Goal: Task Accomplishment & Management: Use online tool/utility

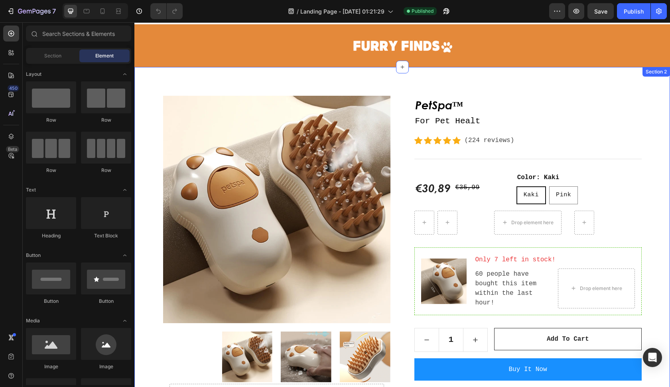
scroll to position [9, 0]
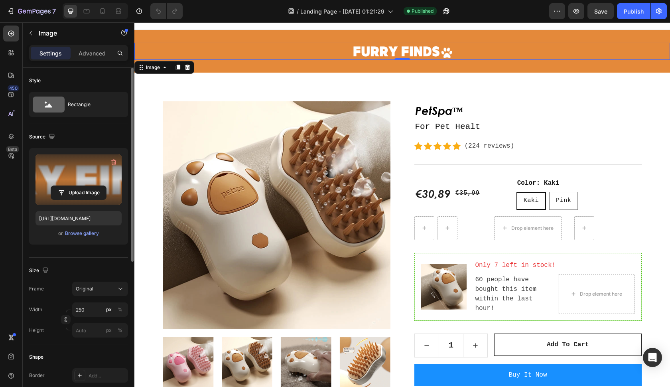
click at [97, 185] on label at bounding box center [79, 179] width 86 height 50
click at [97, 186] on input "file" at bounding box center [78, 193] width 55 height 14
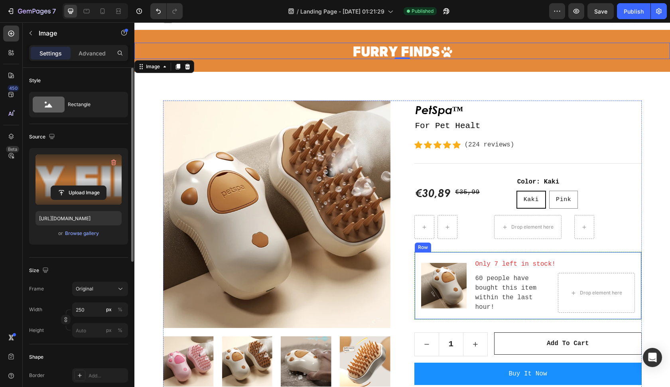
type input "[URL][DOMAIN_NAME]"
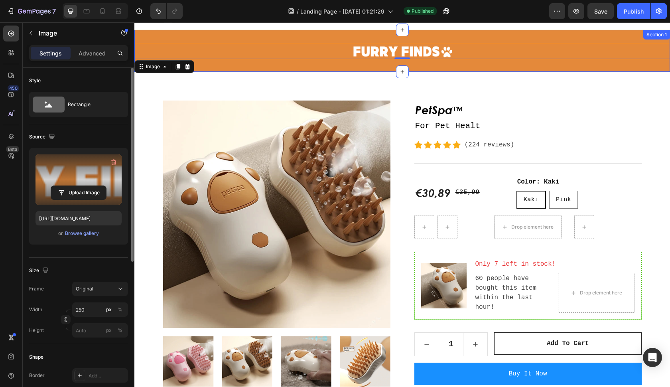
click at [462, 67] on div "Image 0 Section 1" at bounding box center [402, 51] width 536 height 42
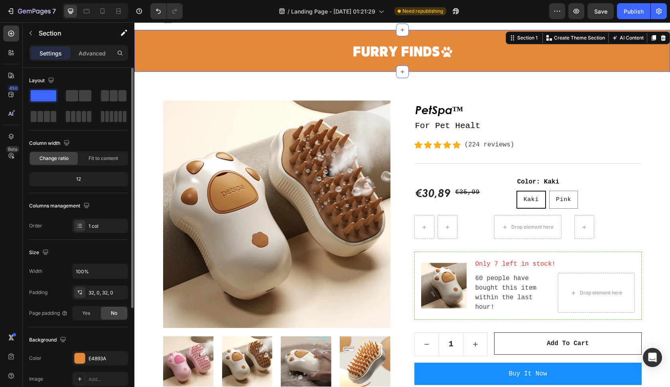
click at [419, 59] on div "Image Section 1 You can create reusable sections Create Theme Section AI Conten…" at bounding box center [402, 51] width 536 height 42
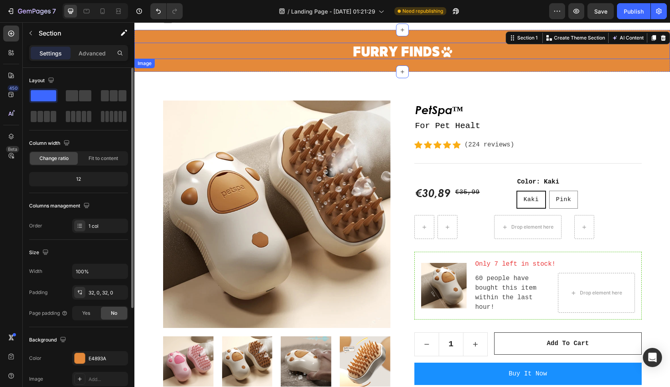
click at [422, 48] on img at bounding box center [403, 51] width 100 height 16
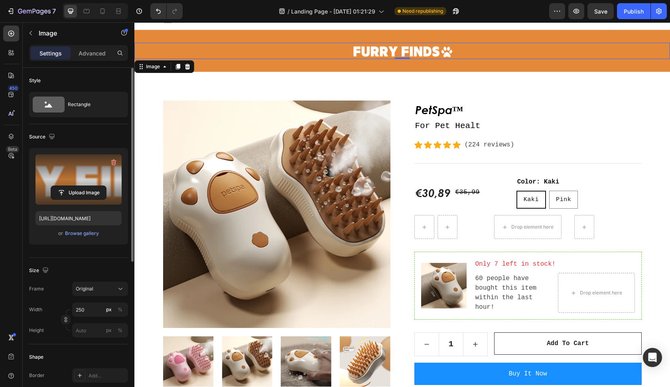
click at [94, 169] on label at bounding box center [79, 179] width 86 height 50
click at [94, 186] on input "file" at bounding box center [78, 193] width 55 height 14
click at [107, 181] on label at bounding box center [79, 179] width 86 height 50
click at [106, 186] on input "file" at bounding box center [78, 193] width 55 height 14
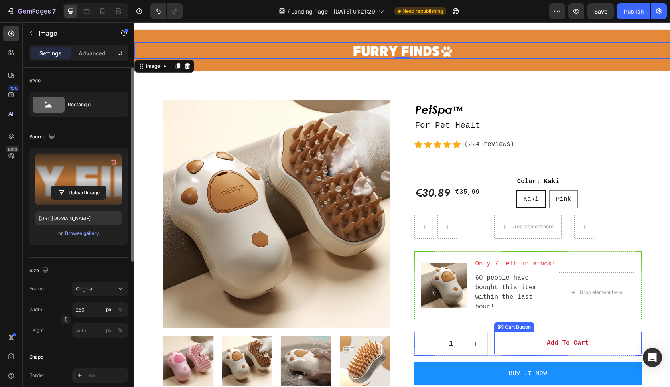
scroll to position [7, 0]
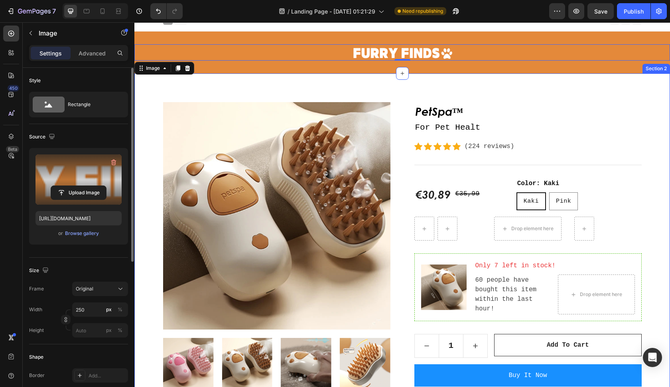
click at [626, 84] on div "Product Images Drop element here Hero Banner PetSpa™ (P) Title For Pet Healt Te…" at bounding box center [402, 279] width 536 height 413
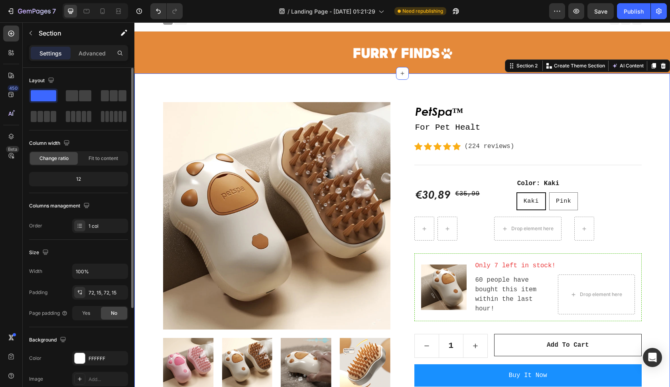
click at [634, 96] on div "Product Images Drop element here Hero Banner PetSpa™ (P) Title For Pet Healt Te…" at bounding box center [402, 279] width 536 height 413
click at [670, 138] on div "Product Images Drop element here Hero Banner PetSpa™ (P) Title For Pet Healt Te…" at bounding box center [402, 279] width 536 height 413
click at [476, 126] on p "For Pet Healt" at bounding box center [528, 127] width 226 height 13
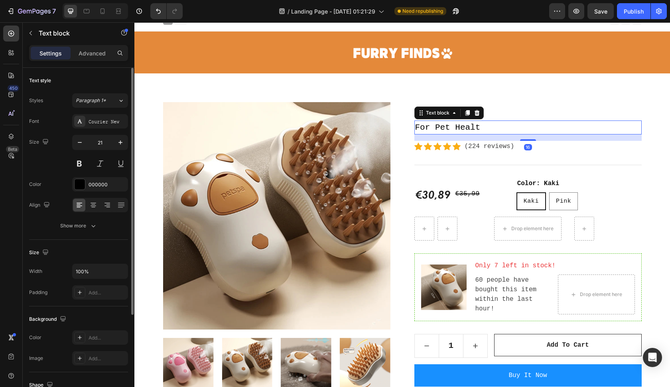
click at [480, 127] on p "For Pet Healt" at bounding box center [528, 127] width 226 height 13
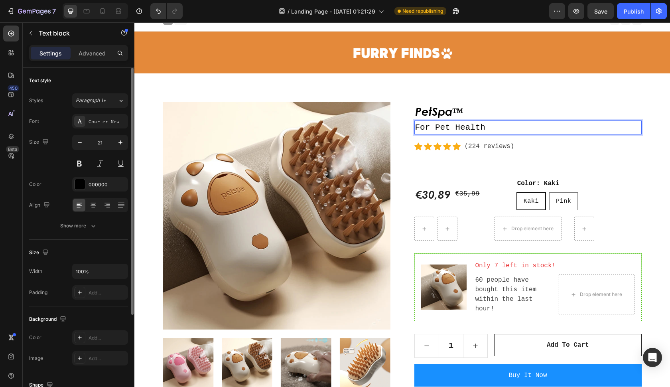
click at [477, 125] on p "For Pet Health" at bounding box center [528, 127] width 226 height 13
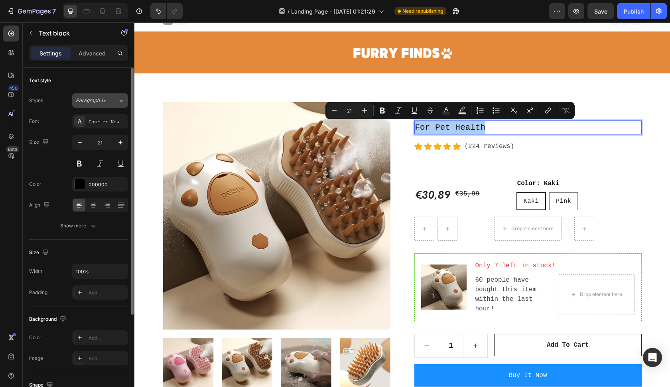
click at [117, 105] on button "Paragraph 1*" at bounding box center [100, 100] width 56 height 14
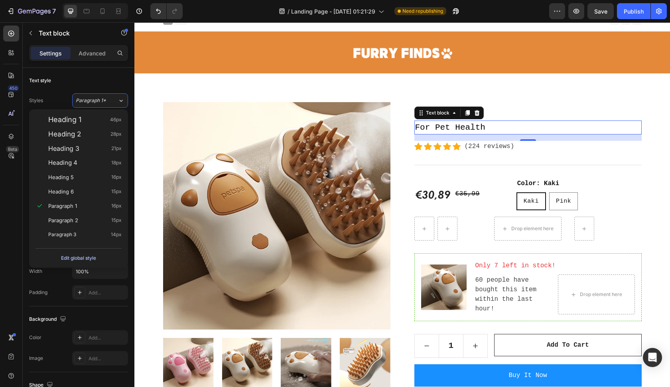
click at [80, 261] on div "Edit global style" at bounding box center [78, 258] width 35 height 10
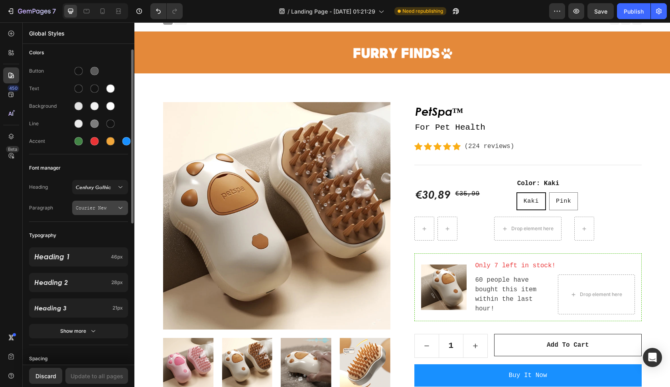
scroll to position [14, 0]
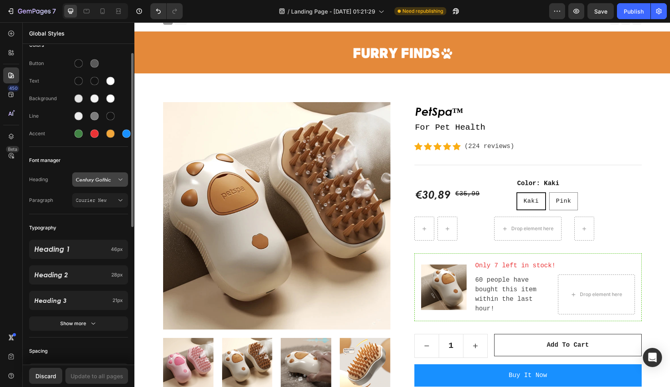
click at [117, 185] on button "Century Gothic" at bounding box center [100, 179] width 56 height 14
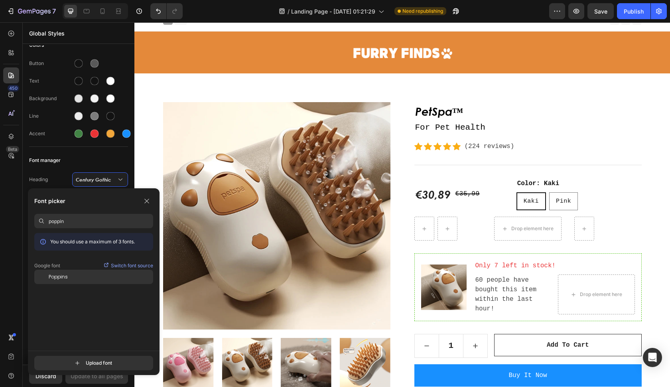
type input "poppin"
click at [79, 277] on div "Poppins" at bounding box center [101, 276] width 105 height 7
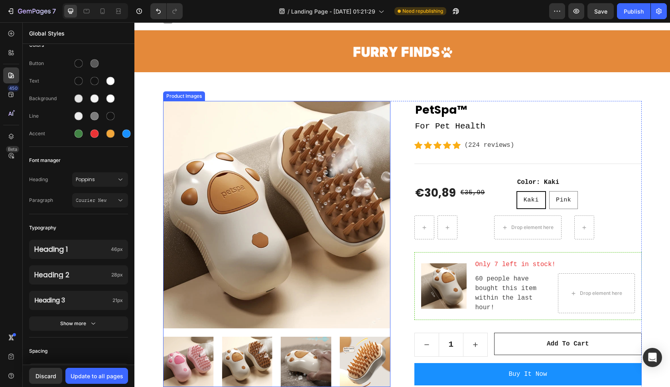
scroll to position [20, 0]
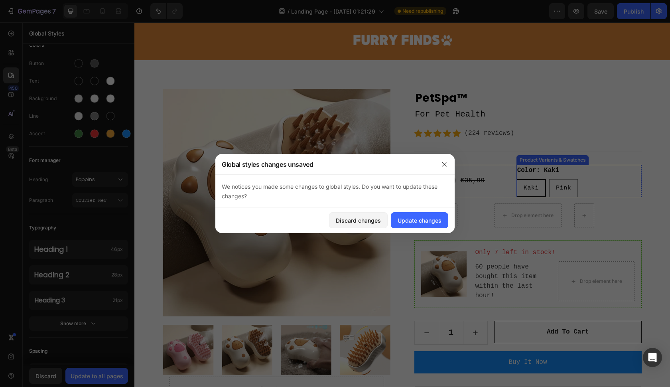
click at [556, 168] on legend "Color: Kaki" at bounding box center [539, 170] width 44 height 11
click at [556, 168] on div at bounding box center [335, 193] width 670 height 387
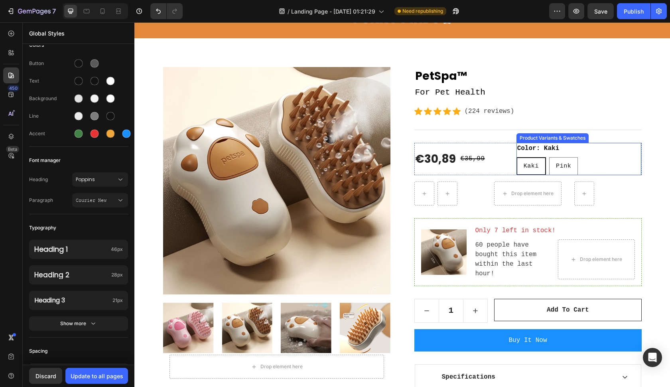
scroll to position [43, 0]
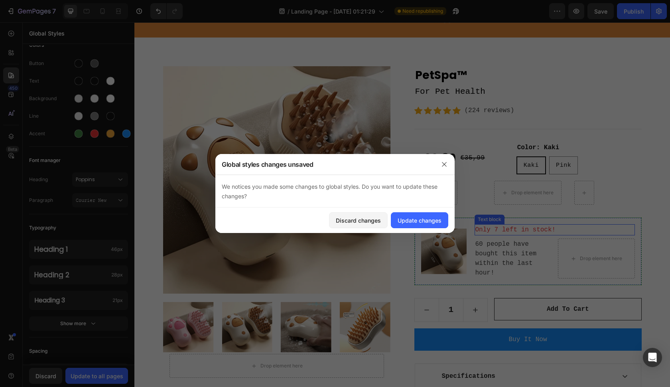
click at [486, 231] on p "Only 7 left in stock!" at bounding box center [555, 230] width 159 height 10
click at [486, 231] on div at bounding box center [335, 193] width 670 height 387
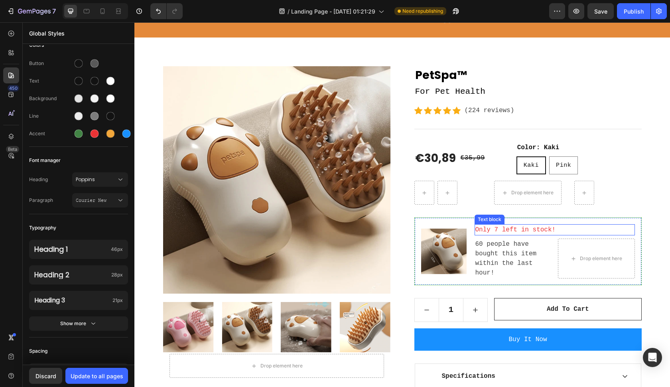
click at [484, 231] on p "Only 7 left in stock!" at bounding box center [555, 230] width 159 height 10
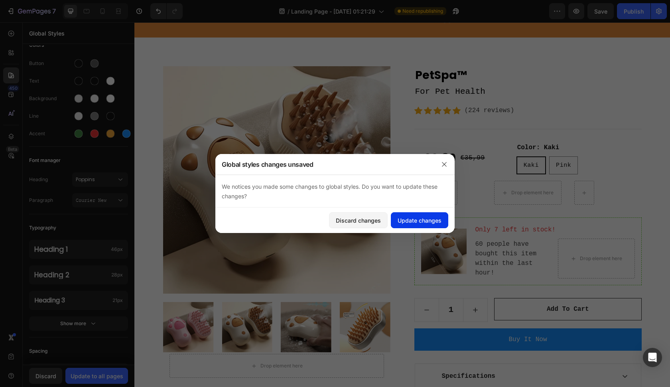
click at [443, 226] on button "Update changes" at bounding box center [419, 220] width 57 height 16
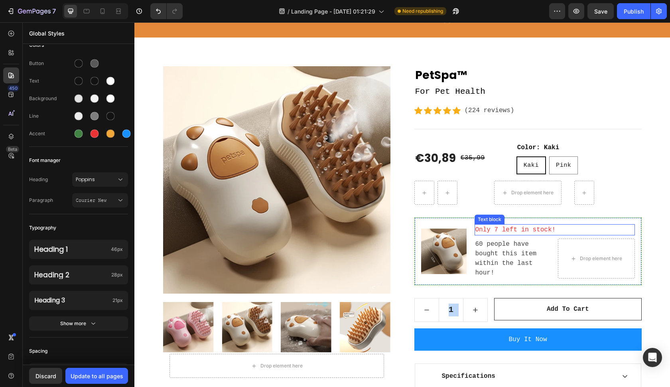
click at [483, 228] on p "Only 7 left in stock!" at bounding box center [555, 230] width 159 height 10
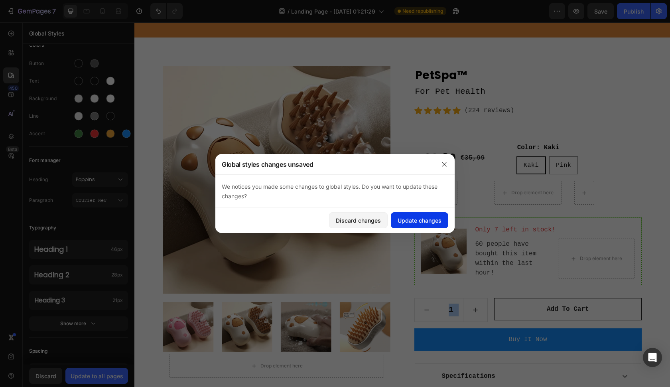
click at [417, 219] on div "Update changes" at bounding box center [420, 220] width 44 height 8
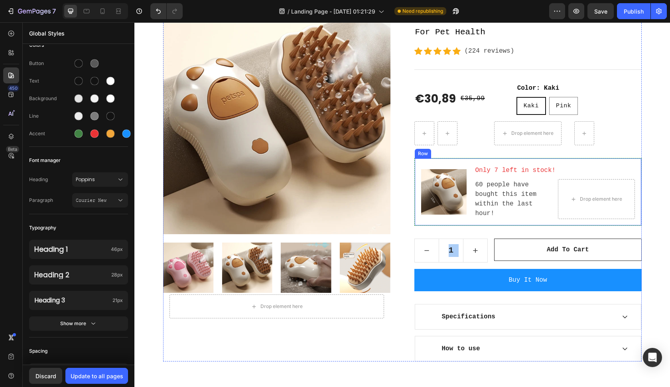
scroll to position [103, 0]
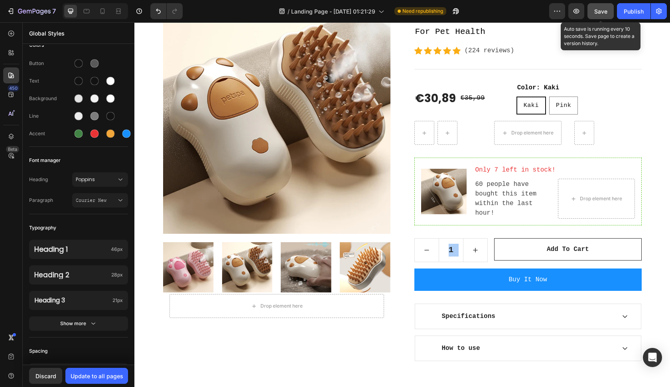
click at [602, 17] on button "Save" at bounding box center [601, 11] width 26 height 16
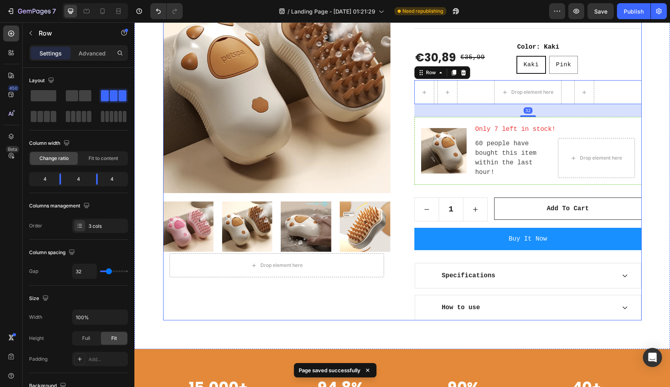
scroll to position [145, 0]
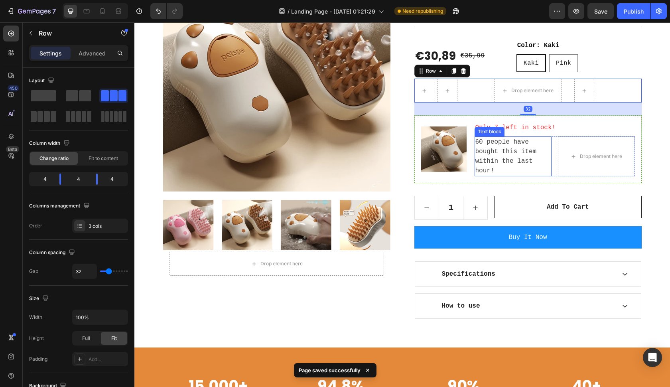
click at [507, 161] on p "60 people have bought this item within the last hour!" at bounding box center [513, 156] width 75 height 38
click at [503, 164] on p "60 people have bought this item within the last hour!" at bounding box center [513, 156] width 75 height 38
click at [502, 158] on p "60 people have bought this item within the last hour!" at bounding box center [513, 156] width 75 height 38
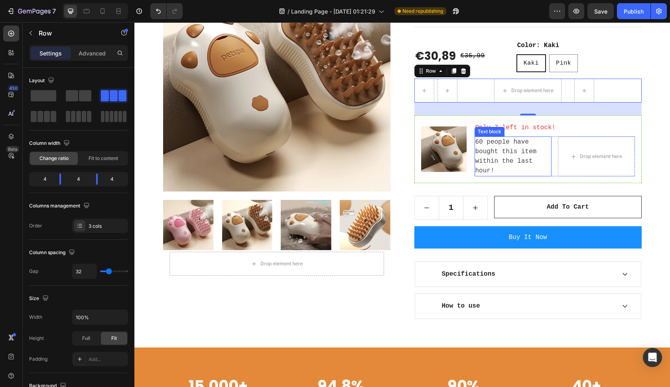
click at [503, 158] on p "60 people have bought this item within the last hour!" at bounding box center [513, 156] width 75 height 38
click at [488, 131] on div "Text block" at bounding box center [490, 131] width 27 height 7
click at [490, 149] on p "60 people have bought this item within the last hour!" at bounding box center [513, 156] width 75 height 38
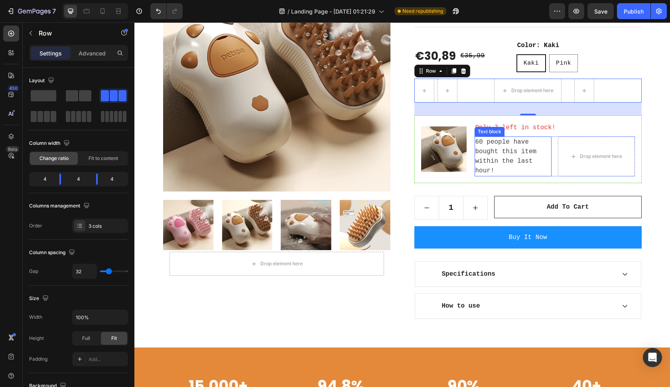
click at [490, 149] on p "60 people have bought this item within the last hour!" at bounding box center [513, 156] width 75 height 38
click at [492, 149] on p "60 people have bought this item within the last hour!" at bounding box center [513, 156] width 75 height 38
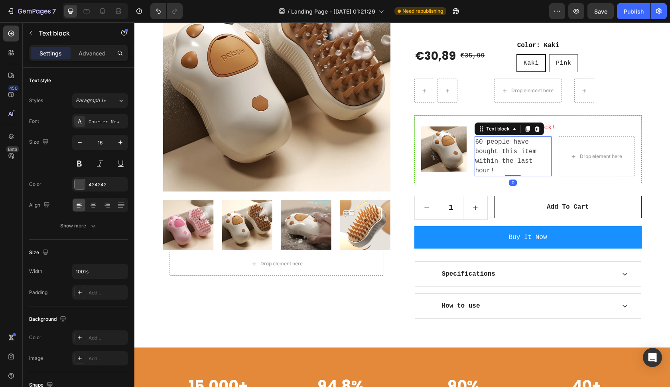
click at [514, 162] on p "60 people have bought this item within the last hour!" at bounding box center [513, 156] width 75 height 38
click at [498, 157] on p "60 people have bought this item within the last hour!" at bounding box center [513, 156] width 75 height 38
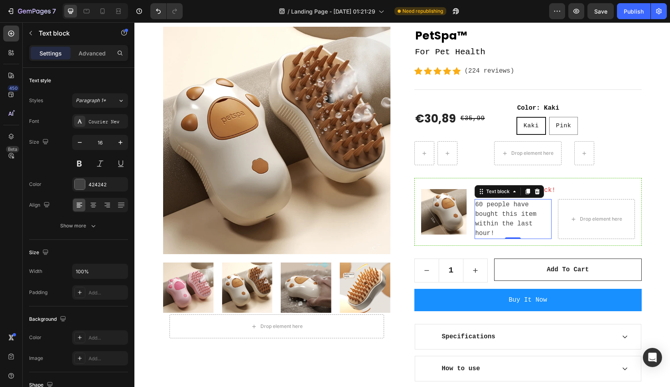
scroll to position [73, 0]
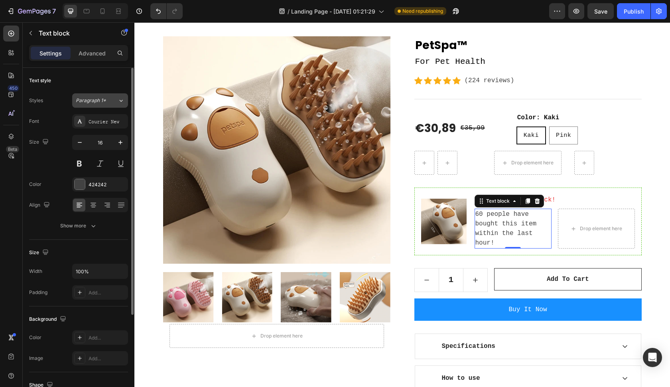
click at [91, 107] on button "Paragraph 1*" at bounding box center [100, 100] width 56 height 14
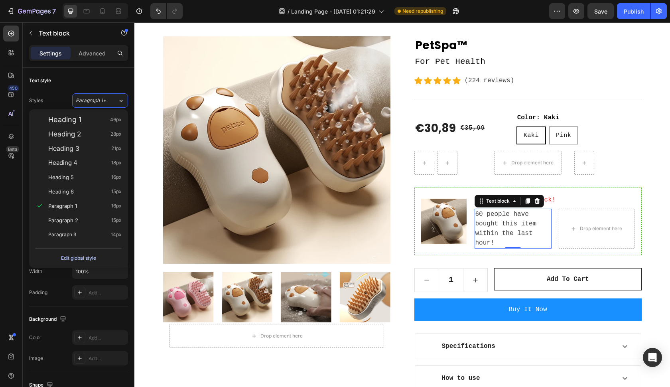
click at [75, 257] on div "Edit global style" at bounding box center [78, 258] width 35 height 10
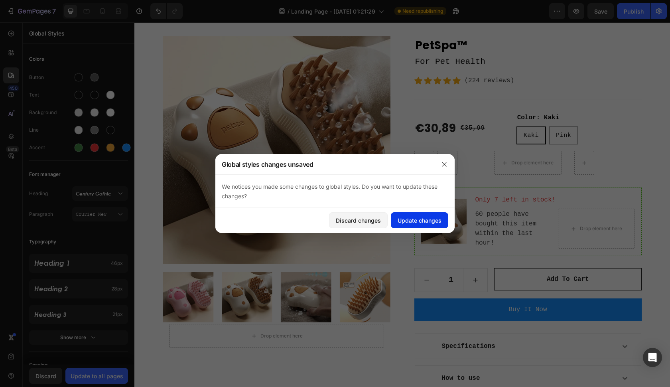
click at [399, 219] on div "Update changes" at bounding box center [420, 220] width 44 height 8
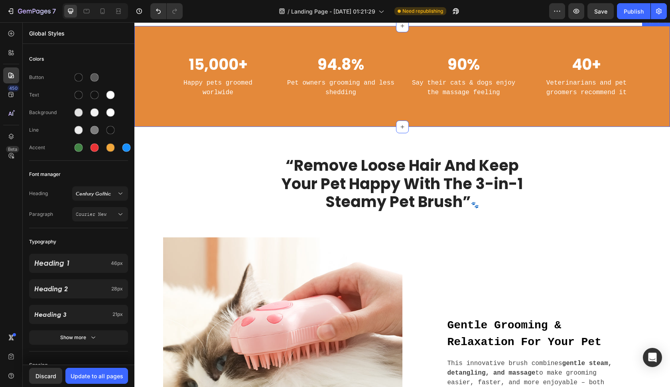
scroll to position [453, 0]
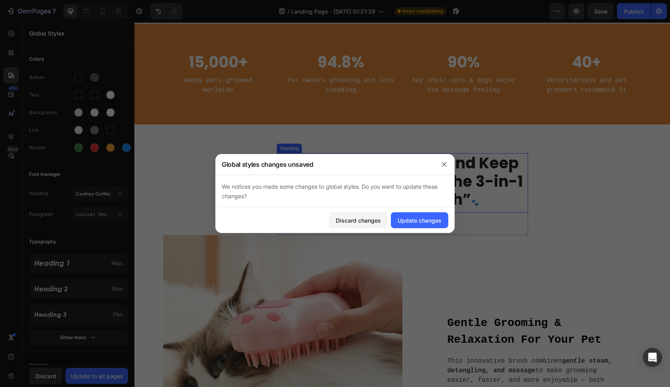
click at [427, 178] on strong "“Remove Loose Hair And Keep Your Pet Happy With The 3-in-1 Steamy Pet Brush”" at bounding box center [402, 180] width 241 height 57
click at [421, 216] on button "Update changes" at bounding box center [419, 220] width 57 height 16
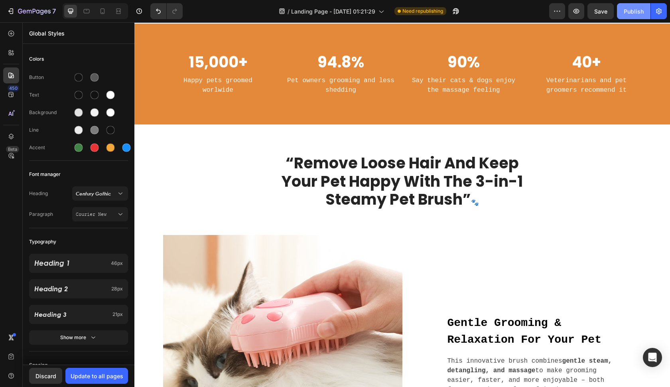
click at [628, 14] on div "Publish" at bounding box center [634, 11] width 20 height 8
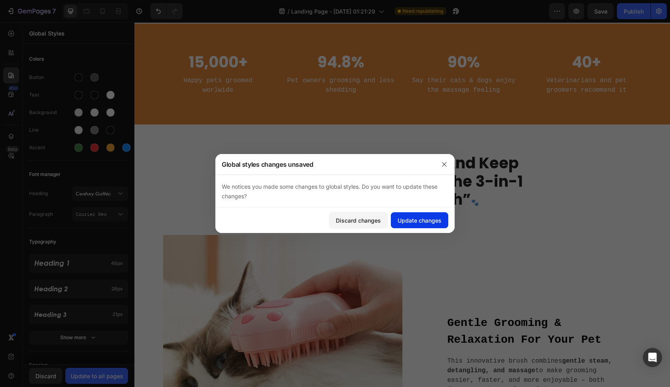
click at [412, 221] on div "Update changes" at bounding box center [420, 220] width 44 height 8
click at [423, 192] on strong "“Remove Loose Hair And Keep Your Pet Happy With The 3-in-1 Steamy Pet Brush”" at bounding box center [402, 180] width 241 height 57
click at [423, 213] on button "Update changes" at bounding box center [419, 220] width 57 height 16
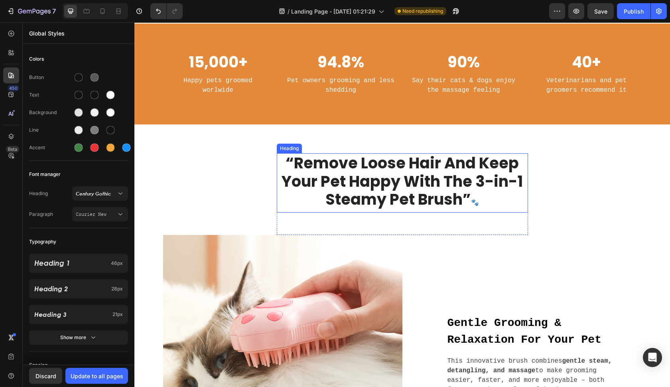
click at [421, 186] on strong "“Remove Loose Hair And Keep Your Pet Happy With The 3-in-1 Steamy Pet Brush”" at bounding box center [402, 180] width 241 height 57
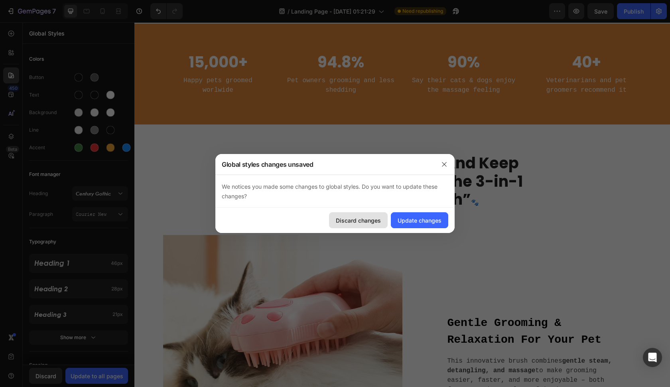
click at [372, 220] on div "Discard changes" at bounding box center [358, 220] width 45 height 8
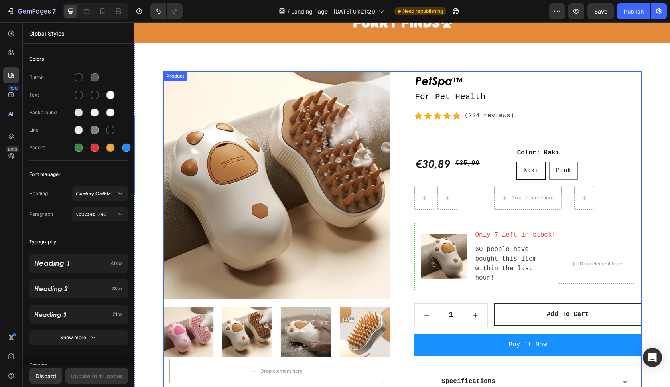
scroll to position [35, 0]
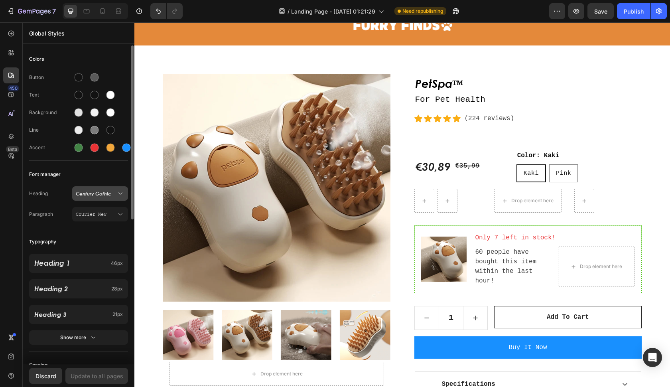
click at [107, 191] on span "Century Gothic" at bounding box center [96, 193] width 41 height 7
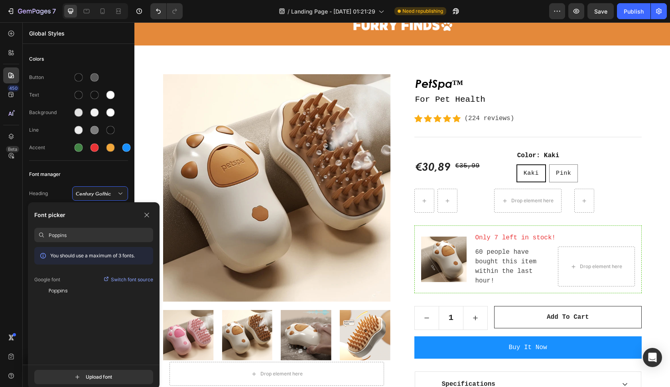
type input "Poppins"
drag, startPoint x: 106, startPoint y: 244, endPoint x: 73, endPoint y: 289, distance: 56.5
click at [73, 289] on div "Poppins" at bounding box center [101, 290] width 105 height 7
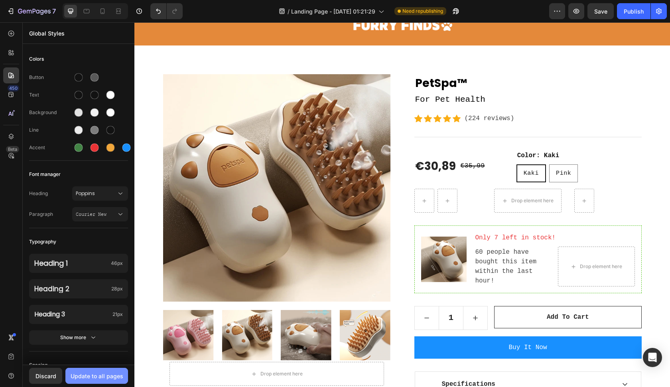
click at [102, 376] on div "Update to all pages" at bounding box center [97, 376] width 53 height 8
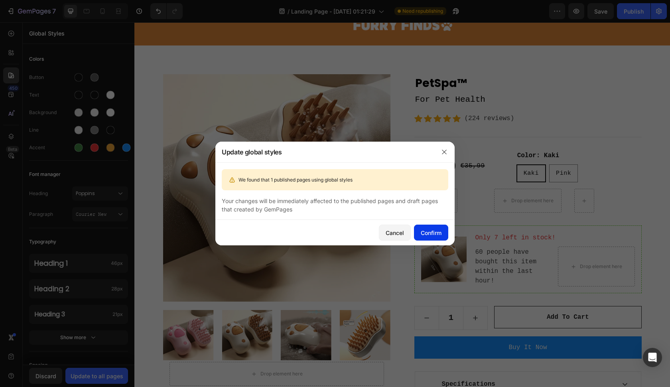
click at [419, 230] on button "Confirm" at bounding box center [431, 233] width 34 height 16
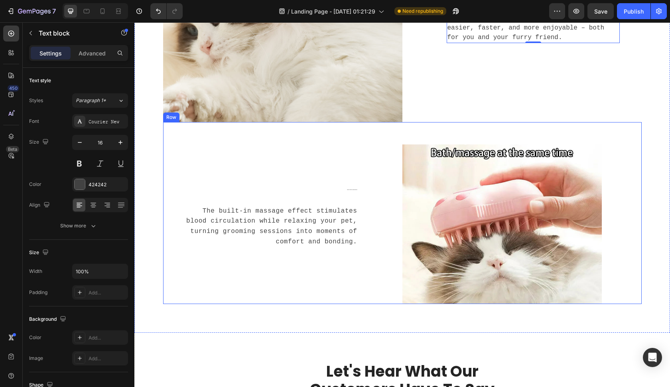
scroll to position [821, 0]
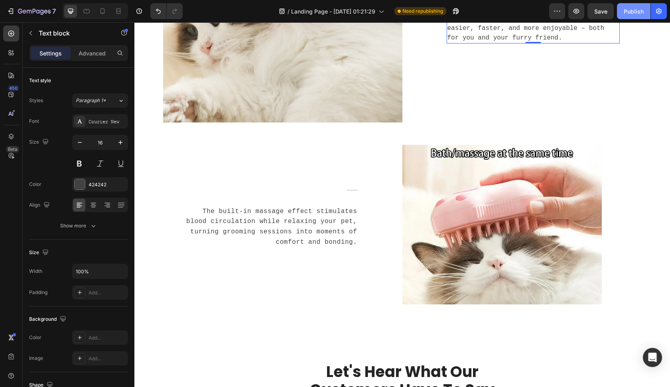
click at [641, 14] on div "Publish" at bounding box center [634, 11] width 20 height 8
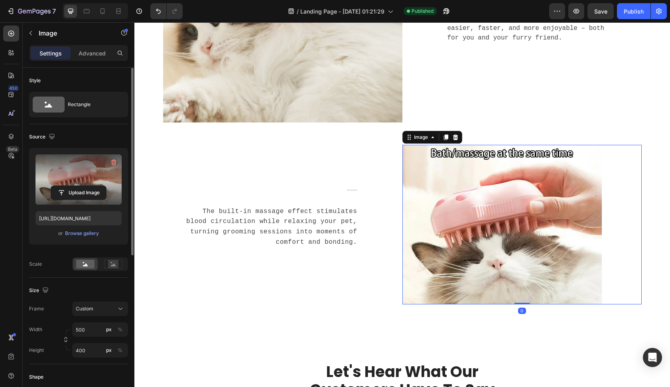
click at [109, 184] on label at bounding box center [79, 179] width 86 height 50
click at [106, 186] on input "file" at bounding box center [78, 193] width 55 height 14
click at [99, 178] on label at bounding box center [79, 179] width 86 height 50
click at [99, 186] on input "file" at bounding box center [78, 193] width 55 height 14
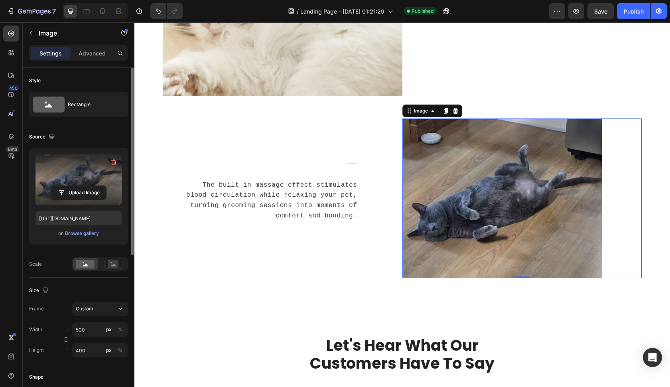
type input "https://cdn.shopify.com/s/files/1/0782/6037/1692/files/gempages_580823365468554…"
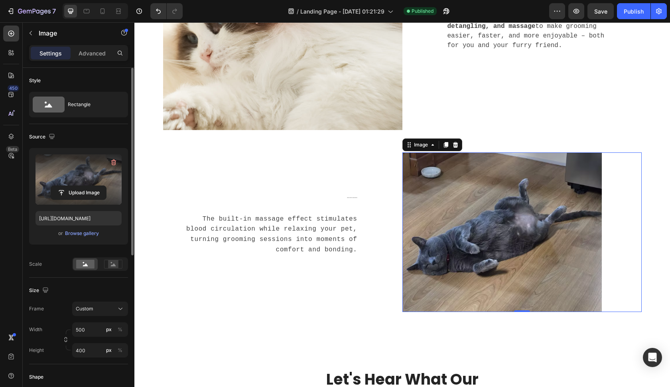
scroll to position [816, 0]
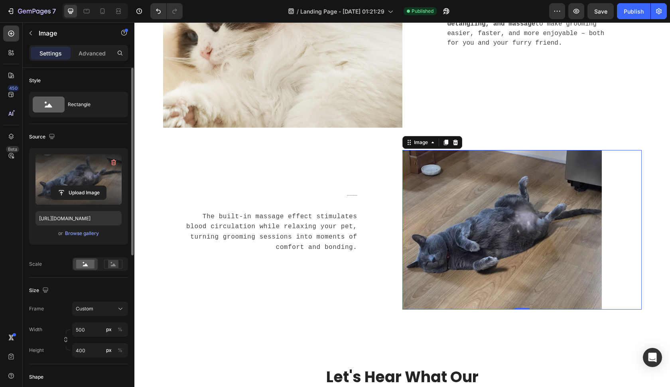
click at [108, 194] on div "Upload Image" at bounding box center [79, 193] width 86 height 14
click at [91, 192] on input "file" at bounding box center [78, 193] width 55 height 14
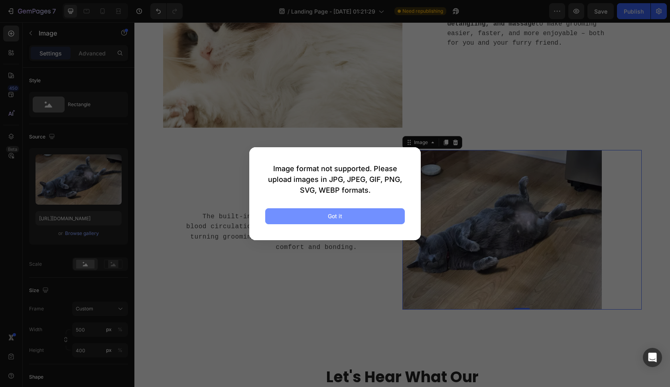
click at [390, 214] on button "Got it" at bounding box center [335, 216] width 140 height 16
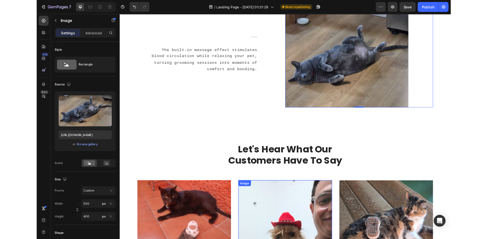
scroll to position [937, 0]
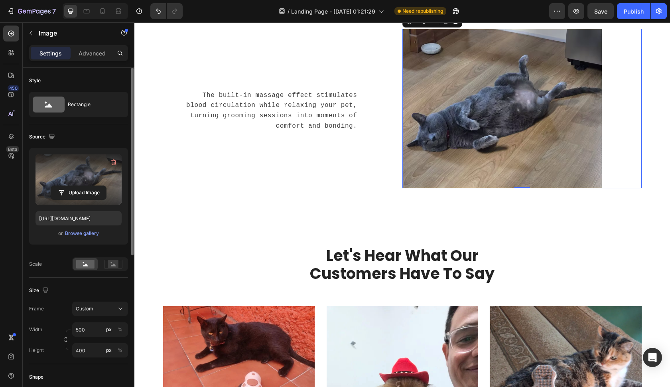
click at [92, 165] on label at bounding box center [79, 179] width 86 height 50
click at [92, 186] on input "file" at bounding box center [78, 193] width 55 height 14
type input "C:\fakepath\H7f8fd99857a54edab52b7b503168e055V.jpg.avif"
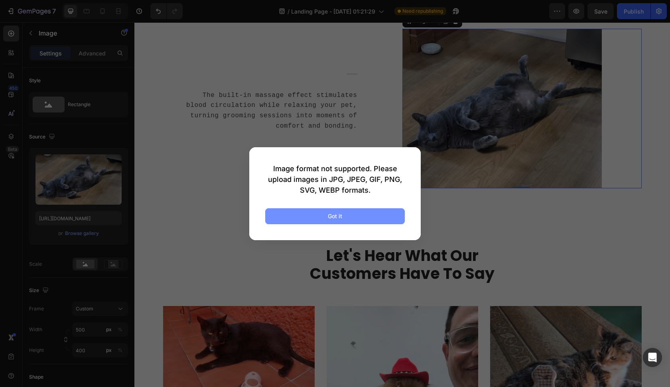
click at [369, 217] on button "Got it" at bounding box center [335, 216] width 140 height 16
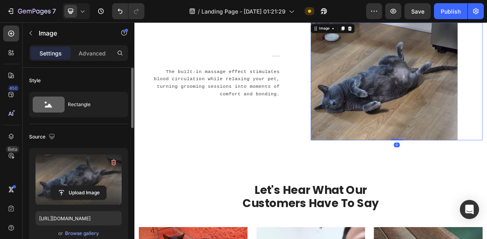
click at [82, 182] on label at bounding box center [79, 179] width 86 height 50
click at [82, 186] on input "file" at bounding box center [78, 193] width 55 height 14
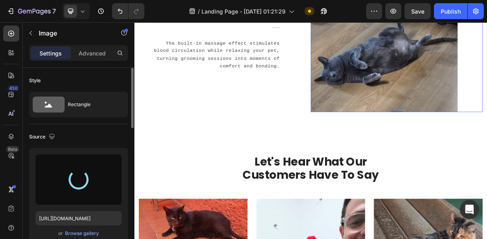
scroll to position [977, 0]
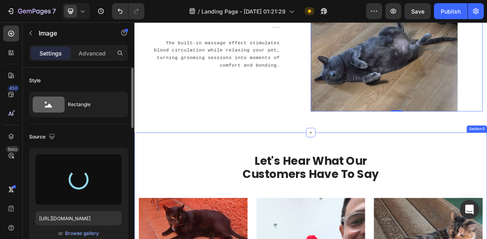
type input "https://cdn.shopify.com/s/files/1/0782/6037/1692/files/gempages_580823365468554…"
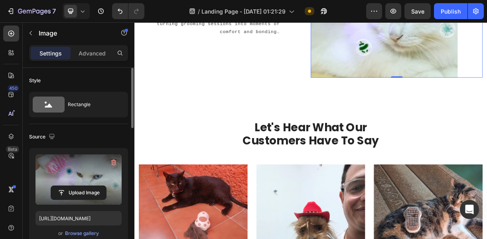
scroll to position [1037, 0]
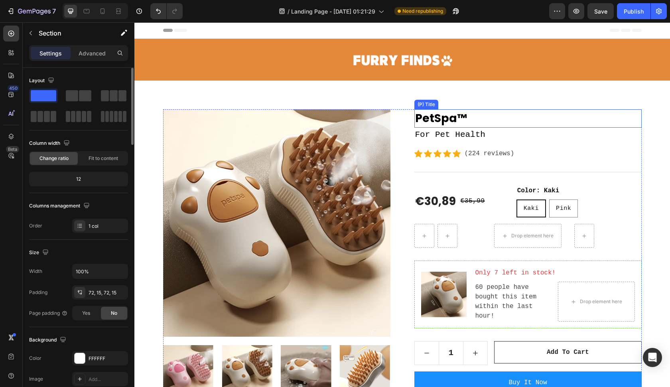
scroll to position [0, 0]
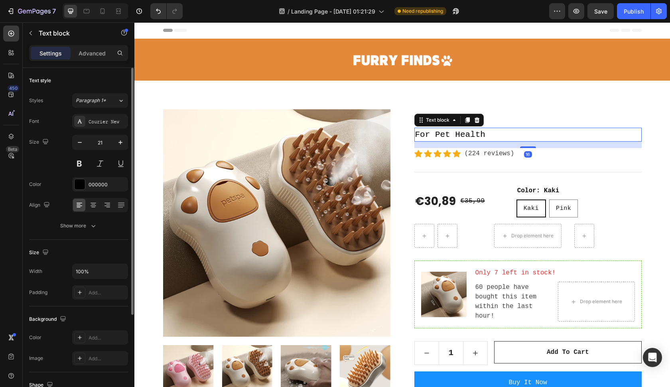
click at [477, 133] on p "For Pet Health" at bounding box center [528, 135] width 226 height 13
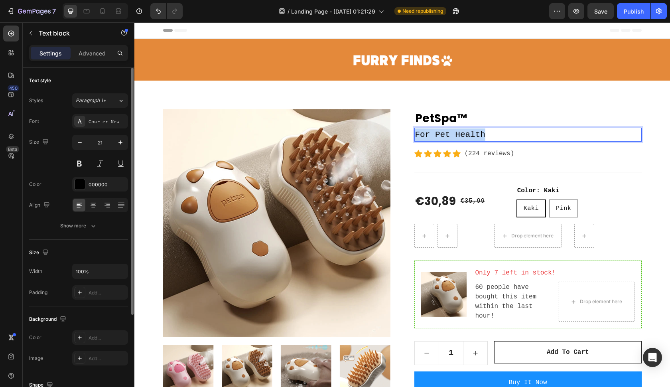
click at [477, 133] on p "For Pet Health" at bounding box center [528, 135] width 226 height 13
copy p "For Pet Health"
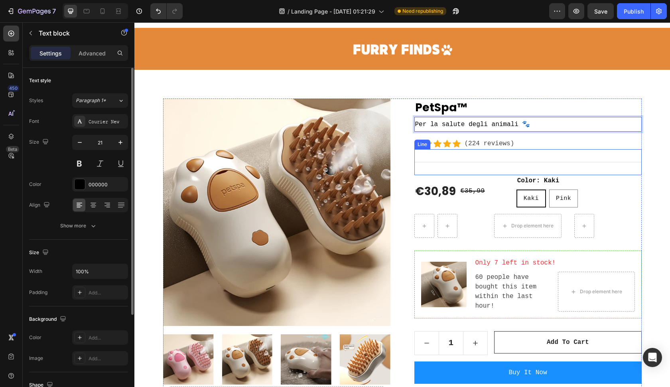
scroll to position [12, 0]
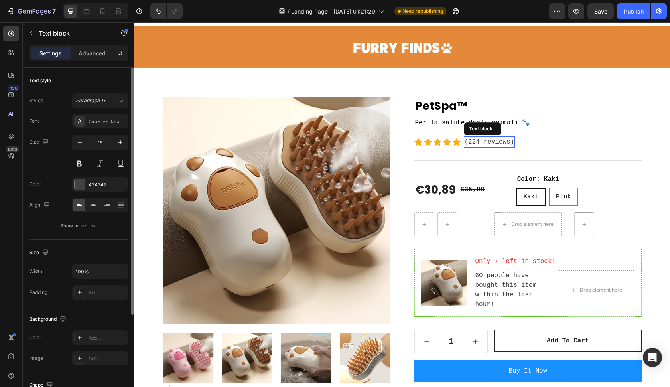
click at [498, 141] on p "(224 reviews)" at bounding box center [490, 142] width 50 height 10
click at [503, 143] on p "(224 reviews)" at bounding box center [490, 142] width 50 height 10
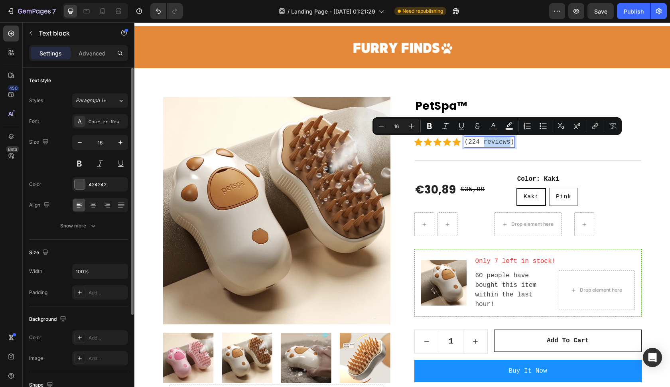
copy p "reviews"
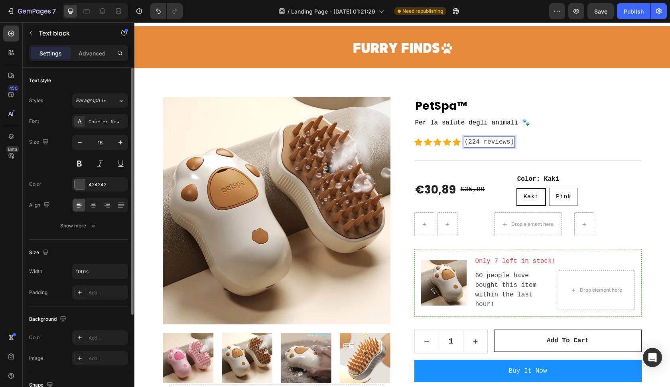
click at [506, 142] on p "(224 reviews)" at bounding box center [490, 142] width 50 height 10
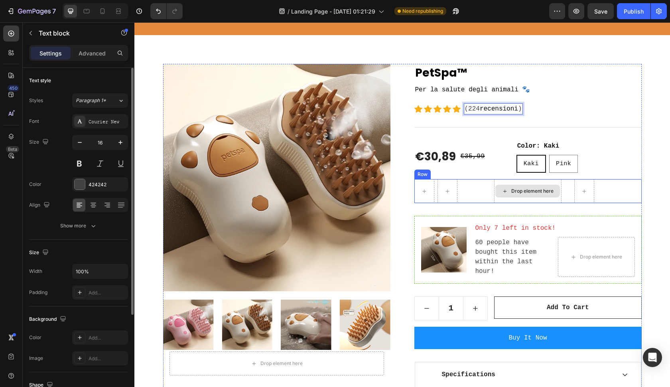
scroll to position [49, 0]
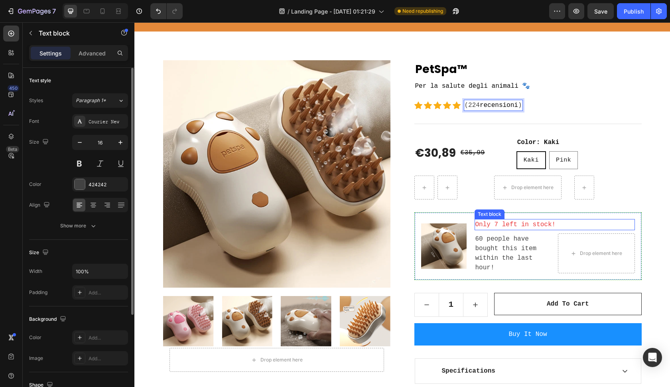
click at [516, 223] on p "Only 7 left in stock!" at bounding box center [555, 225] width 159 height 10
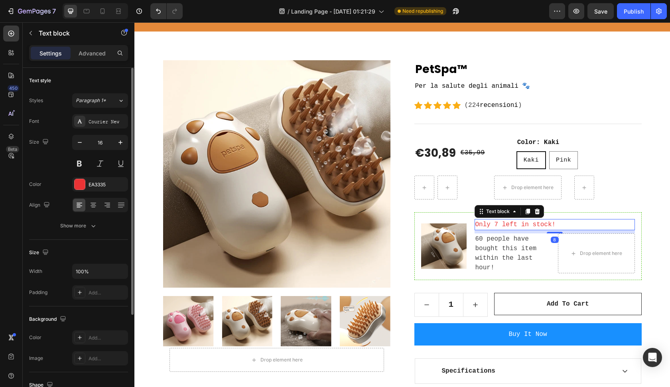
click at [516, 223] on p "Only 7 left in stock!" at bounding box center [555, 225] width 159 height 10
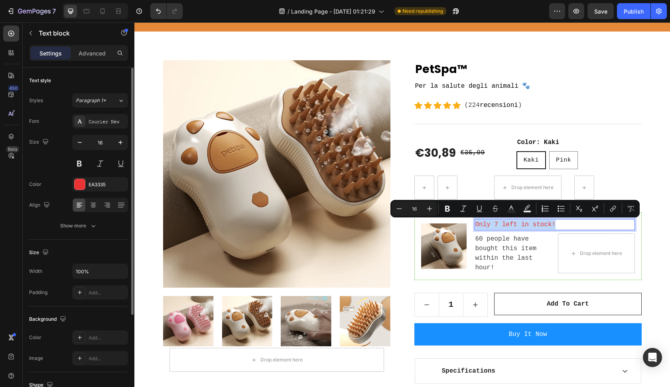
copy p "Only 7 left in stock!"
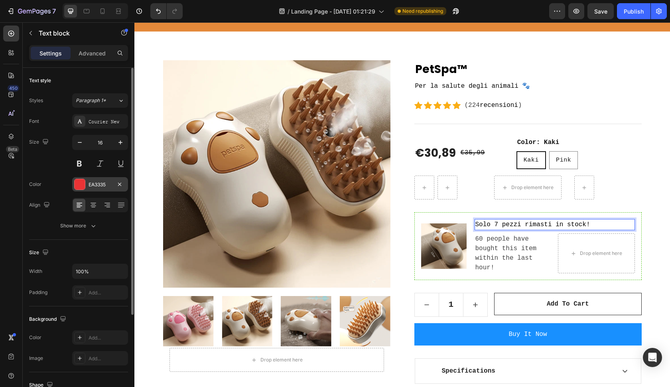
click at [84, 183] on div at bounding box center [80, 184] width 10 height 10
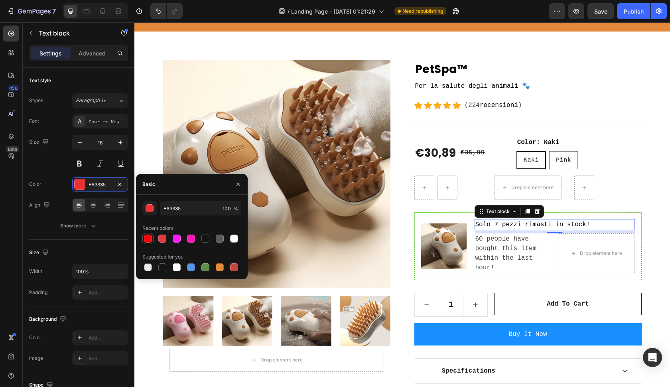
click at [151, 238] on div at bounding box center [148, 239] width 8 height 8
click at [162, 237] on div at bounding box center [162, 239] width 8 height 8
click at [140, 232] on div "E3393C 100 % Recent colors Suggested for you" at bounding box center [192, 237] width 112 height 72
click at [142, 238] on div at bounding box center [147, 238] width 11 height 11
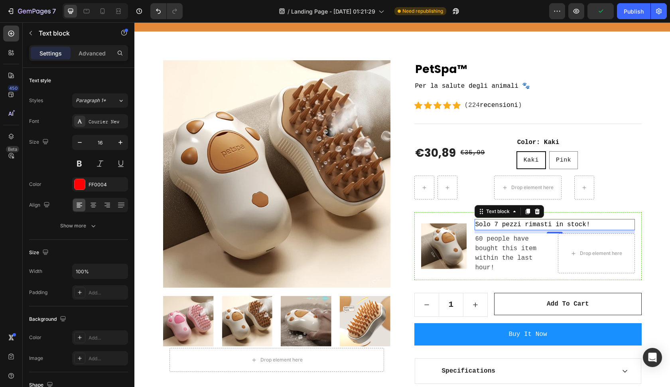
click at [554, 223] on span "Solo 7 pezzi rimasti in stock!" at bounding box center [533, 224] width 115 height 7
click at [562, 223] on span "Solo 7 pezzi rimasti in stock!" at bounding box center [533, 224] width 115 height 7
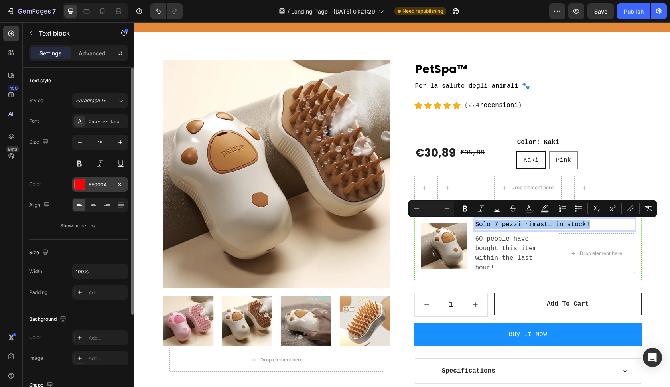
click at [91, 185] on div "FF0004" at bounding box center [100, 184] width 23 height 7
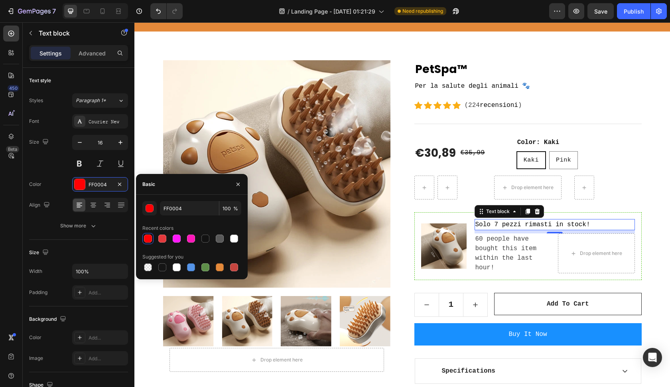
click at [154, 236] on div at bounding box center [191, 238] width 99 height 11
click at [161, 236] on div at bounding box center [162, 239] width 8 height 8
type input "E3393C"
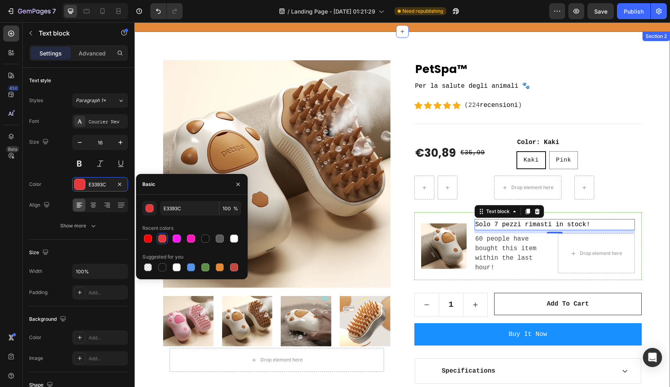
click at [655, 203] on div "Product Images Drop element here Hero Banner PetSpa™ (P) Title Per la salute de…" at bounding box center [402, 238] width 524 height 356
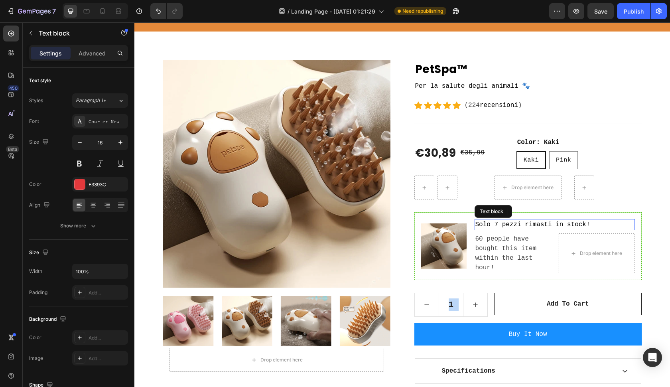
click at [589, 222] on span "Solo 7 pezzi rimasti in stock!" at bounding box center [533, 224] width 115 height 7
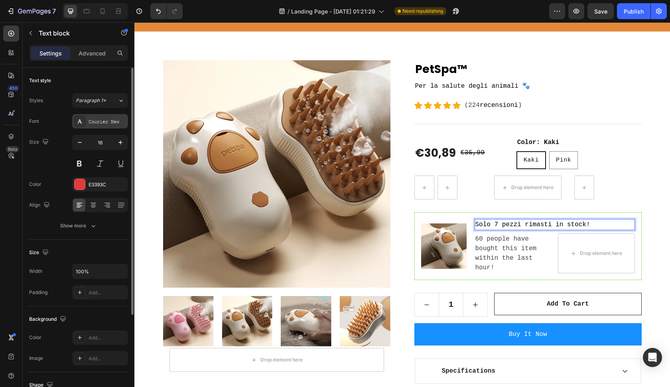
click at [95, 127] on div "Courier New" at bounding box center [100, 121] width 56 height 14
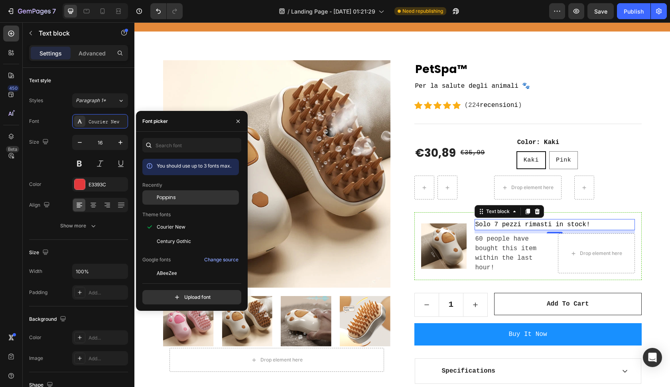
click at [156, 195] on div at bounding box center [149, 197] width 14 height 14
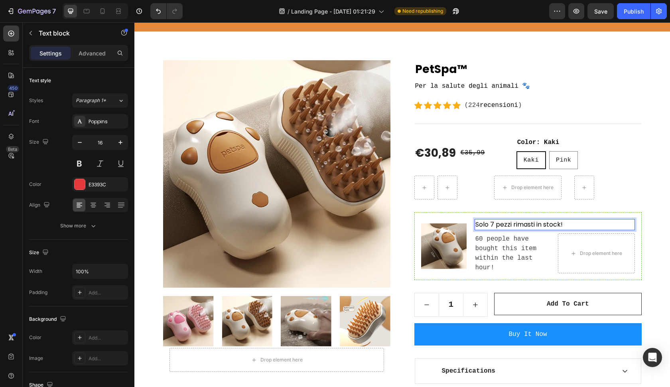
click at [522, 223] on span "Solo 7 pezzi rimasti in stock!" at bounding box center [519, 224] width 87 height 9
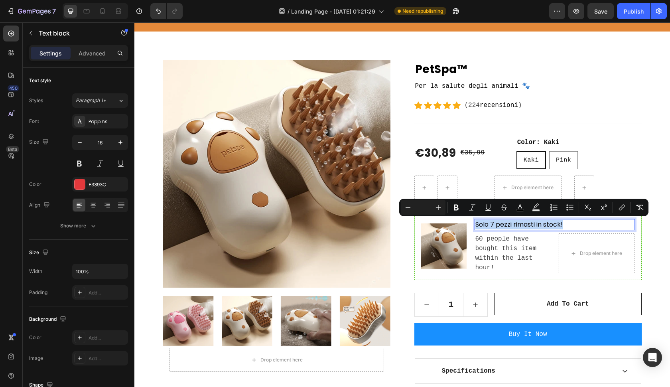
click at [522, 223] on span "Solo 7 pezzi rimasti in stock!" at bounding box center [519, 224] width 87 height 9
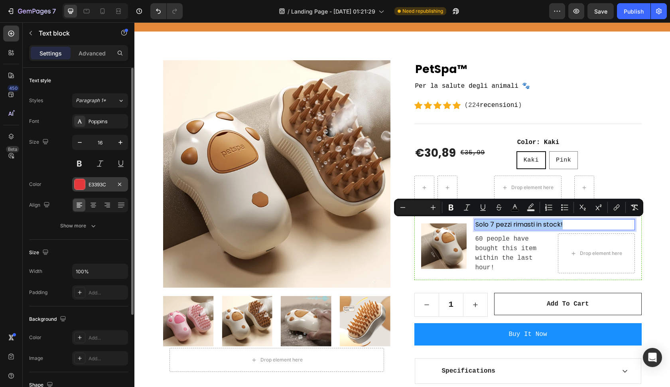
click at [85, 186] on div at bounding box center [80, 184] width 10 height 10
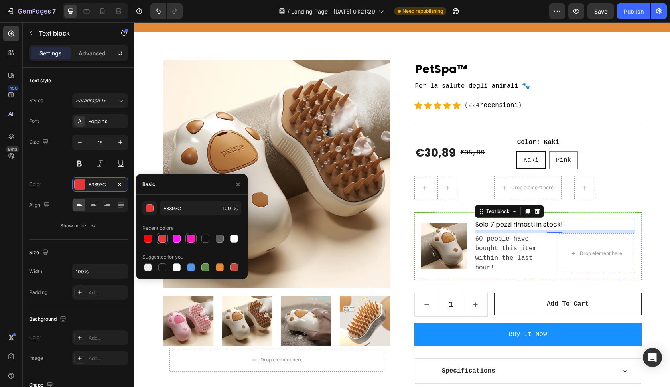
click at [186, 239] on div at bounding box center [191, 238] width 11 height 11
click at [202, 239] on div at bounding box center [206, 239] width 8 height 8
click at [146, 237] on div at bounding box center [148, 239] width 8 height 8
type input "FF0004"
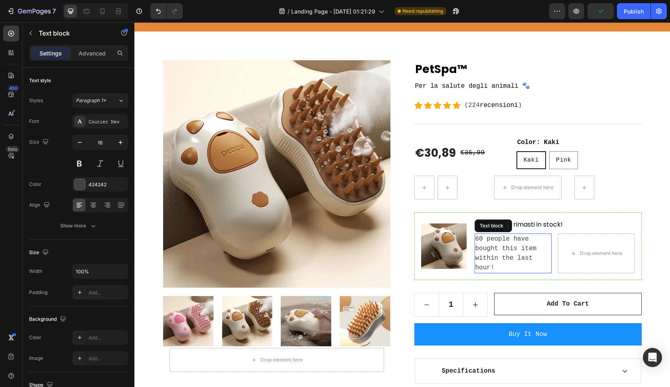
click at [499, 250] on p "60 people have bought this item within the last hour!" at bounding box center [513, 253] width 75 height 38
click at [493, 248] on p "60 people have bought this item within the last hour!" at bounding box center [513, 253] width 75 height 38
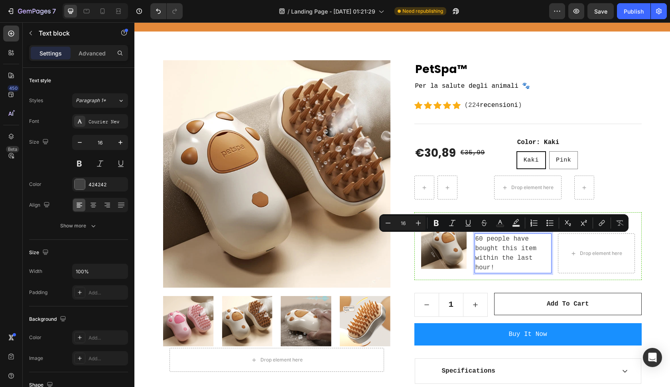
click at [495, 249] on p "60 people have bought this item within the last hour!" at bounding box center [513, 253] width 75 height 38
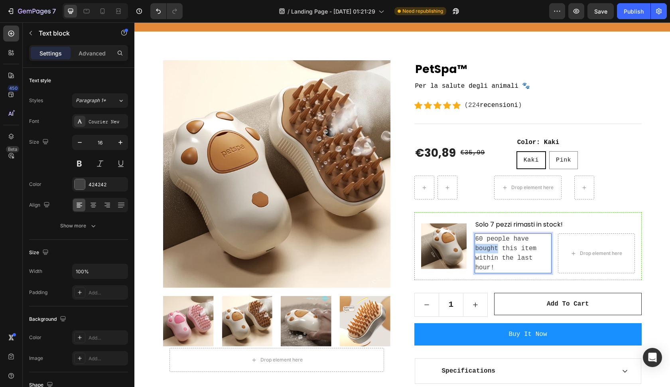
click at [495, 249] on p "60 people have bought this item within the last hour!" at bounding box center [513, 253] width 75 height 38
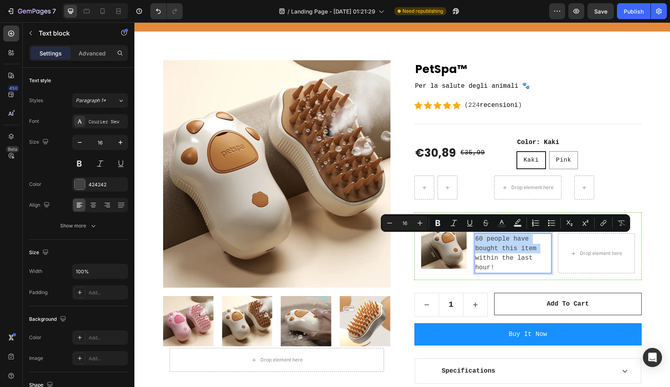
click at [495, 249] on p "60 people have bought this item within the last hour!" at bounding box center [513, 253] width 75 height 38
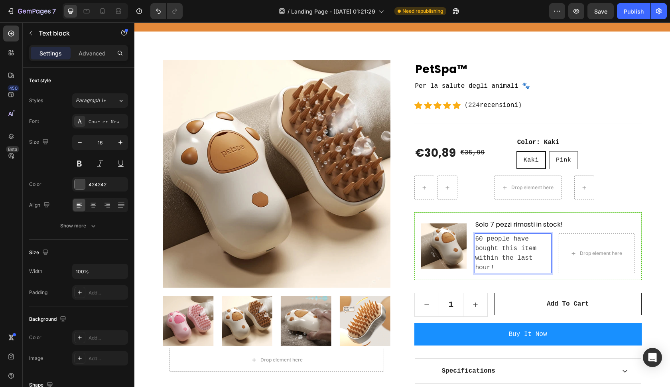
click at [495, 250] on p "60 people have bought this item within the last hour!" at bounding box center [513, 253] width 75 height 38
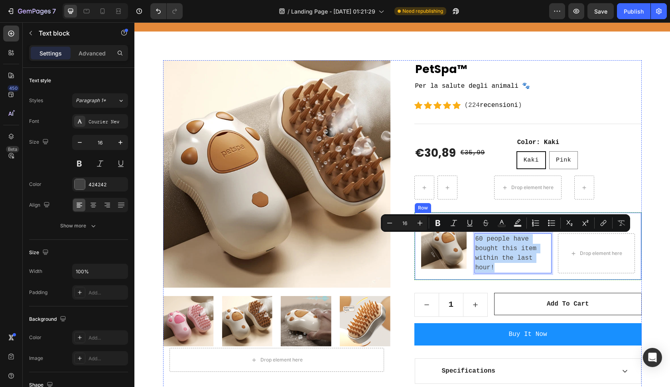
drag, startPoint x: 500, startPoint y: 265, endPoint x: 477, endPoint y: 230, distance: 41.3
click at [477, 230] on div "Solo 7 pezzi rimasti in stock! Text block 60 people have bought this item withi…" at bounding box center [555, 246] width 160 height 54
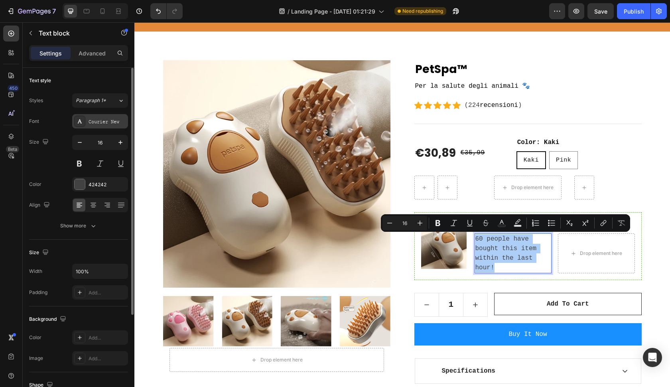
click at [104, 119] on div "Courier New" at bounding box center [108, 121] width 38 height 7
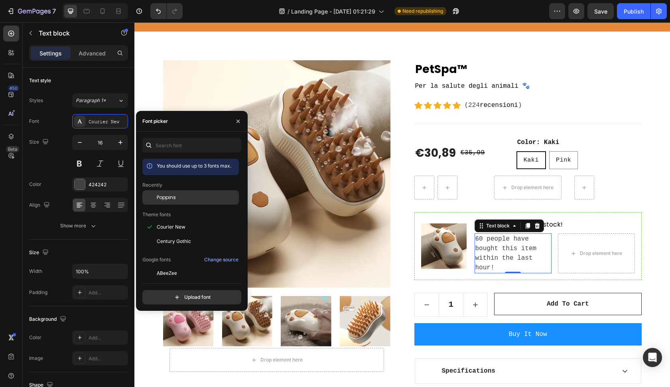
click at [163, 198] on span "Poppins" at bounding box center [166, 197] width 19 height 7
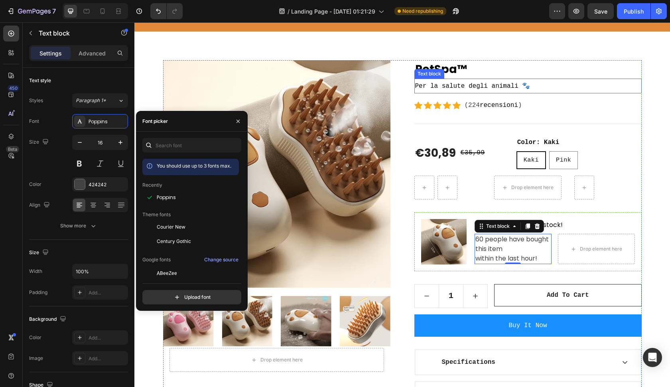
click at [488, 88] on span "Per la salute degli animali 🐾" at bounding box center [472, 86] width 115 height 7
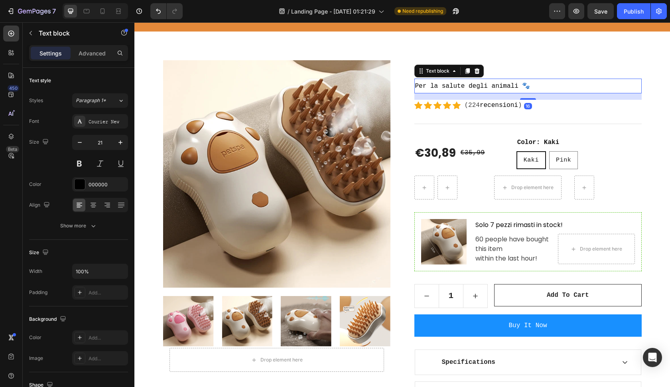
click at [488, 88] on span "Per la salute degli animali 🐾" at bounding box center [472, 86] width 115 height 7
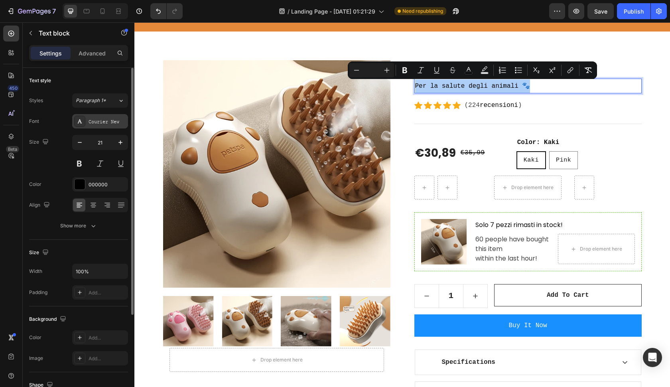
click at [104, 119] on div "Courier New" at bounding box center [108, 121] width 38 height 7
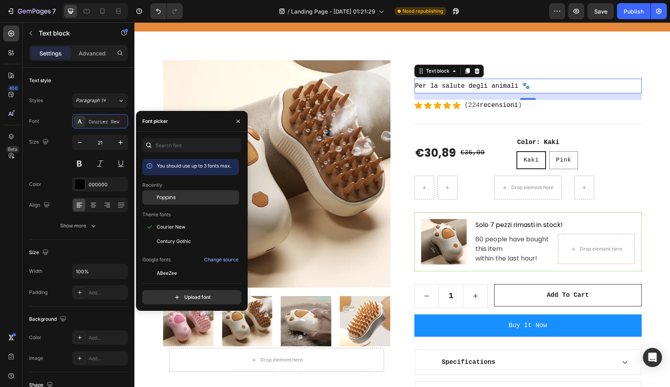
click at [180, 196] on div "Poppins" at bounding box center [197, 197] width 81 height 7
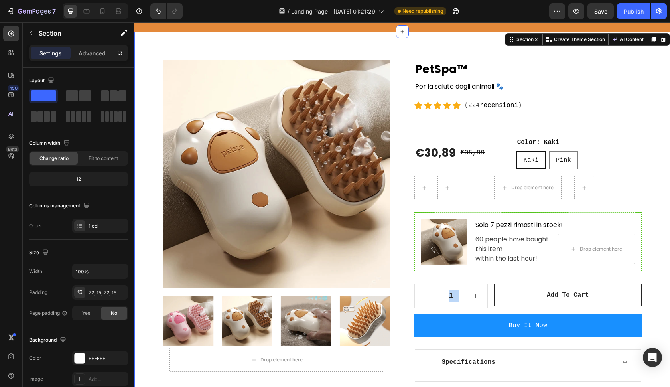
click at [656, 194] on div "Product Images Drop element here Hero Banner PetSpa™ (P) Title Per la salute de…" at bounding box center [402, 233] width 524 height 347
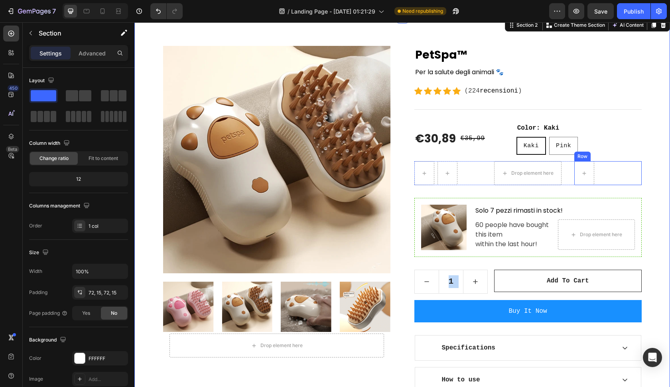
scroll to position [64, 0]
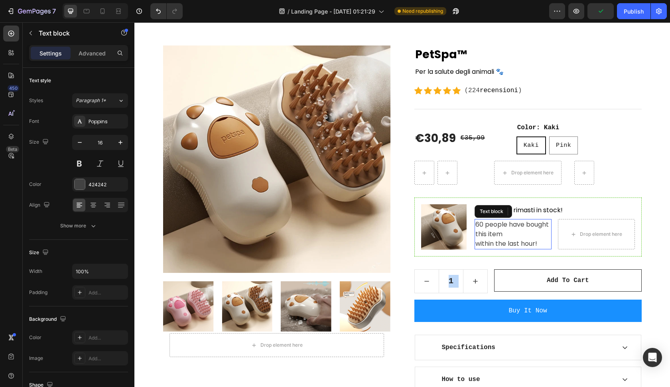
click at [502, 233] on p "60 people have bought this item within the last hour!" at bounding box center [513, 234] width 75 height 29
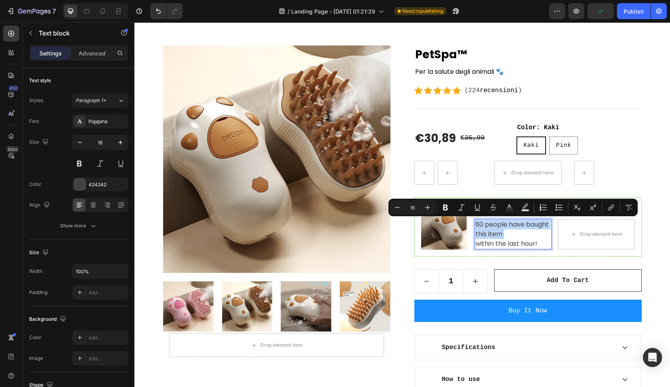
click at [502, 233] on p "60 people have bought this item within the last hour!" at bounding box center [513, 234] width 75 height 29
drag, startPoint x: 543, startPoint y: 246, endPoint x: 470, endPoint y: 216, distance: 79.1
click at [470, 216] on div "Image Solo 7 pezzi rimasti in stock! Text block 60 people have bought this item…" at bounding box center [528, 227] width 227 height 59
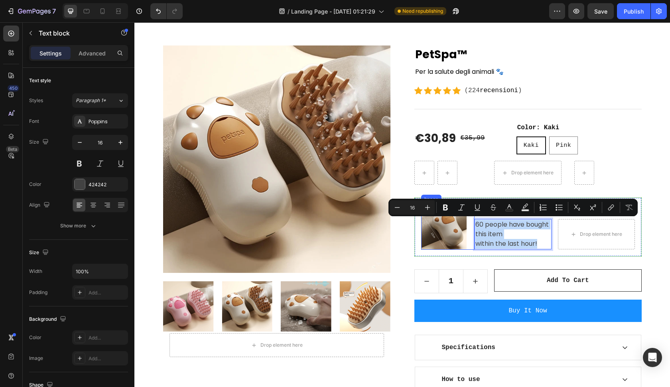
copy p "60 people have bought this item within the last hour!"
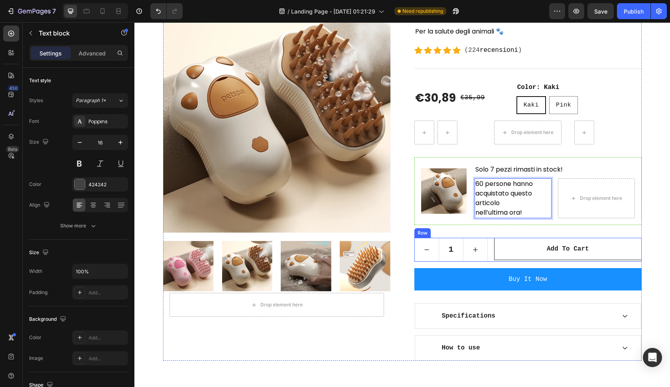
scroll to position [125, 0]
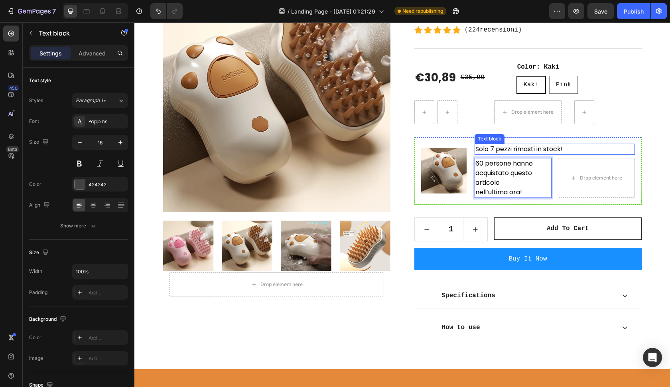
click at [516, 147] on span "Solo 7 pezzi rimasti in stock!" at bounding box center [519, 148] width 87 height 9
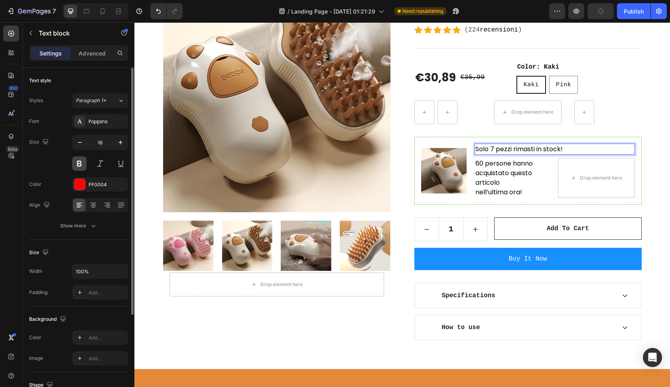
click at [81, 166] on button at bounding box center [79, 163] width 14 height 14
click at [91, 210] on div at bounding box center [93, 205] width 12 height 13
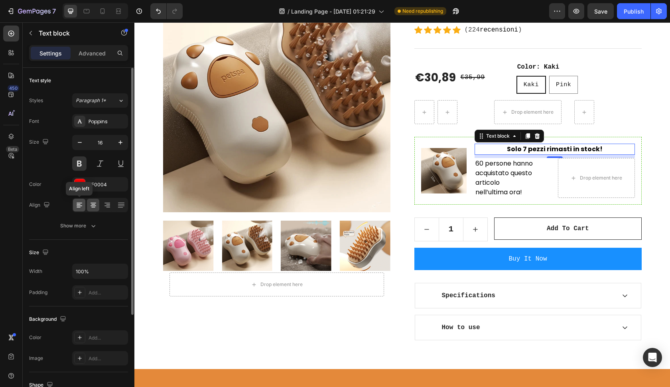
click at [81, 203] on icon at bounding box center [80, 203] width 6 height 1
click at [82, 184] on div at bounding box center [80, 184] width 10 height 10
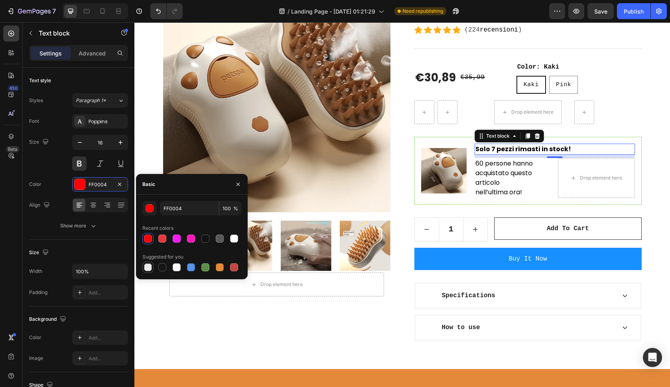
click at [150, 266] on div at bounding box center [148, 267] width 8 height 8
type input "000000"
type input "0"
click at [173, 266] on div at bounding box center [177, 267] width 8 height 8
type input "FFFFFF"
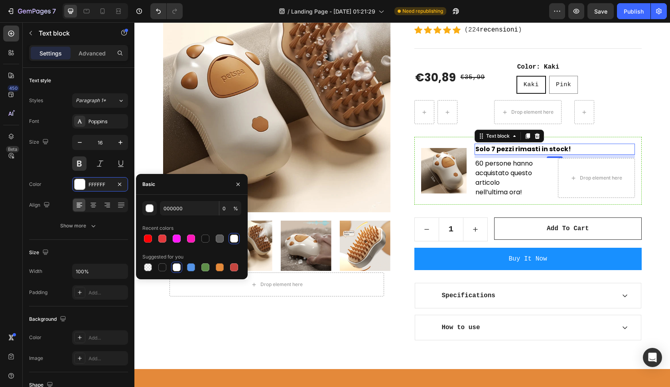
type input "100"
click at [162, 268] on div at bounding box center [162, 267] width 8 height 8
click at [160, 237] on div at bounding box center [162, 239] width 8 height 8
click at [148, 235] on div at bounding box center [148, 239] width 8 height 8
type input "FF0004"
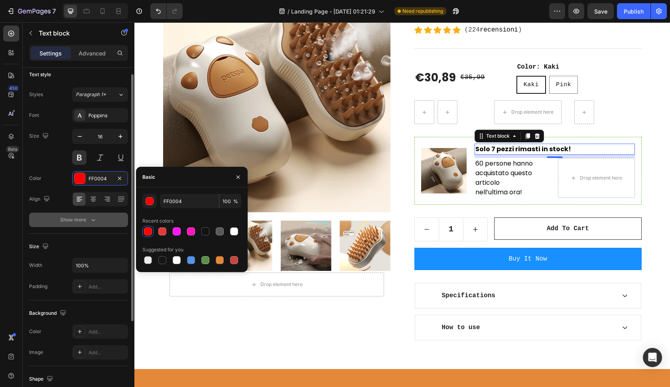
scroll to position [7, 0]
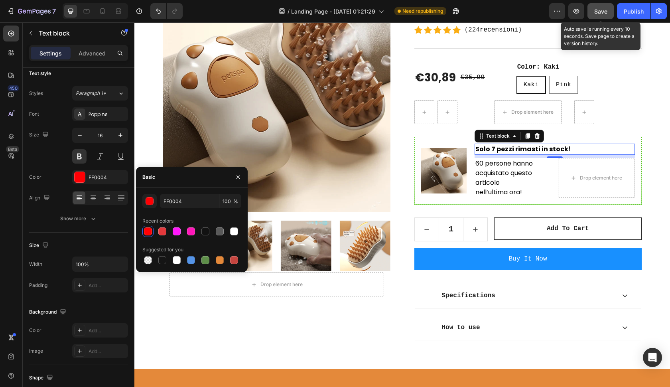
click at [605, 17] on button "Save" at bounding box center [601, 11] width 26 height 16
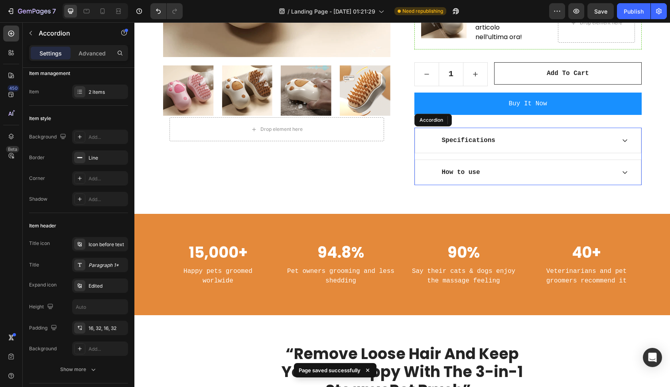
scroll to position [0, 0]
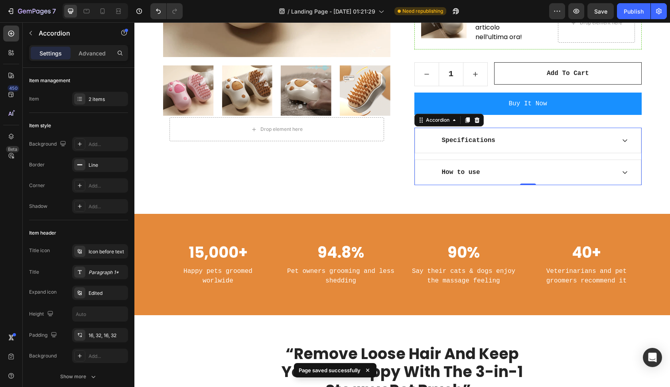
click at [556, 143] on div "Specifications" at bounding box center [522, 140] width 188 height 12
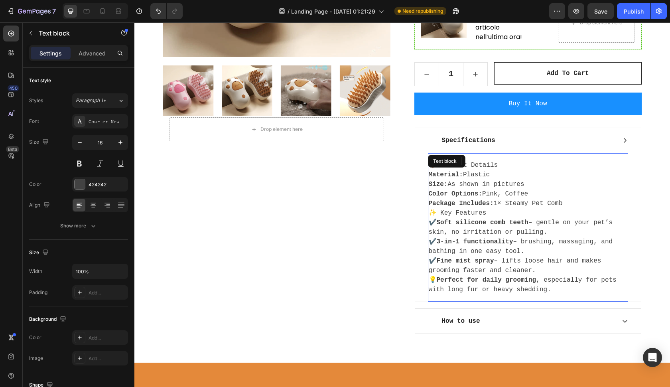
click at [453, 166] on div "Text block" at bounding box center [445, 161] width 30 height 10
click at [510, 183] on p "Size: As shown in pictures" at bounding box center [528, 185] width 199 height 10
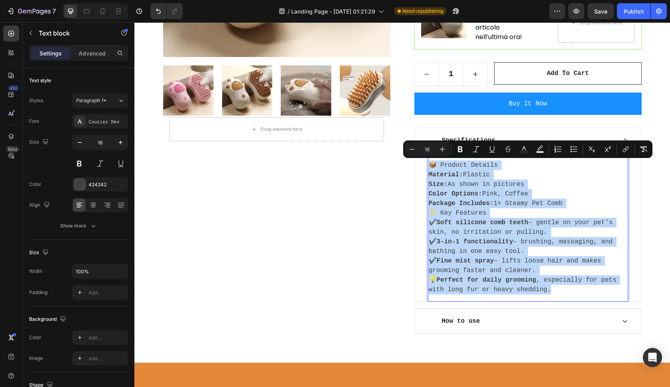
drag, startPoint x: 551, startPoint y: 288, endPoint x: 430, endPoint y: 162, distance: 175.3
click at [430, 162] on div "📦 Product Details Material: Plastic Size: As shown in pictures Color Options: P…" at bounding box center [528, 228] width 200 height 136
copy div "📦 Product Details Material: Plastic Size: As shown in pictures Color Options: P…"
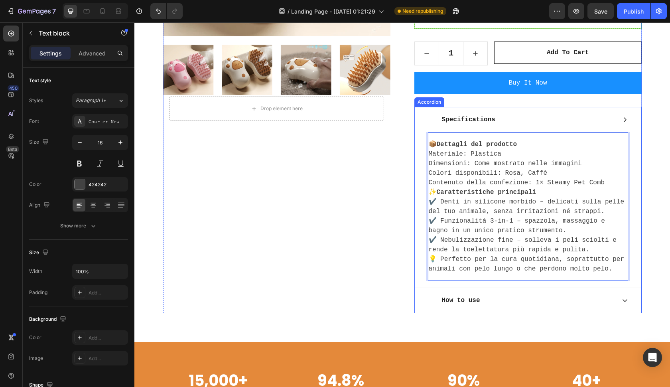
scroll to position [301, 0]
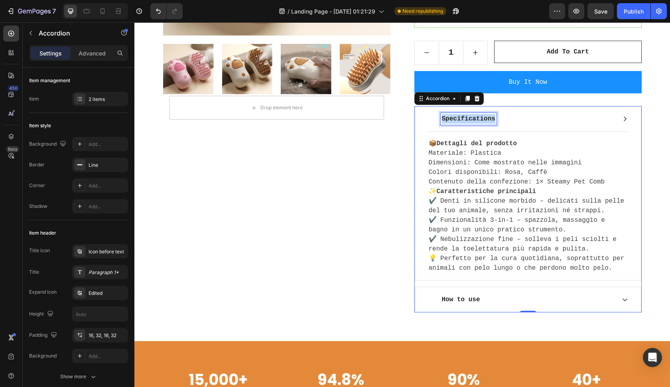
click at [489, 119] on p "Specifications" at bounding box center [468, 119] width 53 height 10
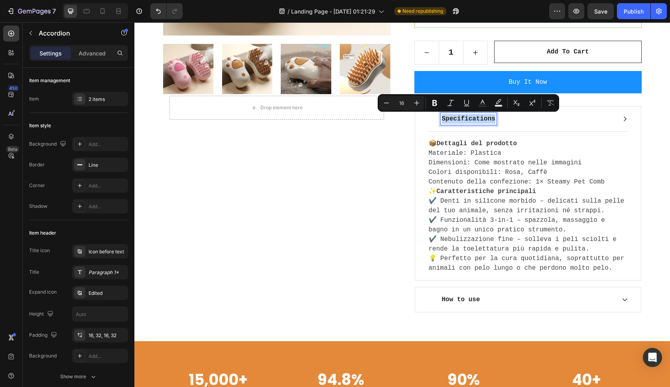
click at [489, 119] on p "Specifications" at bounding box center [468, 119] width 53 height 10
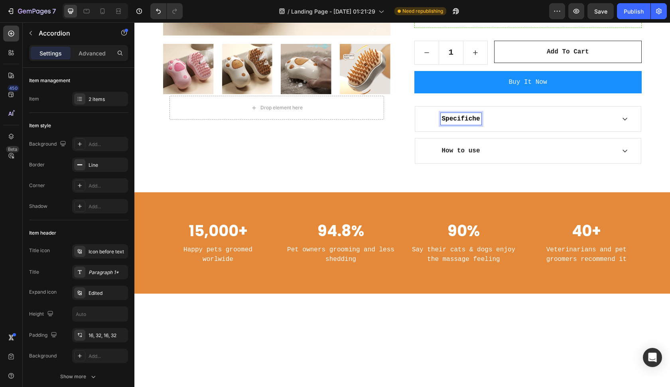
scroll to position [317, 0]
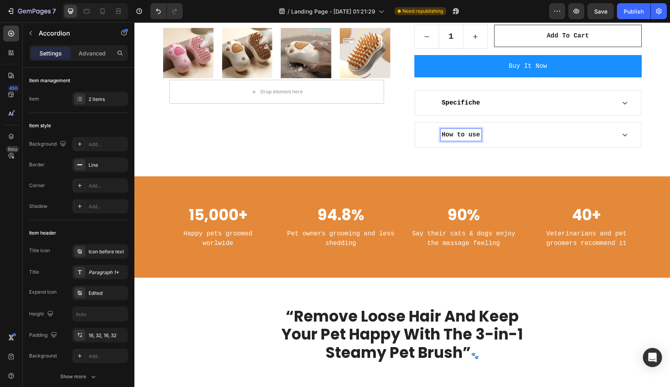
click at [477, 138] on p "How to use" at bounding box center [461, 135] width 38 height 10
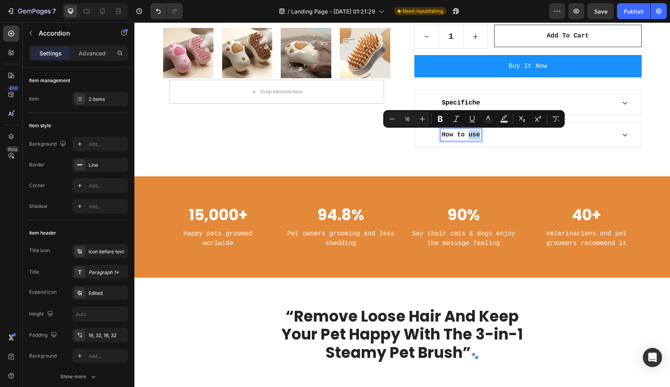
click at [473, 136] on p "How to use" at bounding box center [461, 135] width 38 height 10
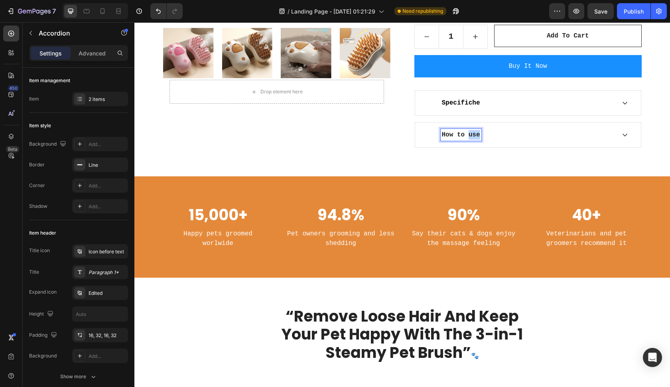
click at [473, 136] on p "How to use" at bounding box center [461, 135] width 38 height 10
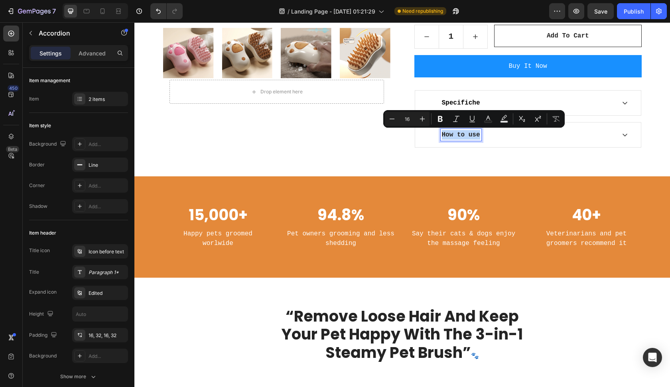
click at [473, 136] on p "How to use" at bounding box center [461, 135] width 38 height 10
copy p "How to use"
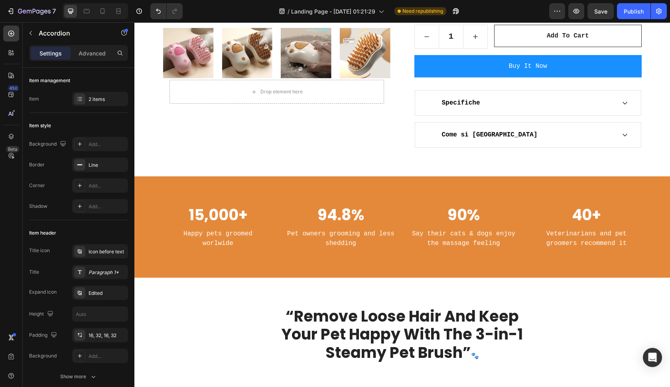
click at [571, 128] on div "Come si usa" at bounding box center [528, 135] width 226 height 25
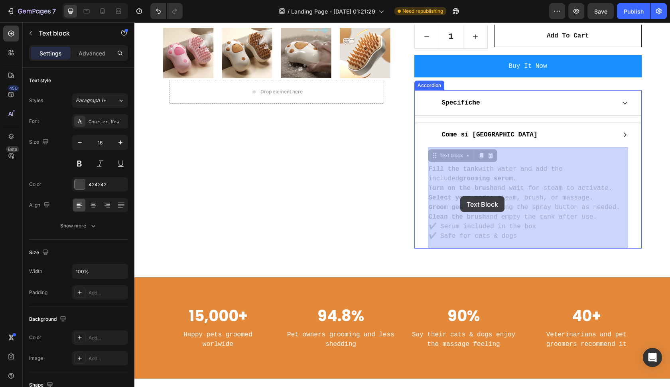
drag, startPoint x: 520, startPoint y: 238, endPoint x: 461, endPoint y: 196, distance: 72.2
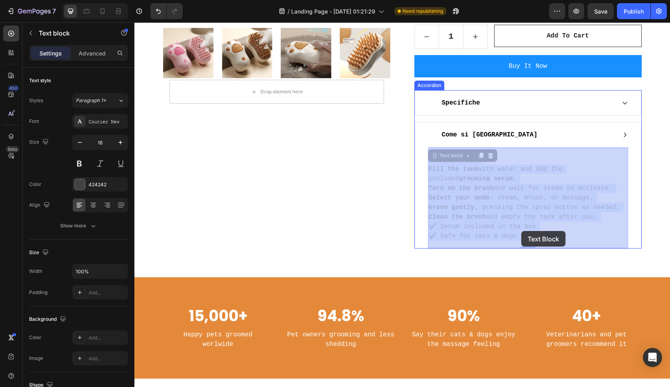
drag, startPoint x: 517, startPoint y: 235, endPoint x: 539, endPoint y: 243, distance: 23.2
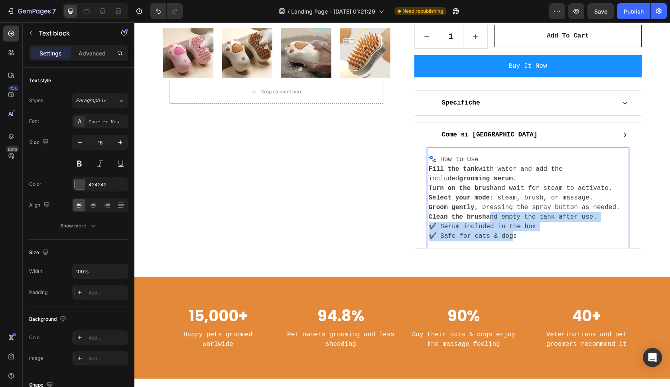
drag, startPoint x: 514, startPoint y: 235, endPoint x: 503, endPoint y: 225, distance: 15.2
click at [500, 223] on p "✔️ Serum included in the box ✔️ Safe for cats & dogs" at bounding box center [528, 231] width 199 height 19
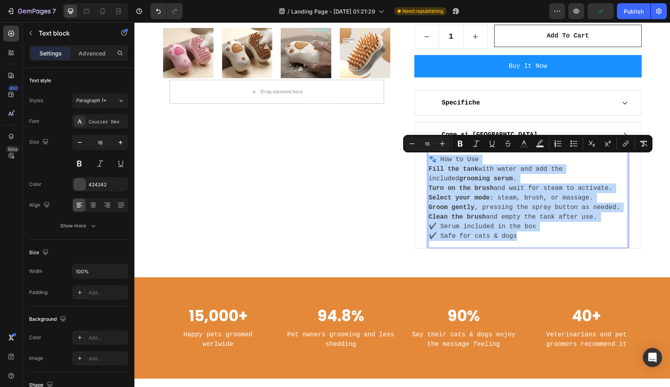
drag, startPoint x: 519, startPoint y: 237, endPoint x: 432, endPoint y: 159, distance: 117.3
click at [432, 159] on div "🐾 How to Use Fill the tank with water and add the included grooming serum . Tur…" at bounding box center [528, 198] width 200 height 88
copy div "🐾 How to Use Fill the tank with water and add the included grooming serum . Tur…"
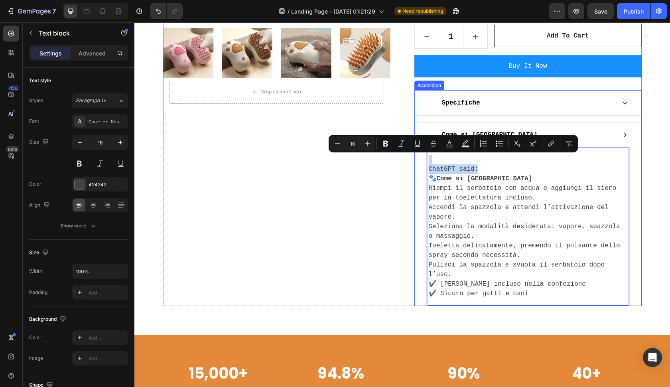
drag, startPoint x: 487, startPoint y: 172, endPoint x: 428, endPoint y: 160, distance: 60.3
click at [428, 160] on div "ChatGPT said: 🐾 Come si usa Riempi il serbatoio con acqua e aggiungi il siero p…" at bounding box center [528, 226] width 200 height 145
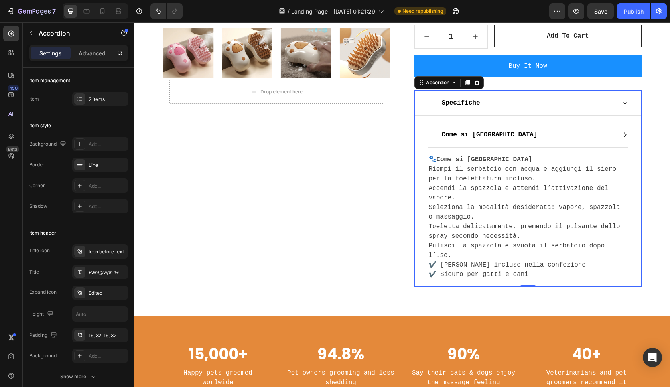
click at [622, 102] on icon at bounding box center [625, 103] width 6 height 6
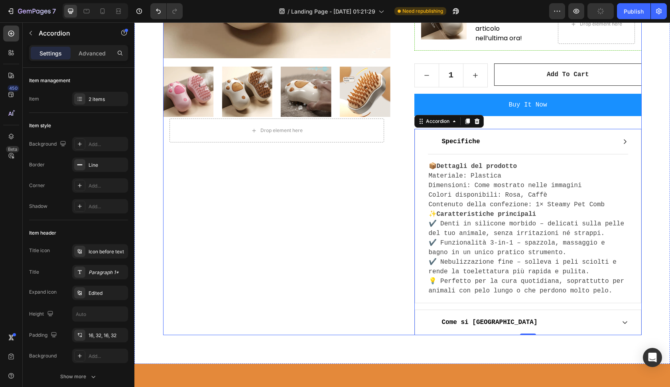
scroll to position [279, 0]
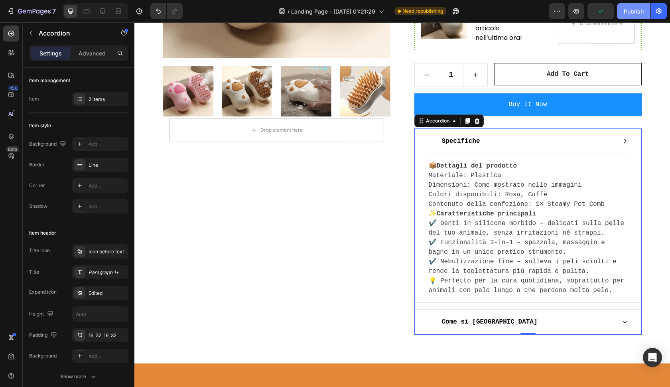
click at [633, 14] on div "Publish" at bounding box center [634, 11] width 20 height 8
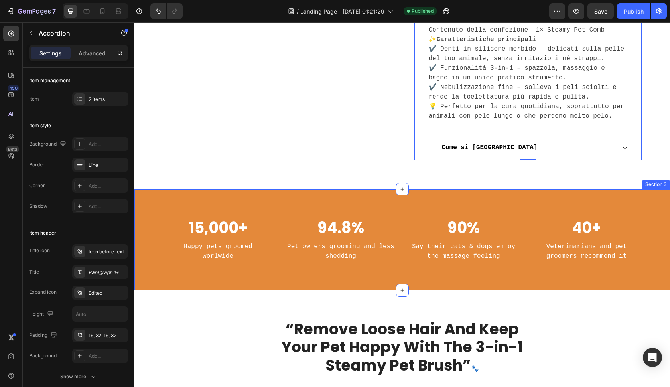
scroll to position [457, 0]
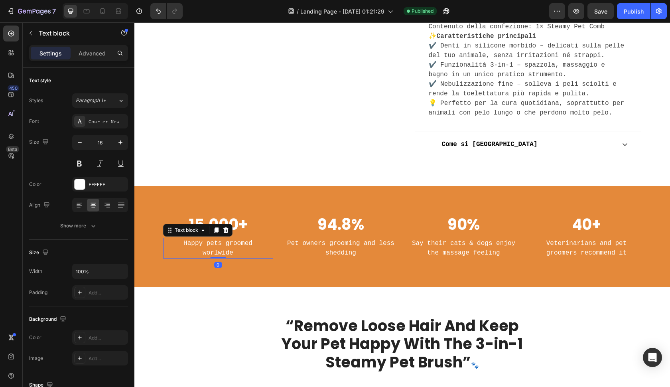
click at [224, 248] on p "worlwide" at bounding box center [218, 253] width 109 height 10
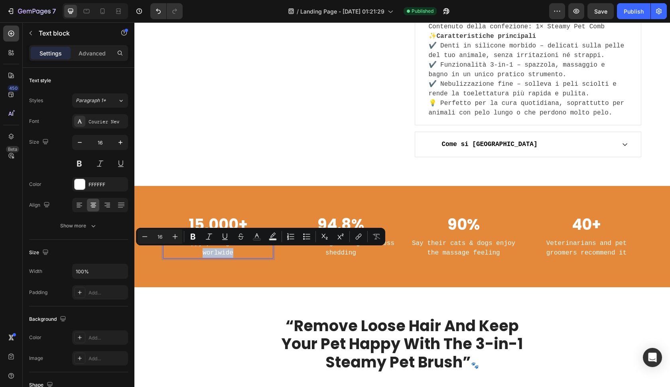
click at [223, 251] on p "worlwide" at bounding box center [218, 253] width 109 height 10
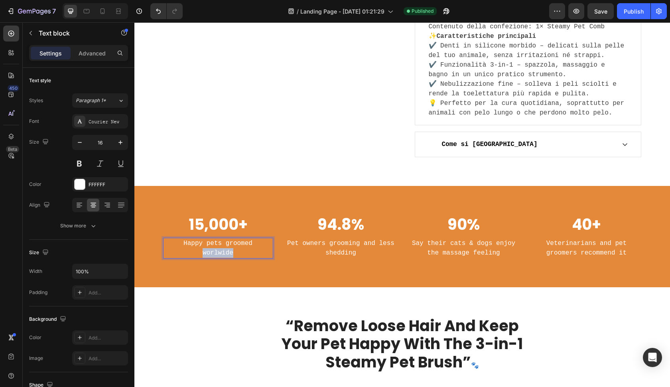
click at [223, 251] on p "worlwide" at bounding box center [218, 253] width 109 height 10
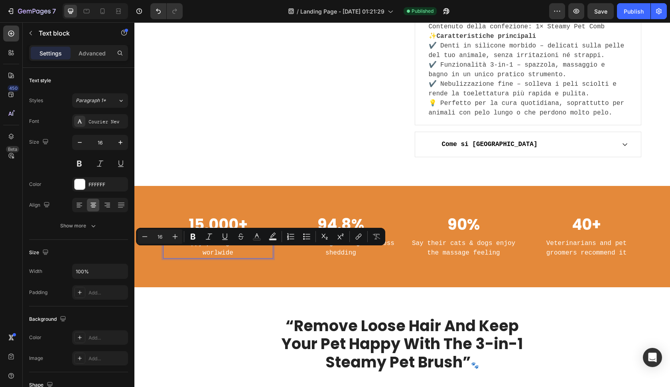
click at [223, 251] on p "worlwide" at bounding box center [218, 253] width 109 height 10
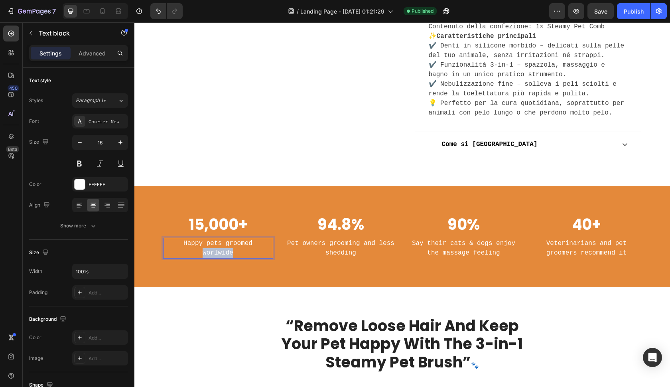
click at [223, 251] on p "worlwide" at bounding box center [218, 253] width 109 height 10
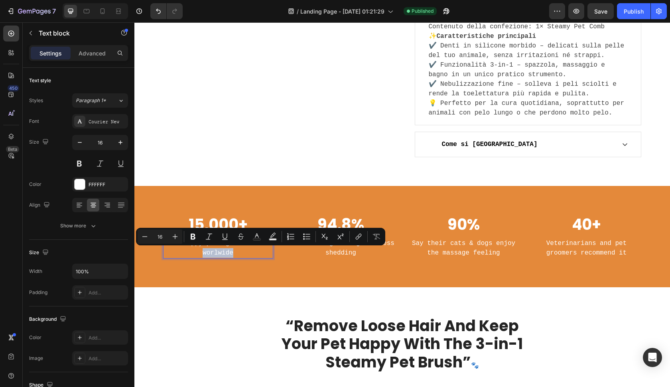
click at [223, 251] on p "worlwide" at bounding box center [218, 253] width 109 height 10
click at [242, 251] on p "worlwide" at bounding box center [218, 253] width 109 height 10
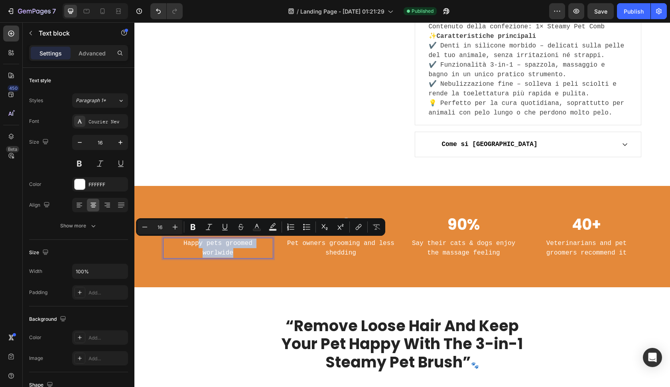
drag, startPoint x: 242, startPoint y: 251, endPoint x: 187, endPoint y: 240, distance: 56.0
click at [187, 240] on div "Happy pets groomed worlwide" at bounding box center [218, 248] width 110 height 21
copy div "y pets groomed worlwide"
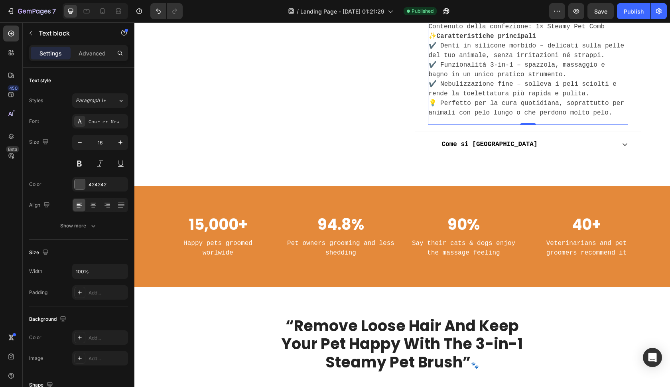
click at [450, 111] on p "💡 Perfetto per la cura quotidiana, soprattutto per animali con pelo lungo o che…" at bounding box center [528, 108] width 199 height 19
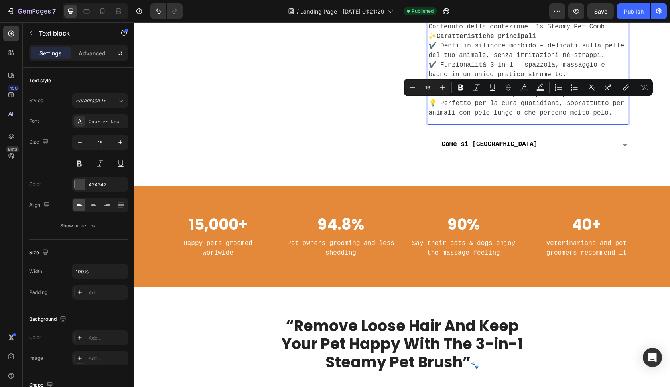
click at [451, 119] on div "📦 Dettagli del prodotto Materiale: Plastica Dimensioni: Come mostrato nelle imm…" at bounding box center [528, 50] width 200 height 149
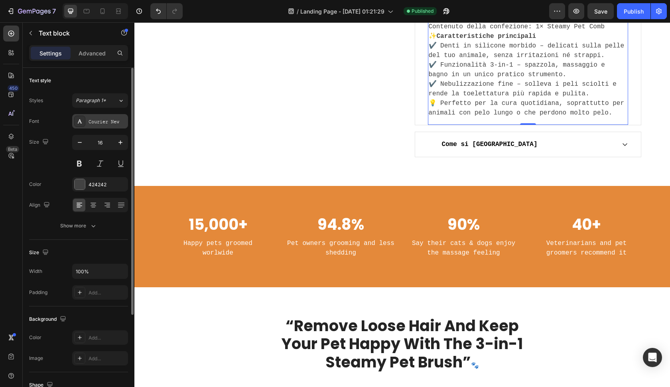
click at [117, 124] on div "Courier New" at bounding box center [108, 121] width 38 height 7
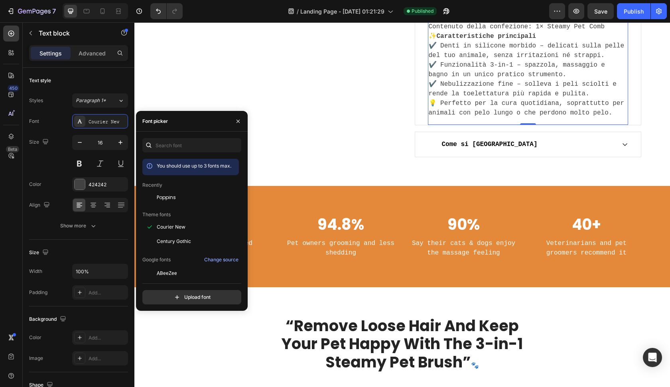
click at [154, 142] on div at bounding box center [148, 145] width 13 height 14
click at [160, 198] on span "Poppins" at bounding box center [166, 197] width 19 height 7
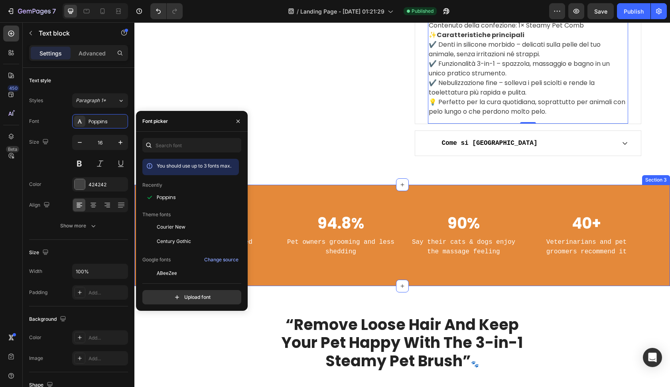
scroll to position [510, 0]
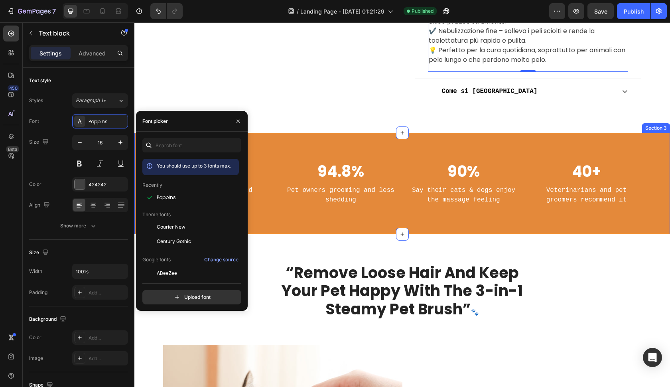
click at [294, 227] on div "15,000+ Heading Happy pets groomed worlwide Text block 94.8% Heading Pet owners…" at bounding box center [402, 183] width 536 height 101
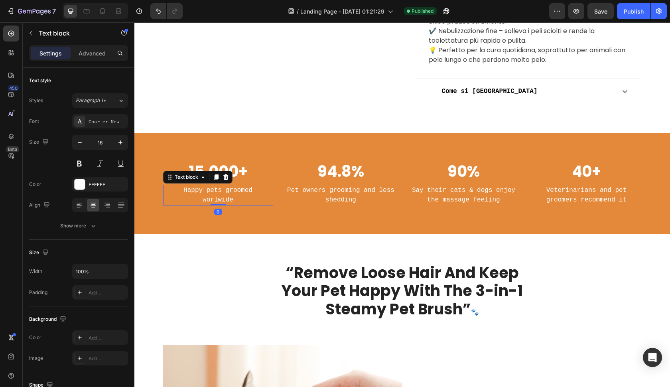
click at [240, 191] on p "Happy pets groomed" at bounding box center [218, 191] width 109 height 10
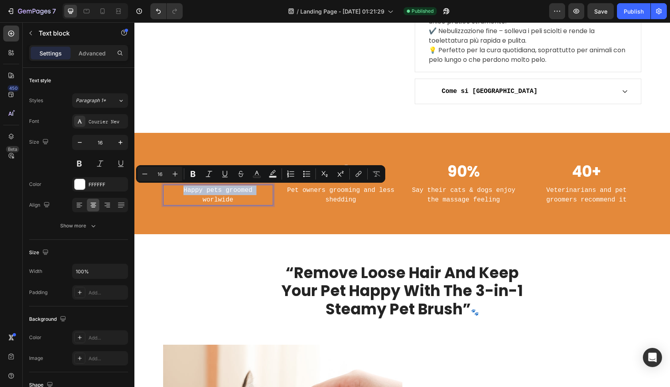
click at [239, 191] on p "Happy pets groomed" at bounding box center [218, 191] width 109 height 10
click at [239, 192] on p "Happy pets groomed" at bounding box center [218, 191] width 109 height 10
click at [239, 203] on p "worlwide" at bounding box center [218, 200] width 109 height 10
drag, startPoint x: 239, startPoint y: 200, endPoint x: 179, endPoint y: 190, distance: 60.8
click at [179, 190] on div "Happy pets groomed worlwide" at bounding box center [218, 195] width 110 height 21
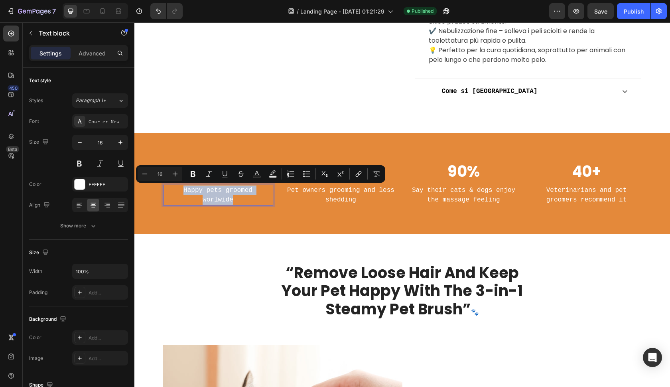
copy div "Happy pets groomed worlwide"
click at [268, 1] on div "7 / Landing Page - Aug 22, 01:21:29 Published Preview Save Publish" at bounding box center [335, 11] width 670 height 23
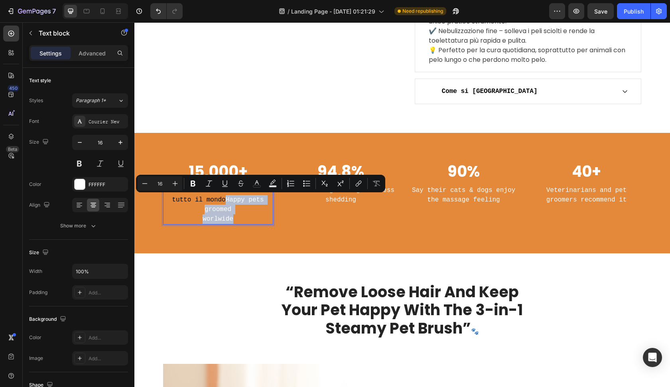
drag, startPoint x: 225, startPoint y: 199, endPoint x: 239, endPoint y: 216, distance: 21.8
click at [239, 216] on div "Animali felici toelettati in tutto il mondo Happy pets groomed worlwide" at bounding box center [218, 205] width 110 height 40
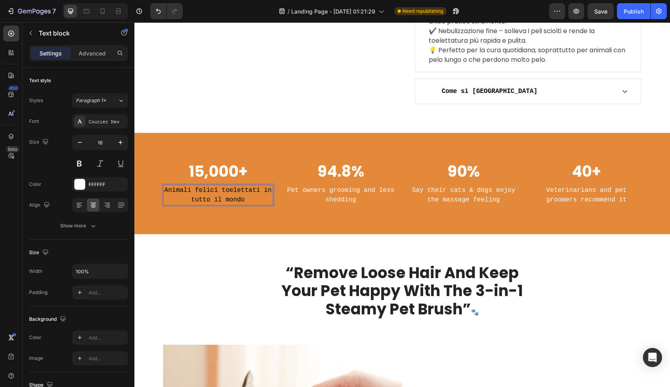
click at [247, 200] on p "Animali felici toelettati in tutto il mondo" at bounding box center [218, 195] width 109 height 19
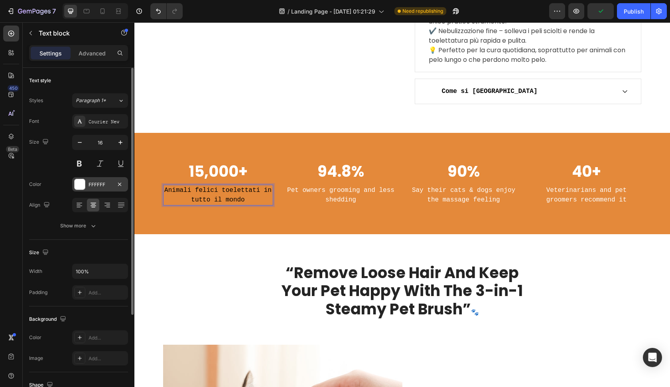
click at [111, 182] on div "FFFFFF" at bounding box center [100, 184] width 23 height 7
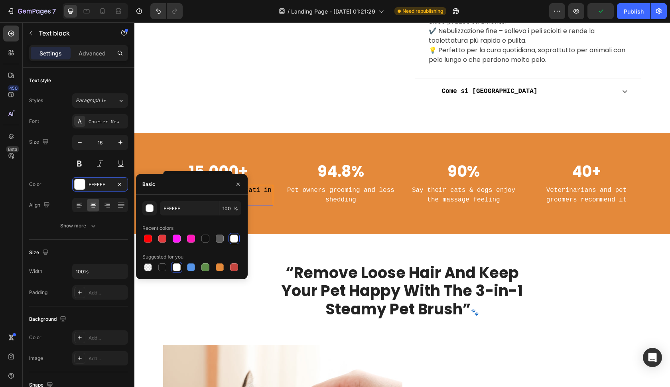
click at [169, 236] on div at bounding box center [191, 238] width 99 height 11
click at [166, 236] on div at bounding box center [162, 239] width 8 height 8
type input "E3393C"
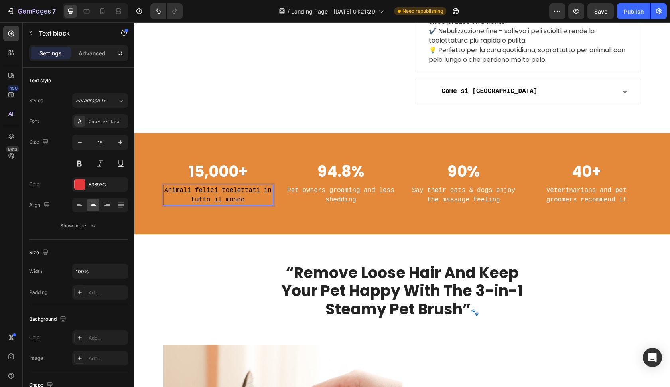
drag, startPoint x: 247, startPoint y: 201, endPoint x: 258, endPoint y: 202, distance: 10.8
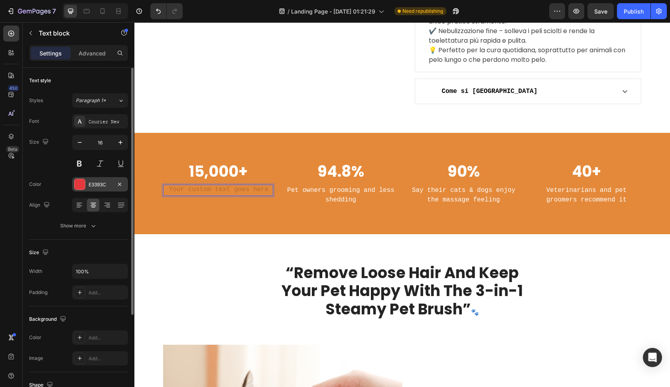
click at [95, 179] on div "E3393C" at bounding box center [100, 184] width 56 height 14
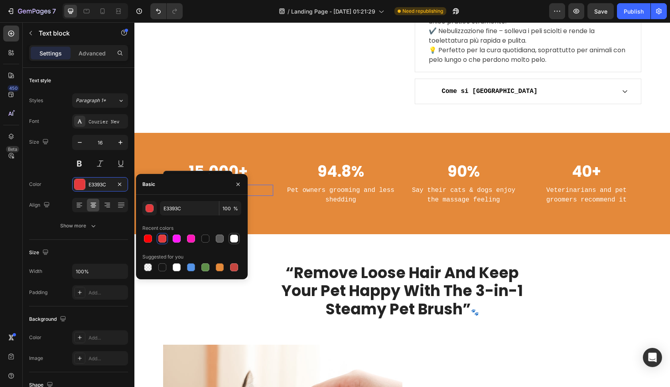
click at [231, 238] on div at bounding box center [234, 239] width 8 height 8
type input "FFFFFF"
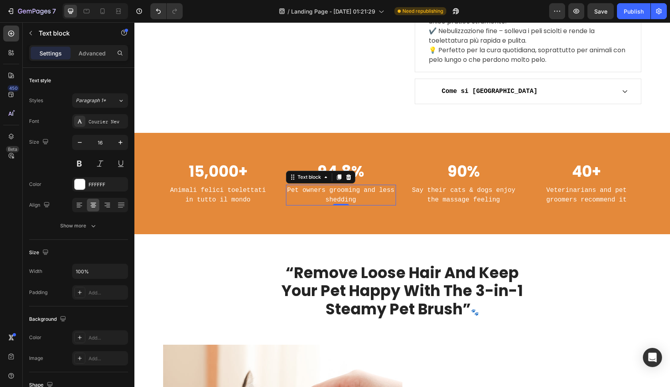
click at [340, 200] on p "Pet owners grooming and less shedding" at bounding box center [341, 195] width 109 height 19
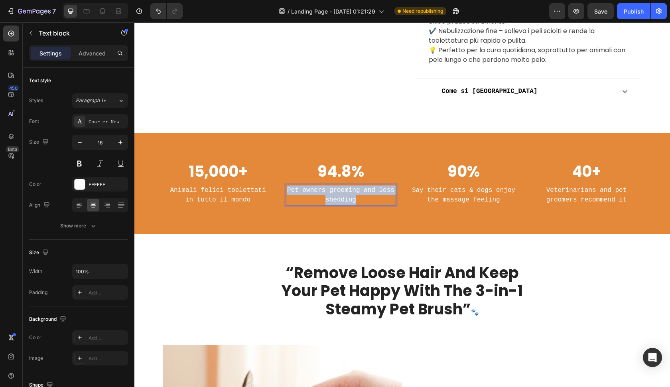
click at [340, 200] on p "Pet owners grooming and less shedding" at bounding box center [341, 195] width 109 height 19
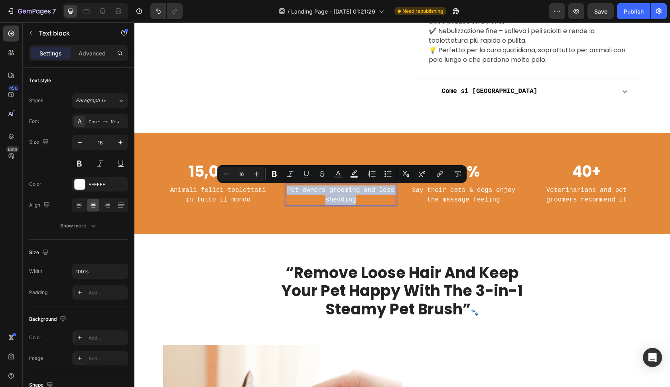
click at [340, 200] on p "Pet owners grooming and less shedding" at bounding box center [341, 195] width 109 height 19
copy p "Pet owners grooming and less shedding"
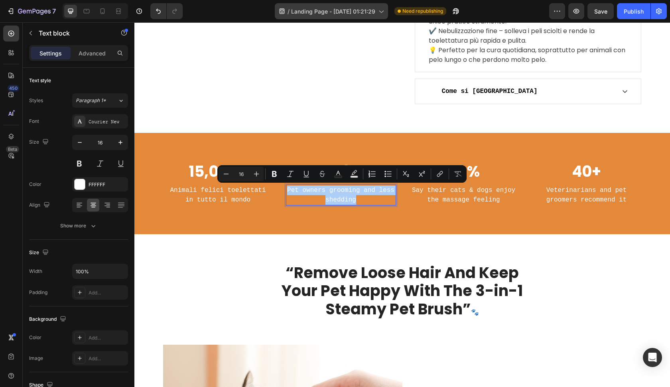
click at [314, 9] on span "Landing Page - Aug 22, 01:21:29" at bounding box center [333, 11] width 84 height 8
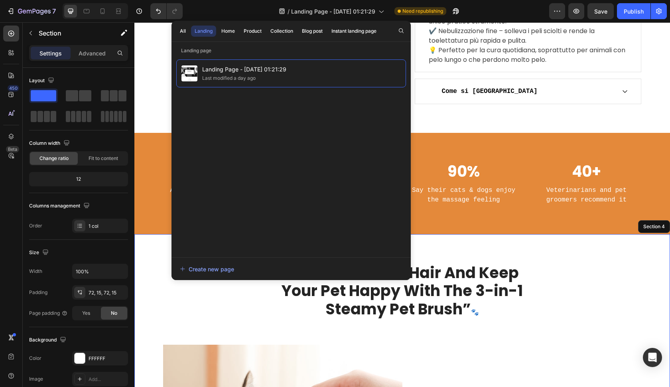
drag, startPoint x: 225, startPoint y: 319, endPoint x: 242, endPoint y: 293, distance: 31.7
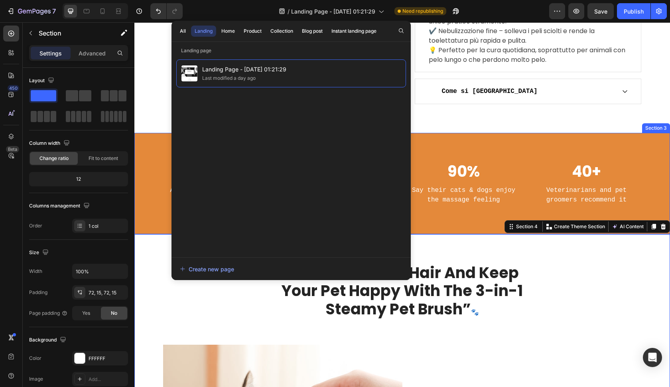
click at [429, 153] on div "15,000+ Heading Animali felici toelettati in tutto il mondo Text block 94.8% He…" at bounding box center [402, 183] width 536 height 101
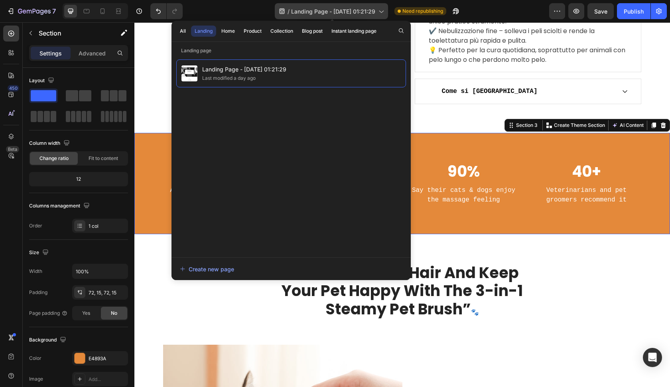
click at [373, 12] on span "Landing Page - Aug 22, 01:21:29" at bounding box center [333, 11] width 84 height 8
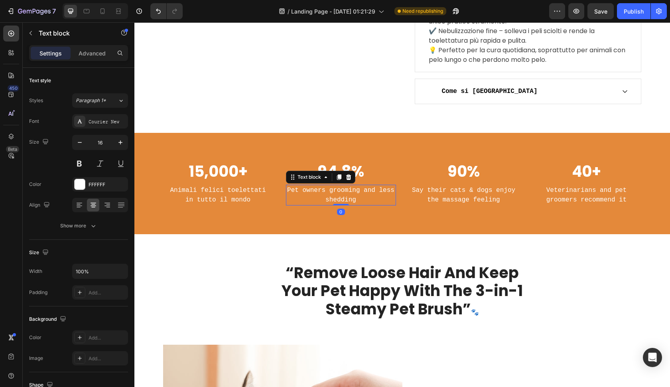
click at [341, 190] on p "Pet owners grooming and less shedding" at bounding box center [341, 195] width 109 height 19
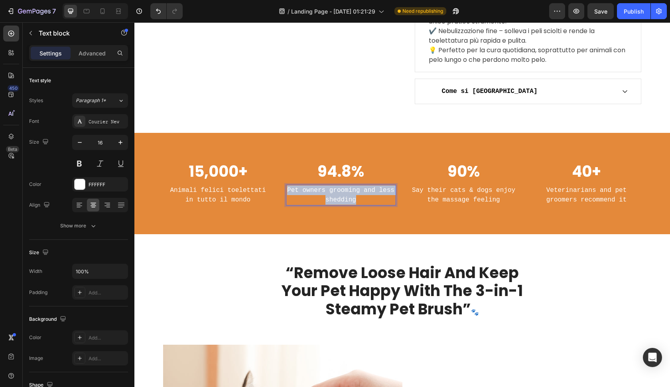
click at [341, 190] on p "Pet owners grooming and less shedding" at bounding box center [341, 195] width 109 height 19
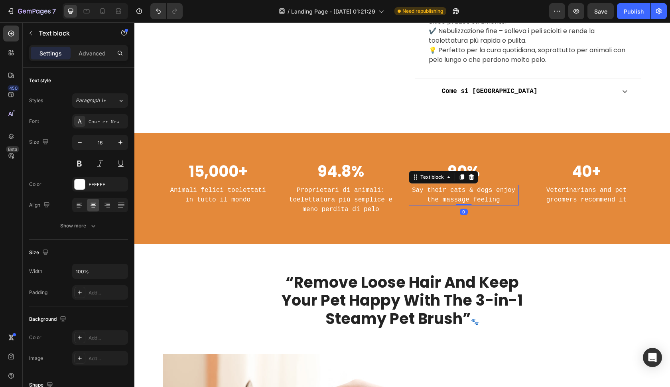
click at [479, 196] on p "Say their cats & dogs enjoy the massage feeling" at bounding box center [464, 195] width 109 height 19
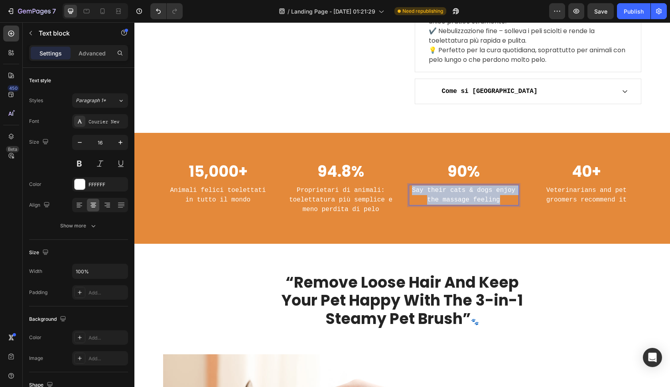
click at [479, 196] on p "Say their cats & dogs enjoy the massage feeling" at bounding box center [464, 195] width 109 height 19
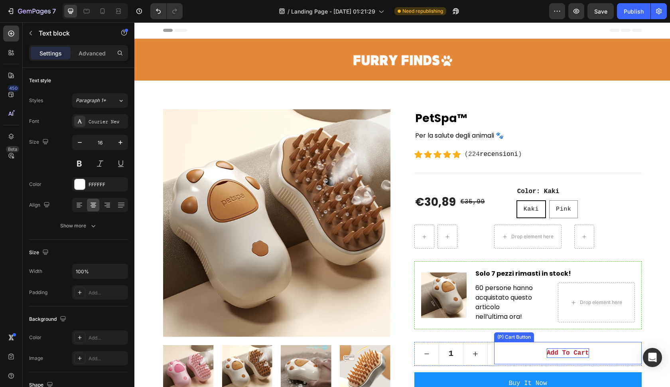
scroll to position [0, 0]
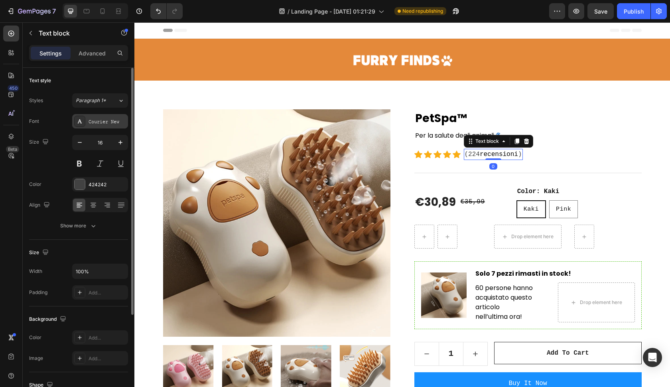
click at [117, 124] on div "Courier New" at bounding box center [108, 121] width 38 height 7
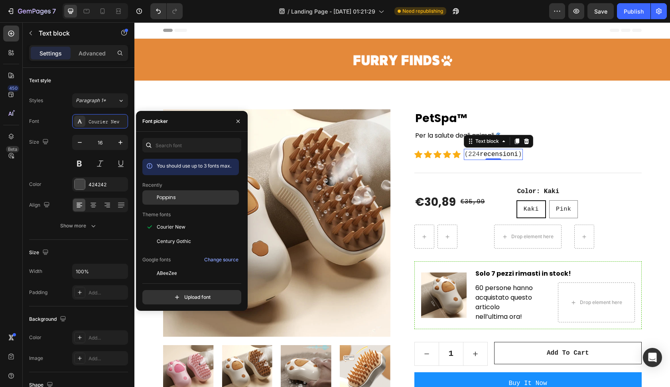
click at [165, 204] on div "Poppins" at bounding box center [190, 197] width 97 height 14
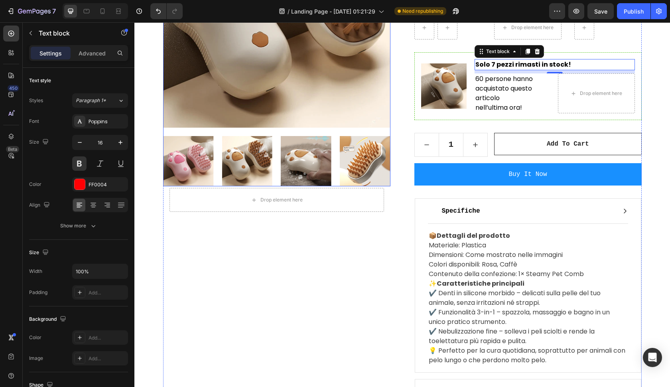
scroll to position [218, 0]
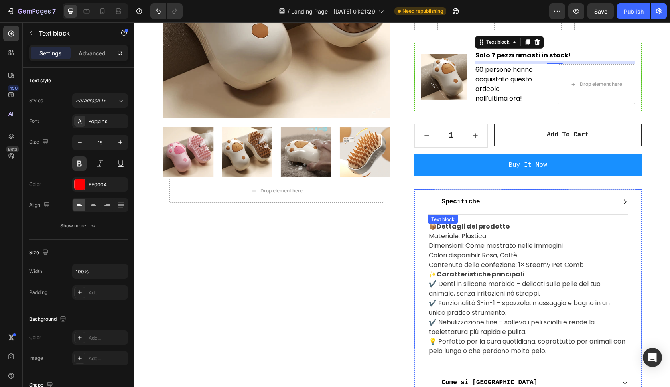
click at [467, 273] on strong "Caratteristiche principali" at bounding box center [481, 274] width 88 height 9
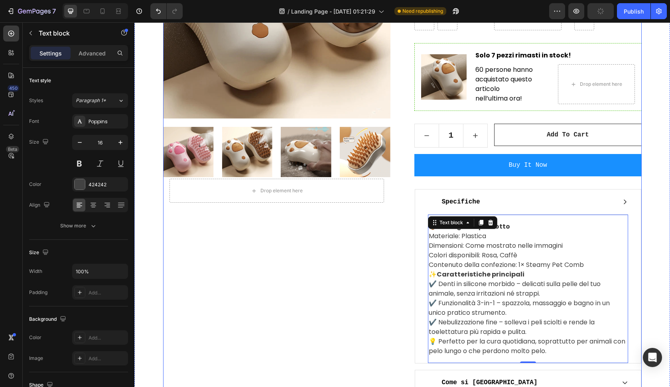
scroll to position [340, 0]
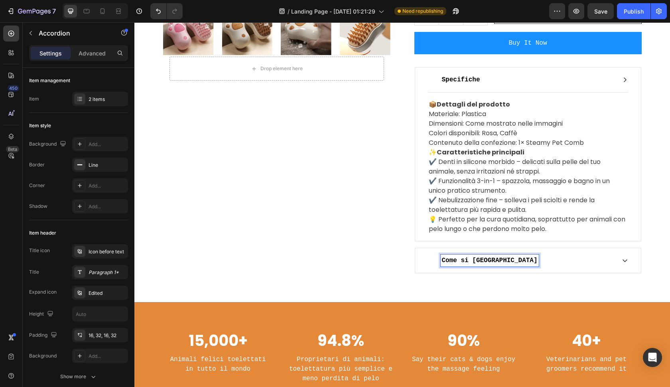
click at [472, 262] on span "Come si usa" at bounding box center [490, 260] width 96 height 7
click at [471, 262] on span "Come si usa" at bounding box center [490, 260] width 96 height 7
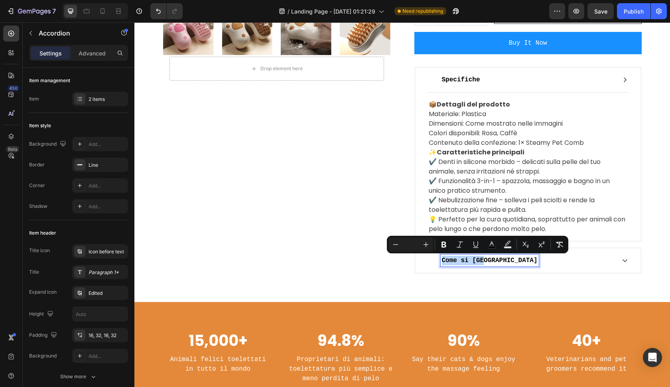
click at [471, 262] on span "Come si usa" at bounding box center [490, 260] width 96 height 7
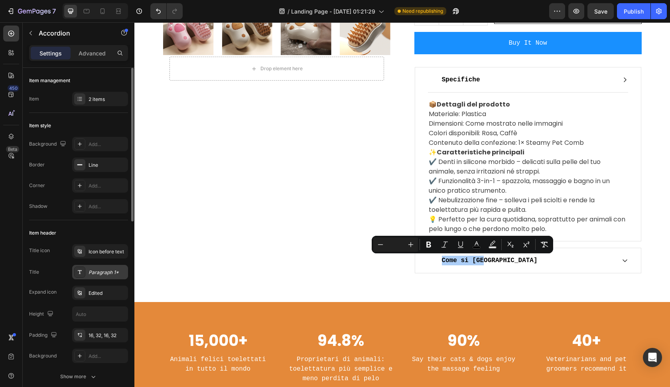
click at [97, 275] on div "Paragraph 1*" at bounding box center [108, 272] width 38 height 7
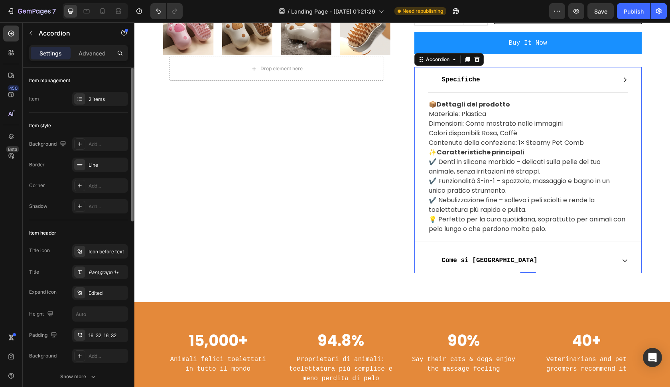
click at [63, 277] on div "Title Paragraph 1*" at bounding box center [78, 272] width 99 height 14
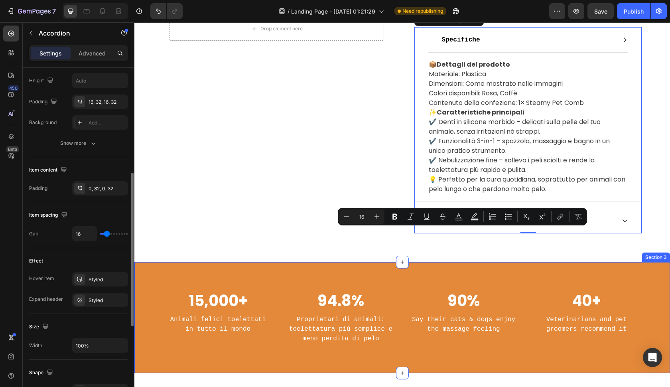
scroll to position [387, 0]
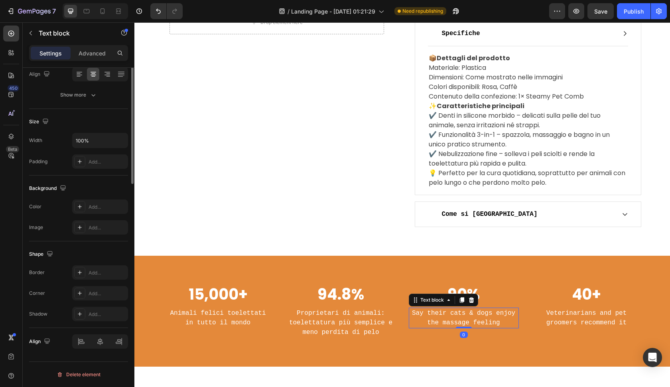
click at [461, 318] on p "Say their cats & dogs enjoy the massage feeling" at bounding box center [464, 317] width 109 height 19
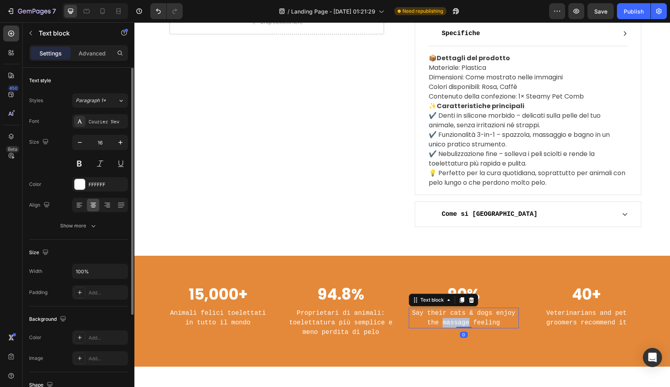
click at [461, 318] on p "Say their cats & dogs enjoy the massage feeling" at bounding box center [464, 317] width 109 height 19
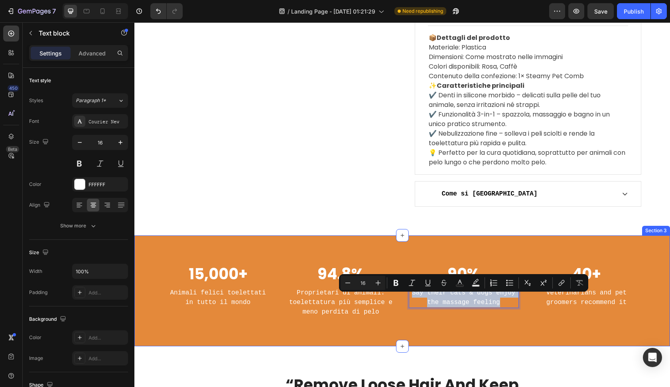
scroll to position [408, 0]
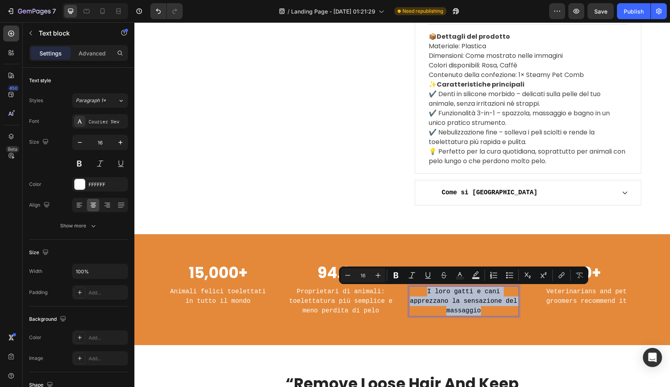
drag, startPoint x: 491, startPoint y: 310, endPoint x: 426, endPoint y: 289, distance: 68.5
click at [426, 289] on p "I loro gatti e cani apprezzano la sensazione del massaggio" at bounding box center [464, 301] width 109 height 29
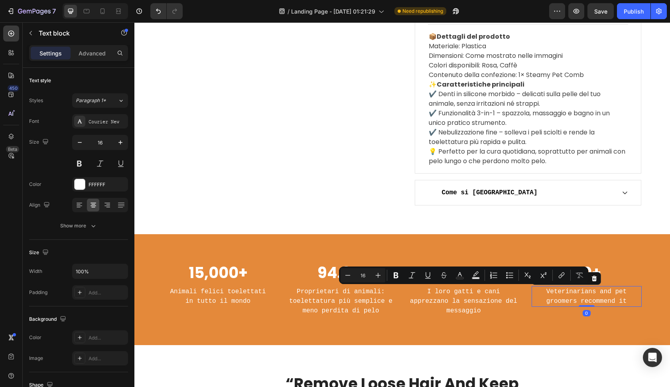
click at [574, 297] on p "Veterinarians and pet groomers recommend it" at bounding box center [587, 296] width 109 height 19
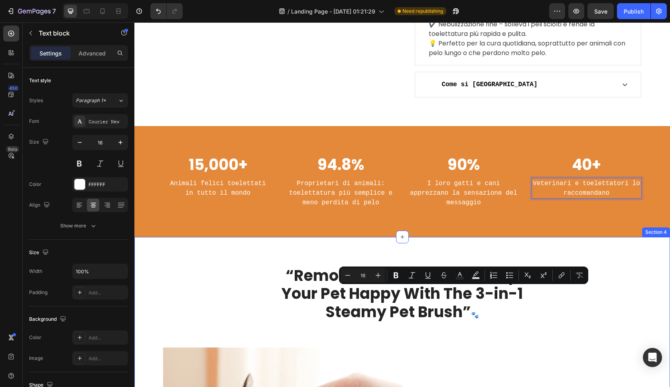
scroll to position [526, 0]
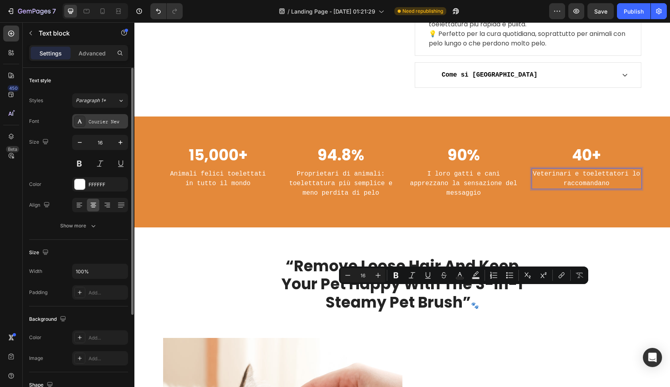
click at [123, 119] on div "Courier New" at bounding box center [108, 121] width 38 height 7
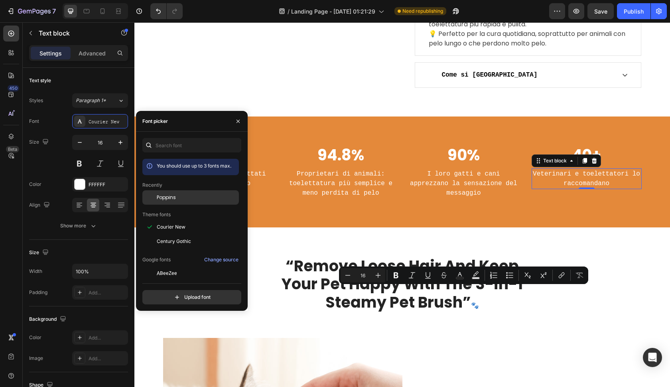
click at [178, 199] on div "Poppins" at bounding box center [197, 197] width 81 height 7
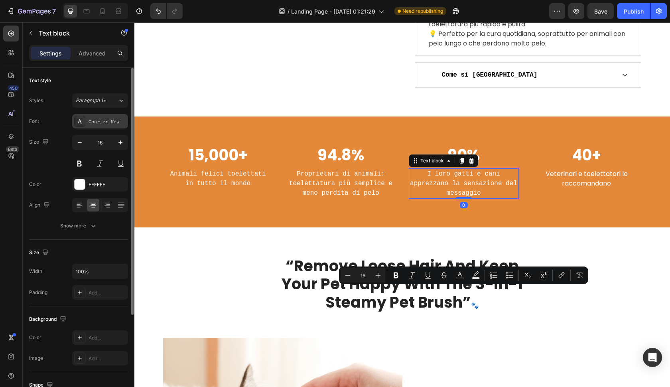
click at [97, 125] on div "Courier New" at bounding box center [108, 121] width 38 height 7
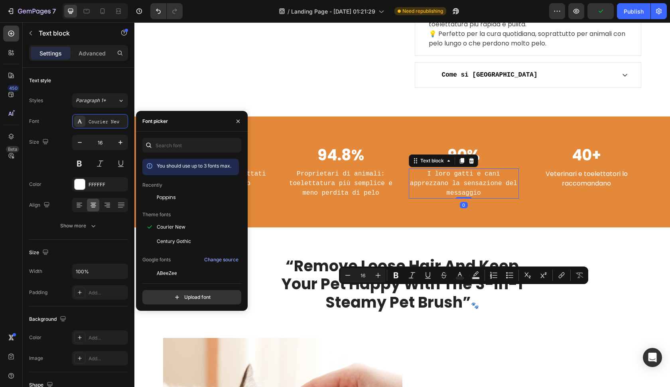
click at [164, 194] on div "Poppins" at bounding box center [190, 197] width 97 height 14
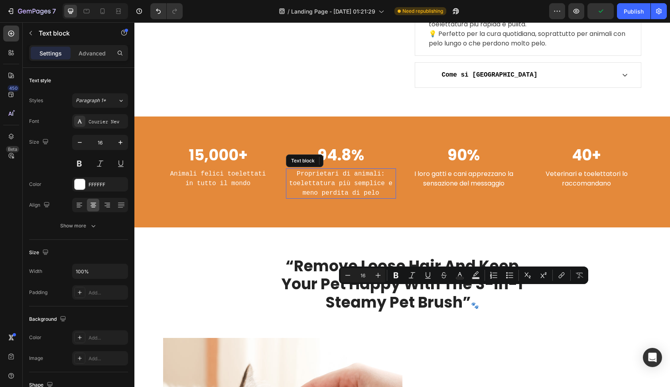
click at [348, 185] on p "Proprietari di animali: toelettatura più semplice e meno perdita di pelo" at bounding box center [341, 183] width 109 height 29
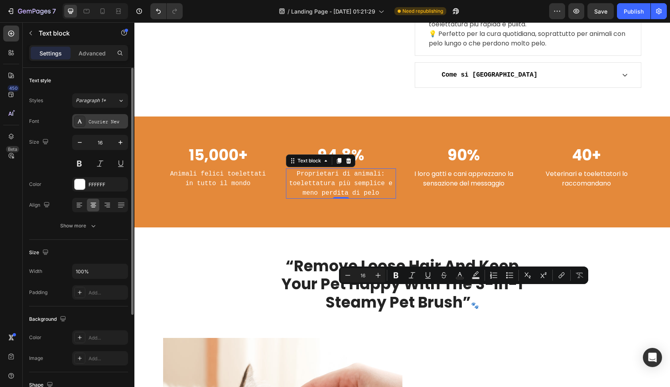
click at [115, 118] on div "Courier New" at bounding box center [108, 121] width 38 height 7
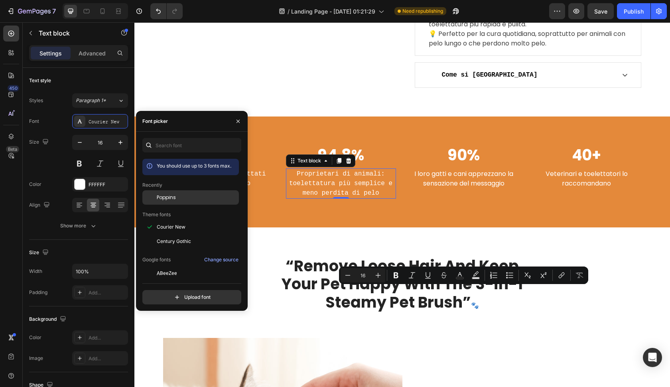
click at [165, 199] on span "Poppins" at bounding box center [166, 197] width 19 height 7
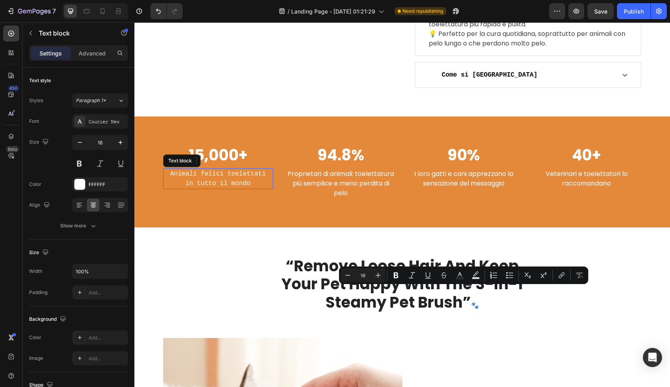
click at [257, 181] on p "in tutto il mondo" at bounding box center [218, 184] width 109 height 10
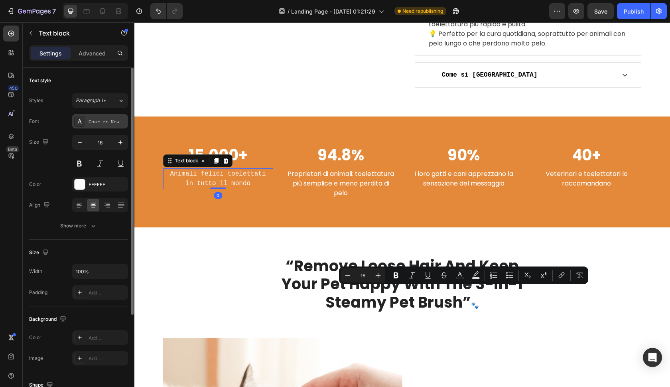
click at [110, 121] on div "Courier New" at bounding box center [108, 121] width 38 height 7
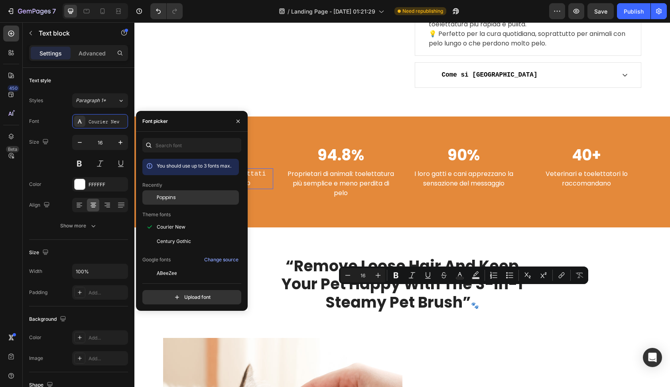
click at [169, 200] on span "Poppins" at bounding box center [166, 197] width 19 height 7
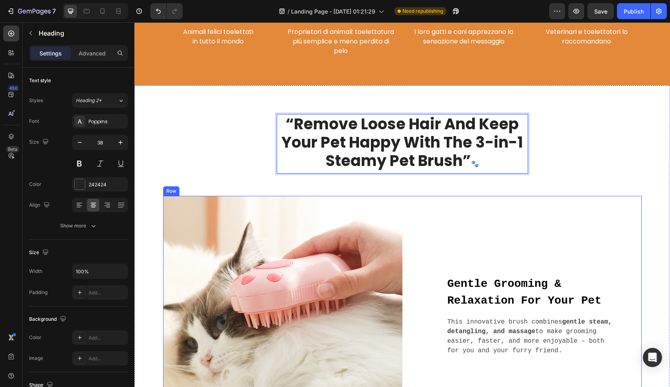
scroll to position [669, 0]
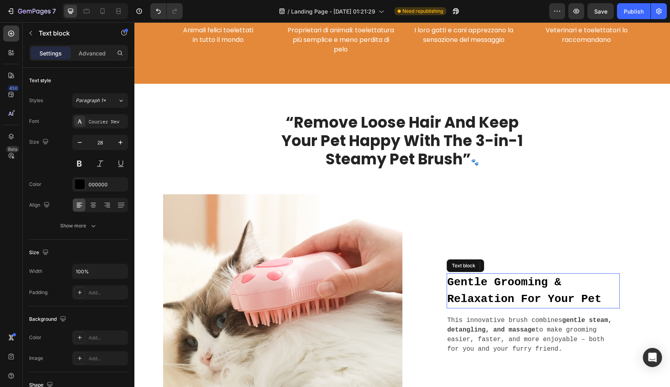
click at [497, 283] on strong "Gentle Grooming & Relaxation For Your Pet" at bounding box center [525, 290] width 154 height 29
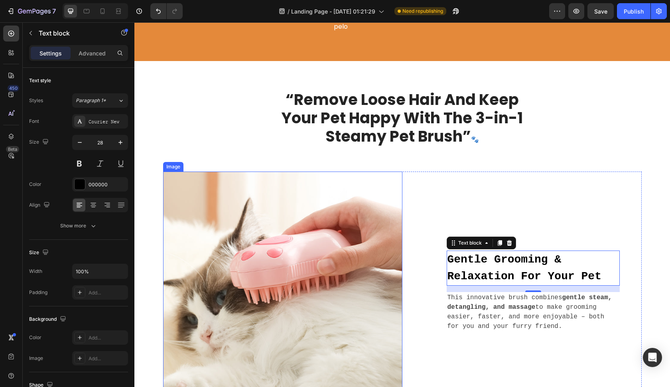
scroll to position [693, 0]
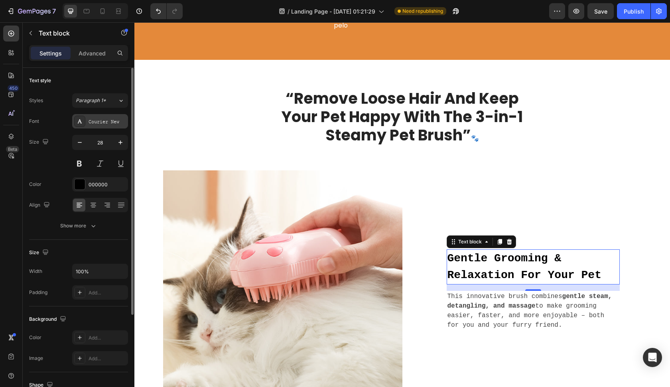
click at [123, 125] on div "Courier New" at bounding box center [108, 121] width 38 height 7
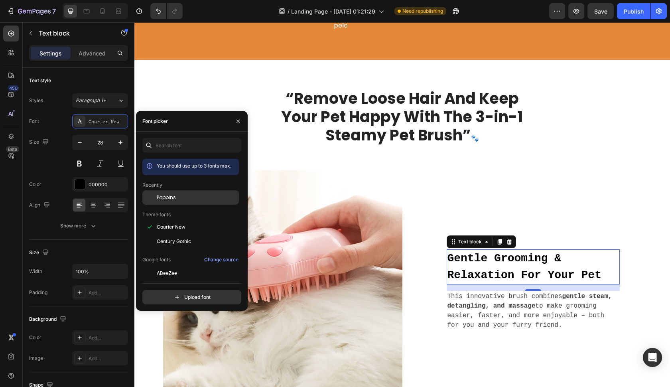
click at [166, 197] on span "Poppins" at bounding box center [166, 197] width 19 height 7
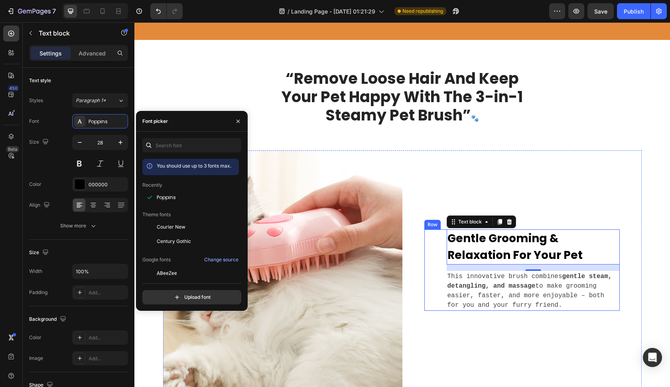
scroll to position [714, 0]
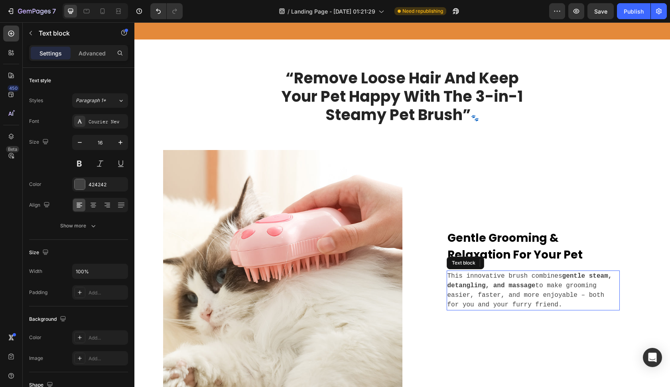
click at [471, 287] on strong "gentle steam, detangling, and massage" at bounding box center [530, 281] width 165 height 17
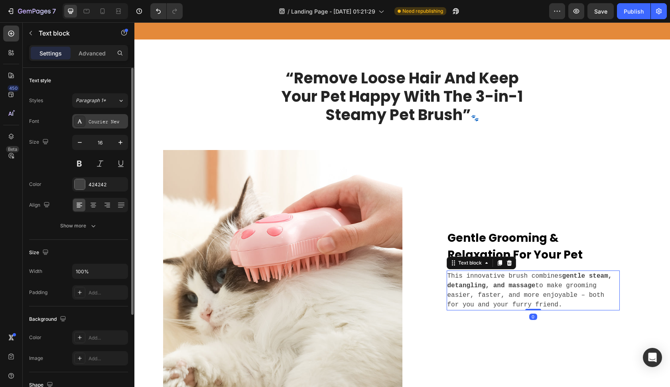
click at [104, 124] on div "Courier New" at bounding box center [108, 121] width 38 height 7
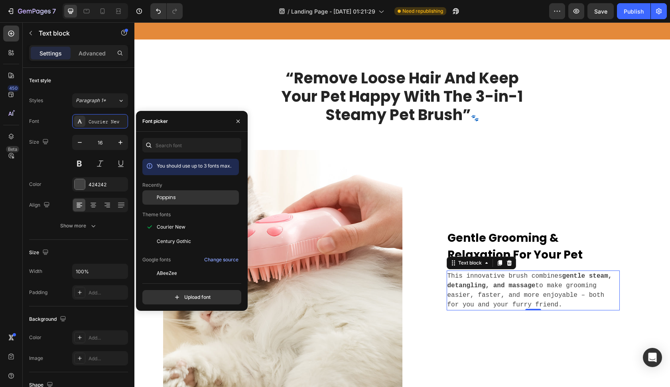
click at [161, 195] on span "Poppins" at bounding box center [166, 197] width 19 height 7
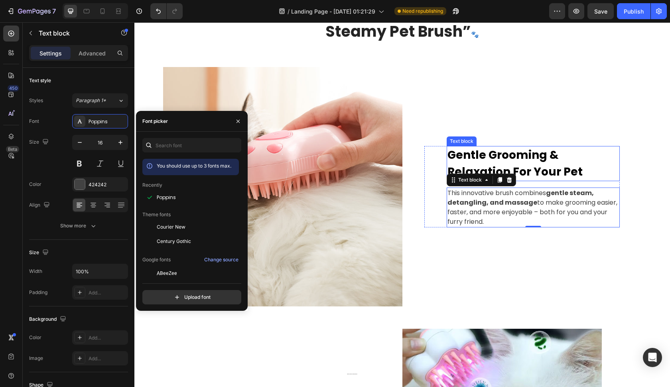
scroll to position [690, 0]
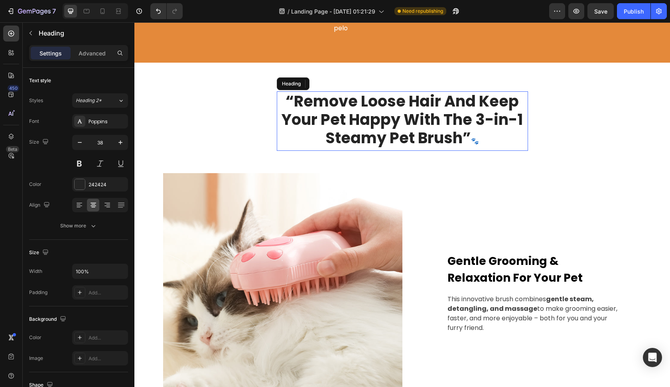
click at [451, 105] on strong "“Remove Loose Hair And Keep Your Pet Happy With The 3-in-1 Steamy Pet Brush”" at bounding box center [402, 119] width 241 height 57
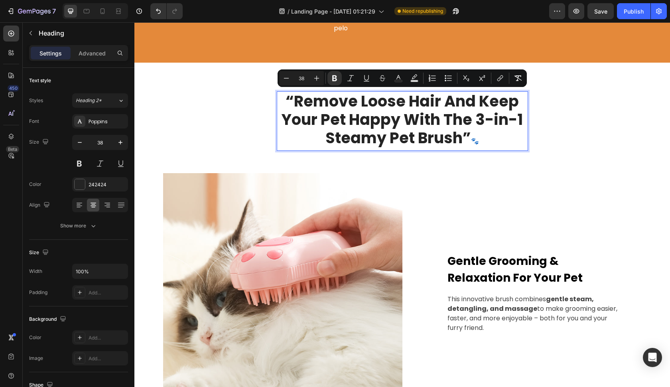
click at [451, 105] on strong "“Remove Loose Hair And Keep Your Pet Happy With The 3-in-1 Steamy Pet Brush”" at bounding box center [402, 119] width 241 height 57
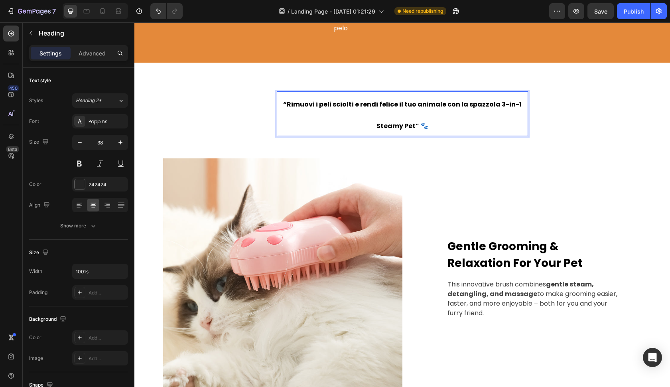
click at [377, 124] on span "“Rimuovi i peli sciolti e rendi felice il tuo animale con la spazzola 3-in-1 St…" at bounding box center [402, 115] width 239 height 31
click at [114, 118] on div "Poppins" at bounding box center [108, 121] width 38 height 7
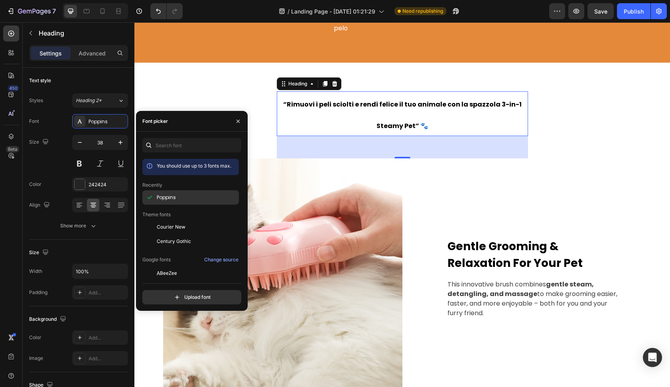
click at [183, 197] on div "Poppins" at bounding box center [197, 197] width 81 height 7
click at [180, 228] on span "Courier New" at bounding box center [171, 226] width 29 height 7
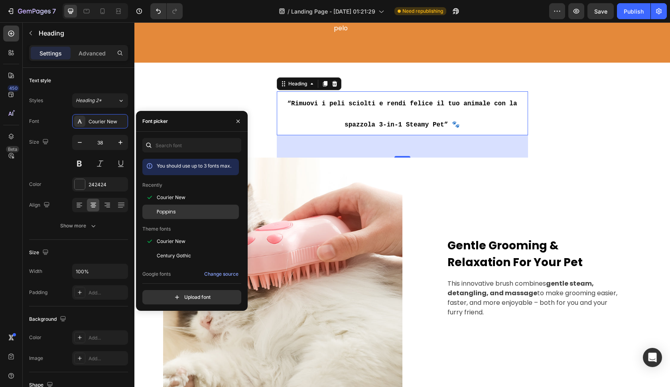
click at [186, 209] on div "Poppins" at bounding box center [197, 211] width 81 height 7
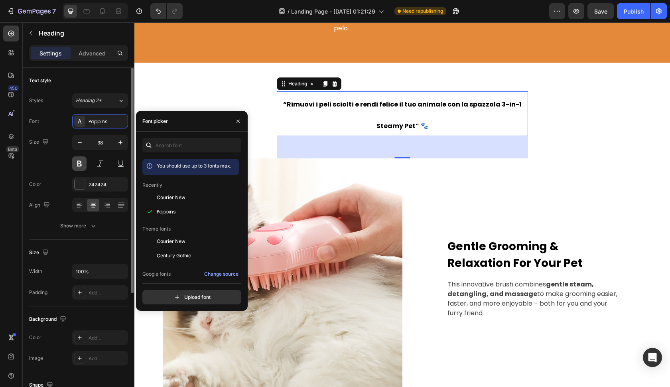
click at [81, 164] on button at bounding box center [79, 163] width 14 height 14
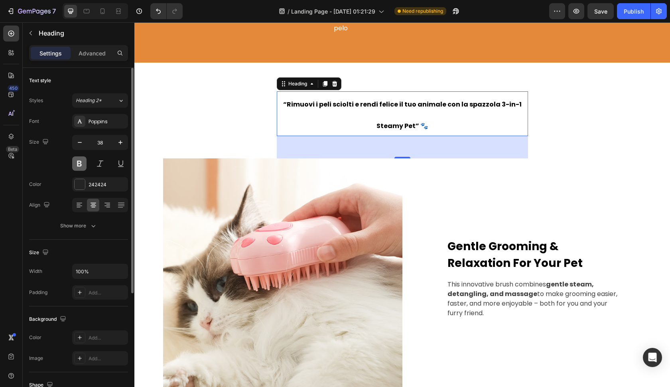
click at [81, 168] on button at bounding box center [79, 163] width 14 height 14
click at [88, 186] on div "242424" at bounding box center [100, 184] width 56 height 14
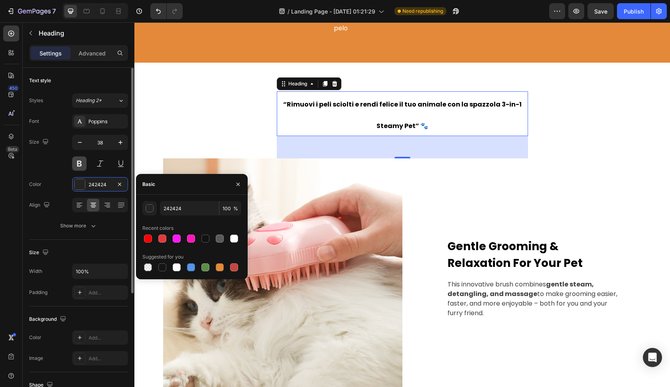
click at [77, 163] on button at bounding box center [79, 163] width 14 height 14
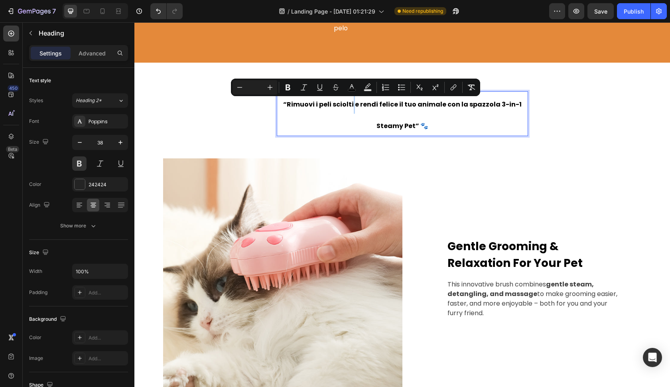
click at [355, 107] on span "“Rimuovi i peli sciolti e rendi felice il tuo animale con la spazzola 3-in-1 St…" at bounding box center [402, 115] width 239 height 31
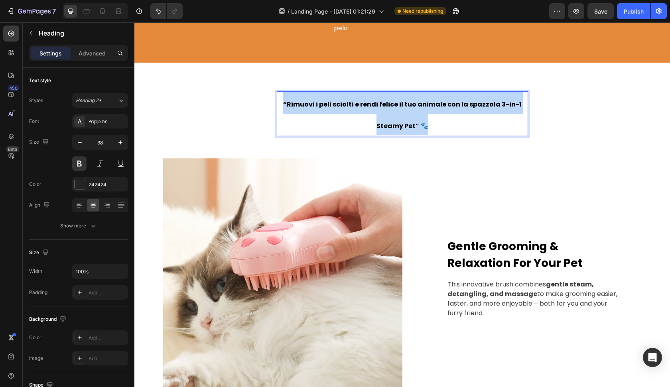
click at [355, 107] on span "“Rimuovi i peli sciolti e rendi felice il tuo animale con la spazzola 3-in-1 St…" at bounding box center [402, 115] width 239 height 31
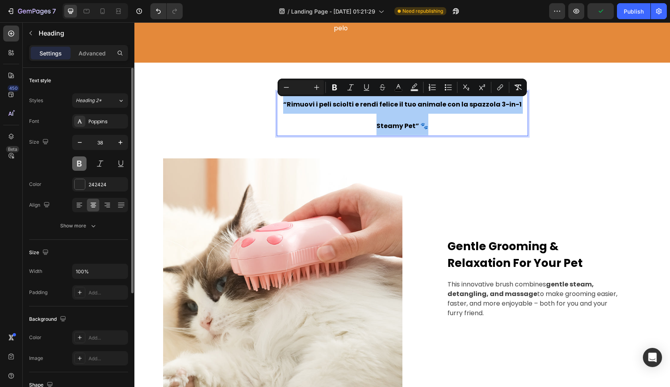
click at [79, 166] on button at bounding box center [79, 163] width 14 height 14
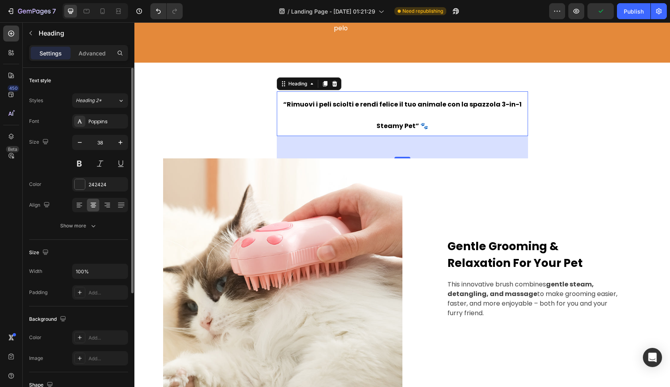
click at [110, 161] on div at bounding box center [100, 163] width 56 height 14
click at [81, 162] on button at bounding box center [79, 163] width 14 height 14
click at [99, 163] on button at bounding box center [100, 163] width 14 height 14
click at [99, 165] on button at bounding box center [100, 163] width 14 height 14
click at [123, 142] on icon "button" at bounding box center [121, 142] width 8 height 8
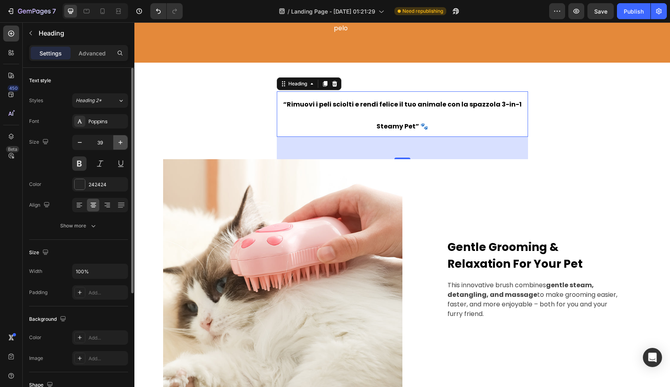
click at [123, 142] on icon "button" at bounding box center [121, 142] width 8 height 8
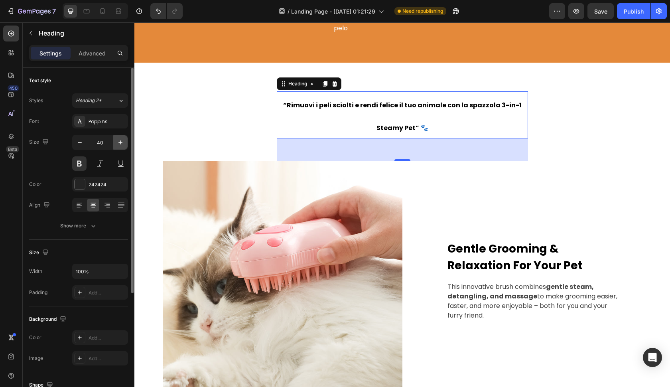
click at [123, 142] on icon "button" at bounding box center [121, 142] width 8 height 8
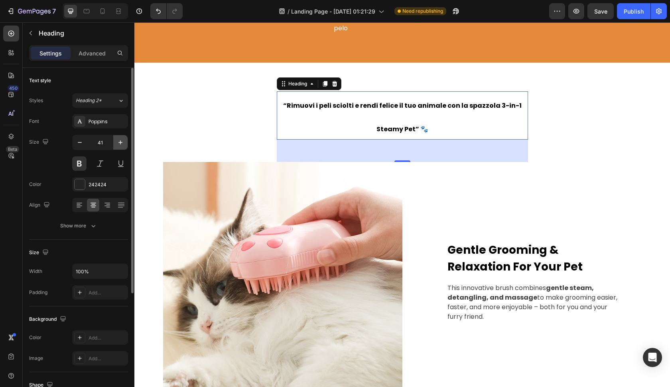
click at [123, 142] on icon "button" at bounding box center [121, 142] width 8 height 8
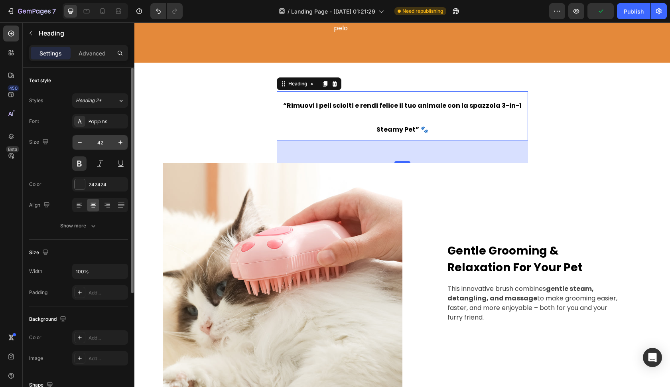
click at [101, 141] on input "42" at bounding box center [100, 142] width 26 height 14
click at [84, 144] on button "button" at bounding box center [80, 142] width 14 height 14
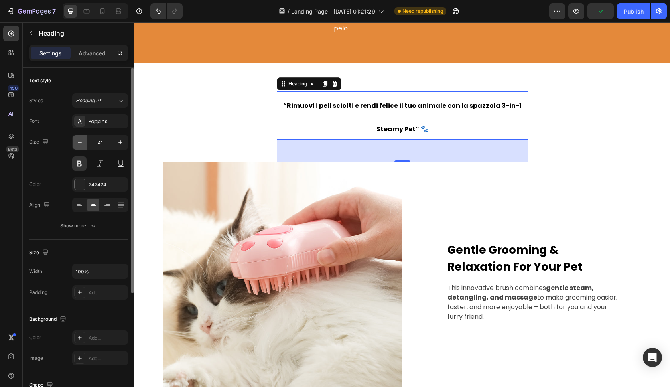
click at [84, 144] on button "button" at bounding box center [80, 142] width 14 height 14
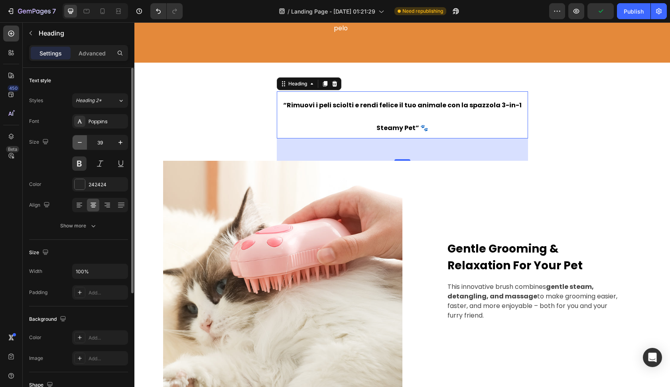
click at [84, 144] on button "button" at bounding box center [80, 142] width 14 height 14
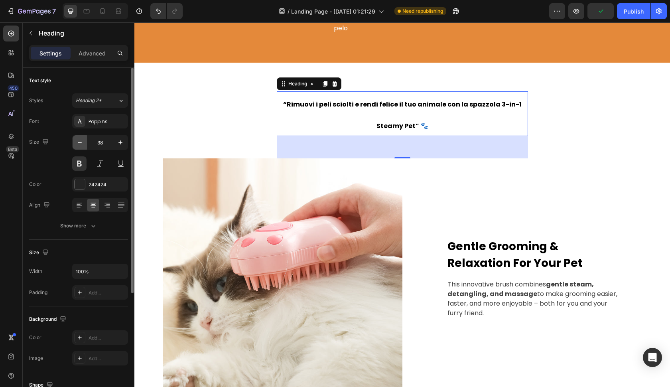
click at [84, 144] on button "button" at bounding box center [80, 142] width 14 height 14
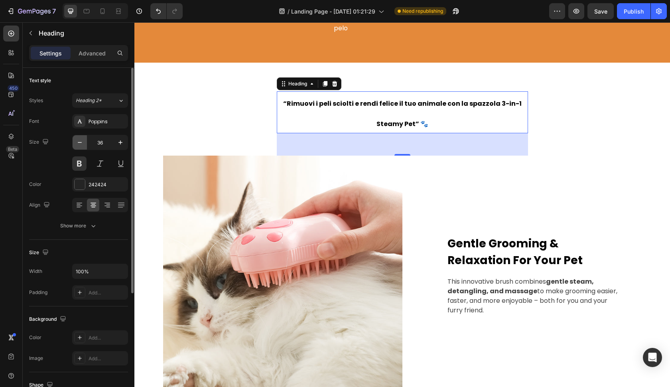
click at [84, 144] on button "button" at bounding box center [80, 142] width 14 height 14
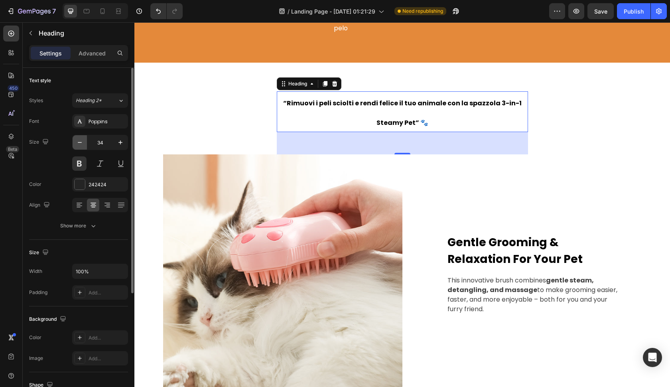
click at [84, 144] on button "button" at bounding box center [80, 142] width 14 height 14
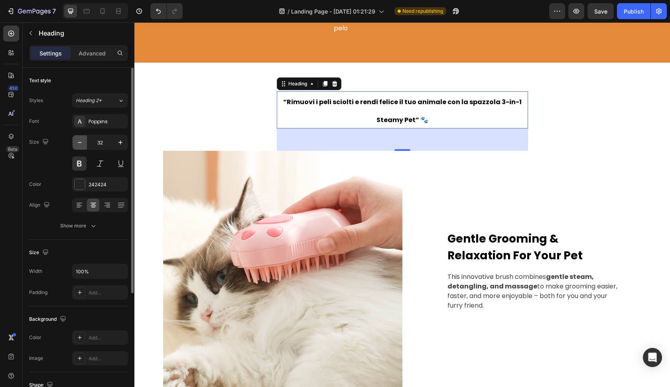
click at [84, 144] on button "button" at bounding box center [80, 142] width 14 height 14
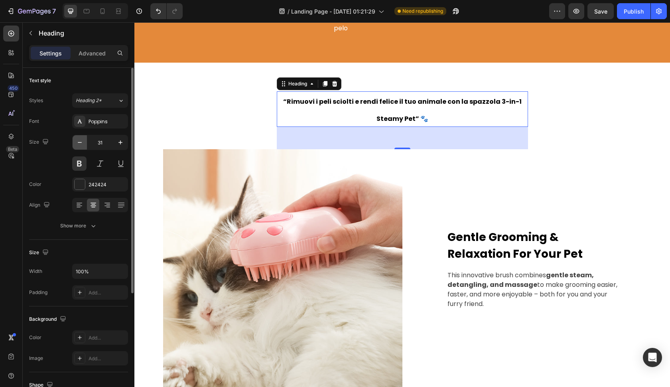
click at [84, 144] on button "button" at bounding box center [80, 142] width 14 height 14
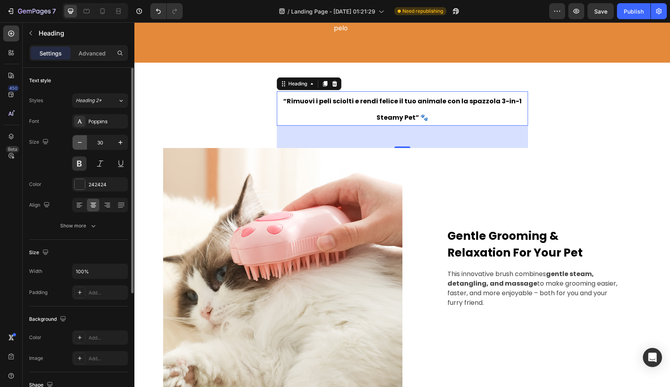
click at [84, 144] on button "button" at bounding box center [80, 142] width 14 height 14
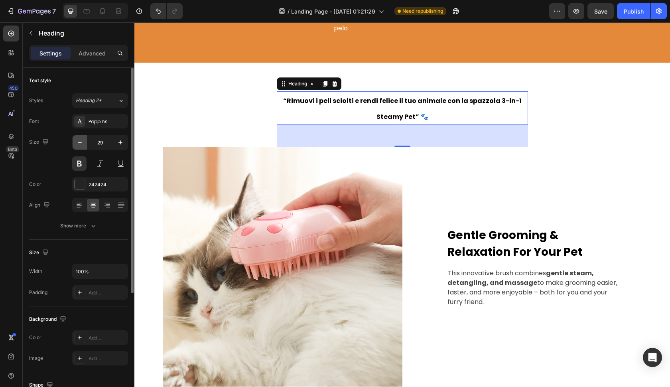
click at [84, 144] on button "button" at bounding box center [80, 142] width 14 height 14
type input "28"
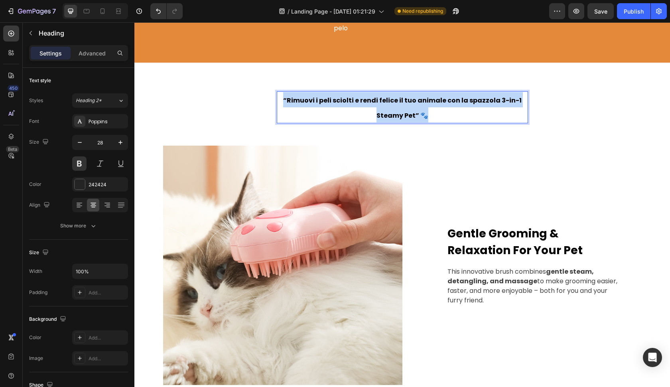
drag, startPoint x: 438, startPoint y: 112, endPoint x: 285, endPoint y: 95, distance: 153.4
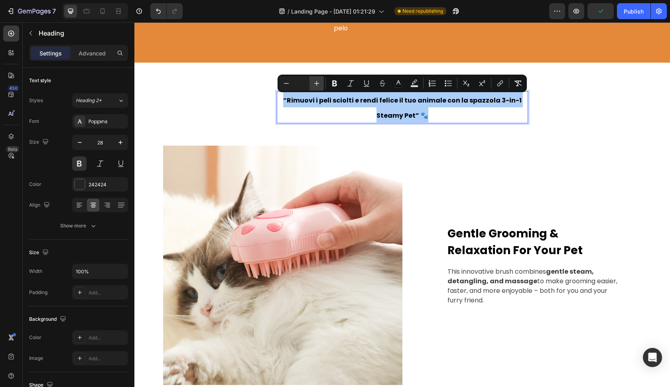
click at [321, 85] on button "Plus" at bounding box center [317, 83] width 14 height 14
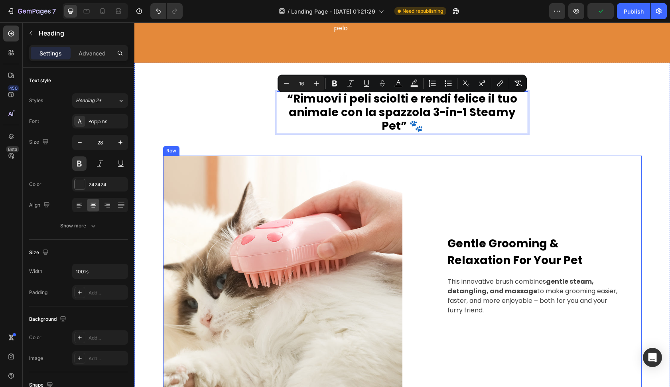
click at [440, 192] on div "Gentle Grooming & Relaxation For Your Pet Text block This innovative brush comb…" at bounding box center [522, 275] width 239 height 239
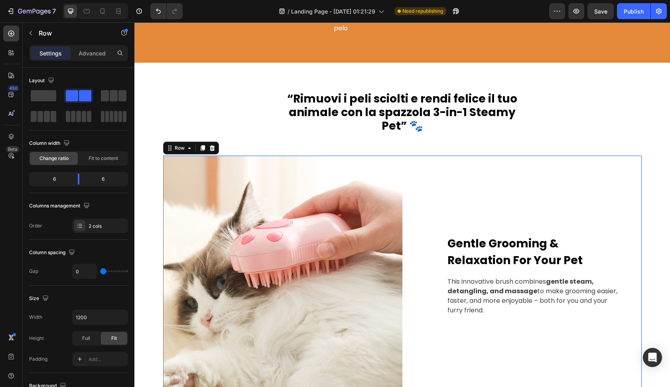
scroll to position [706, 0]
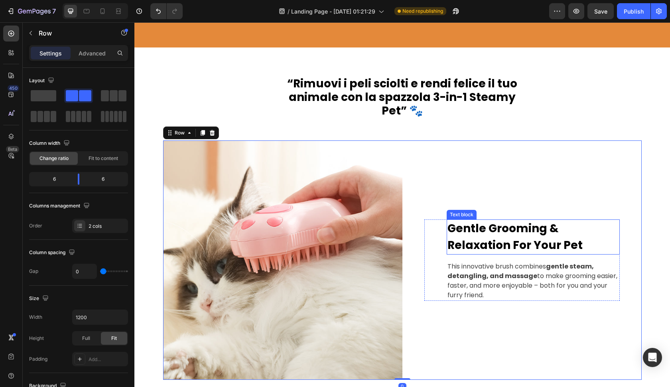
click at [451, 226] on strong "Gentle Grooming & Relaxation For Your Pet" at bounding box center [515, 237] width 135 height 32
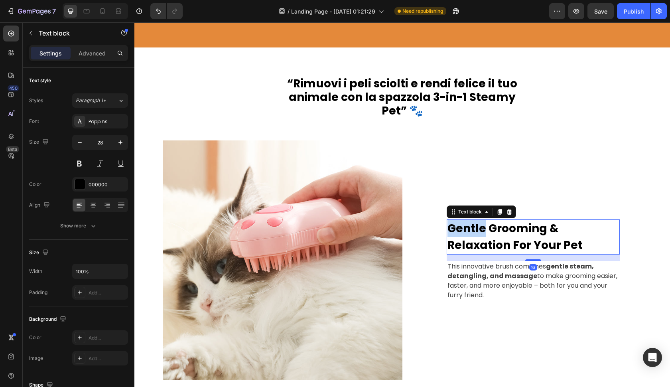
click at [451, 226] on strong "Gentle Grooming & Relaxation For Your Pet" at bounding box center [515, 237] width 135 height 32
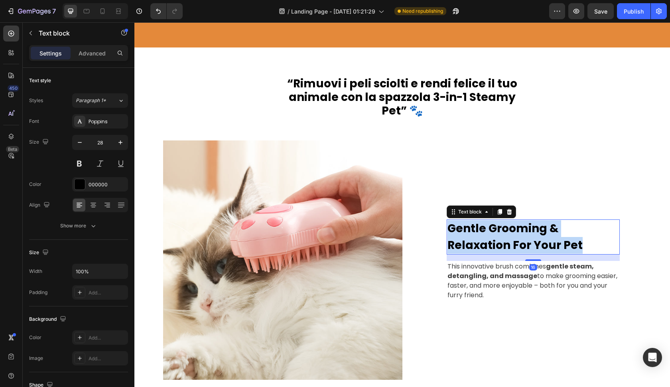
click at [451, 226] on strong "Gentle Grooming & Relaxation For Your Pet" at bounding box center [515, 237] width 135 height 32
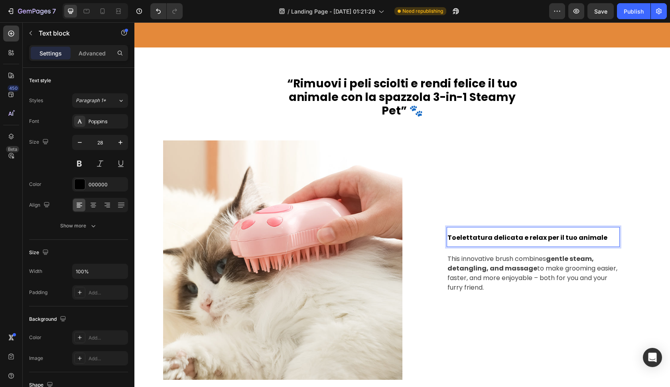
click at [457, 233] on span "Toelettatura delicata e relax per il tuo animale" at bounding box center [528, 237] width 160 height 9
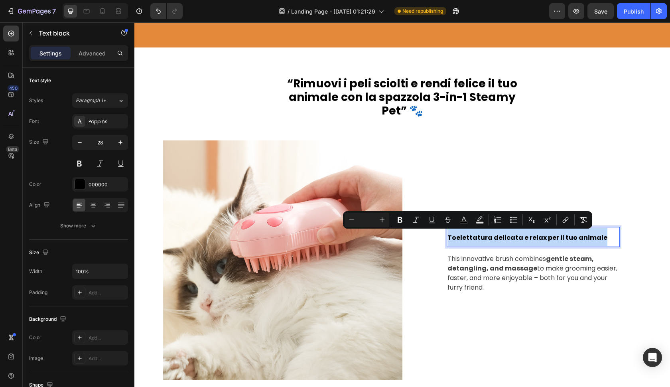
click at [457, 233] on span "Toelettatura delicata e relax per il tuo animale" at bounding box center [528, 237] width 160 height 9
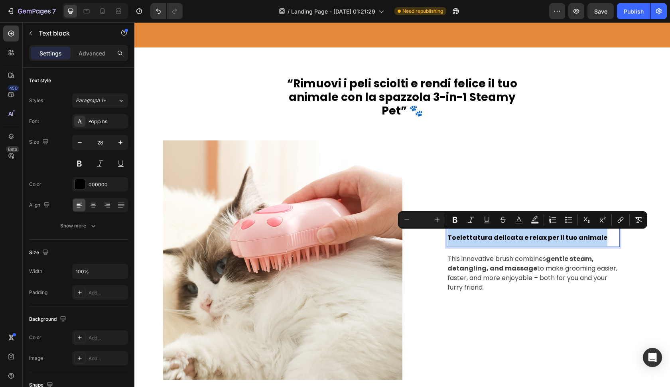
click at [457, 233] on span "Toelettatura delicata e relax per il tuo animale" at bounding box center [528, 237] width 160 height 9
click at [439, 223] on icon "Editor contextual toolbar" at bounding box center [437, 220] width 8 height 8
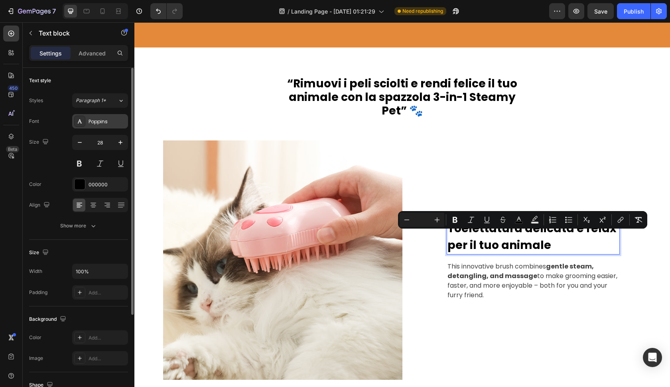
click at [95, 125] on div "Poppins" at bounding box center [108, 121] width 38 height 7
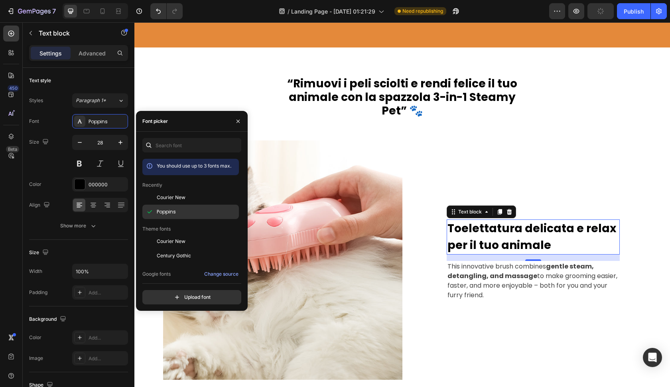
click at [167, 210] on span "Poppins" at bounding box center [166, 211] width 19 height 7
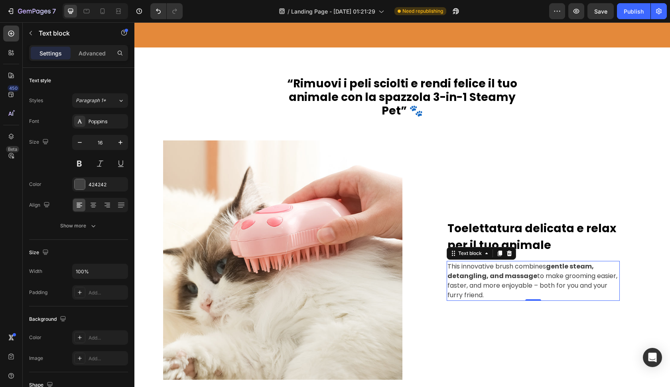
click at [479, 279] on strong "gentle steam, detangling, and massage" at bounding box center [521, 271] width 146 height 19
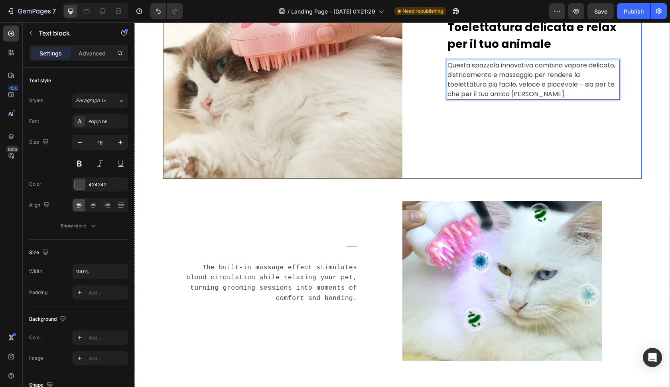
scroll to position [925, 0]
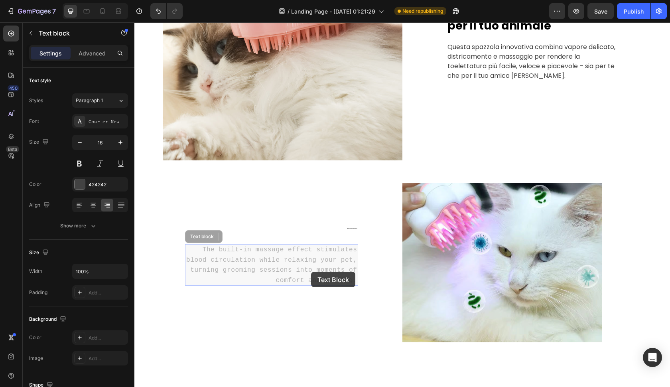
click at [134, 22] on p "The built-in massage effect stimulates blood circulation while relaxing your pe…" at bounding box center [134, 22] width 0 height 0
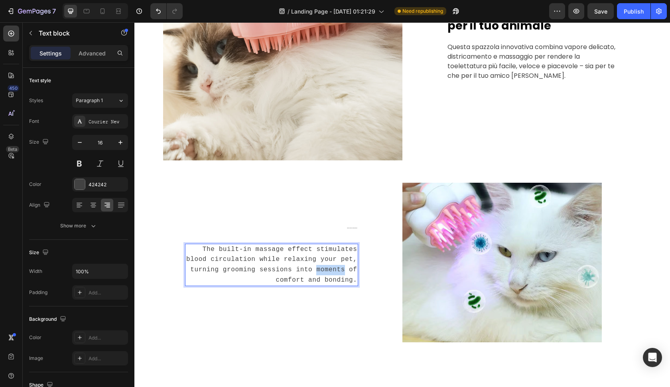
click at [311, 272] on p "The built-in massage effect stimulates blood circulation while relaxing your pe…" at bounding box center [272, 265] width 172 height 41
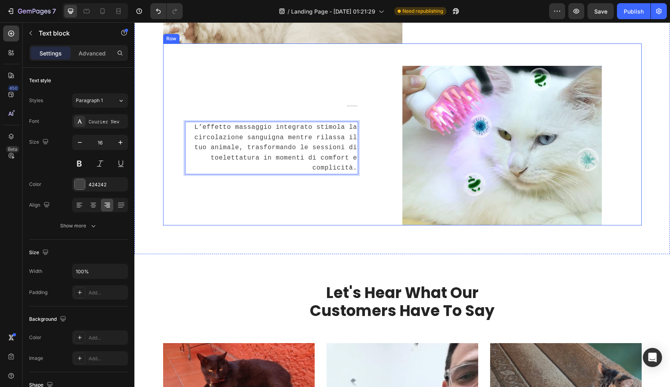
scroll to position [1047, 0]
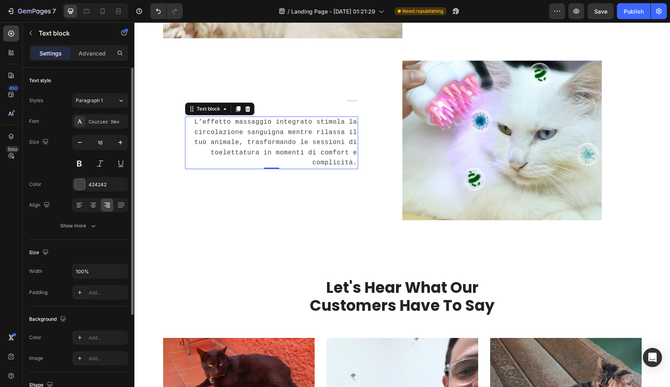
click at [119, 131] on div "Font Courier New Size 16 Color 424242 Align Show more" at bounding box center [78, 173] width 99 height 119
click at [120, 127] on div "Courier New" at bounding box center [100, 121] width 56 height 14
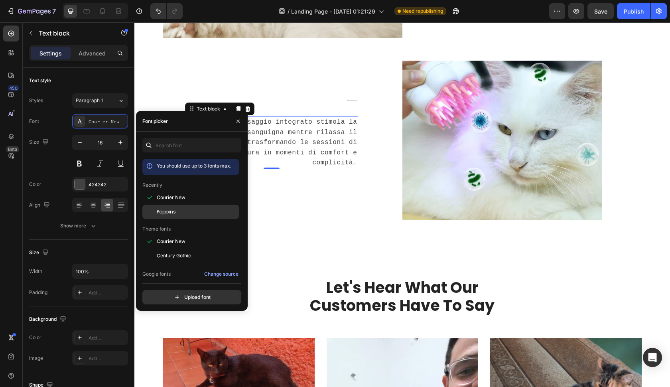
click at [164, 214] on span "Poppins" at bounding box center [166, 211] width 19 height 7
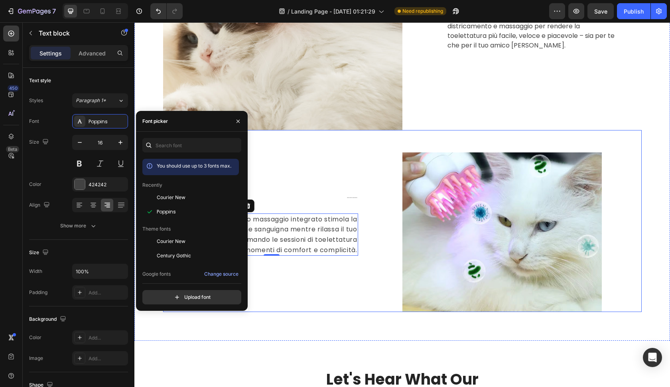
scroll to position [896, 0]
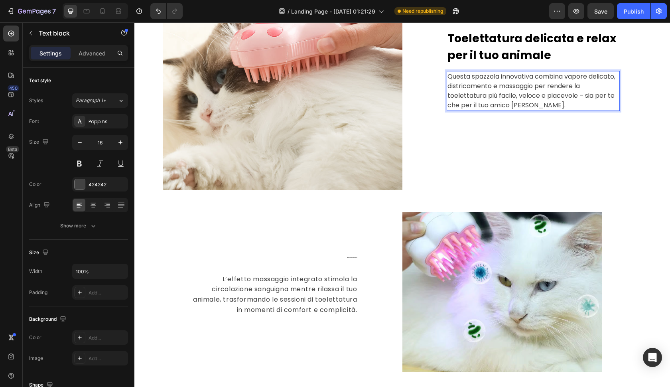
click at [483, 93] on p "Questa spazzola innovativa combina vapore delicato, districamento e massaggio p…" at bounding box center [534, 91] width 172 height 38
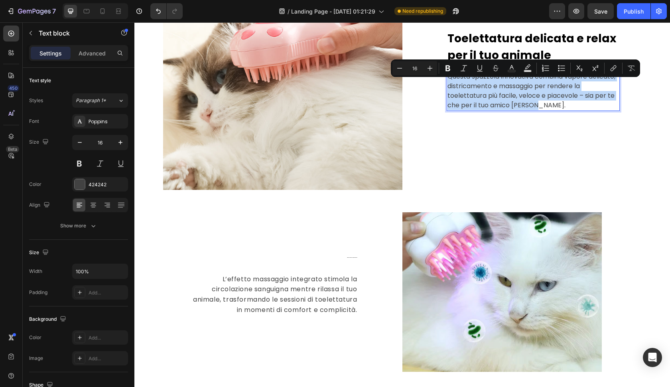
click at [483, 93] on p "Questa spazzola innovativa combina vapore delicato, districamento e massaggio p…" at bounding box center [534, 91] width 172 height 38
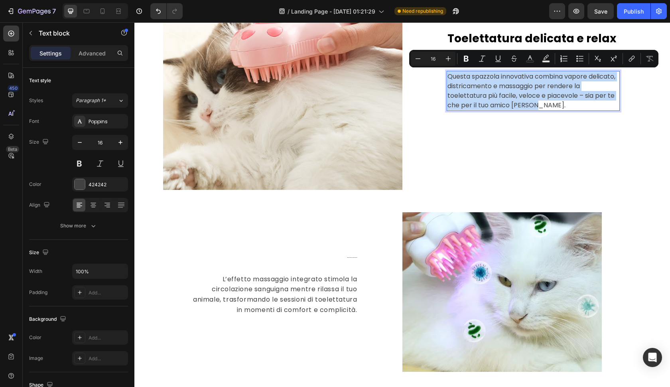
click at [483, 93] on p "Questa spazzola innovativa combina vapore delicato, districamento e massaggio p…" at bounding box center [534, 91] width 172 height 38
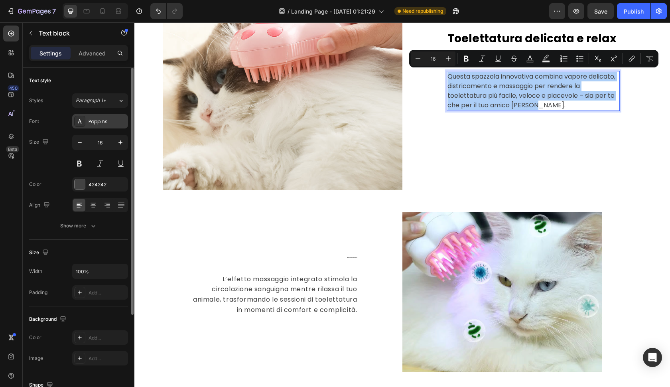
click at [108, 119] on div "Poppins" at bounding box center [108, 121] width 38 height 7
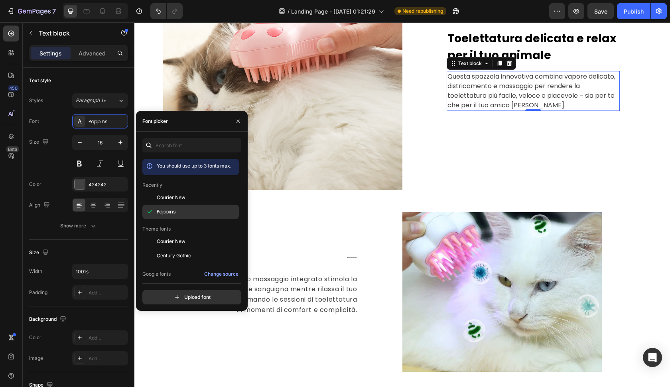
click at [151, 207] on div at bounding box center [149, 212] width 14 height 14
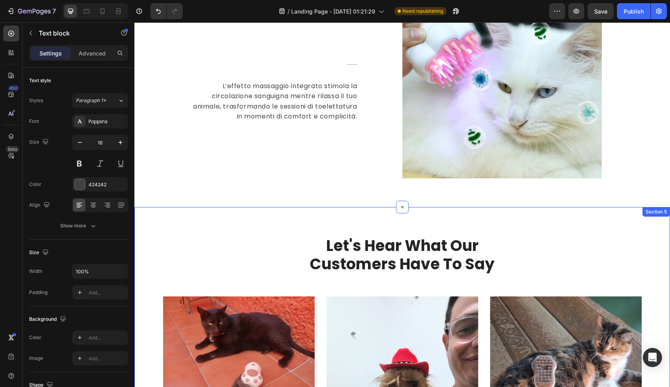
scroll to position [1068, 0]
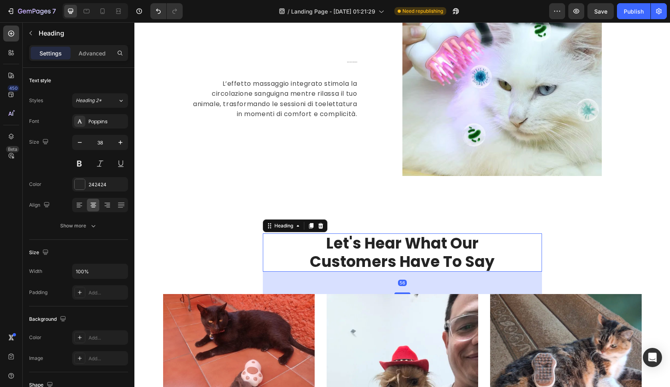
click at [409, 249] on p "Let's Hear What Our Customers Have To Say" at bounding box center [403, 252] width 278 height 36
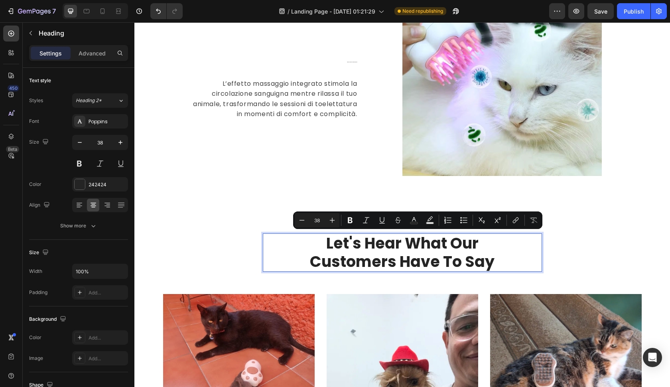
click at [436, 258] on p "Let's Hear What Our Customers Have To Say" at bounding box center [403, 252] width 278 height 36
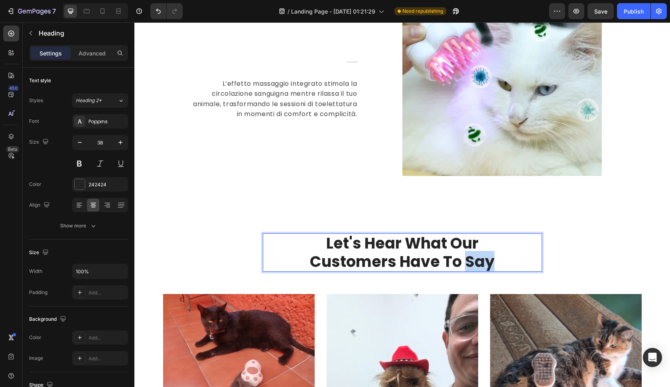
click at [436, 258] on p "Let's Hear What Our Customers Have To Say" at bounding box center [403, 252] width 278 height 36
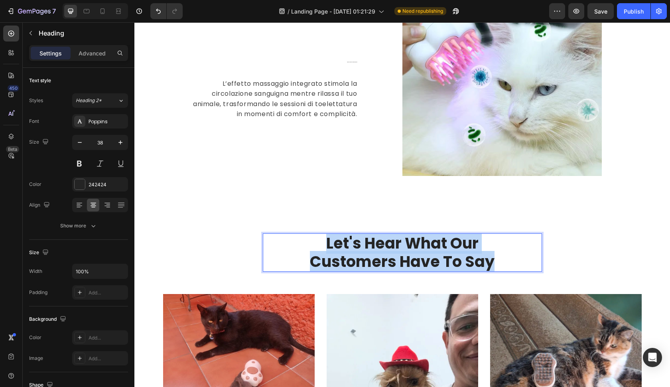
click at [436, 258] on p "Let's Hear What Our Customers Have To Say" at bounding box center [403, 252] width 278 height 36
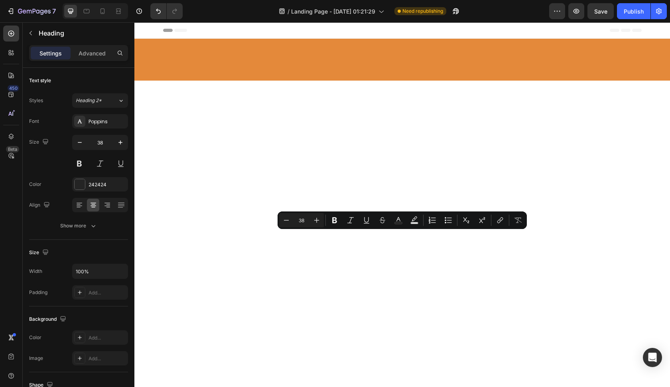
scroll to position [1068, 0]
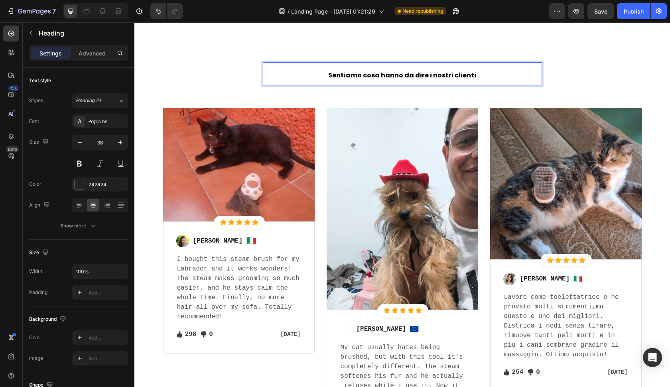
click at [366, 80] on span "Sentiamo cosa hanno da dire i nostri clienti" at bounding box center [402, 75] width 148 height 9
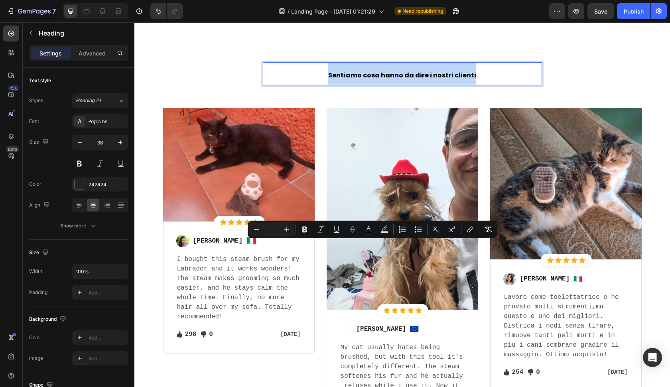
click at [366, 80] on span "Sentiamo cosa hanno da dire i nostri clienti" at bounding box center [402, 75] width 148 height 9
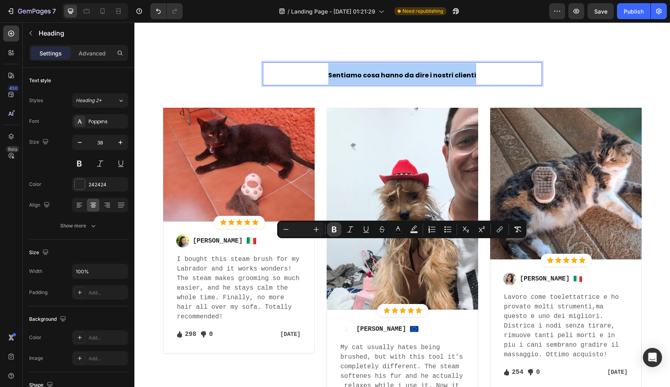
click at [336, 231] on icon "Editor contextual toolbar" at bounding box center [334, 230] width 5 height 6
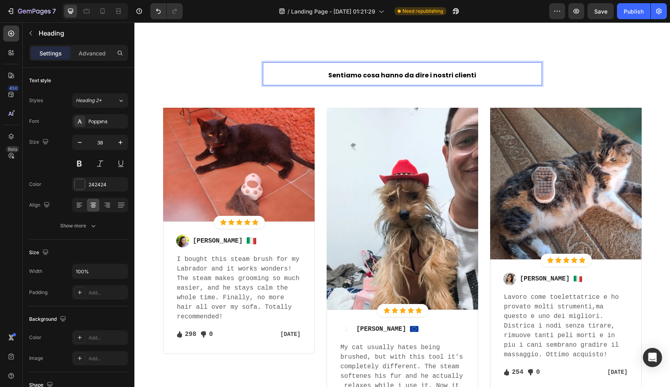
click at [342, 80] on strong "Sentiamo cosa hanno da dire i nostri clienti" at bounding box center [402, 75] width 148 height 9
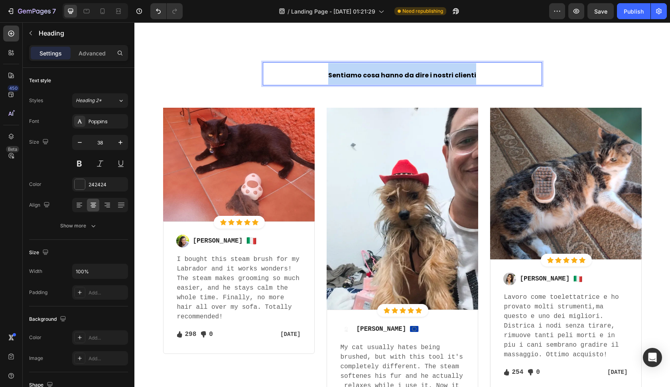
click at [342, 80] on strong "Sentiamo cosa hanno da dire i nostri clienti" at bounding box center [402, 75] width 148 height 9
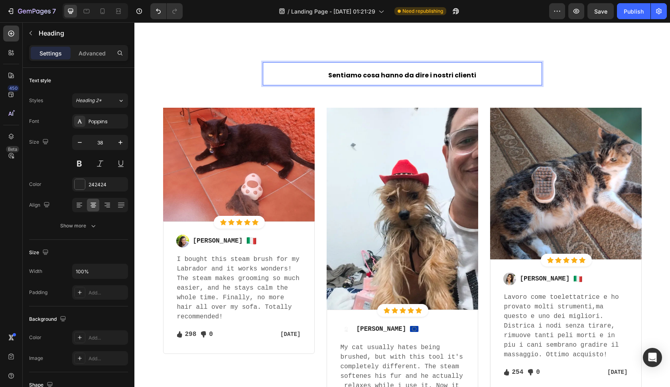
click at [344, 80] on strong "Sentiamo cosa hanno da dire i nostri clienti" at bounding box center [402, 75] width 148 height 9
click at [330, 85] on p "Sentiamo cosa hanno da dire i nostri clienti" at bounding box center [403, 74] width 278 height 22
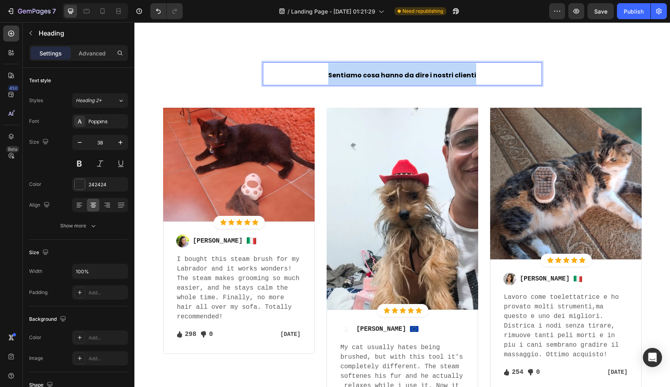
drag, startPoint x: 330, startPoint y: 245, endPoint x: 465, endPoint y: 247, distance: 134.9
click at [465, 85] on p "Sentiamo cosa hanno da dire i nostri clienti" at bounding box center [403, 74] width 278 height 22
click at [401, 80] on strong "Sentiamo cosa hanno da dire i nostri clienti" at bounding box center [402, 75] width 148 height 9
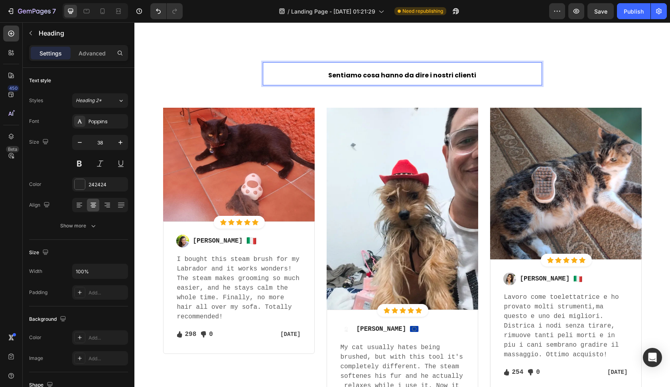
click at [483, 85] on p "Sentiamo cosa hanno da dire i nostri clienti" at bounding box center [403, 74] width 278 height 22
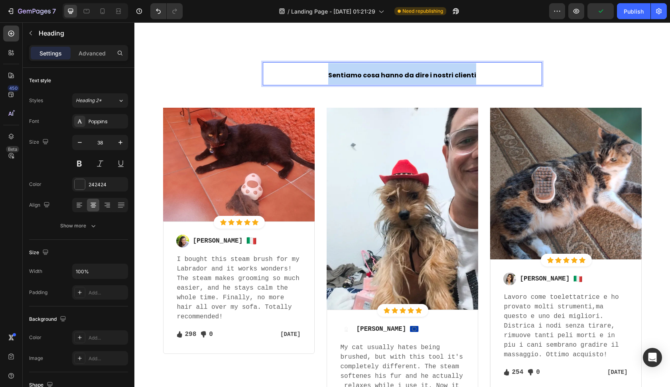
drag, startPoint x: 480, startPoint y: 247, endPoint x: 323, endPoint y: 245, distance: 157.3
click at [323, 85] on p "Sentiamo cosa hanno da dire i nostri clienti" at bounding box center [403, 74] width 278 height 22
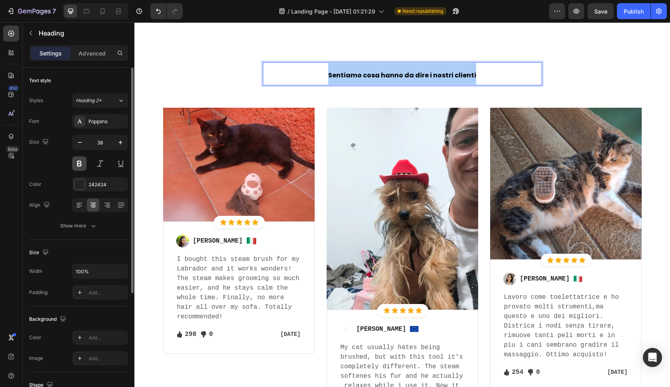
click at [84, 159] on button at bounding box center [79, 163] width 14 height 14
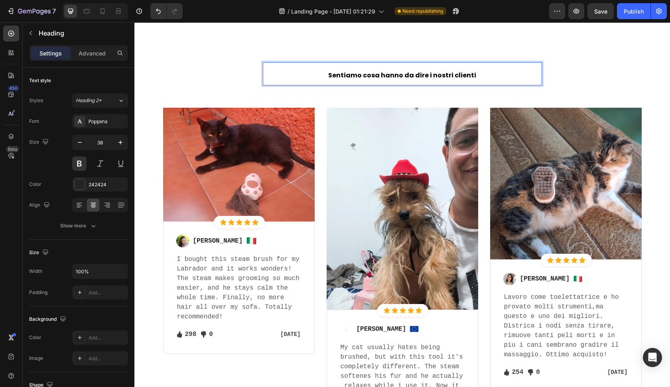
click at [353, 80] on strong "Sentiamo cosa hanno da dire i nostri clienti" at bounding box center [402, 75] width 148 height 9
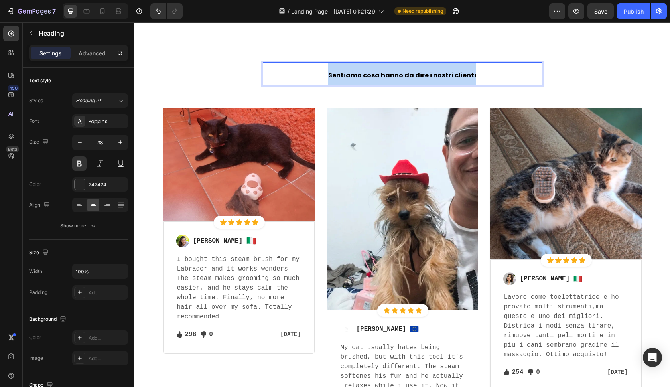
click at [353, 80] on strong "Sentiamo cosa hanno da dire i nostri clienti" at bounding box center [402, 75] width 148 height 9
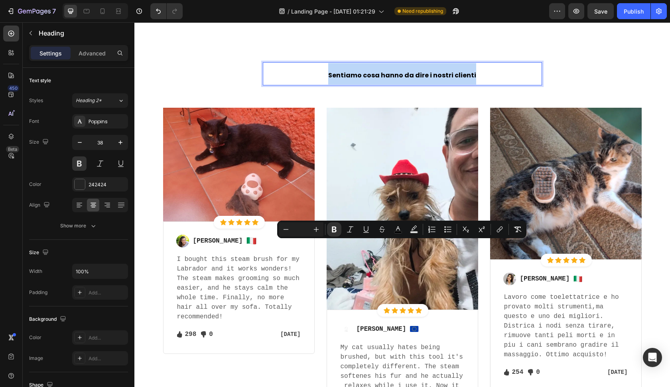
click at [296, 85] on p "Sentiamo cosa hanno da dire i nostri clienti" at bounding box center [403, 74] width 278 height 22
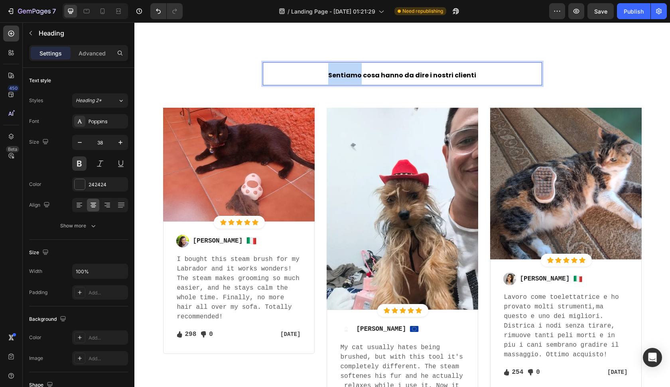
click at [296, 85] on p "Sentiamo cosa hanno da dire i nostri clienti" at bounding box center [403, 74] width 278 height 22
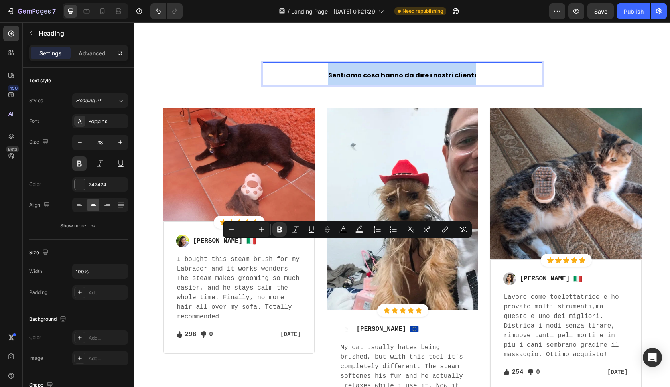
click at [296, 85] on p "Sentiamo cosa hanno da dire i nostri clienti" at bounding box center [403, 74] width 278 height 22
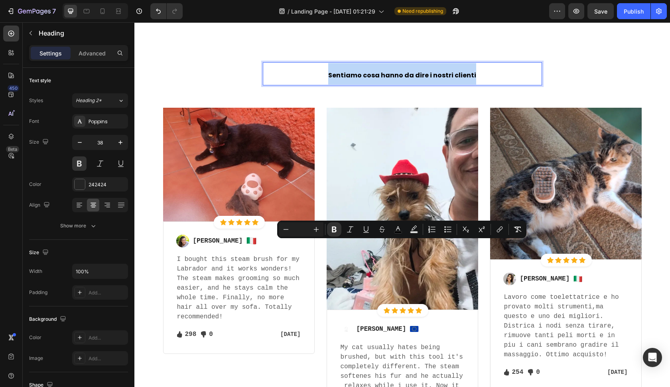
click at [296, 85] on p "Sentiamo cosa hanno da dire i nostri clienti" at bounding box center [403, 74] width 278 height 22
drag, startPoint x: 472, startPoint y: 248, endPoint x: 329, endPoint y: 248, distance: 142.5
click at [329, 85] on p "Sentiamo cosa hanno da dire i nostri clienti" at bounding box center [403, 74] width 278 height 22
click at [313, 232] on icon "Editor contextual toolbar" at bounding box center [316, 229] width 8 height 8
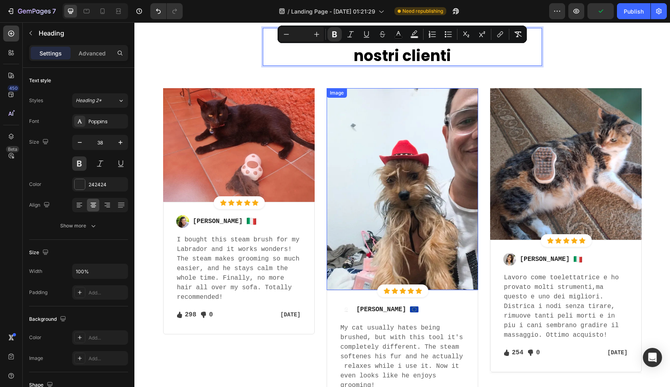
scroll to position [1276, 0]
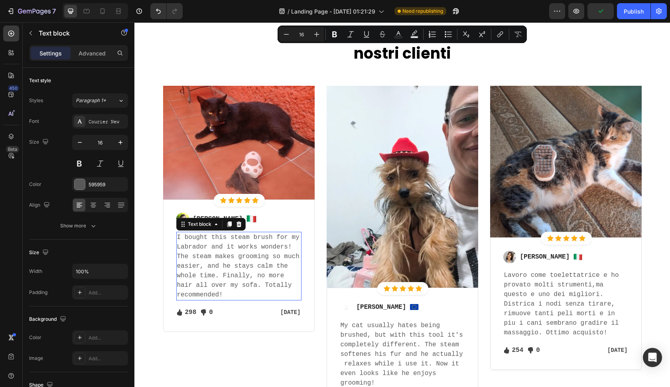
click at [244, 243] on p "I bought this steam brush for my Labrador and it works wonders! The steam makes…" at bounding box center [239, 266] width 124 height 67
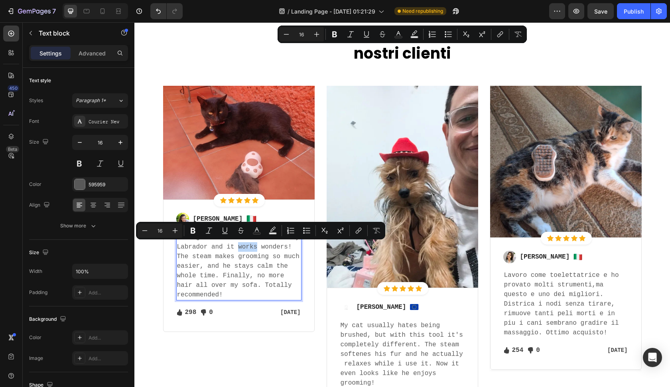
click at [244, 243] on p "I bought this steam brush for my Labrador and it works wonders! The steam makes…" at bounding box center [239, 266] width 124 height 67
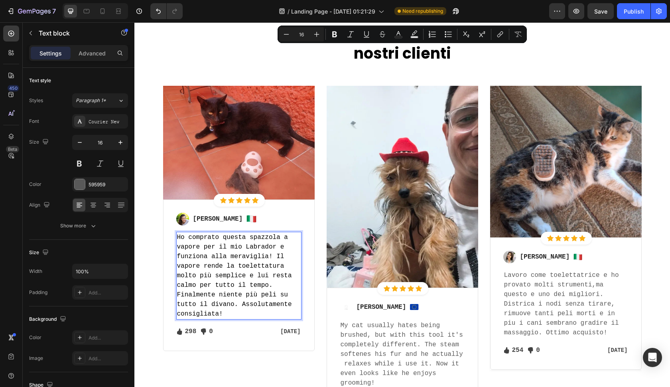
scroll to position [1287, 0]
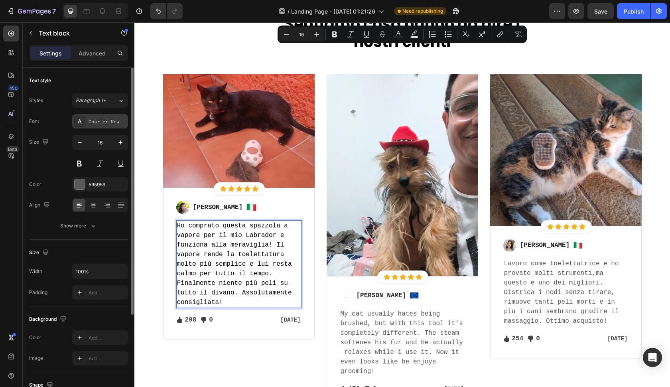
click at [109, 128] on div "Courier New" at bounding box center [100, 121] width 56 height 14
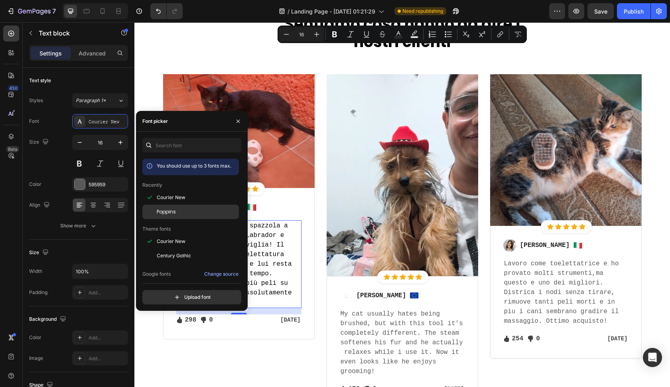
click at [164, 295] on div "Poppins" at bounding box center [190, 302] width 97 height 14
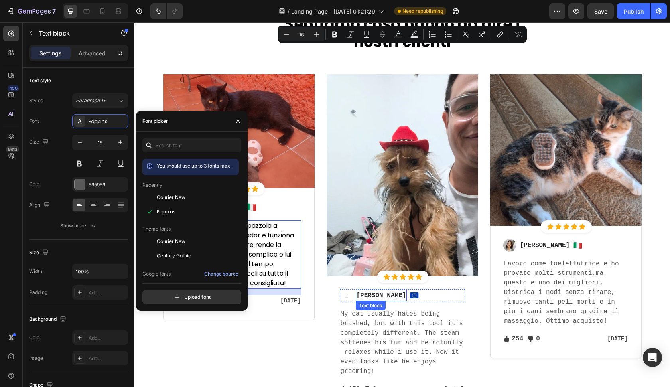
scroll to position [1305, 0]
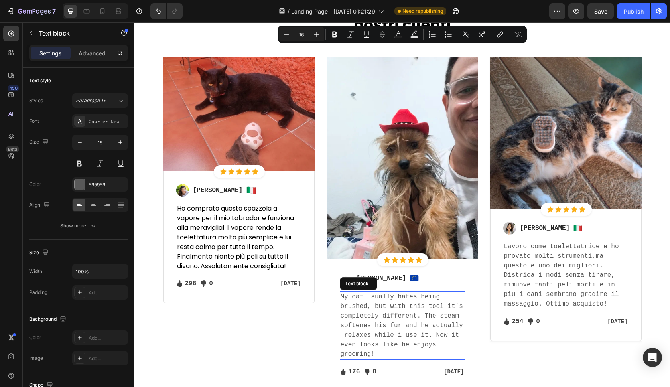
click at [401, 331] on p "My cat usually hates being brushed, but with this tool it's completely differen…" at bounding box center [403, 325] width 124 height 67
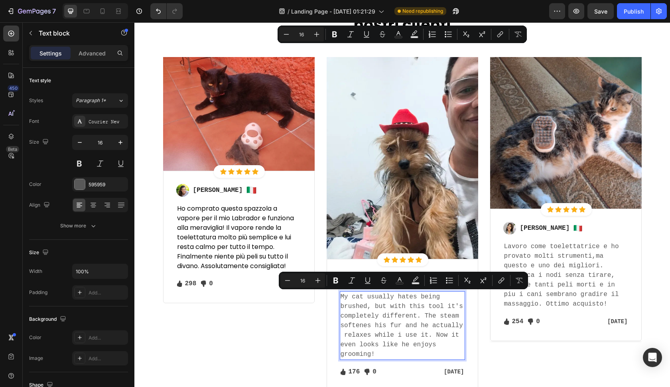
click at [401, 331] on p "My cat usually hates being brushed, but with this tool it's completely differen…" at bounding box center [403, 325] width 124 height 67
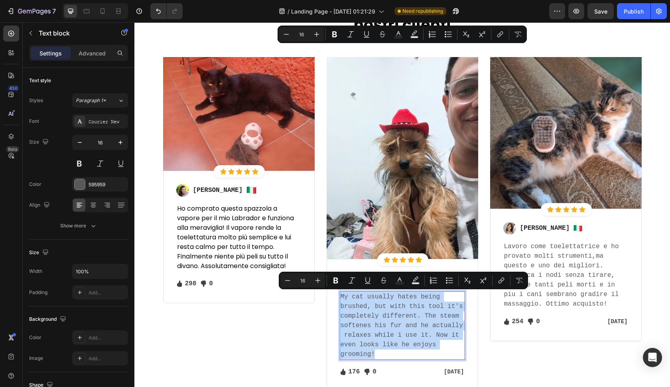
copy p "My cat usually hates being brushed, but with this tool it's completely differen…"
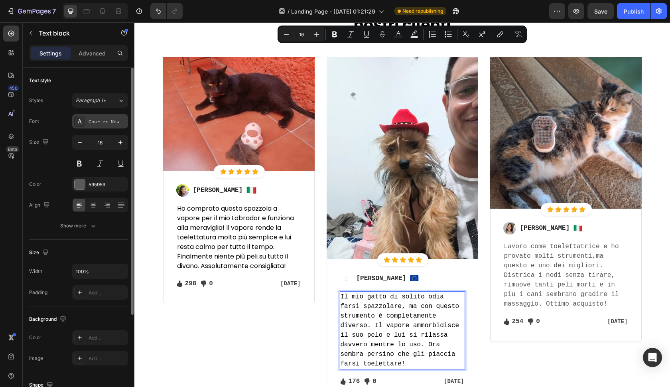
click at [115, 125] on div "Courier New" at bounding box center [100, 121] width 56 height 14
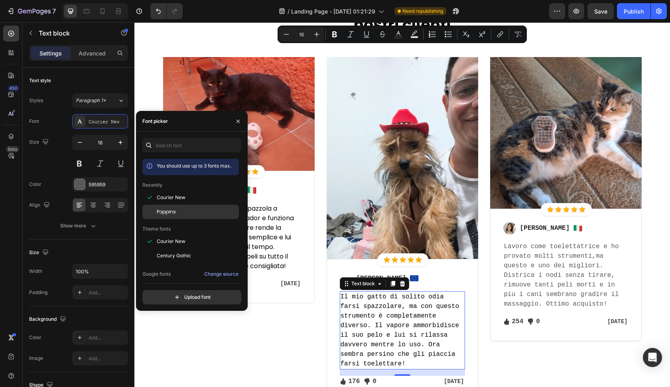
click at [156, 214] on div at bounding box center [149, 212] width 14 height 14
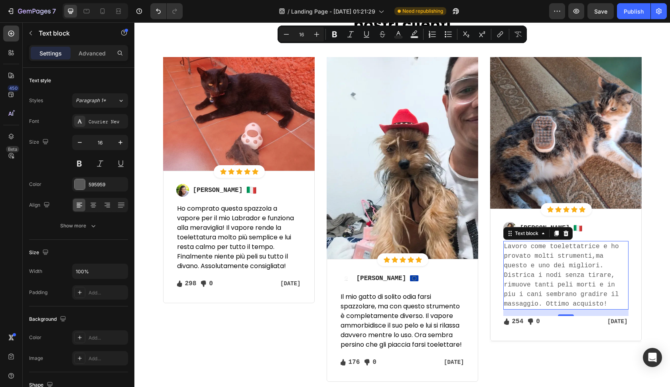
click at [558, 292] on p "Lavoro come toelettatrice e ho provato molti strumenti,ma questo e uno dei migl…" at bounding box center [566, 275] width 124 height 67
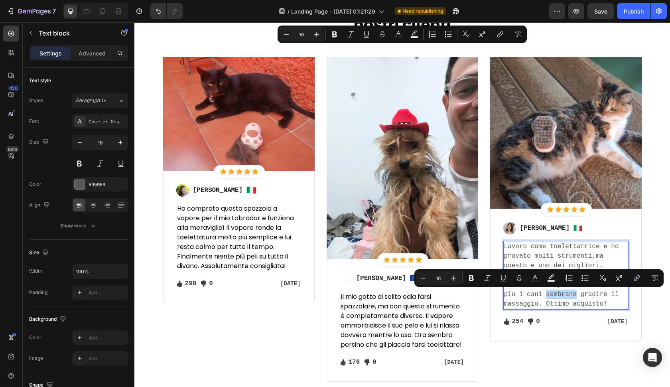
click at [558, 292] on p "Lavoro come toelettatrice e ho provato molti strumenti,ma questo e uno dei migl…" at bounding box center [566, 275] width 124 height 67
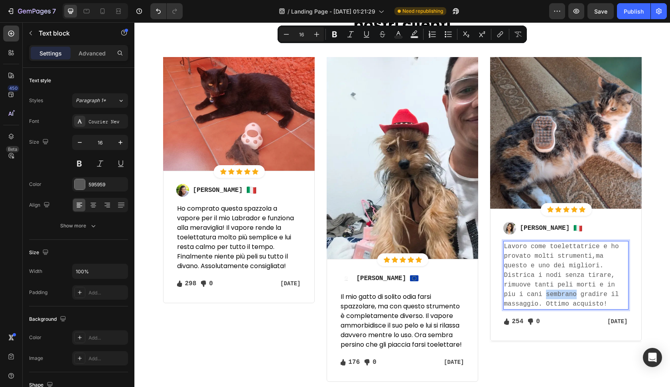
click at [558, 292] on p "Lavoro come toelettatrice e ho provato molti strumenti,ma questo e uno dei migl…" at bounding box center [566, 275] width 124 height 67
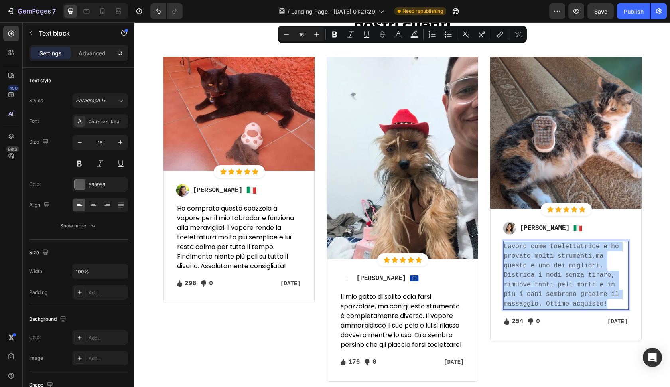
click at [558, 292] on p "Lavoro come toelettatrice e ho provato molti strumenti,ma questo e uno dei migl…" at bounding box center [566, 275] width 124 height 67
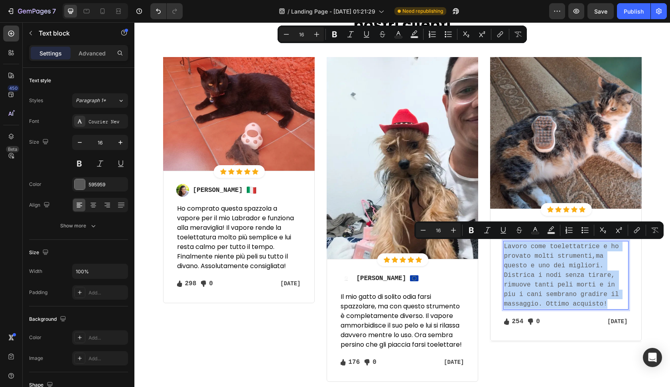
copy p "Lavoro come toelettatrice e ho provato molti strumenti,ma questo e uno dei migl…"
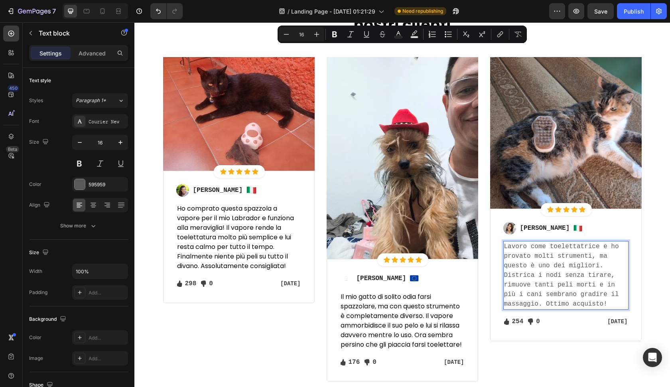
click at [578, 291] on p "Lavoro come toelettatrice e ho provato molti strumenti, ma questo è uno dei mig…" at bounding box center [566, 275] width 124 height 67
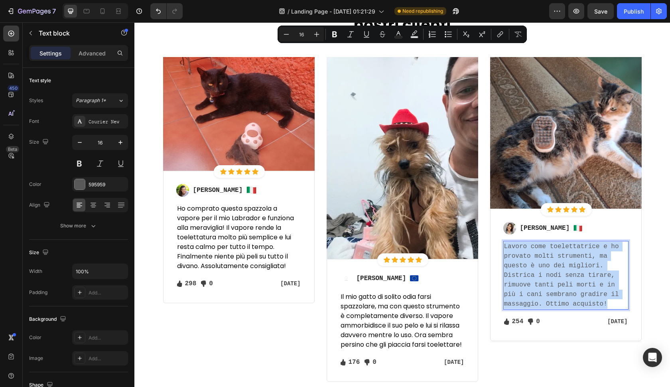
click at [578, 291] on p "Lavoro come toelettatrice e ho provato molti strumenti, ma questo è uno dei mig…" at bounding box center [566, 275] width 124 height 67
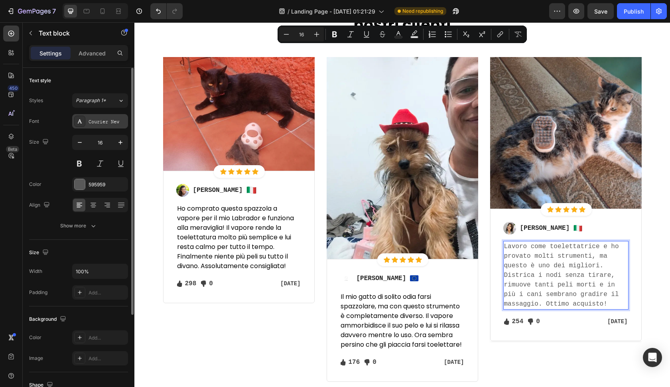
click at [86, 115] on div "Courier New" at bounding box center [100, 121] width 56 height 14
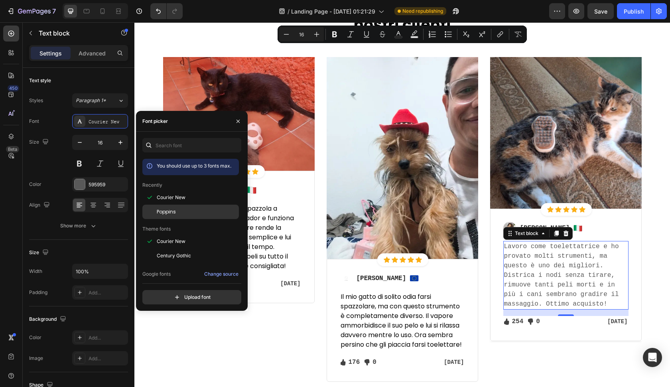
click at [163, 295] on div "Poppins" at bounding box center [190, 302] width 97 height 14
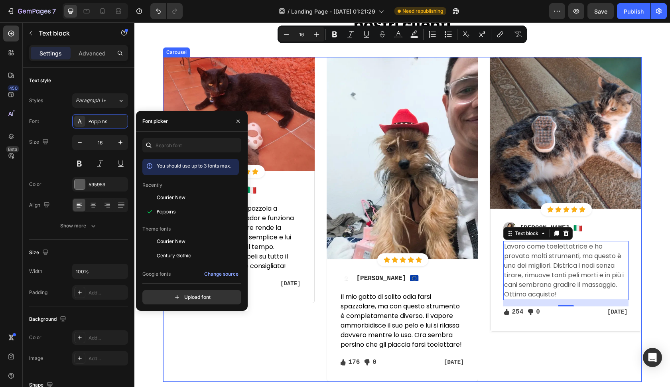
click at [242, 316] on div "Image Icon Icon Icon Icon Icon Icon List Hoz Row Row Image Giulia Rossi Text bl…" at bounding box center [239, 219] width 152 height 325
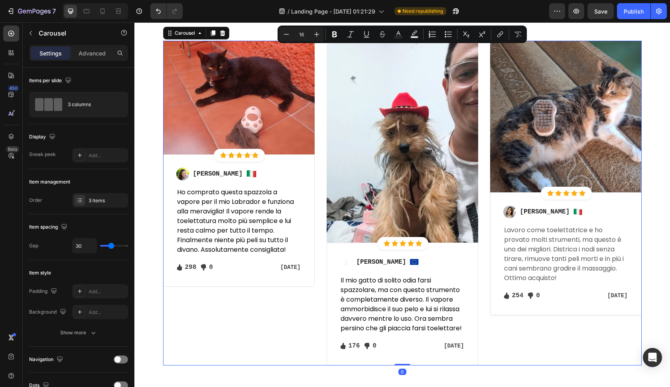
scroll to position [1322, 0]
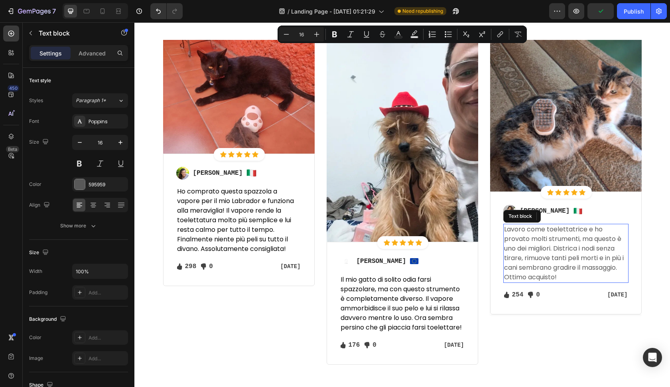
click at [547, 241] on p "Lavoro come toelettatrice e ho provato molti strumenti, ma questo è uno dei mig…" at bounding box center [566, 253] width 124 height 57
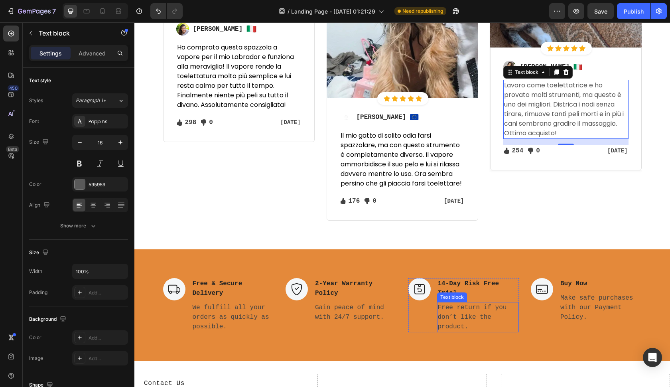
scroll to position [1476, 0]
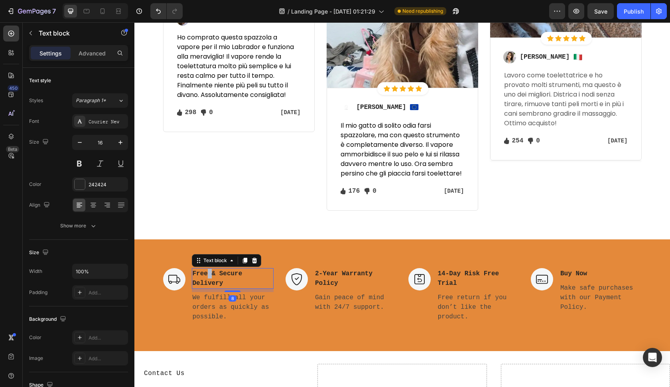
click at [208, 284] on p "Free & Secure Delivery" at bounding box center [233, 278] width 81 height 19
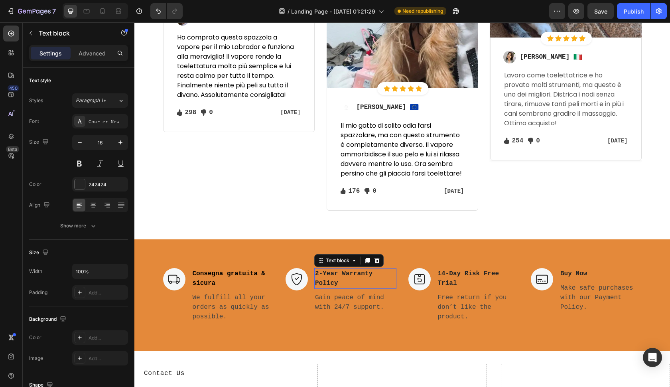
click at [334, 287] on p "2-Year Warranty Policy" at bounding box center [355, 278] width 81 height 19
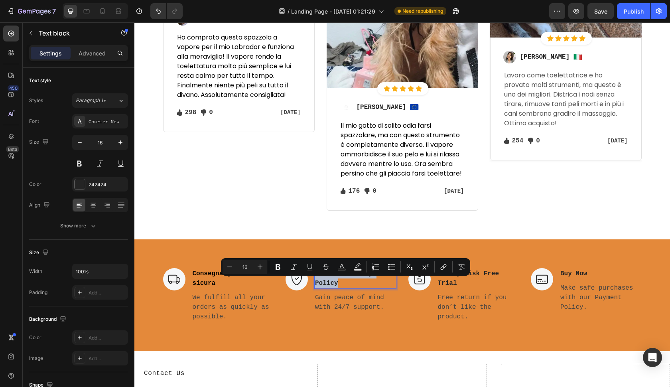
click at [334, 287] on p "2-Year Warranty Policy" at bounding box center [355, 278] width 81 height 19
copy p "2-Year Warranty Policy"
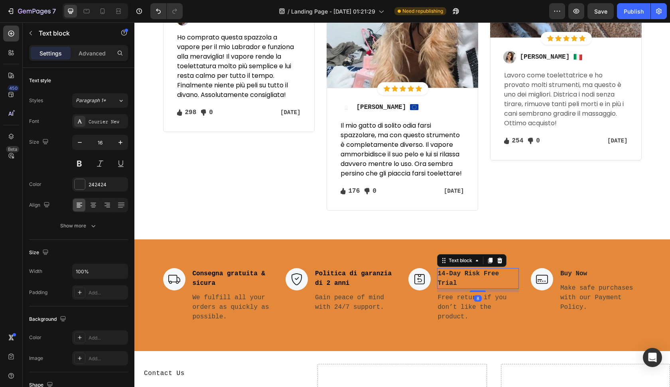
click at [453, 287] on p "14-Day Risk Free Trial" at bounding box center [478, 278] width 81 height 19
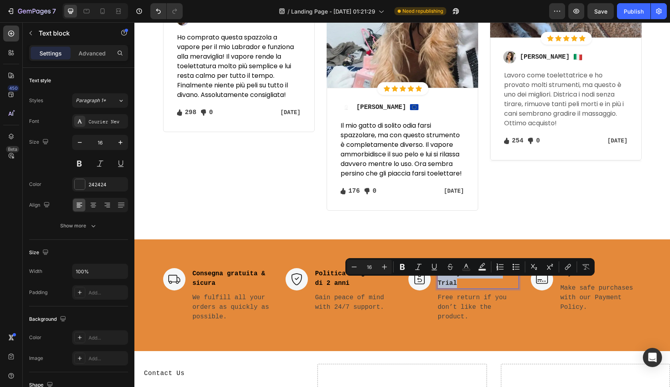
copy p "14-Day Risk Free Trial"
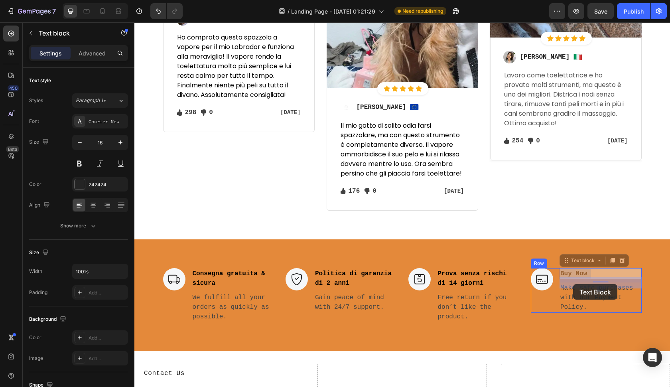
drag, startPoint x: 590, startPoint y: 284, endPoint x: 575, endPoint y: 284, distance: 15.6
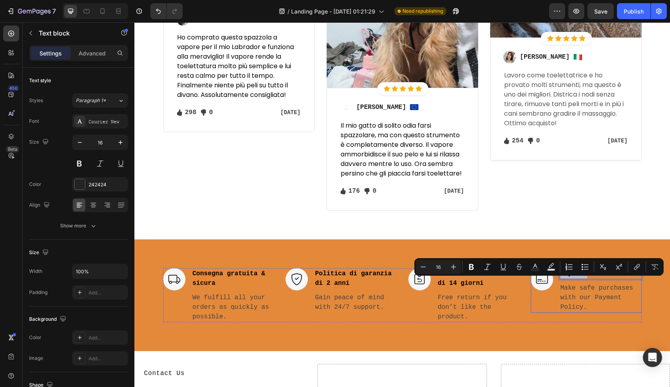
drag, startPoint x: 589, startPoint y: 282, endPoint x: 560, endPoint y: 282, distance: 29.5
click at [560, 282] on div "Image Buy Now Text block 8 Make safe purchases with our Payment Policy. Text bl…" at bounding box center [586, 290] width 111 height 45
copy p "Buy Now"
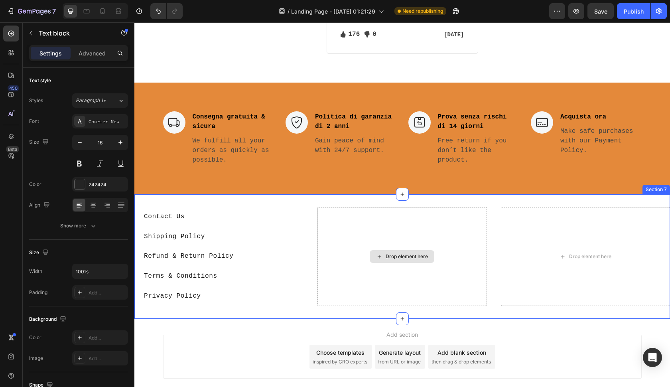
scroll to position [1468, 0]
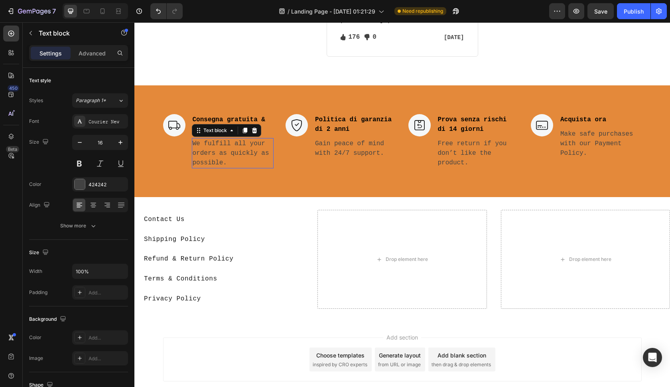
click at [221, 158] on p "We fulfill all your orders as quickly as possible." at bounding box center [233, 153] width 81 height 29
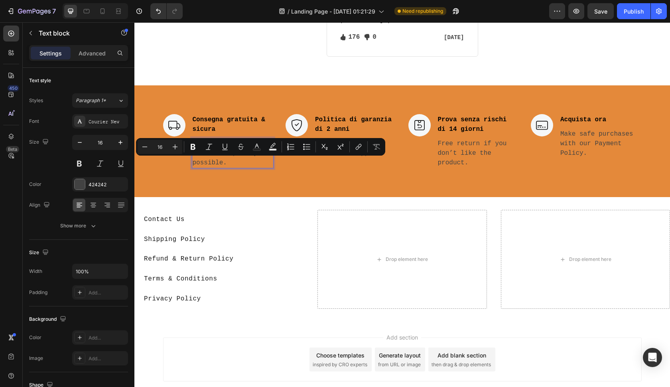
click at [225, 167] on p "We fulfill all your orders as quickly as possible." at bounding box center [233, 153] width 81 height 29
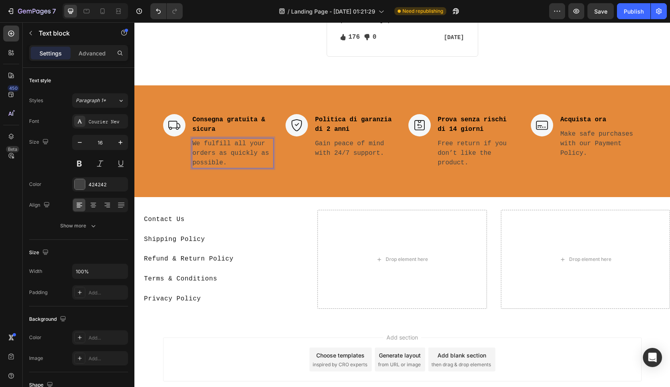
click at [225, 167] on p "We fulfill all your orders as quickly as possible." at bounding box center [233, 153] width 81 height 29
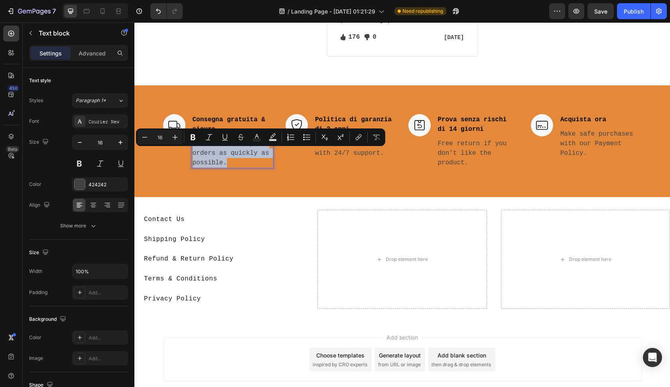
copy p "We fulfill all your orders as quickly as possible."
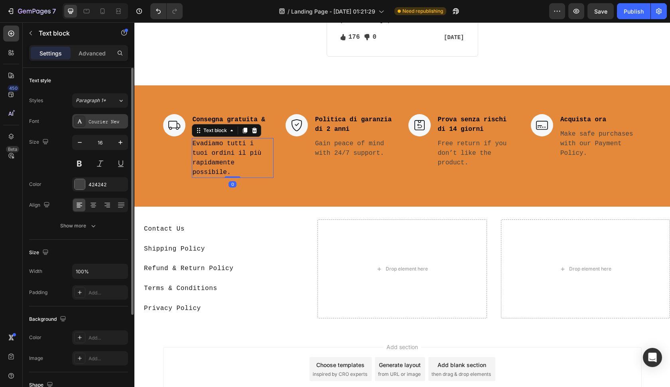
click at [118, 122] on div "Courier New" at bounding box center [108, 121] width 38 height 7
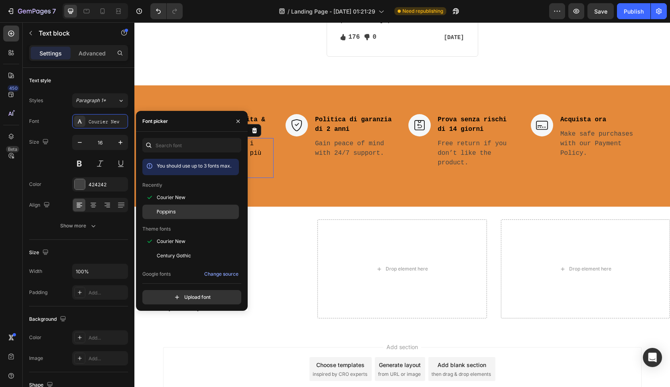
click at [173, 295] on div "Poppins" at bounding box center [190, 302] width 97 height 14
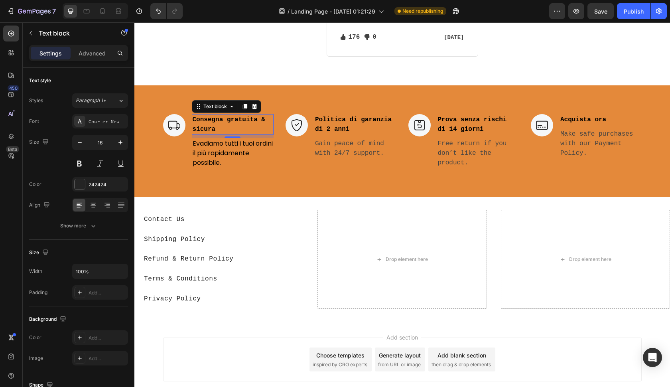
click at [223, 134] on p "Consegna gratuita & sicura" at bounding box center [233, 124] width 81 height 19
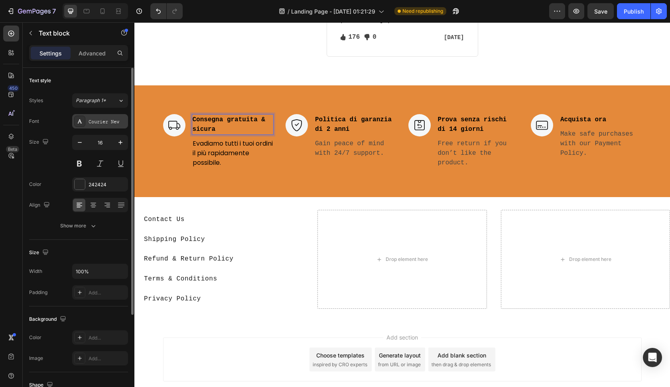
click at [117, 119] on div "Courier New" at bounding box center [108, 121] width 38 height 7
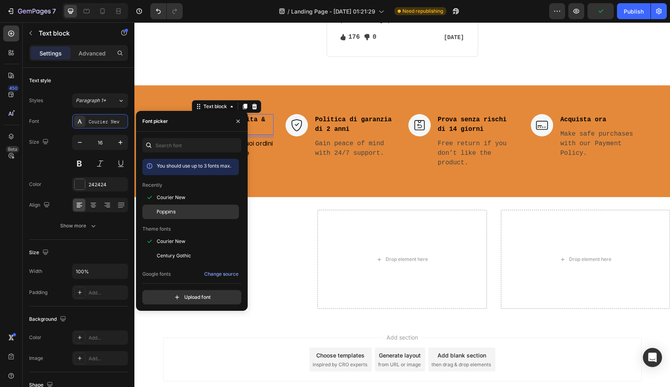
click at [168, 295] on div "Poppins" at bounding box center [190, 302] width 97 height 14
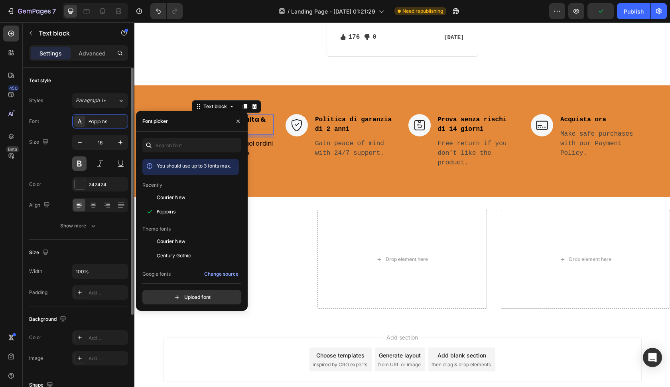
click at [85, 164] on button at bounding box center [79, 163] width 14 height 14
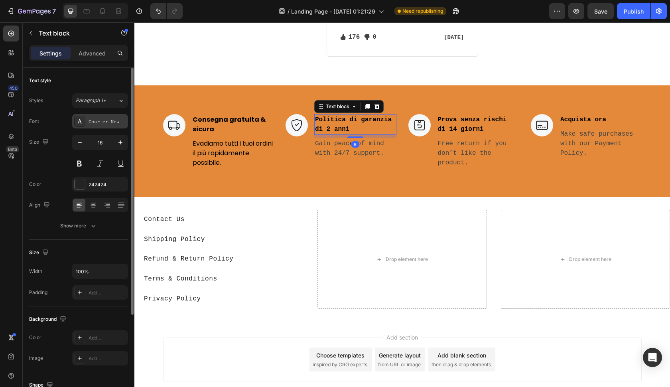
click at [111, 123] on div "Courier New" at bounding box center [108, 121] width 38 height 7
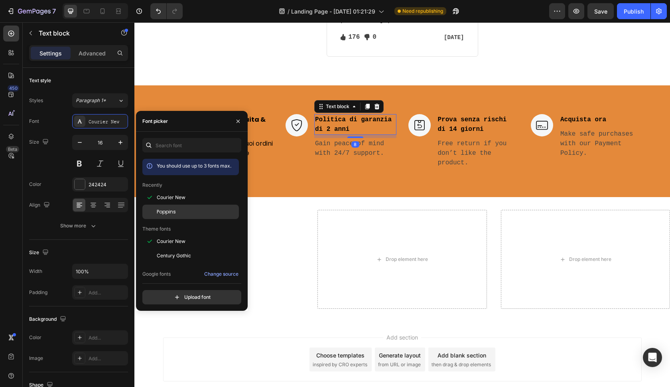
click at [154, 205] on div at bounding box center [149, 212] width 14 height 14
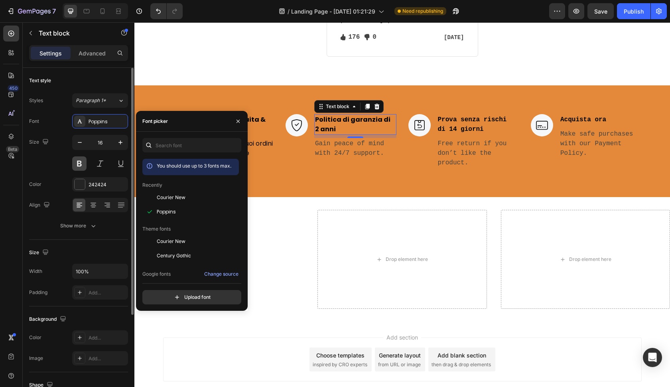
click at [81, 166] on button at bounding box center [79, 163] width 14 height 14
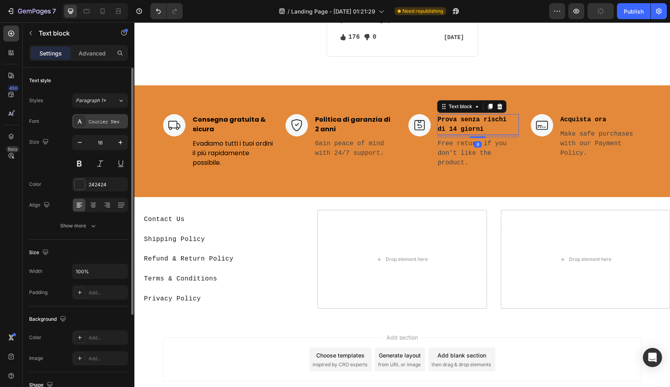
click at [107, 128] on div "Courier New" at bounding box center [100, 121] width 56 height 14
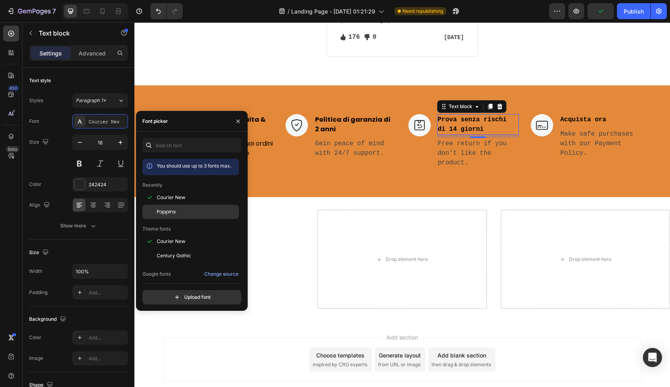
click at [171, 211] on span "Poppins" at bounding box center [166, 211] width 19 height 7
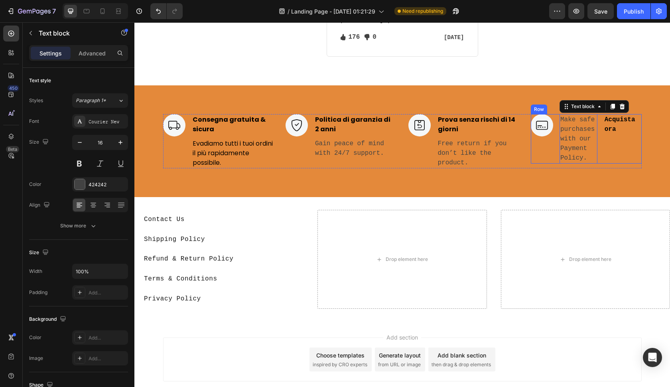
click at [598, 131] on div "Image Make safe purchases with our Payment Policy. Text block 0 Acquista ora Te…" at bounding box center [586, 138] width 111 height 49
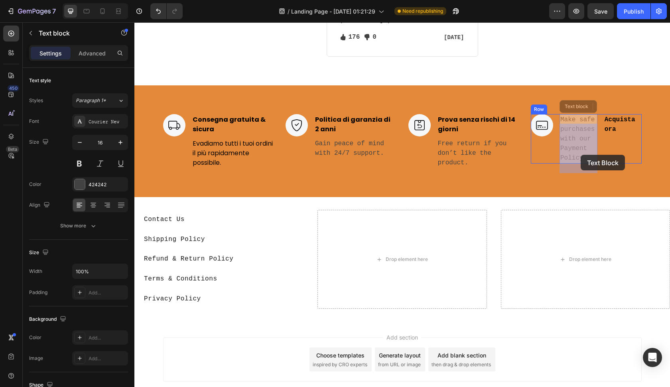
drag, startPoint x: 569, startPoint y: 146, endPoint x: 581, endPoint y: 153, distance: 13.4
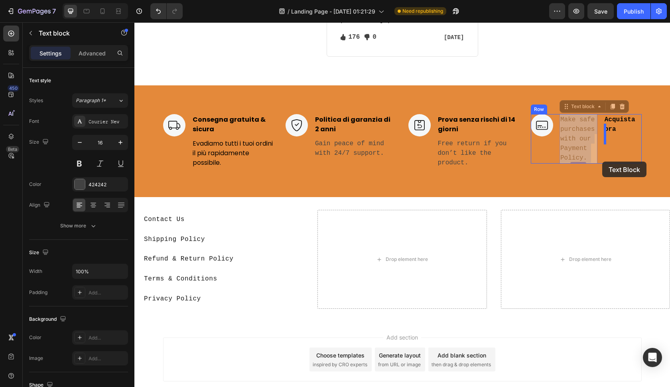
drag, startPoint x: 581, startPoint y: 152, endPoint x: 603, endPoint y: 162, distance: 23.8
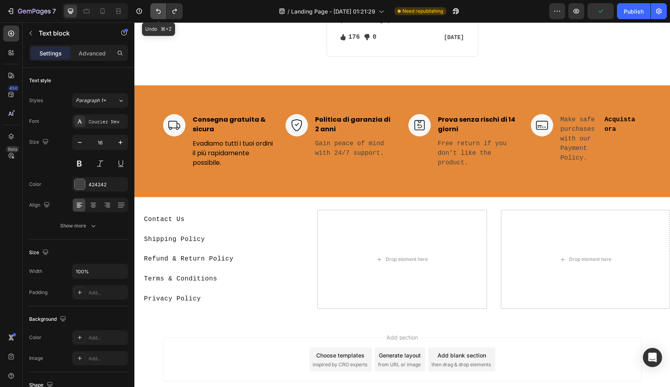
click at [157, 8] on icon "Undo/Redo" at bounding box center [158, 11] width 8 height 8
click at [158, 8] on icon "Undo/Redo" at bounding box center [158, 11] width 8 height 8
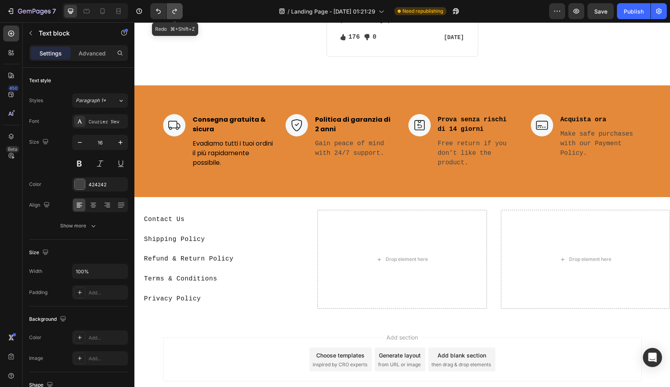
click at [171, 11] on icon "Undo/Redo" at bounding box center [175, 11] width 8 height 8
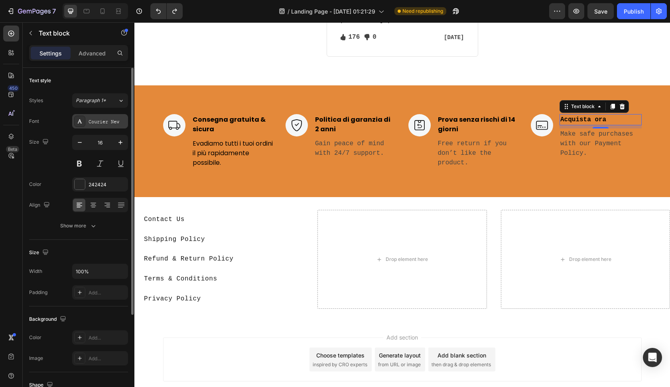
click at [104, 126] on div "Courier New" at bounding box center [100, 121] width 56 height 14
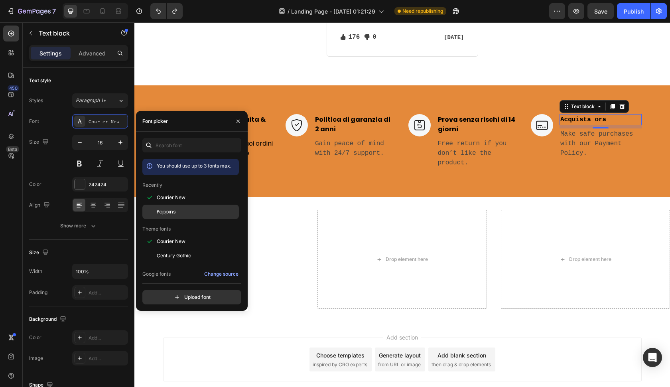
click at [154, 206] on div at bounding box center [149, 212] width 14 height 14
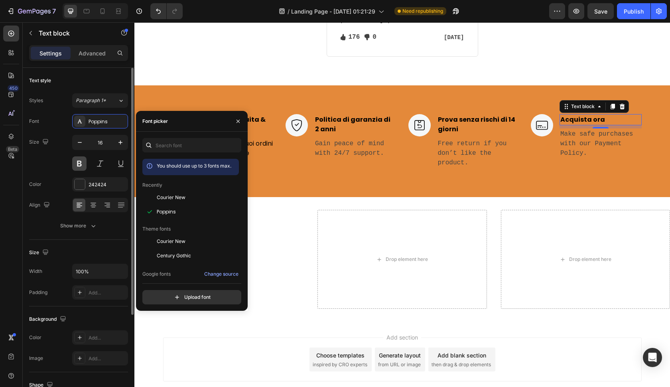
click at [81, 160] on button at bounding box center [79, 163] width 14 height 14
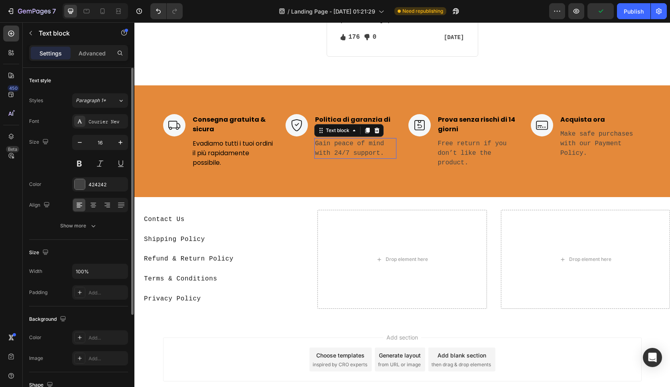
click at [380, 158] on p "Gain peace of mind with 24/7 support." at bounding box center [355, 148] width 81 height 19
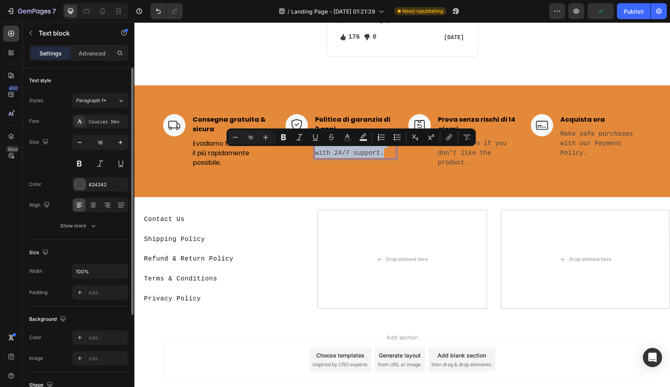
copy p "Gain peace of mind with 24/7 support."
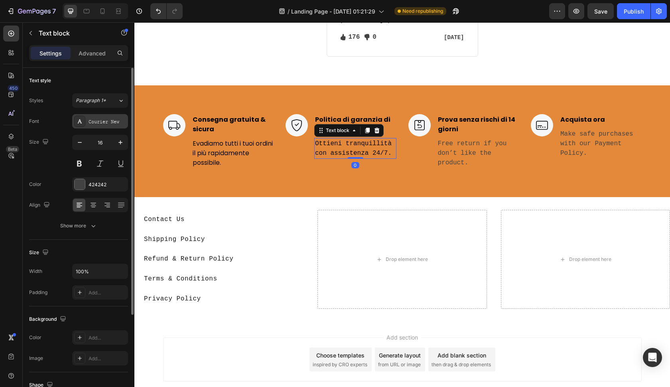
click at [121, 121] on div "Courier New" at bounding box center [108, 121] width 38 height 7
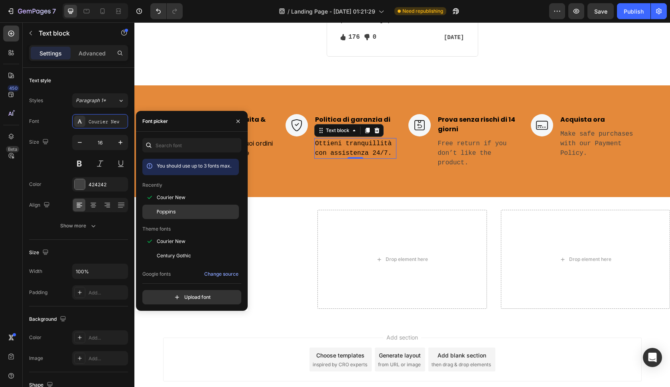
click at [174, 212] on span "Poppins" at bounding box center [166, 211] width 19 height 7
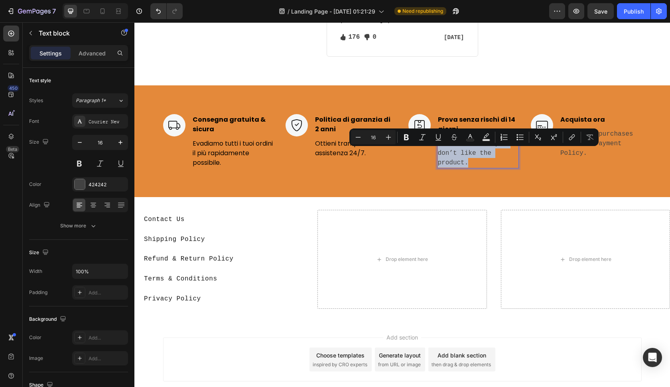
click at [461, 156] on p "Free return if you don’t like the product." at bounding box center [478, 153] width 81 height 29
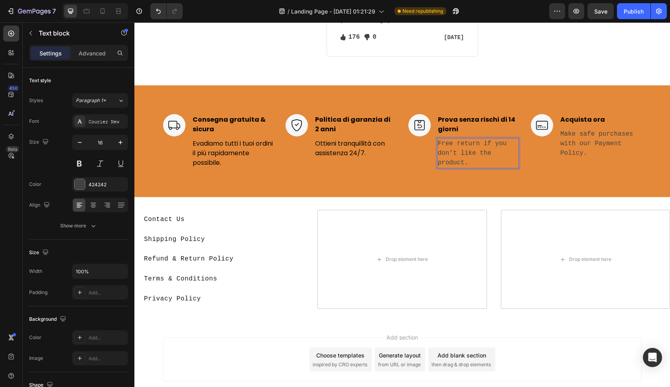
click at [461, 156] on p "Free return if you don’t like the product." at bounding box center [478, 153] width 81 height 29
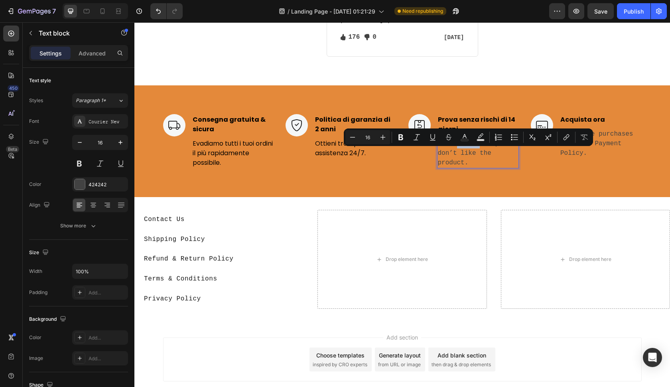
click at [461, 156] on p "Free return if you don’t like the product." at bounding box center [478, 153] width 81 height 29
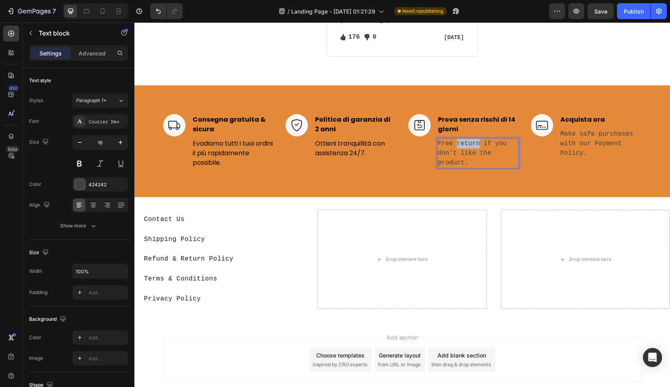
click at [461, 156] on p "Free return if you don’t like the product." at bounding box center [478, 153] width 81 height 29
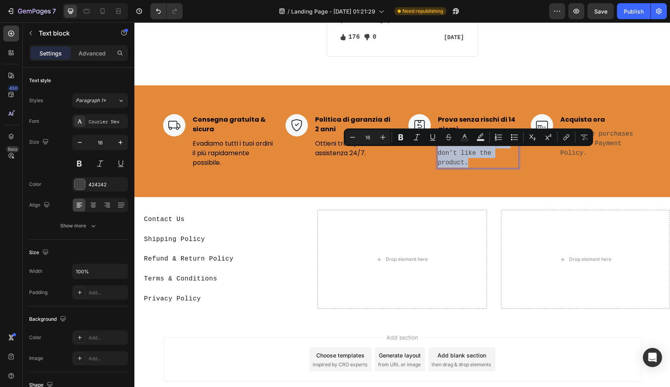
click at [461, 156] on p "Free return if you don’t like the product." at bounding box center [478, 153] width 81 height 29
copy p "Free return if you don’t like the product."
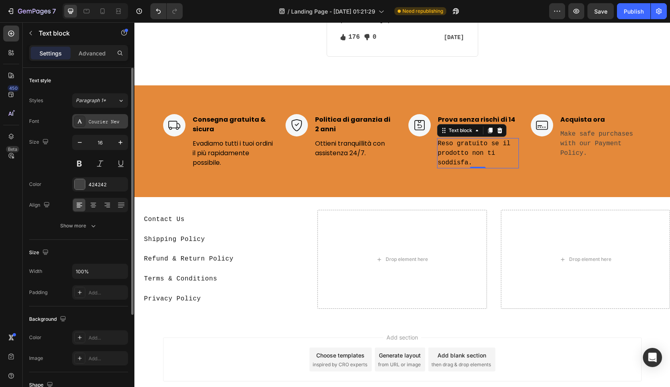
click at [109, 121] on div "Courier New" at bounding box center [108, 121] width 38 height 7
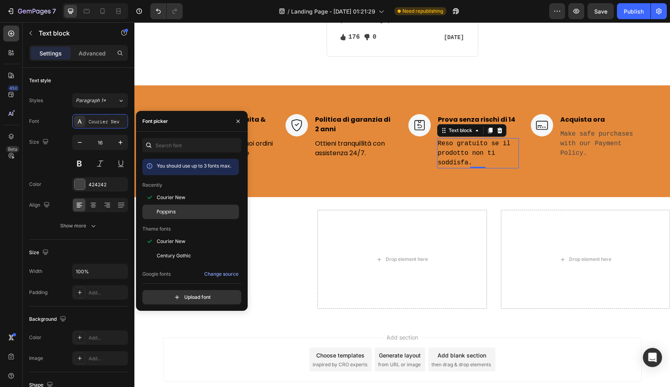
click at [166, 210] on span "Poppins" at bounding box center [166, 211] width 19 height 7
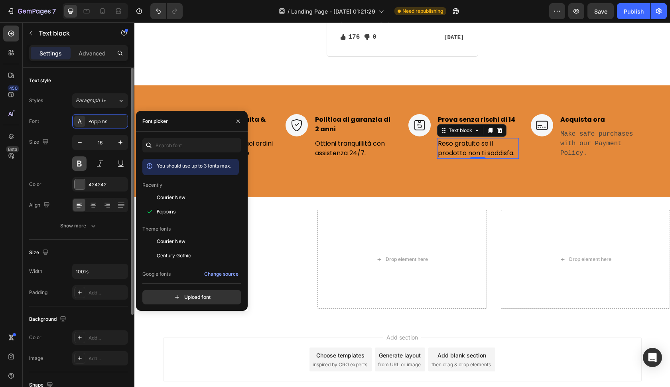
click at [85, 161] on button at bounding box center [79, 163] width 14 height 14
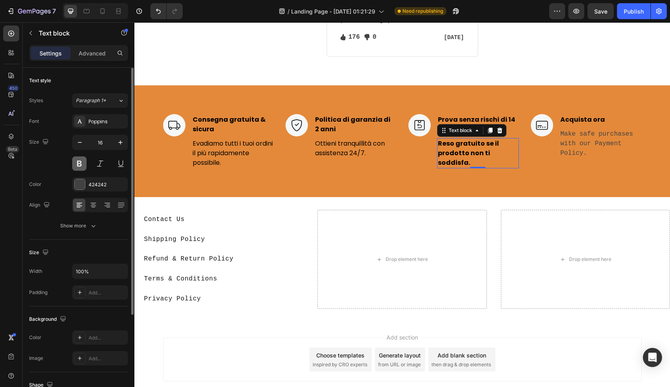
click at [85, 161] on button at bounding box center [79, 163] width 14 height 14
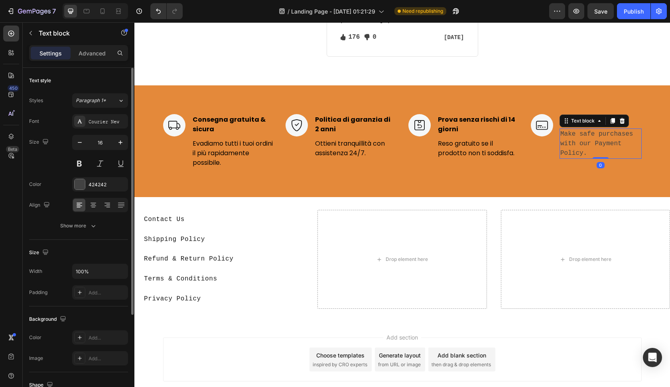
click at [589, 147] on p "Make safe purchases with our Payment Policy." at bounding box center [601, 143] width 81 height 29
click at [591, 151] on p "Make safe purchases with our Payment Policy." at bounding box center [601, 143] width 81 height 29
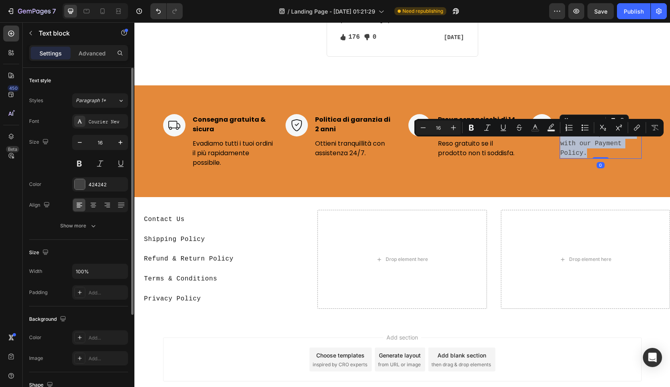
copy p "Make safe purchases with our Payment Policy."
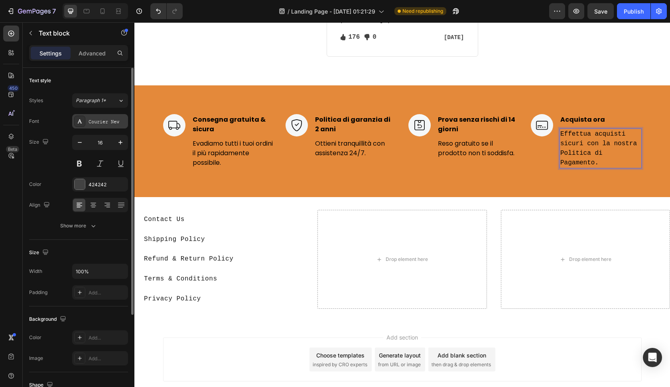
click at [107, 116] on div "Courier New" at bounding box center [100, 121] width 56 height 14
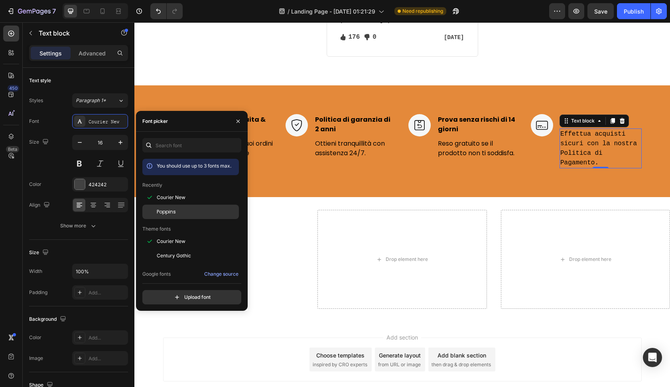
click at [180, 211] on div "Poppins" at bounding box center [197, 211] width 81 height 7
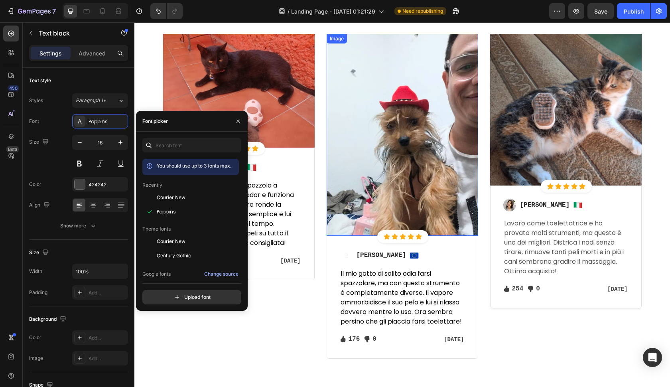
scroll to position [1152, 0]
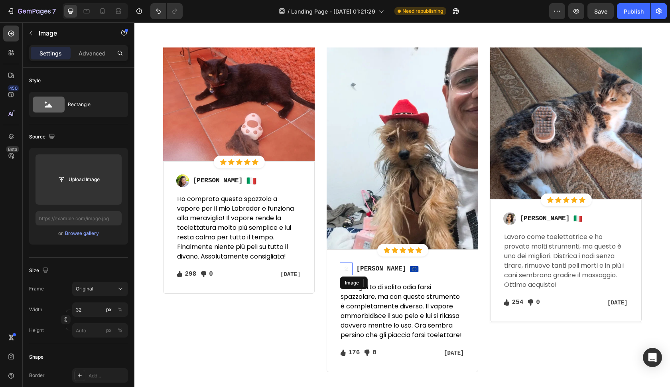
click at [342, 267] on img at bounding box center [346, 269] width 13 height 13
click at [393, 284] on icon at bounding box center [393, 283] width 6 height 6
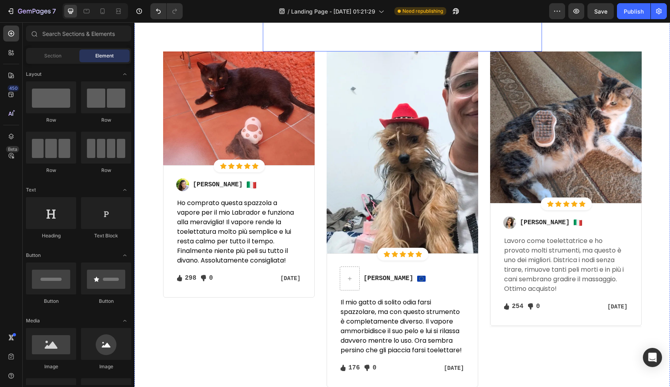
scroll to position [1137, 0]
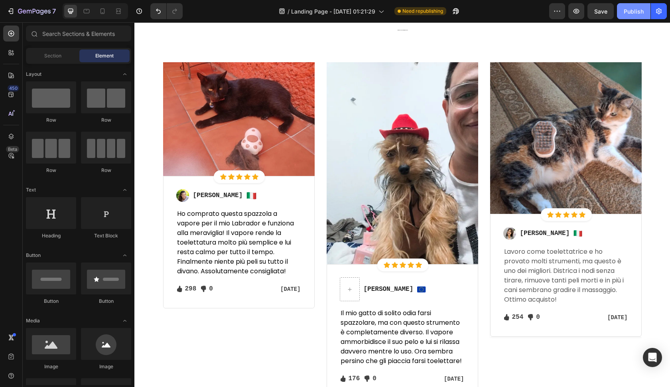
click at [630, 11] on div "Publish" at bounding box center [634, 11] width 20 height 8
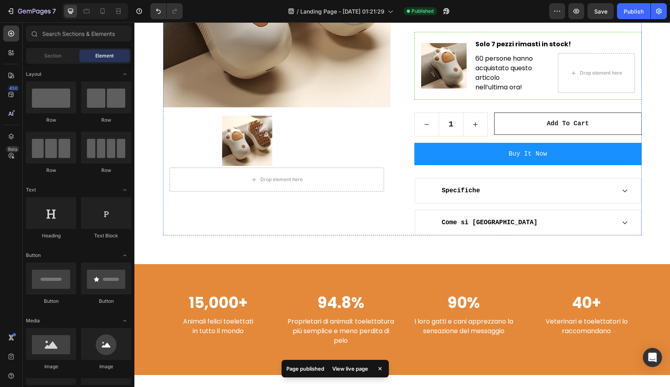
scroll to position [228, 0]
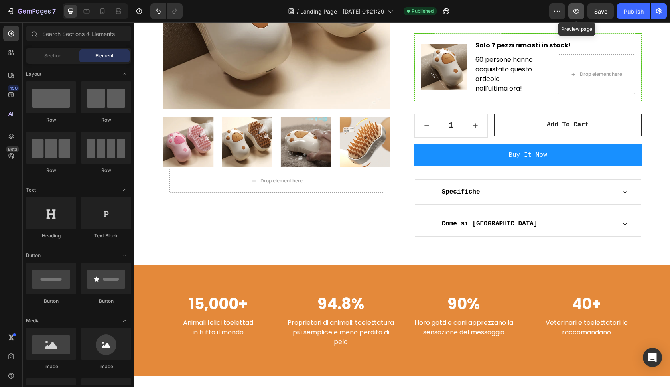
click at [571, 12] on button "button" at bounding box center [577, 11] width 16 height 16
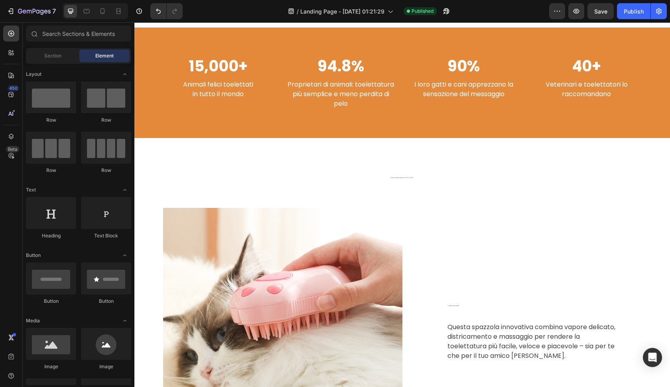
scroll to position [512, 0]
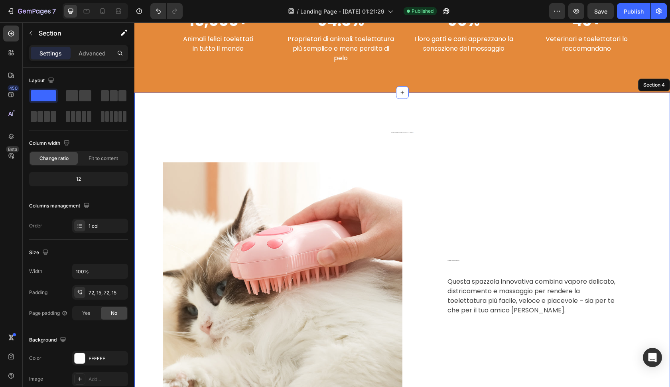
click at [407, 117] on div "“Rimuovi i peli sciolti e rendi felice il tuo animale con la spazzola 3-in-1 St…" at bounding box center [402, 353] width 536 height 520
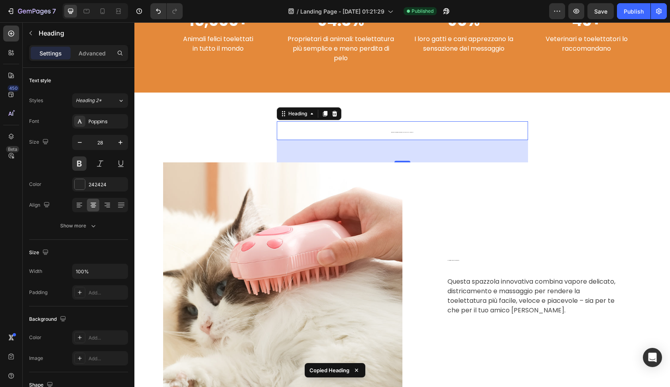
click at [392, 122] on h2 "“Rimuovi i peli sciolti e rendi felice il tuo animale con la spazzola 3-in-1 St…" at bounding box center [402, 130] width 251 height 19
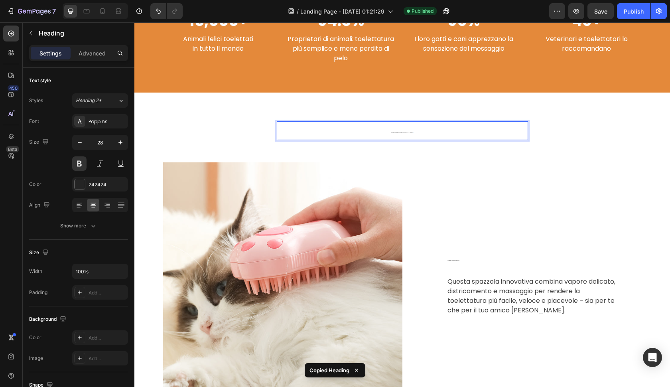
click at [392, 127] on p "“Rimuovi i peli sciolti e rendi felice il tuo animale con la spazzola 3-in-1 St…" at bounding box center [403, 130] width 250 height 17
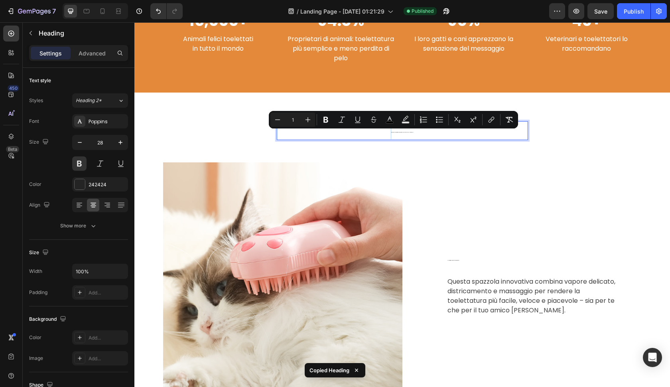
click at [394, 127] on button "color" at bounding box center [390, 120] width 14 height 14
type input "000000"
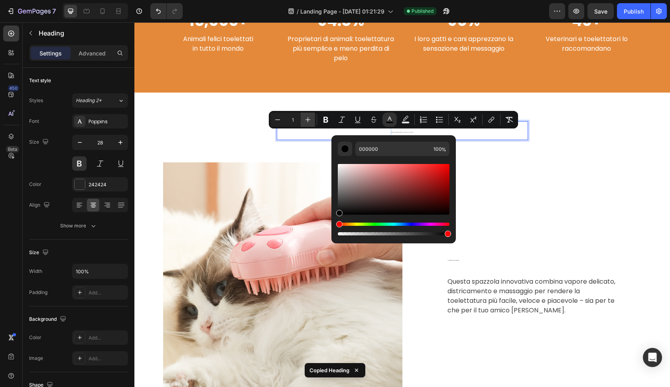
click at [303, 118] on button "Plus" at bounding box center [308, 120] width 14 height 14
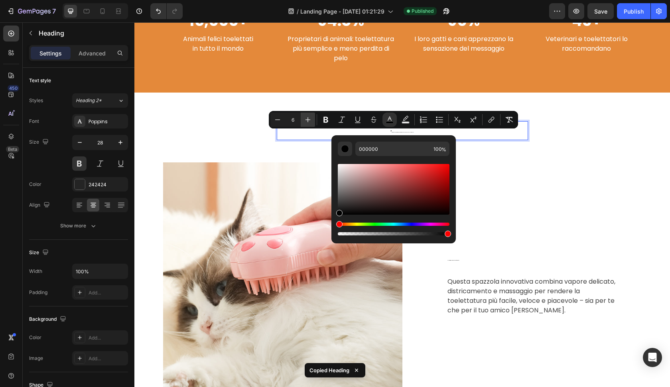
click at [303, 118] on button "Plus" at bounding box center [308, 120] width 14 height 14
type input "1"
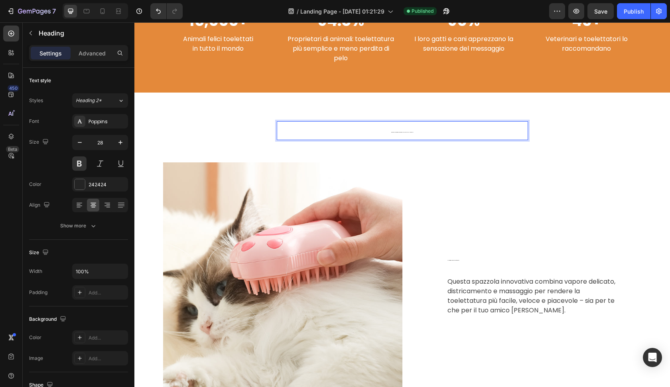
click at [413, 136] on p "Rimuovi i peli sciolti e rendi felice il tuo animale con la spazzola 3-in-1 Ste…" at bounding box center [403, 130] width 250 height 17
click at [407, 134] on p "Rimuovi i peli sciolti e rendi felice il tuo animale con la spazzola 3-in-1 Ste…" at bounding box center [403, 130] width 250 height 17
click at [406, 134] on p "Rimuovi i peli sciolti e rendi felice il tuo animale con la spazzola 3-in-1 Ste…" at bounding box center [403, 130] width 250 height 17
click at [406, 132] on span "Rimuovi i peli sciolti e rendi felice il tuo animale con la spazzola 3-in-1 Ste…" at bounding box center [403, 132] width 22 height 0
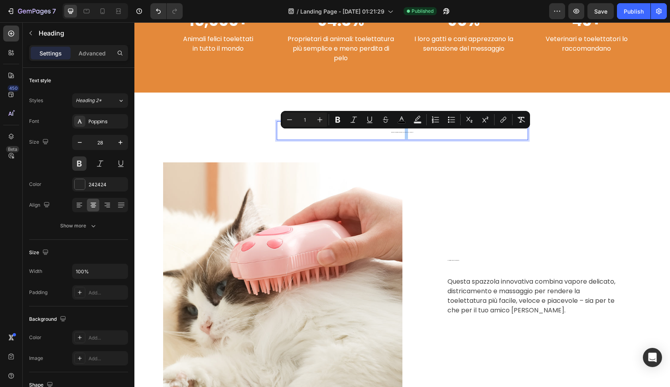
click at [308, 120] on input "1" at bounding box center [305, 120] width 16 height 10
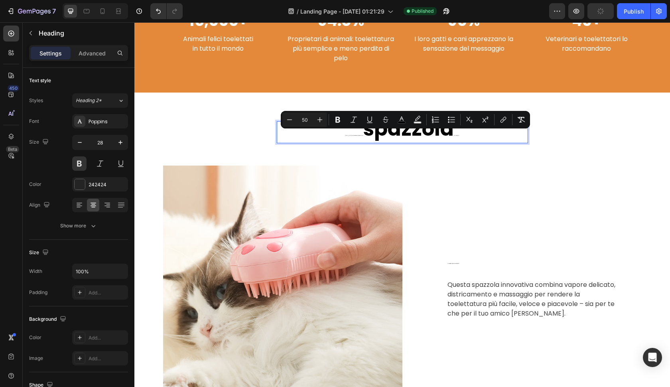
type input "5"
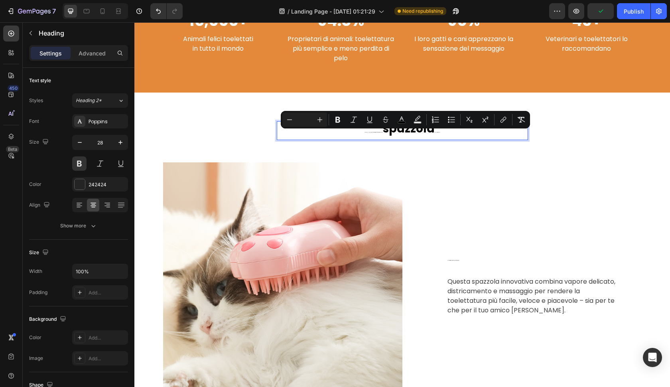
click at [390, 136] on span "spazzola" at bounding box center [409, 129] width 52 height 16
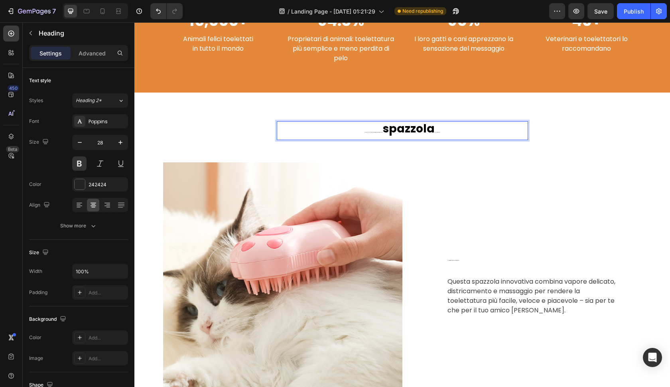
click at [432, 130] on p "Rimuovi i peli sciolti e rendi felice il tuo animale con la spazzola 3-in-1 Ste…" at bounding box center [403, 130] width 250 height 17
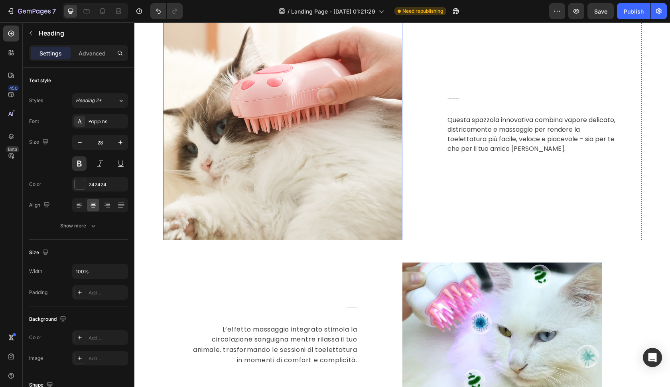
scroll to position [700, 0]
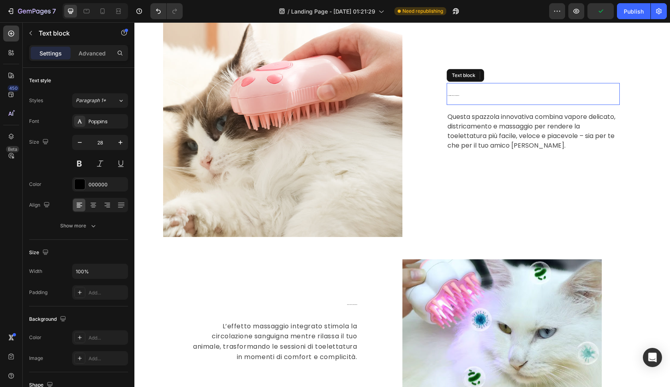
click at [479, 94] on p "Toelettatura delicata e relax per il tuo animale" at bounding box center [534, 94] width 172 height 20
click at [458, 96] on p "Toelettatura delicata e relax per il tuo animale" at bounding box center [534, 94] width 172 height 20
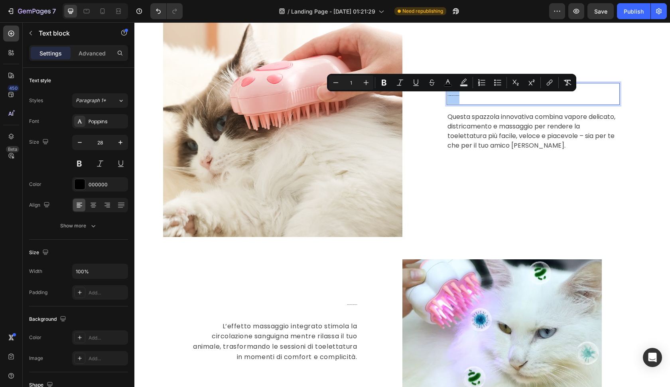
click at [357, 81] on input "1" at bounding box center [351, 83] width 16 height 10
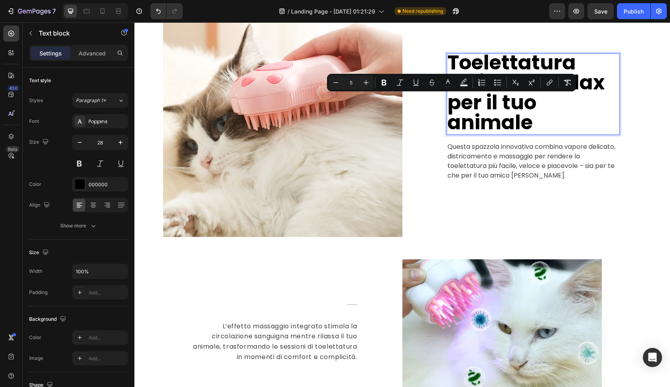
type input "5"
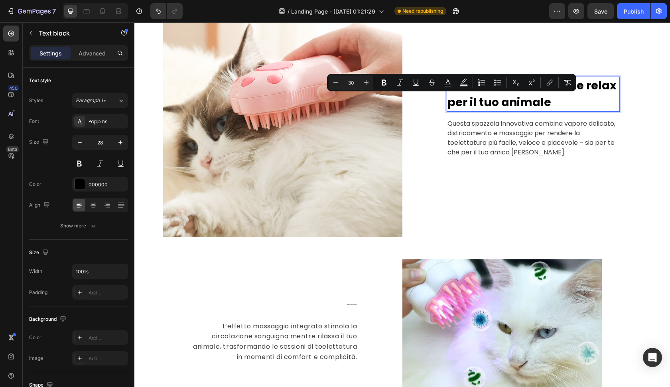
type input "30"
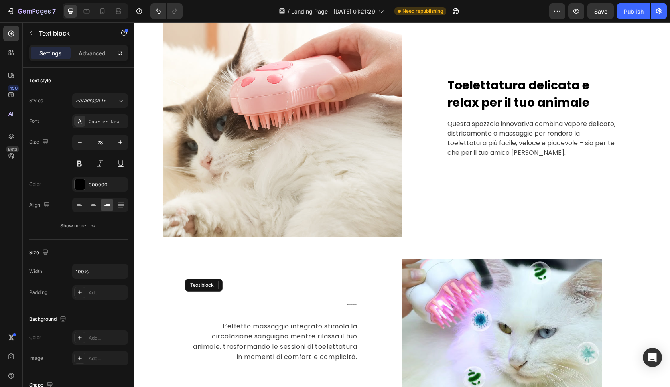
click at [343, 300] on p "Improves Circulation & Provides Relaxation" at bounding box center [272, 304] width 172 height 20
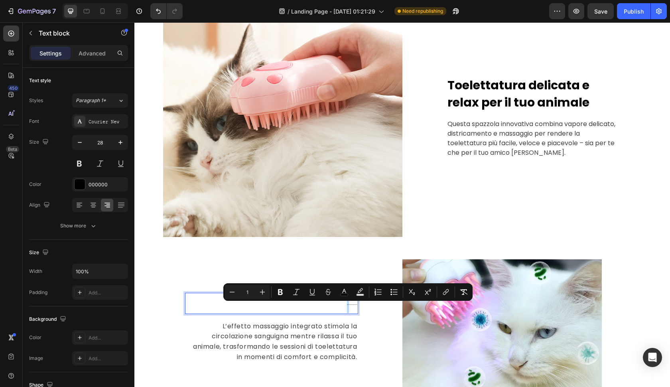
click at [345, 301] on p "Improves Circulation & Provides Relaxation" at bounding box center [272, 304] width 172 height 20
click at [349, 305] on p "Improves Circulation & Provides Relaxation" at bounding box center [272, 304] width 172 height 20
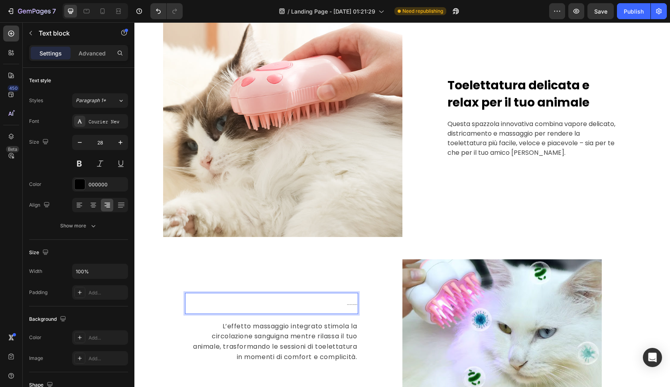
click at [337, 302] on p "Improves Circulation & Provides Relaxation" at bounding box center [272, 304] width 172 height 20
click at [340, 302] on p "Improves Circulation & Provides Relaxation" at bounding box center [272, 304] width 172 height 20
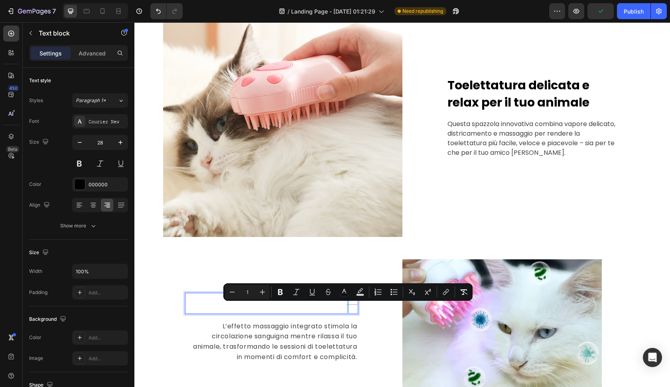
click at [249, 293] on input "1" at bounding box center [247, 292] width 16 height 10
type input "30"
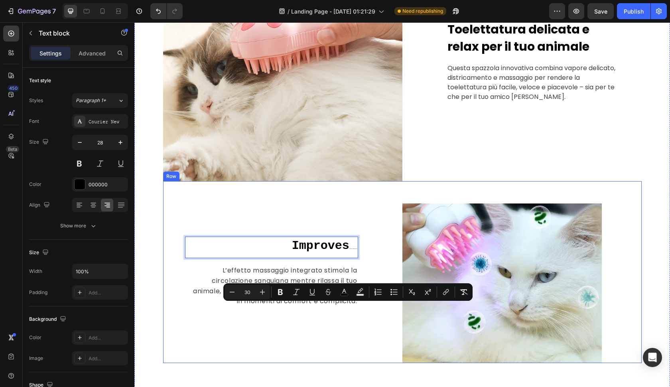
scroll to position [756, 0]
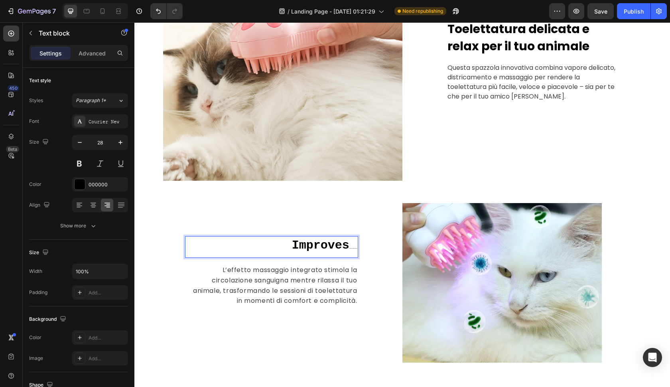
click at [331, 243] on span "Improves" at bounding box center [320, 246] width 57 height 14
click at [354, 250] on p "Circulation & Provides Relaxation" at bounding box center [272, 247] width 172 height 20
click at [353, 249] on p "Circulation & Provides Relaxation" at bounding box center [272, 247] width 172 height 20
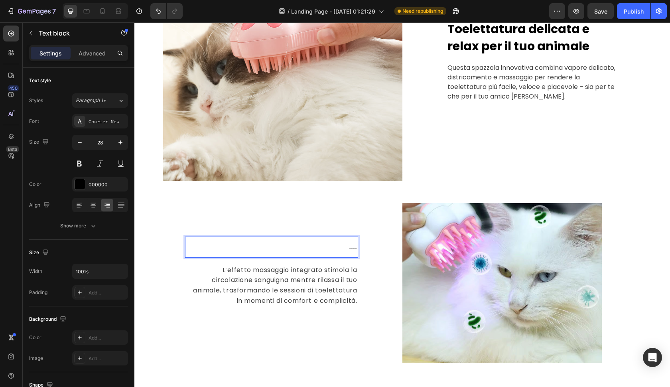
click at [353, 249] on p "Circulation & Provides Relaxation" at bounding box center [272, 247] width 172 height 20
click at [353, 248] on span "Circulation & Provides Relaxation" at bounding box center [354, 248] width 8 height 0
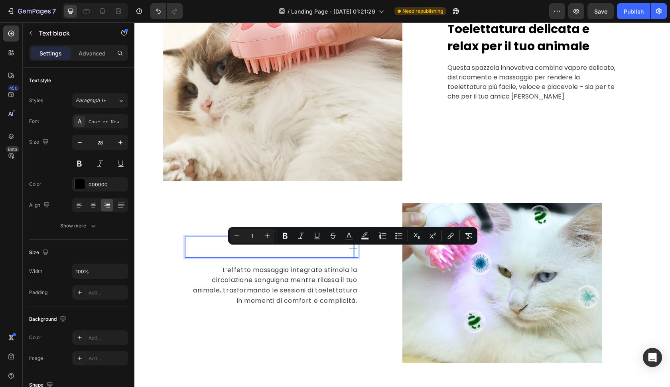
click at [255, 236] on input "1" at bounding box center [252, 236] width 16 height 10
type input "30"
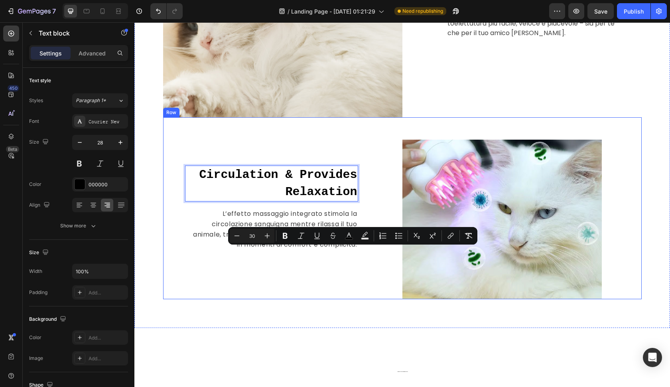
scroll to position [824, 0]
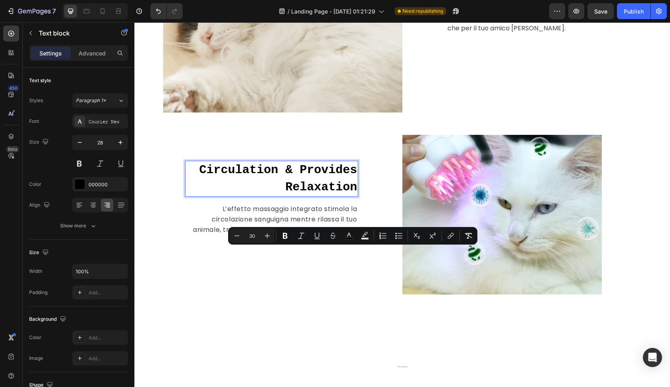
click at [319, 187] on span "Circulation & Provides Relaxation" at bounding box center [278, 178] width 158 height 31
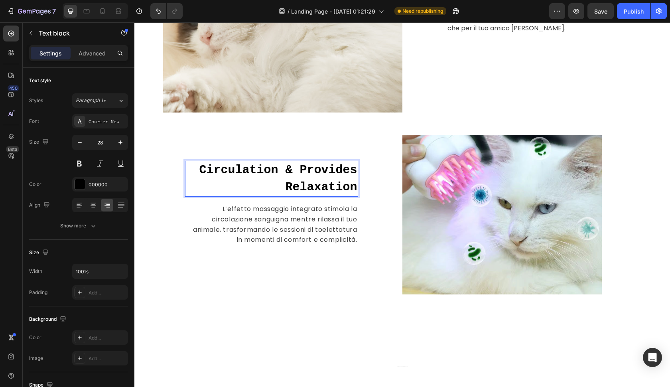
click at [319, 187] on span "Circulation & Provides Relaxation" at bounding box center [278, 178] width 158 height 31
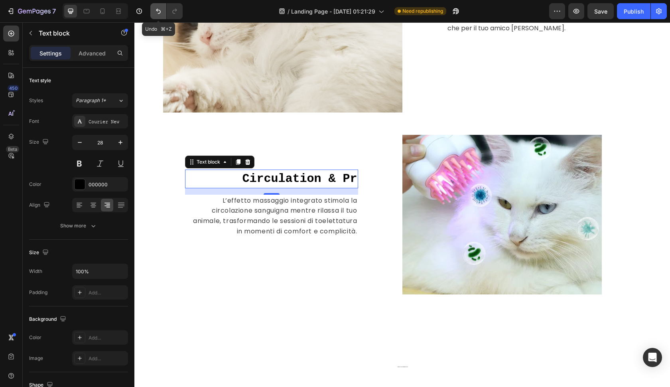
click at [157, 14] on icon "Undo/Redo" at bounding box center [158, 11] width 8 height 8
click at [160, 14] on icon "Undo/Redo" at bounding box center [158, 11] width 8 height 8
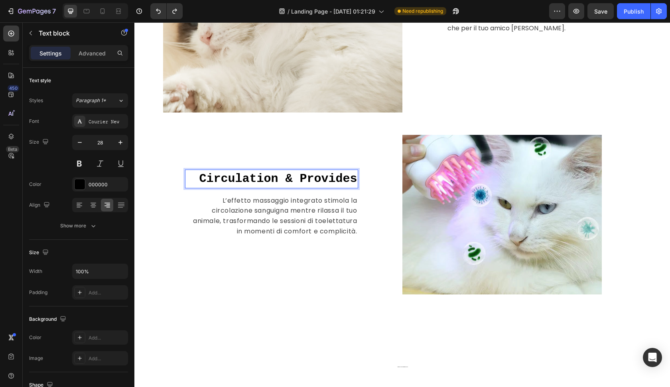
click at [320, 178] on span "Circulation & Provides" at bounding box center [278, 179] width 158 height 14
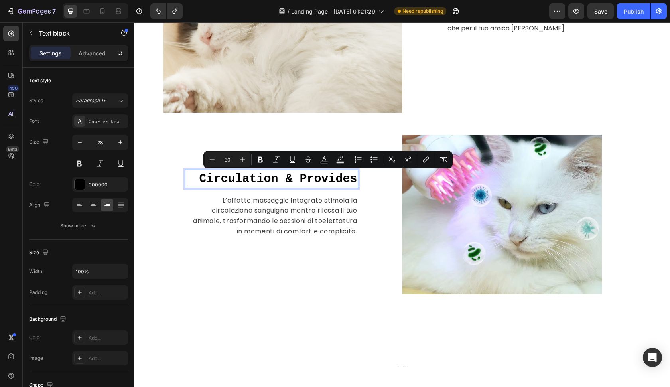
click at [320, 178] on span "Circulation & Provides" at bounding box center [278, 179] width 158 height 14
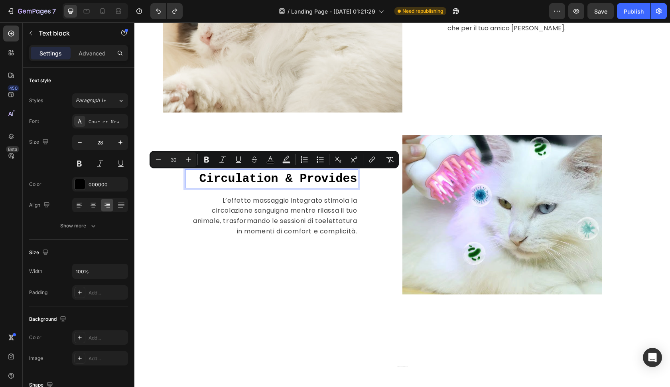
copy span "Circulation & Provides"
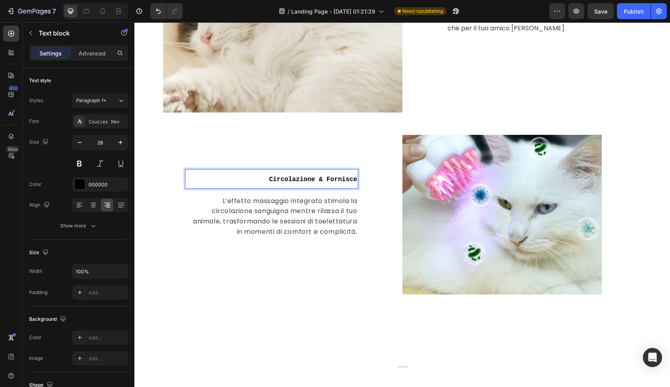
click at [281, 182] on span "Circolazione & Fornisce" at bounding box center [313, 179] width 88 height 7
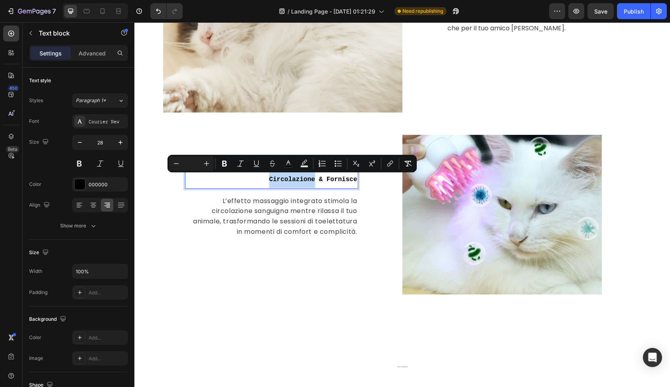
click at [281, 182] on span "Circolazione & Fornisce" at bounding box center [313, 179] width 88 height 7
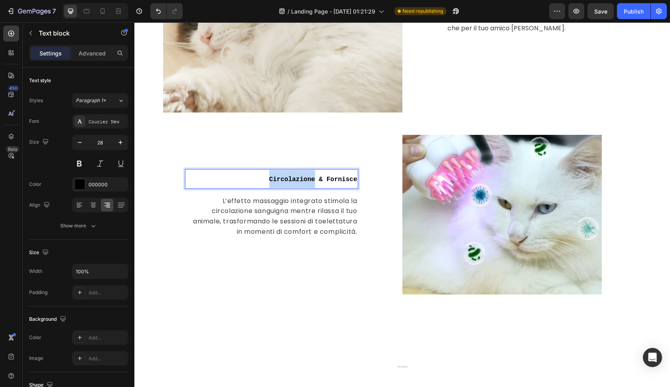
click at [281, 182] on span "Circolazione & Fornisce" at bounding box center [313, 179] width 88 height 7
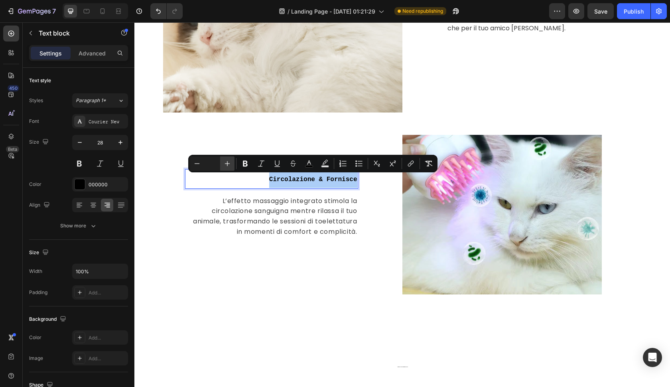
click at [230, 162] on icon "Editor contextual toolbar" at bounding box center [227, 164] width 8 height 8
click at [246, 162] on icon "Editor contextual toolbar" at bounding box center [245, 164] width 5 height 6
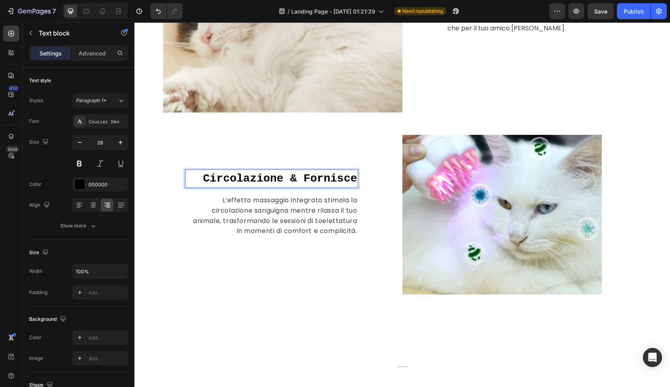
click at [225, 180] on strong "Circolazione & Fornisce" at bounding box center [280, 178] width 154 height 12
click at [188, 175] on p "Circolazione & Fornisce" at bounding box center [272, 178] width 172 height 17
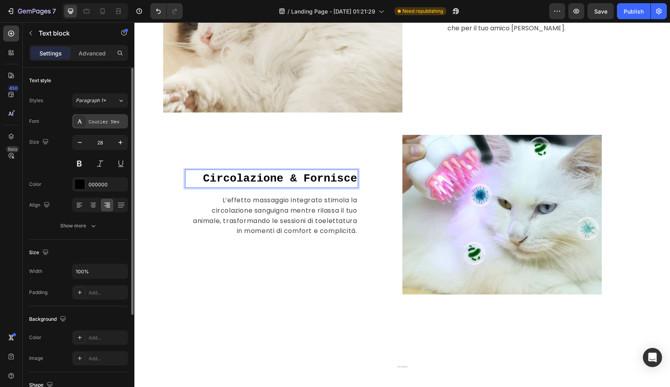
click at [118, 123] on div "Courier New" at bounding box center [108, 121] width 38 height 7
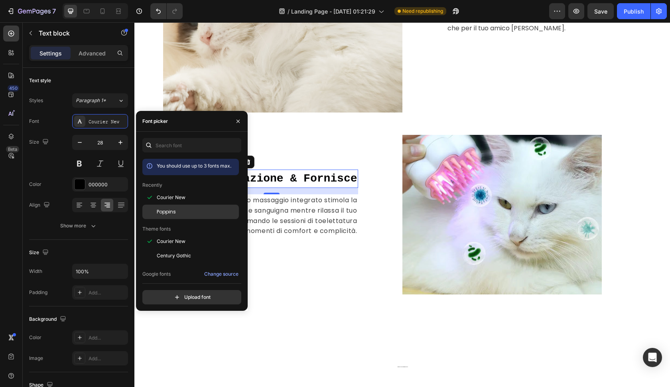
click at [170, 212] on span "Poppins" at bounding box center [166, 211] width 19 height 7
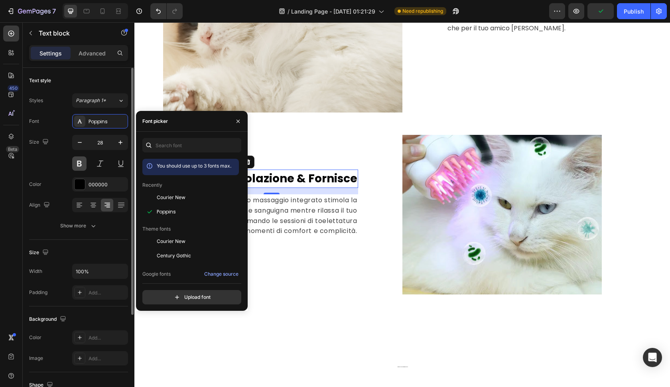
click at [78, 161] on button at bounding box center [79, 163] width 14 height 14
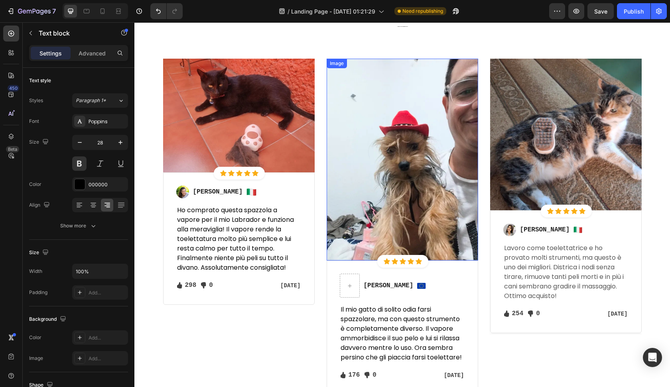
scroll to position [1207, 0]
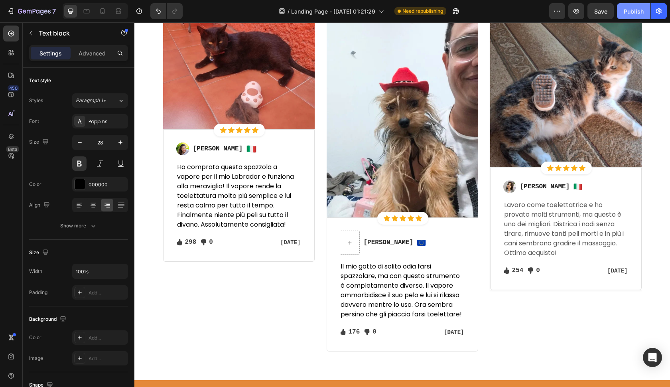
click at [633, 10] on div "Publish" at bounding box center [634, 11] width 20 height 8
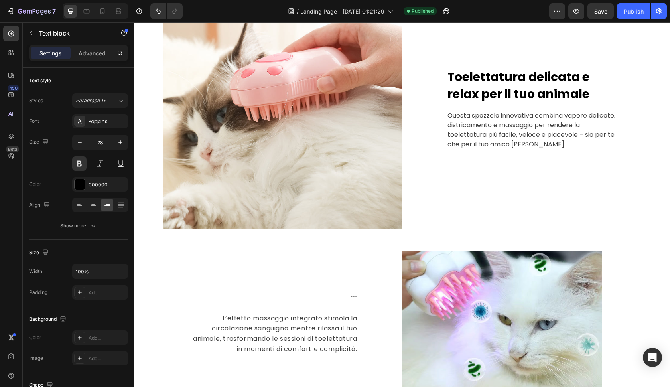
scroll to position [706, 0]
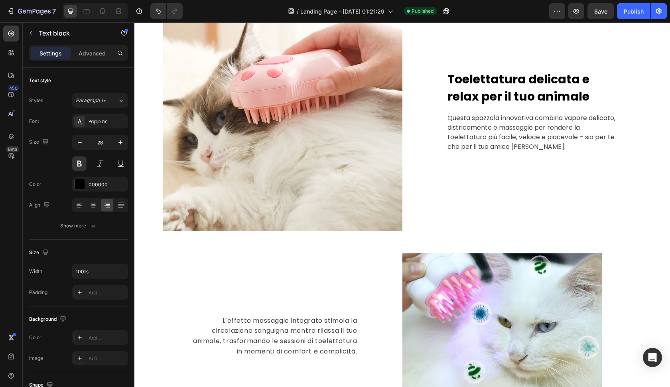
click at [350, 300] on p "Circolazione & Fornisce" at bounding box center [272, 297] width 172 height 20
click at [356, 299] on strong "Circolazione & Fornisce" at bounding box center [354, 299] width 6 height 0
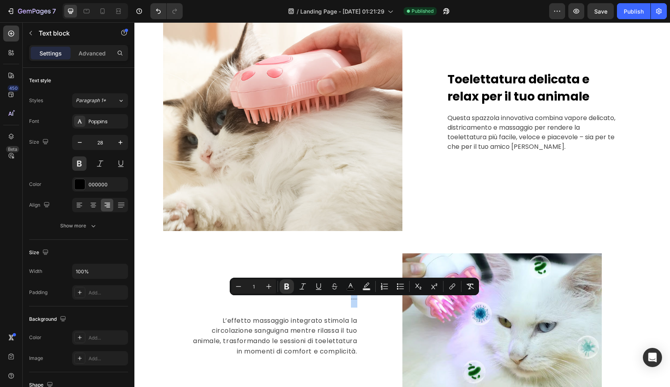
click at [356, 299] on strong "Circolazione & Fornisce" at bounding box center [354, 299] width 6 height 0
click at [266, 286] on icon "Editor contextual toolbar" at bounding box center [269, 287] width 8 height 8
click at [259, 286] on input "1" at bounding box center [254, 287] width 16 height 10
click at [255, 287] on input "2" at bounding box center [254, 287] width 16 height 10
type input "23"
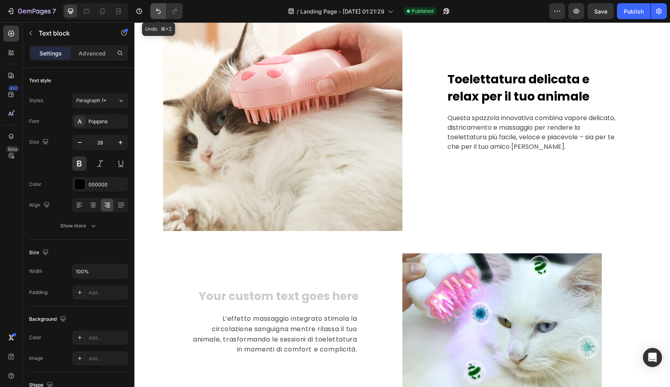
click at [159, 10] on icon "Undo/Redo" at bounding box center [158, 11] width 5 height 5
click at [160, 15] on icon "Undo/Redo" at bounding box center [158, 11] width 8 height 8
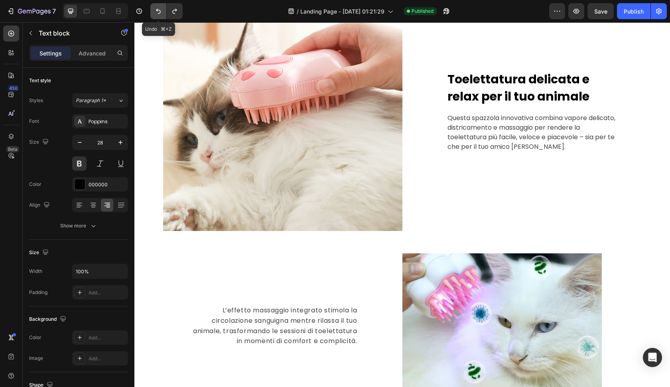
click at [160, 15] on icon "Undo/Redo" at bounding box center [158, 11] width 8 height 8
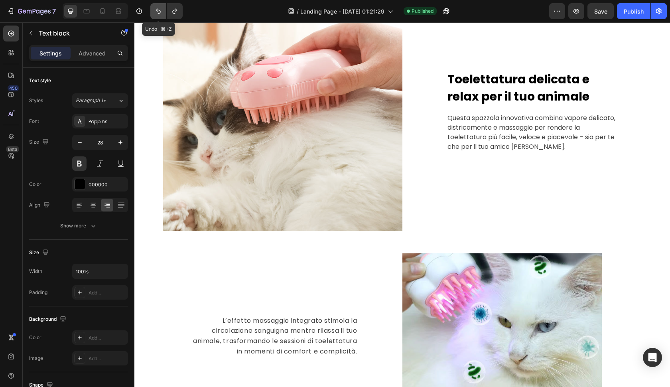
click at [160, 15] on icon "Undo/Redo" at bounding box center [158, 11] width 8 height 8
click at [160, 15] on button "Undo/Redo" at bounding box center [158, 11] width 16 height 16
click at [174, 16] on button "Undo/Redo" at bounding box center [175, 11] width 16 height 16
click at [355, 299] on p "Circolazione & Fornisce" at bounding box center [272, 297] width 172 height 20
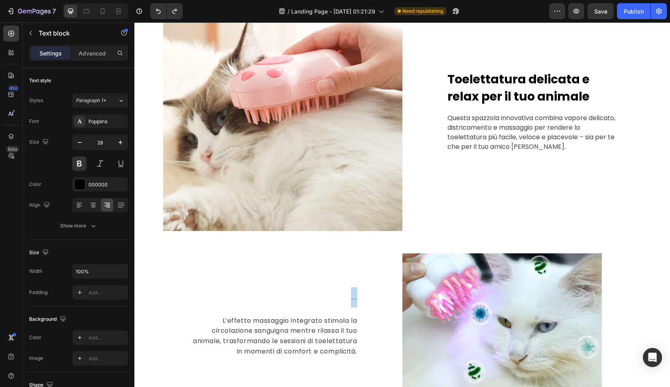
click at [355, 299] on p "Circolazione & Fornisce" at bounding box center [272, 297] width 172 height 20
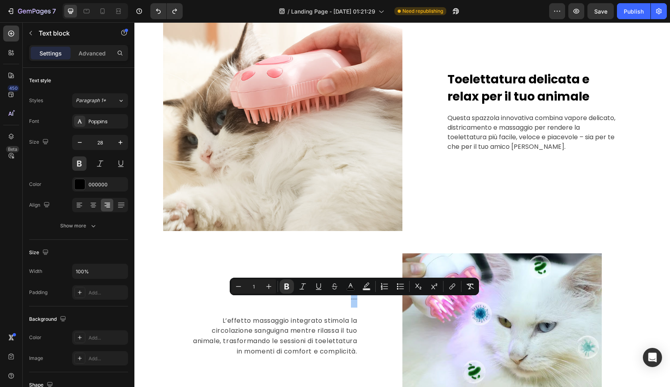
click at [258, 286] on input "1" at bounding box center [254, 287] width 16 height 10
type input "30"
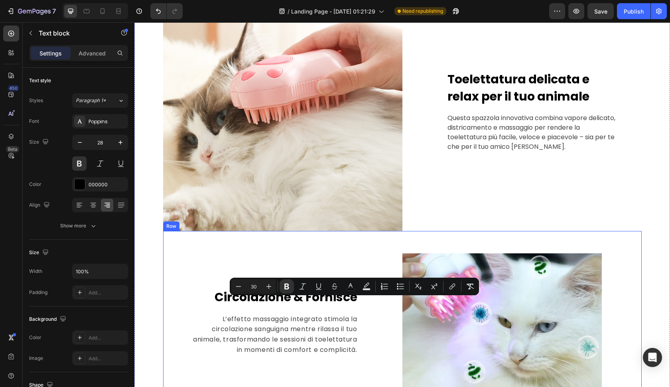
click at [216, 263] on div "Circolazione & Fornisce Text block L’effetto massaggio integrato stimola la cir…" at bounding box center [282, 322] width 239 height 182
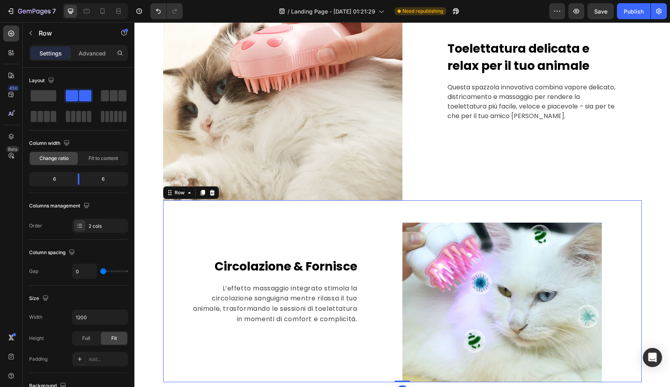
scroll to position [794, 0]
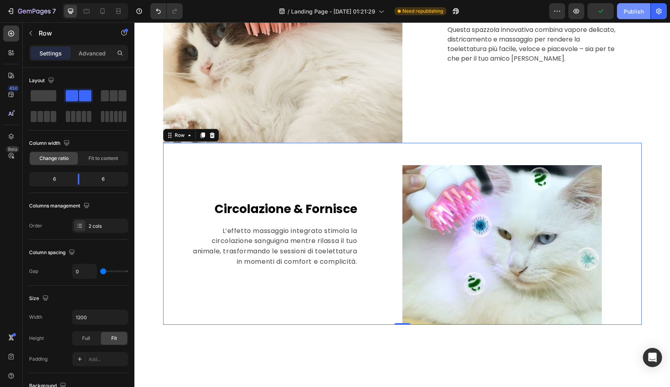
click at [639, 10] on div "Publish" at bounding box center [634, 11] width 20 height 8
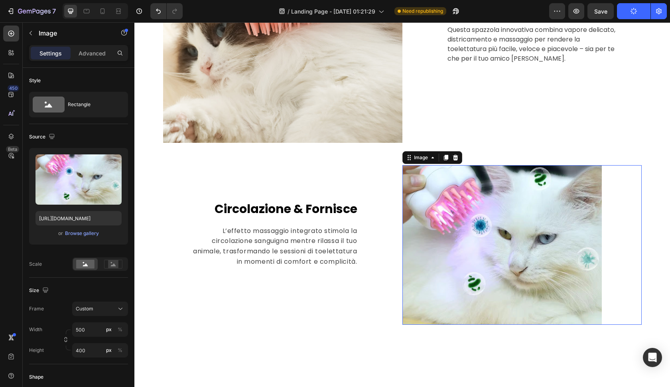
click at [494, 176] on img at bounding box center [503, 245] width 200 height 160
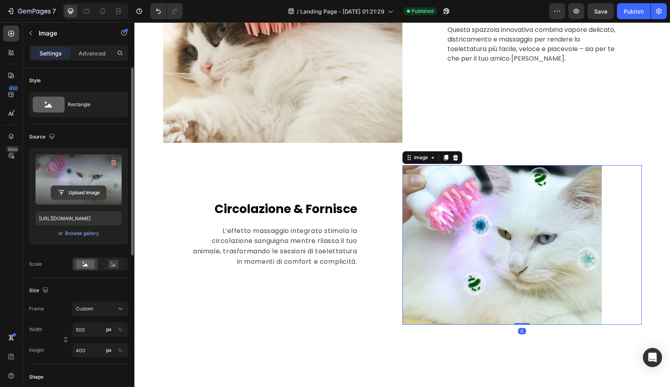
click at [104, 186] on input "file" at bounding box center [78, 193] width 55 height 14
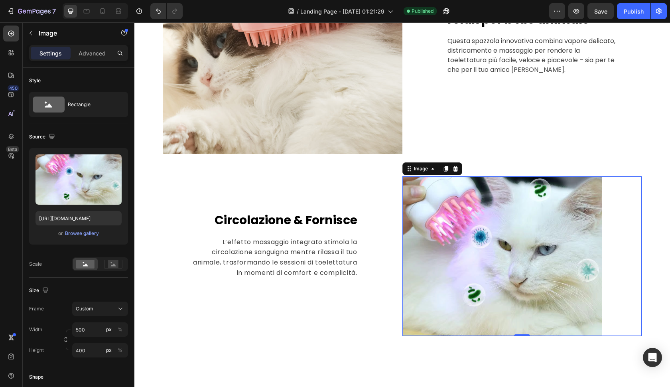
scroll to position [772, 0]
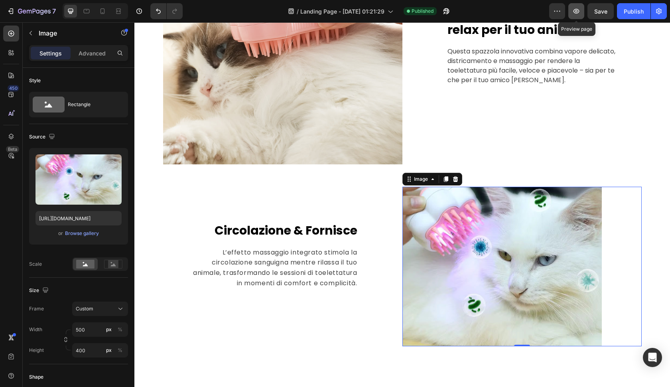
click at [578, 12] on icon "button" at bounding box center [577, 11] width 8 height 8
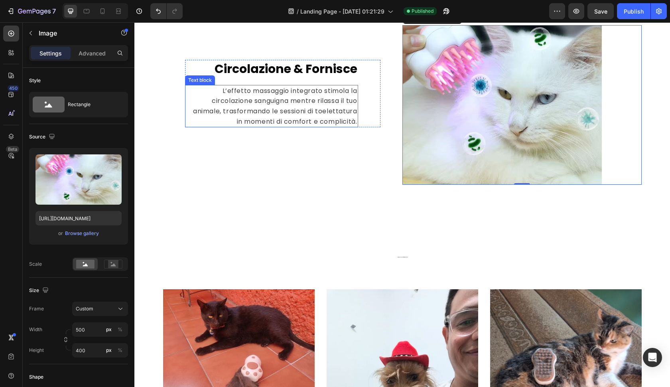
scroll to position [939, 0]
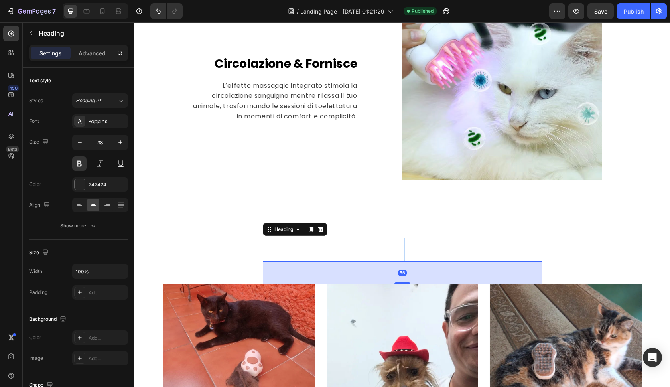
click at [404, 252] on strong "Sentiamo cosa hanno da dire i nostri clienti" at bounding box center [402, 252] width 10 height 0
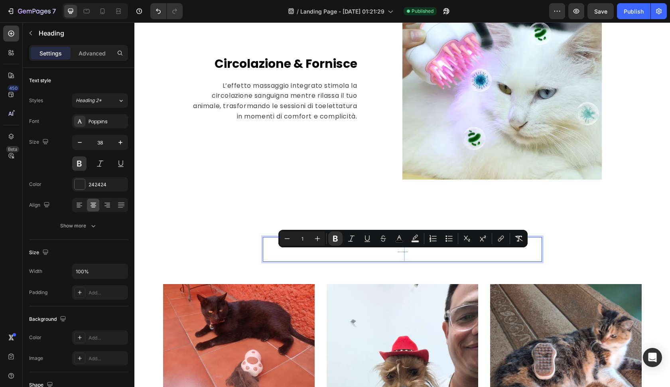
click at [404, 252] on strong "Sentiamo cosa hanno da dire i nostri clienti" at bounding box center [402, 252] width 10 height 0
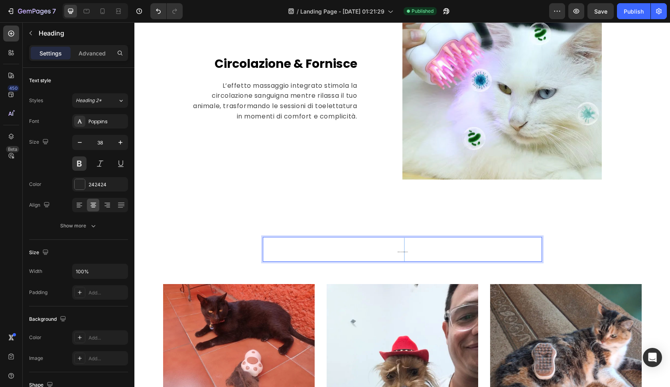
click at [404, 252] on strong "Sentiamo cosa hanno da dire i nostri clienti" at bounding box center [402, 252] width 10 height 0
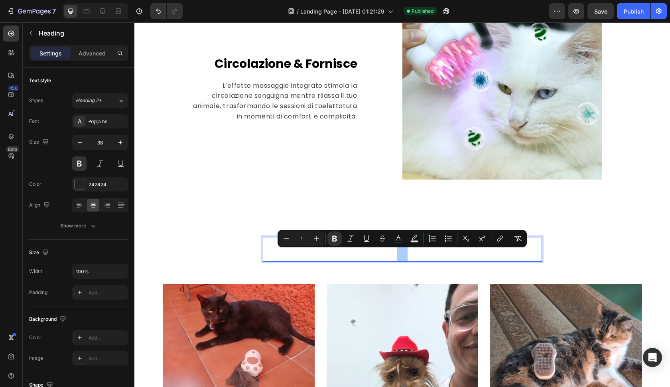
click at [306, 241] on input "1" at bounding box center [302, 239] width 16 height 10
type input "30"
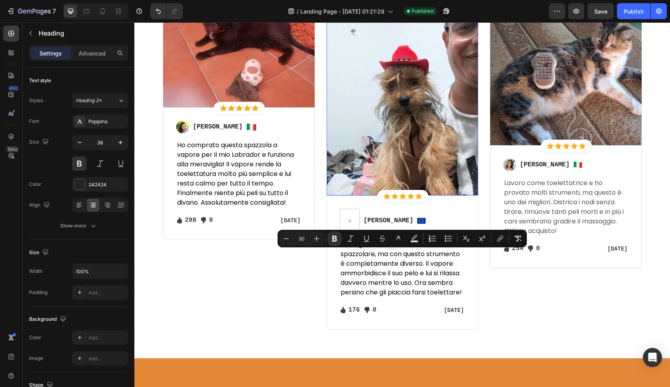
scroll to position [1236, 0]
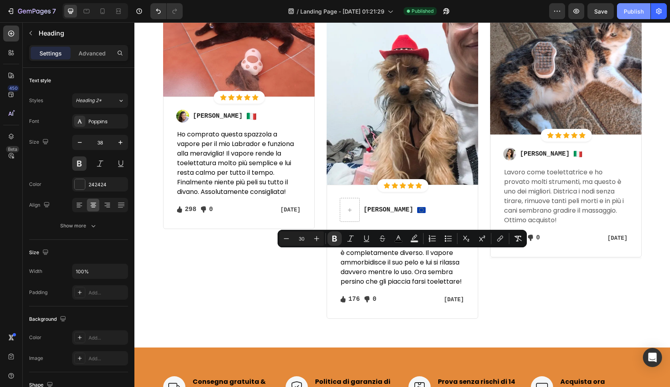
click at [633, 8] on div "Publish" at bounding box center [634, 11] width 20 height 8
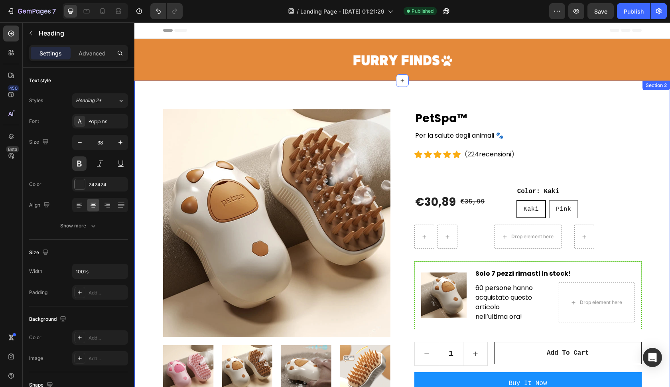
scroll to position [0, 0]
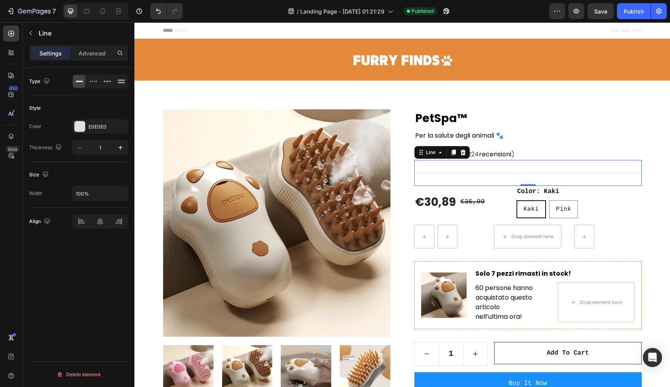
click at [458, 182] on div "Title Line 0" at bounding box center [528, 173] width 227 height 26
click at [461, 156] on div at bounding box center [464, 153] width 10 height 10
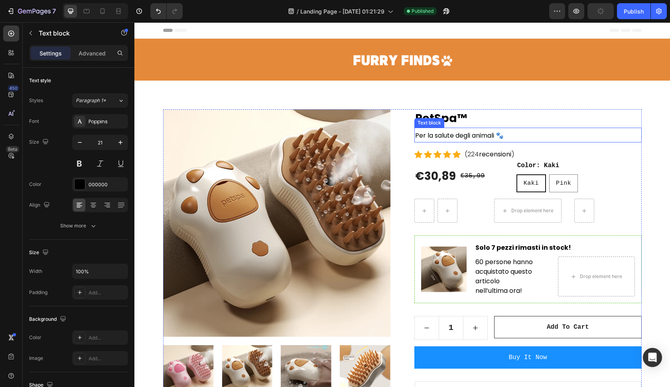
click at [516, 136] on p "Per la salute degli animali 🐾" at bounding box center [528, 136] width 226 height 14
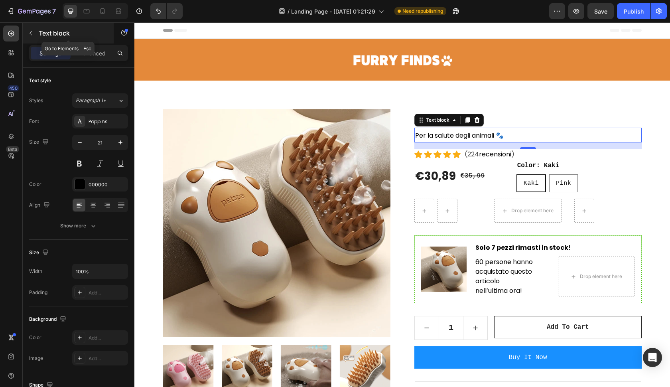
click at [32, 37] on button "button" at bounding box center [30, 33] width 13 height 13
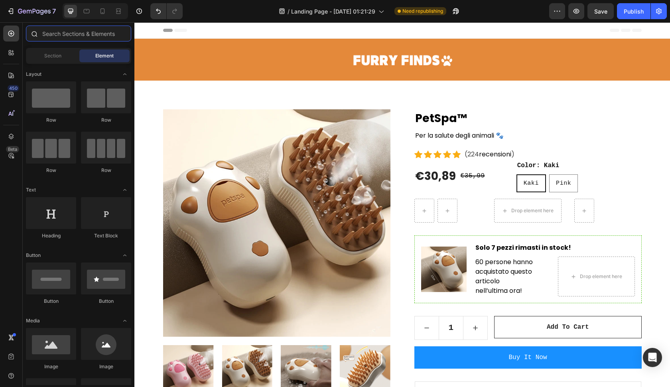
click at [86, 38] on input "text" at bounding box center [78, 34] width 105 height 16
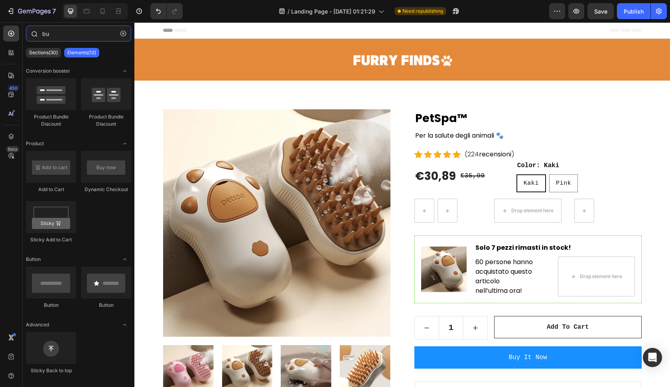
type input "b"
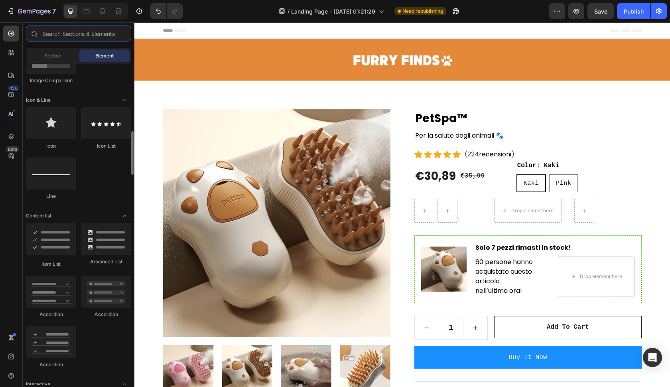
scroll to position [488, 0]
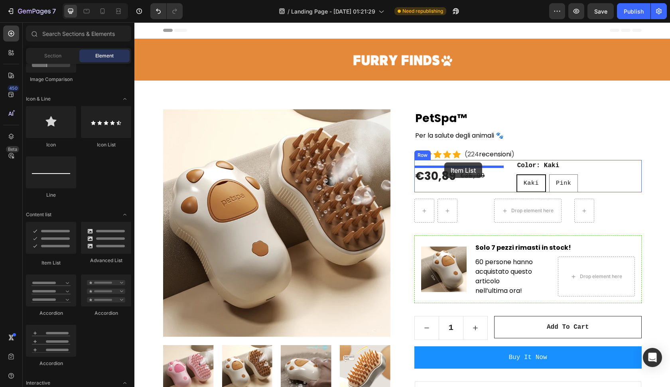
drag, startPoint x: 200, startPoint y: 261, endPoint x: 445, endPoint y: 162, distance: 263.5
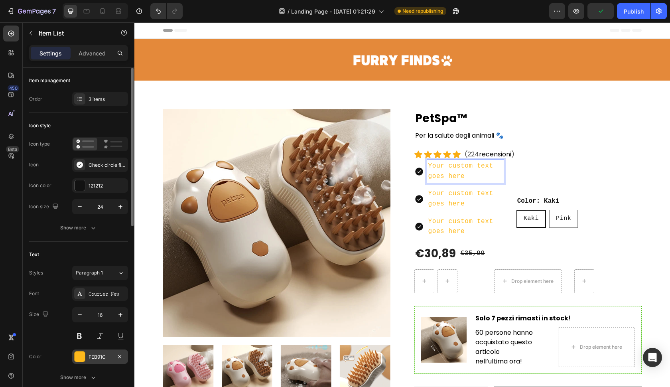
click at [89, 358] on div "FEB91C" at bounding box center [100, 357] width 23 height 7
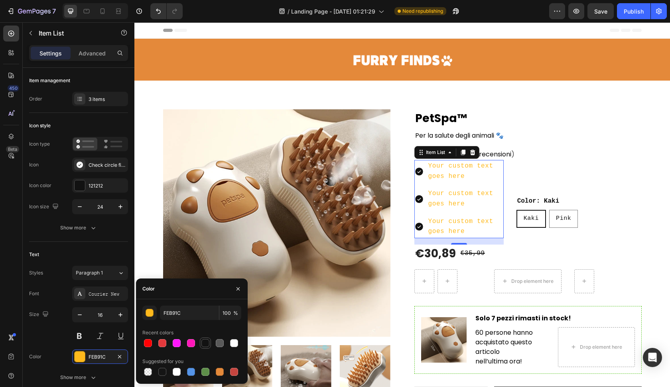
click at [204, 340] on div at bounding box center [206, 343] width 8 height 8
type input "121212"
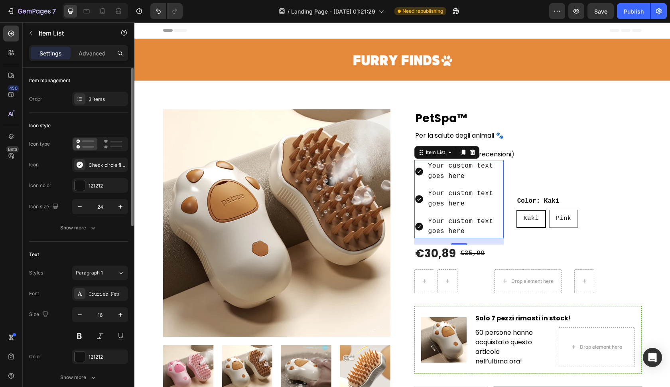
click at [82, 194] on div "Icon type Icon Check circle filled Icon color 121212 Icon size 24" at bounding box center [78, 175] width 99 height 77
click at [82, 192] on div "121212" at bounding box center [100, 185] width 56 height 14
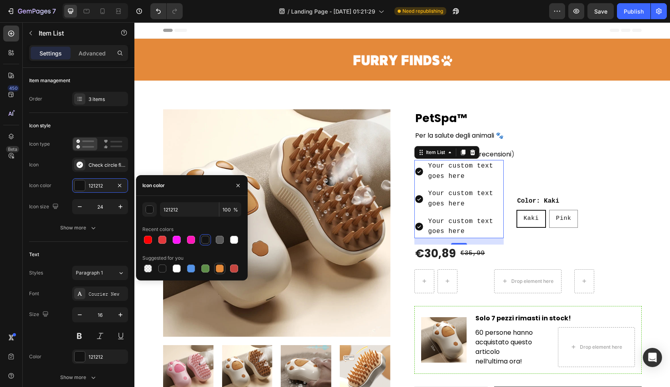
click at [214, 267] on div at bounding box center [219, 268] width 11 height 11
type input "E4893A"
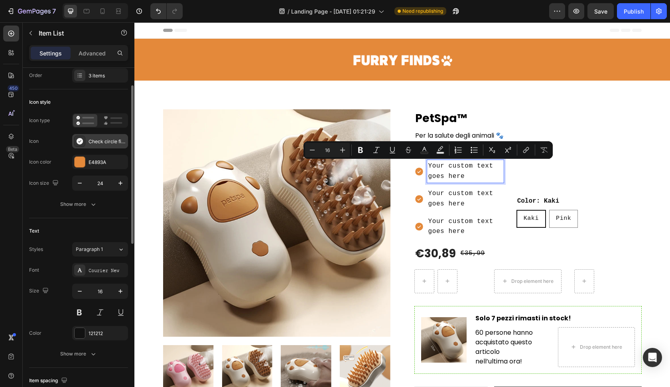
scroll to position [32, 0]
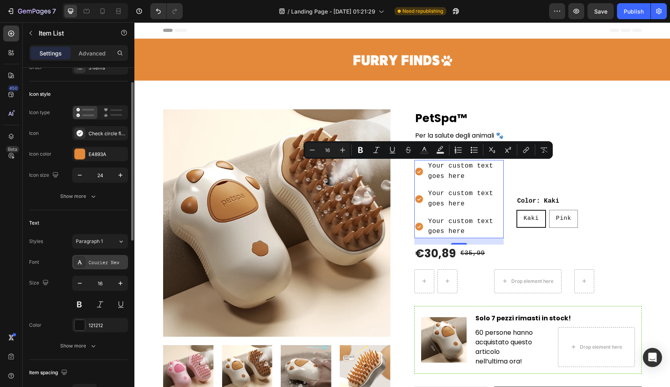
click at [95, 261] on div "Courier New" at bounding box center [108, 262] width 38 height 7
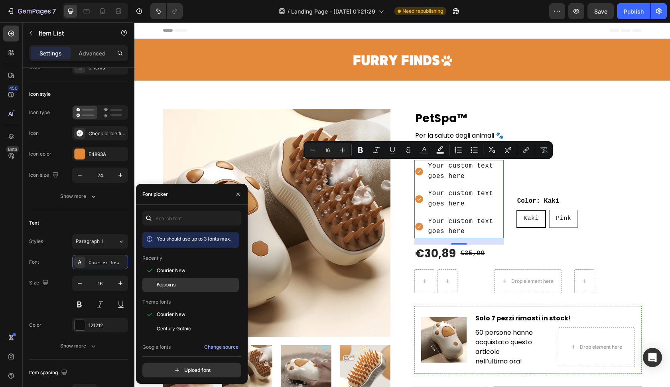
click at [169, 368] on div "Poppins" at bounding box center [190, 375] width 97 height 14
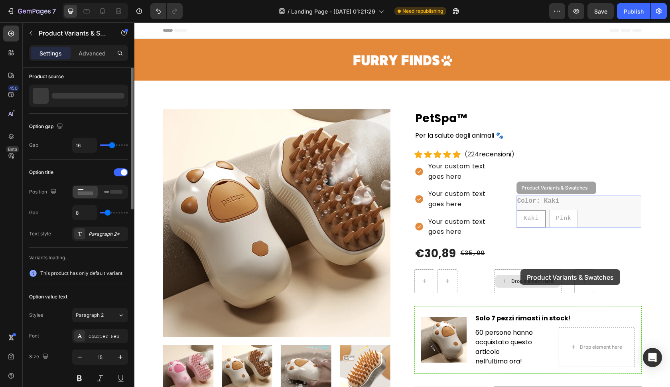
scroll to position [0, 0]
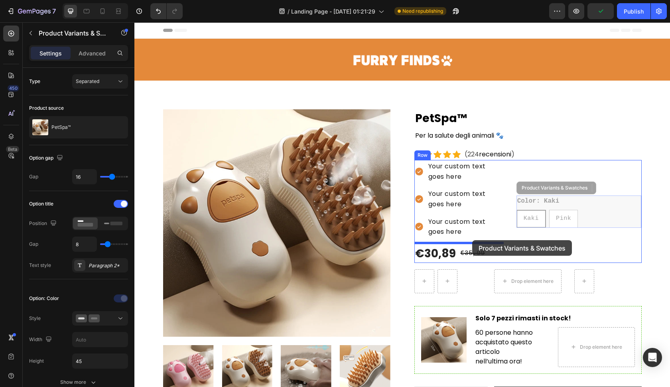
drag, startPoint x: 585, startPoint y: 197, endPoint x: 473, endPoint y: 241, distance: 120.4
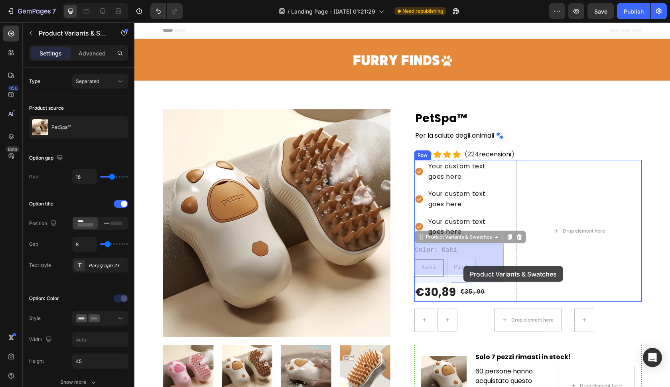
drag, startPoint x: 482, startPoint y: 262, endPoint x: 464, endPoint y: 266, distance: 19.3
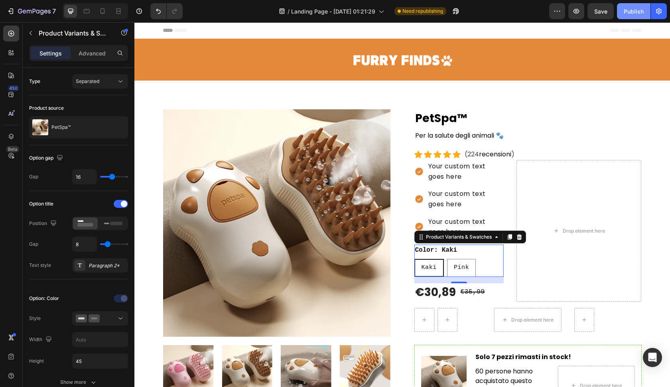
click at [637, 6] on button "Publish" at bounding box center [634, 11] width 34 height 16
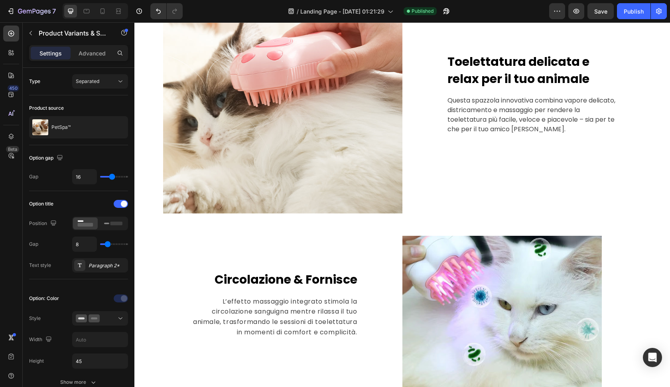
scroll to position [804, 0]
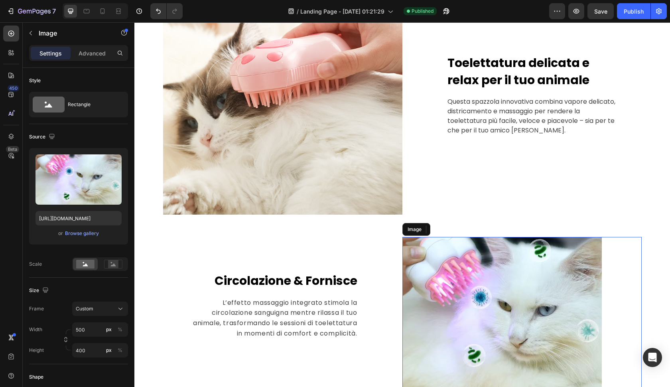
click at [445, 290] on img at bounding box center [503, 317] width 200 height 160
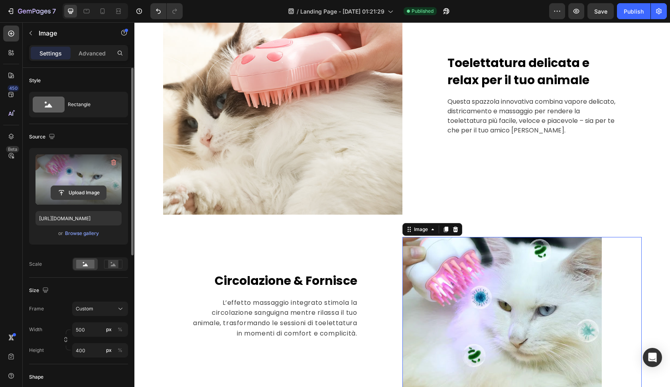
click at [93, 191] on input "file" at bounding box center [78, 193] width 55 height 14
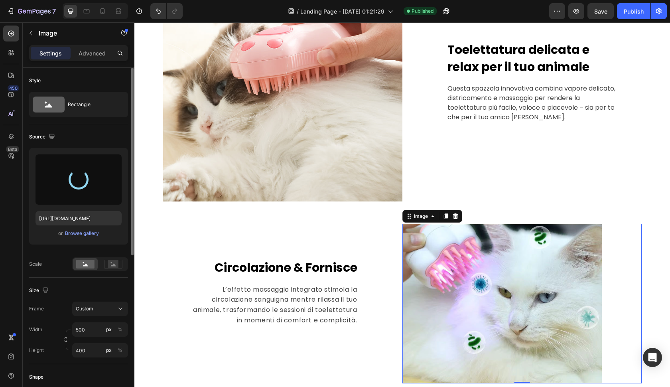
scroll to position [817, 0]
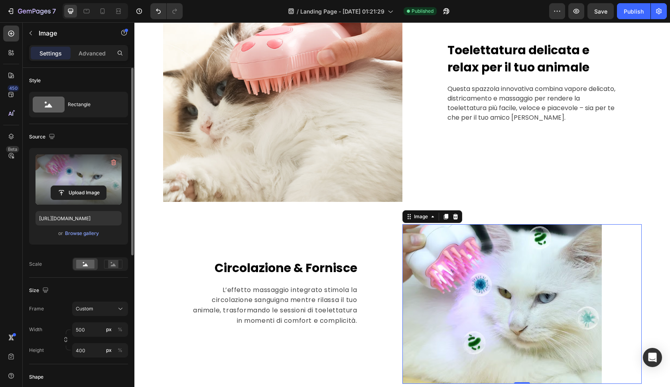
type input "https://cdn.shopify.com/s/files/1/0782/6037/1692/files/gempages_580823365468554…"
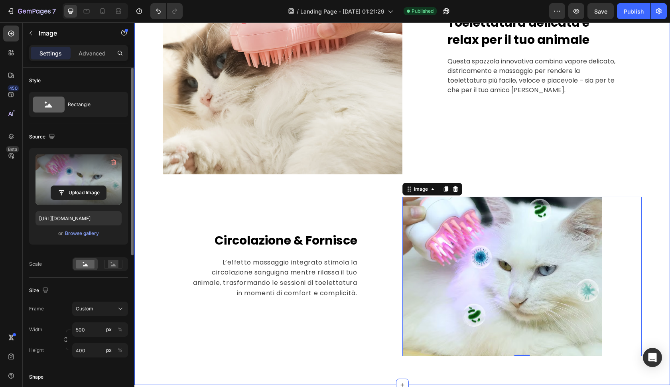
scroll to position [853, 0]
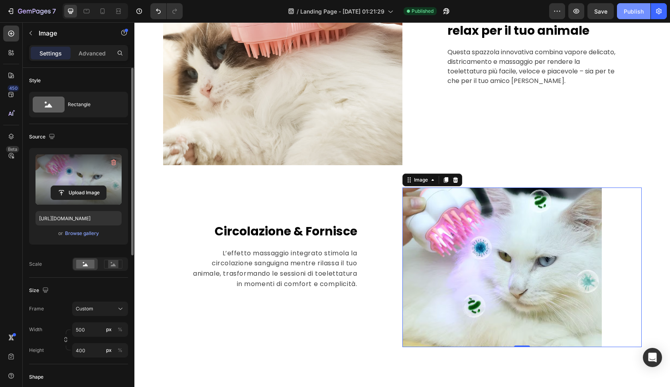
click at [630, 16] on button "Publish" at bounding box center [634, 11] width 34 height 16
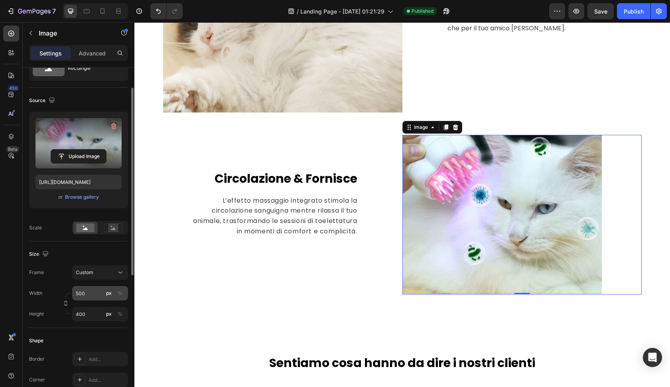
scroll to position [34, 0]
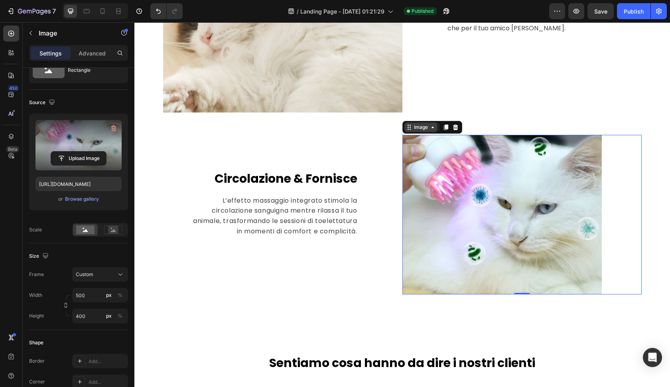
click at [419, 130] on div "Image" at bounding box center [421, 127] width 17 height 7
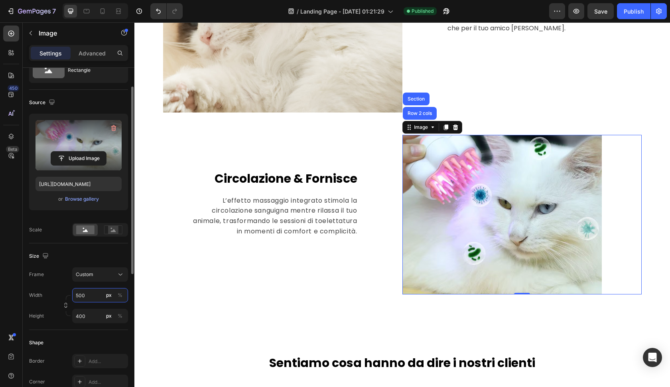
click at [90, 301] on input "500" at bounding box center [100, 295] width 56 height 14
type input "5"
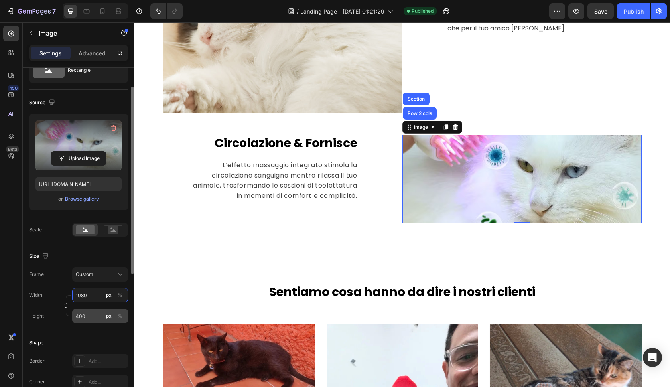
type input "1080"
click at [89, 318] on input "400" at bounding box center [100, 316] width 56 height 14
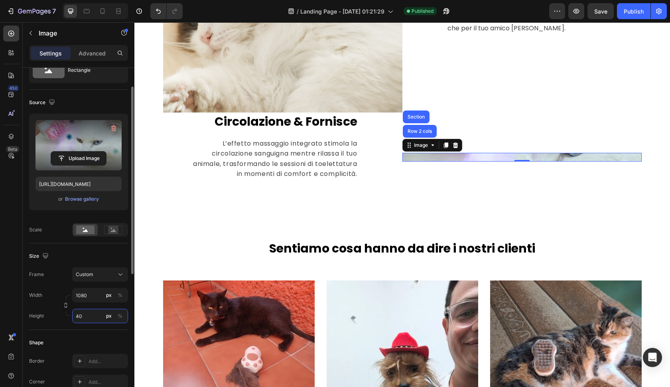
type input "4"
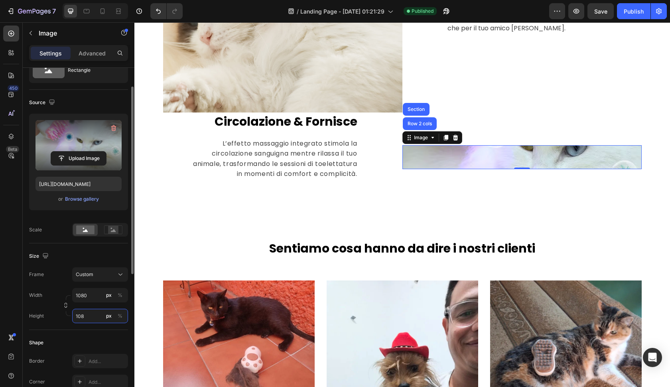
type input "1080"
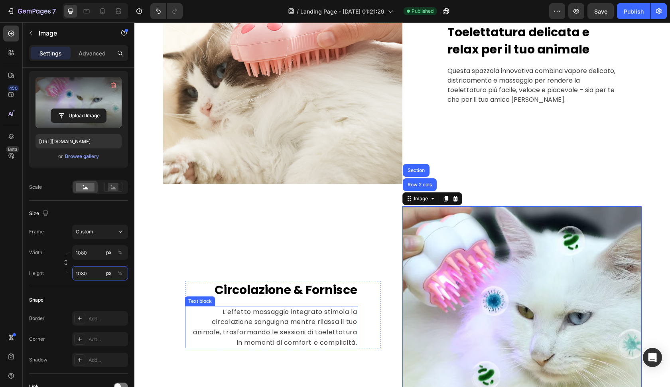
scroll to position [833, 0]
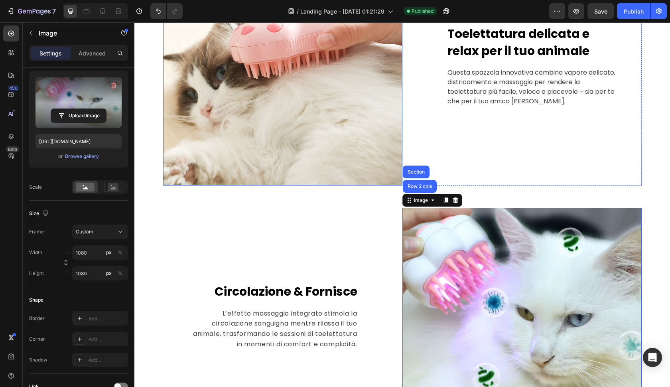
click at [231, 113] on img at bounding box center [282, 65] width 239 height 239
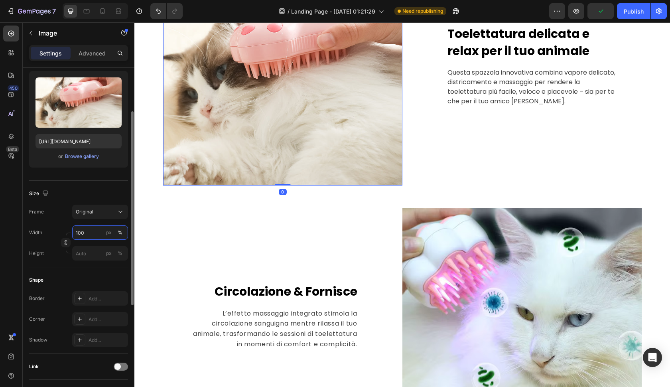
click at [91, 237] on input "100" at bounding box center [100, 232] width 56 height 14
type input "1080"
click at [89, 254] on input "px %" at bounding box center [100, 253] width 56 height 14
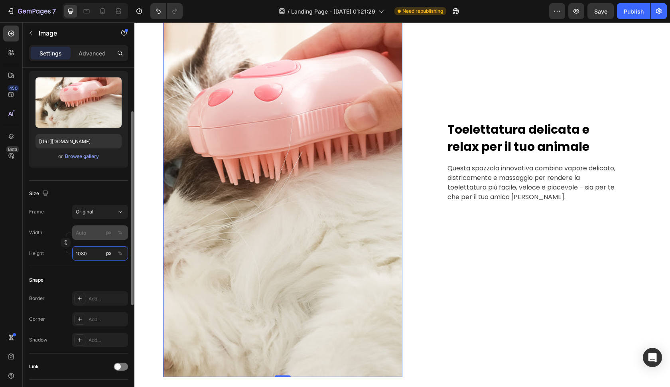
type input "1080"
click at [90, 234] on input "px %" at bounding box center [100, 232] width 56 height 14
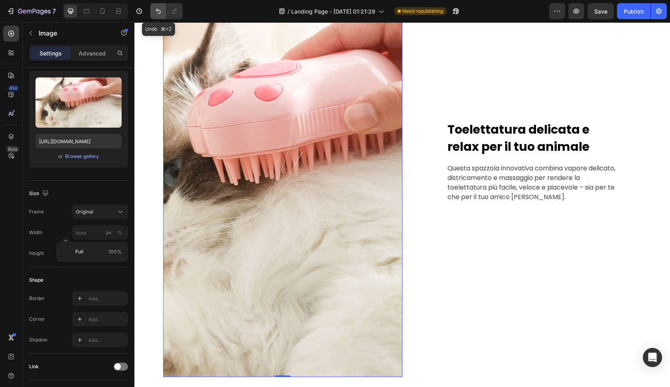
click at [158, 7] on button "Undo/Redo" at bounding box center [158, 11] width 16 height 16
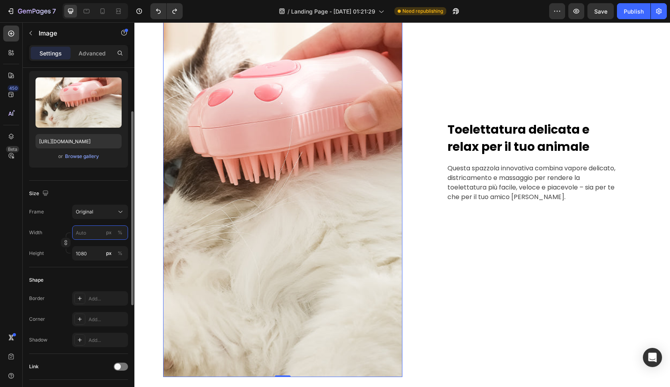
click at [93, 225] on input "px %" at bounding box center [100, 232] width 56 height 14
type input "8"
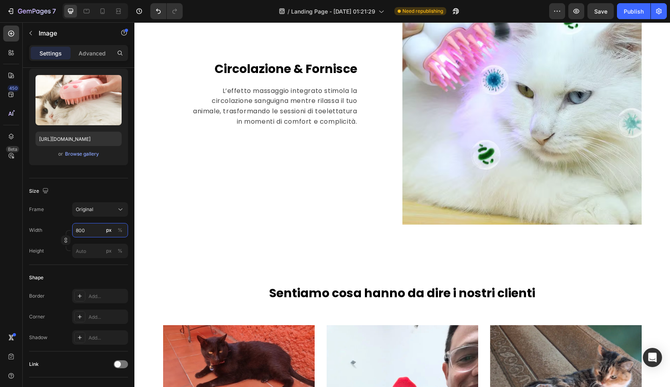
scroll to position [1054, 0]
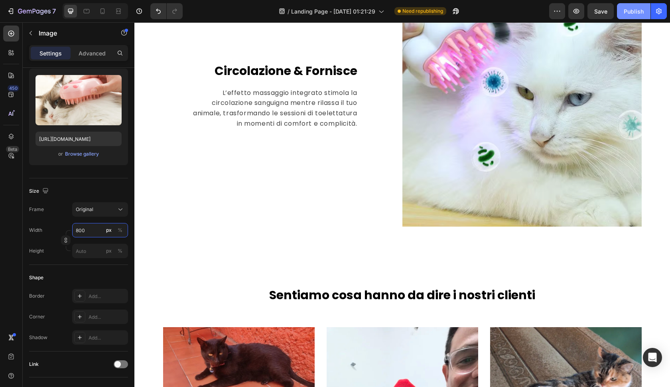
type input "800"
click at [636, 8] on div "Publish" at bounding box center [634, 11] width 20 height 8
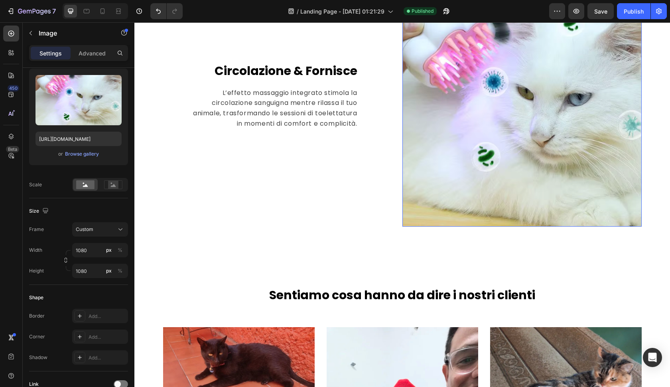
click at [577, 49] on img at bounding box center [522, 106] width 239 height 239
click at [639, 12] on div "Publish" at bounding box center [634, 11] width 20 height 8
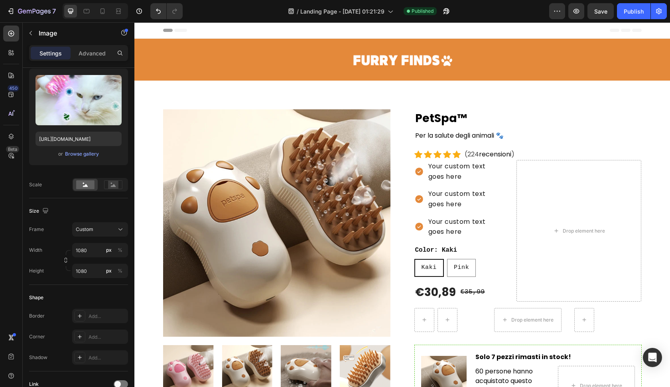
scroll to position [0, 0]
click at [359, 17] on div "/ Landing Page - Aug 22, 01:21:29" at bounding box center [340, 11] width 113 height 16
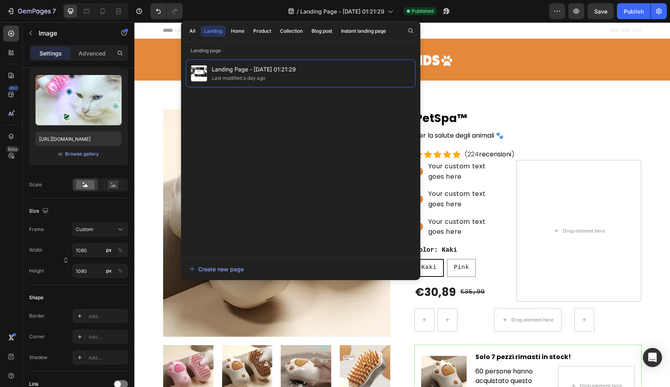
click at [360, 149] on div "Landing Page - Aug 22, 01:21:29 Last modified a day ago" at bounding box center [301, 154] width 230 height 190
click at [556, 14] on icon "button" at bounding box center [558, 11] width 8 height 8
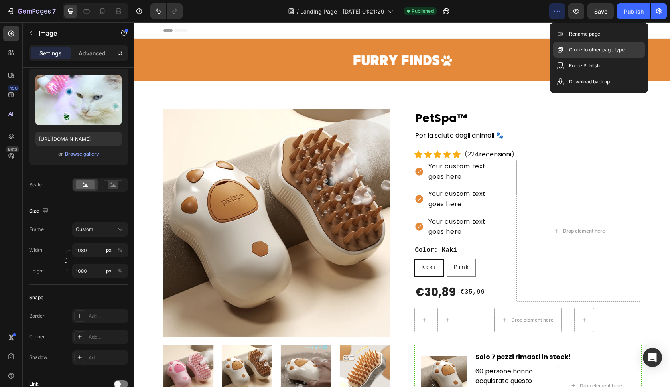
click at [596, 53] on p "Clone to other page type" at bounding box center [596, 50] width 55 height 8
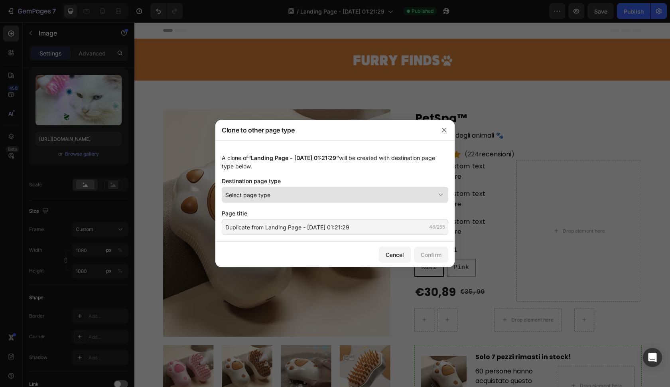
click at [324, 193] on div "Select page type" at bounding box center [330, 195] width 210 height 8
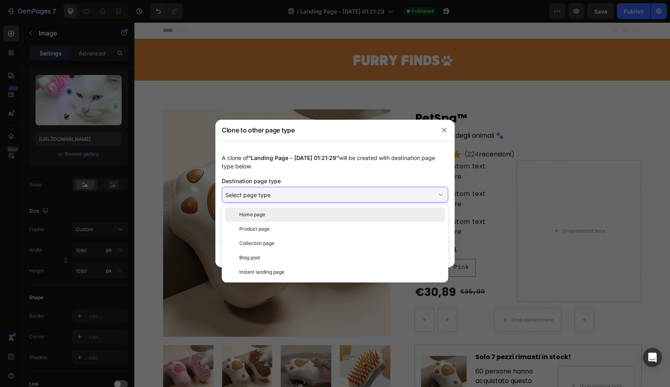
click at [290, 218] on div "Home page" at bounding box center [340, 214] width 203 height 7
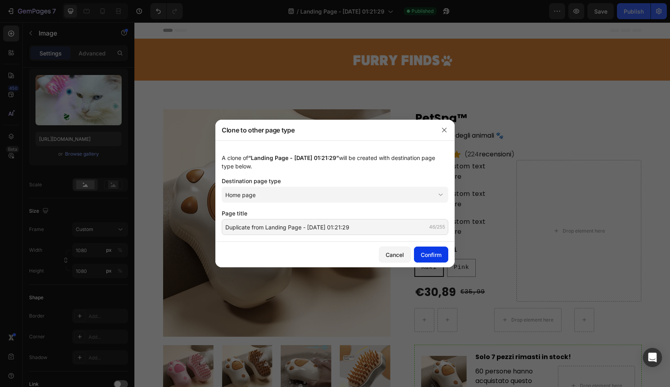
click at [423, 258] on button "Confirm" at bounding box center [431, 255] width 34 height 16
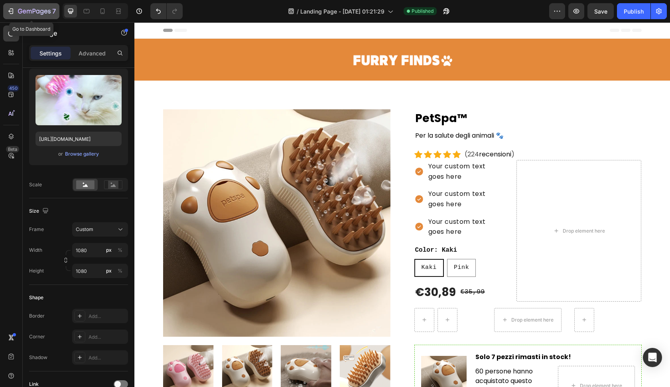
click at [10, 14] on icon "button" at bounding box center [11, 11] width 8 height 8
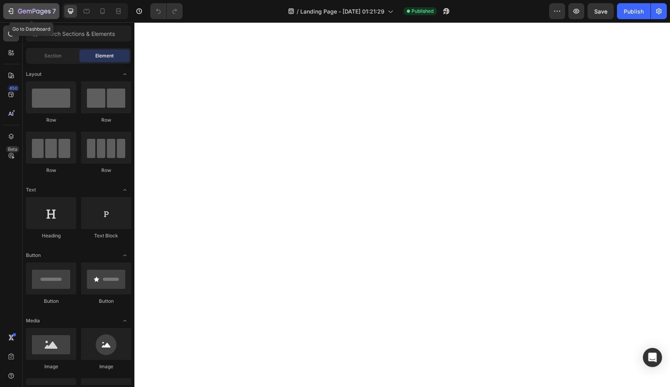
click at [37, 15] on div "7" at bounding box center [37, 11] width 38 height 10
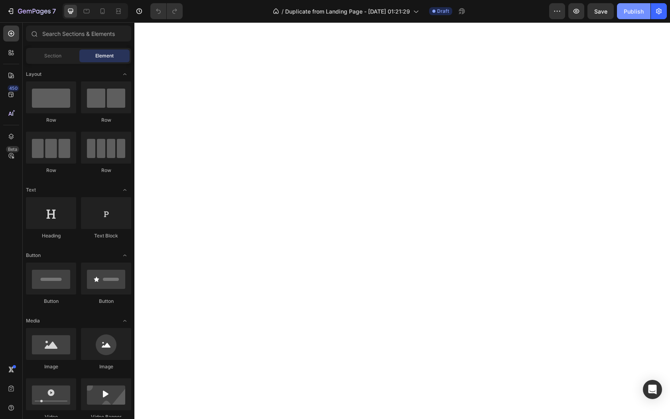
click at [626, 17] on button "Publish" at bounding box center [634, 11] width 34 height 16
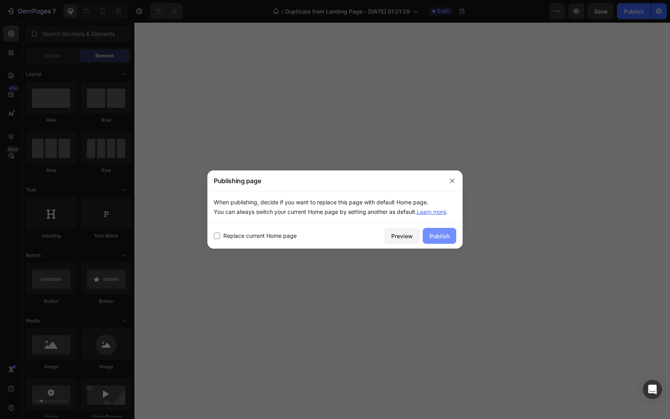
click at [449, 232] on div "Publish" at bounding box center [440, 236] width 20 height 8
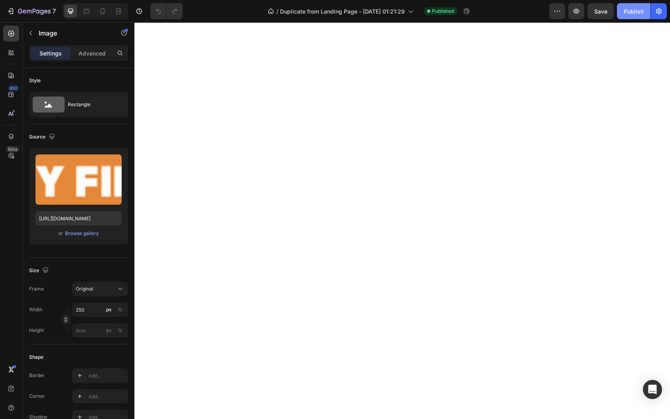
click at [624, 13] on button "Publish" at bounding box center [634, 11] width 34 height 16
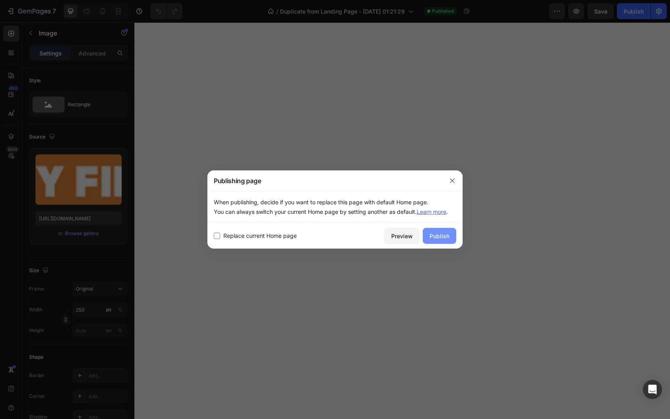
click at [451, 228] on button "Publish" at bounding box center [440, 236] width 34 height 16
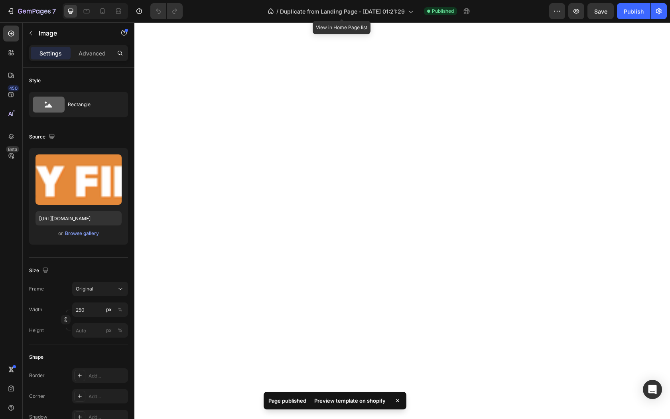
click at [288, 2] on div "/ Duplicate from Landing Page - Aug 22, 01:21:29" at bounding box center [341, 11] width 154 height 19
click at [288, 1] on div "7 / Duplicate from Landing Page - Aug 22, 01:21:29 Published Preview Save Publi…" at bounding box center [335, 11] width 670 height 23
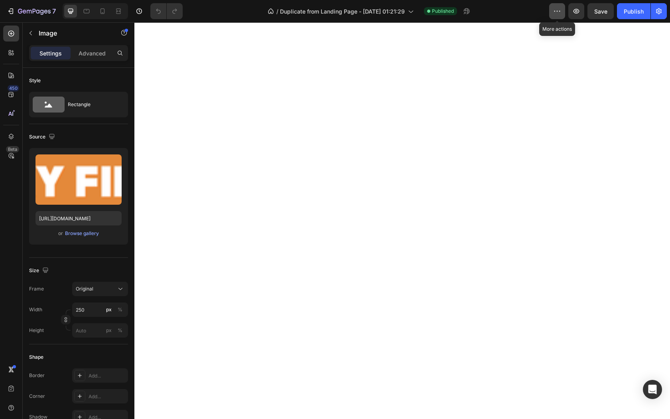
click at [564, 13] on button "button" at bounding box center [558, 11] width 16 height 16
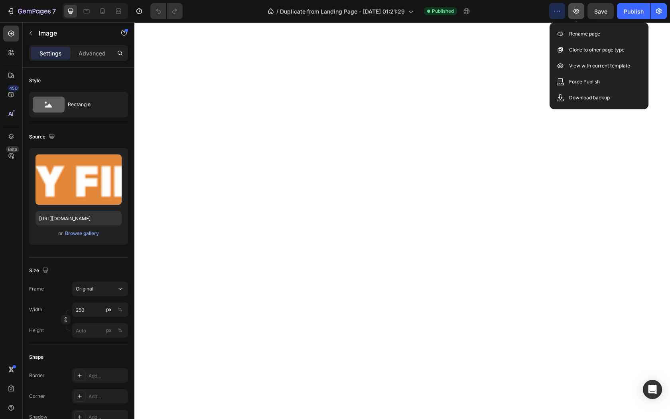
click at [579, 12] on icon "button" at bounding box center [577, 11] width 8 height 8
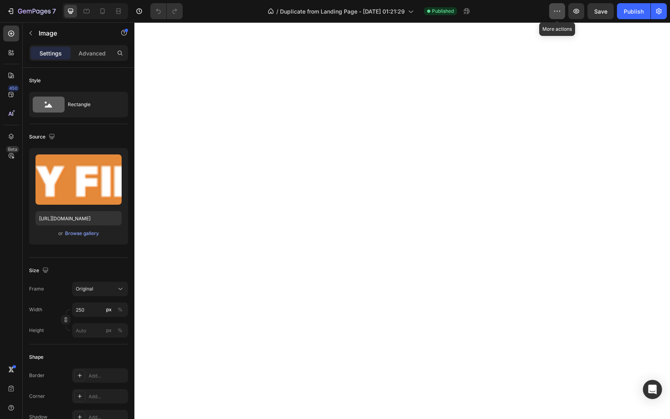
click at [554, 9] on icon "button" at bounding box center [558, 11] width 8 height 8
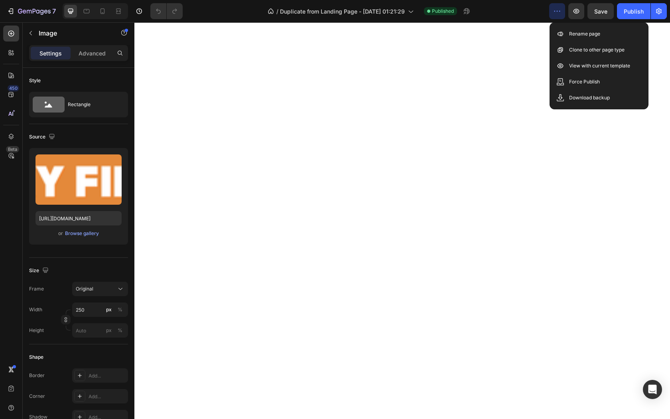
click at [554, 9] on icon "button" at bounding box center [558, 11] width 8 height 8
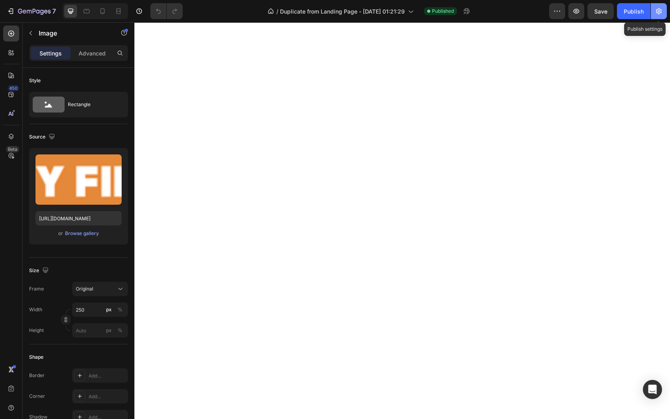
click at [655, 14] on button "button" at bounding box center [659, 11] width 16 height 16
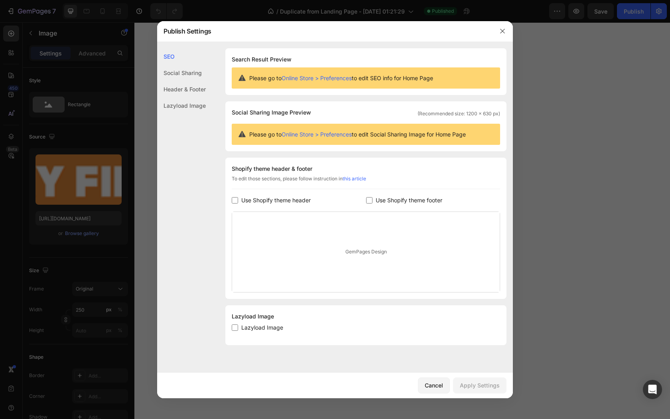
click at [655, 14] on div at bounding box center [335, 209] width 670 height 419
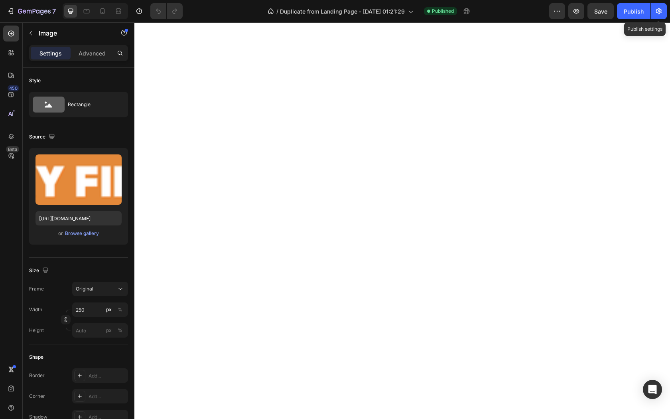
click at [655, 14] on button "button" at bounding box center [659, 11] width 16 height 16
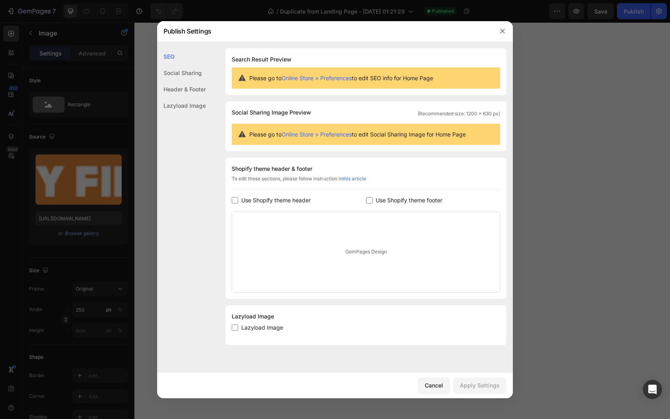
click at [239, 200] on label "Use Shopify theme header" at bounding box center [274, 201] width 73 height 10
checkbox input "true"
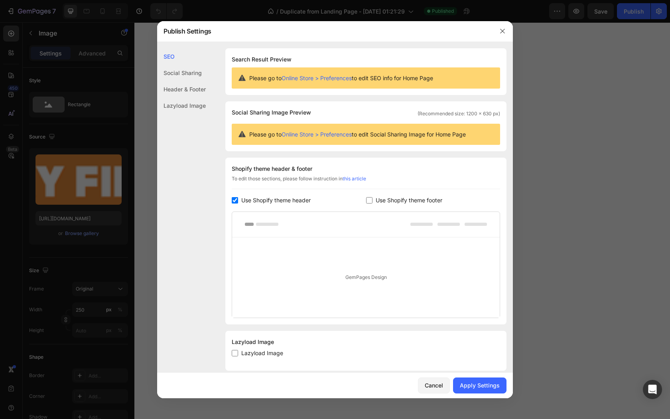
click at [371, 198] on input "checkbox" at bounding box center [369, 200] width 6 height 6
checkbox input "true"
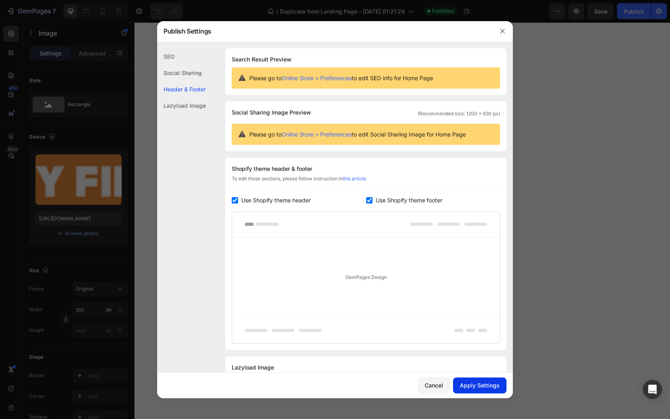
click at [485, 378] on button "Apply Settings" at bounding box center [479, 386] width 53 height 16
click at [536, 261] on div at bounding box center [335, 209] width 670 height 419
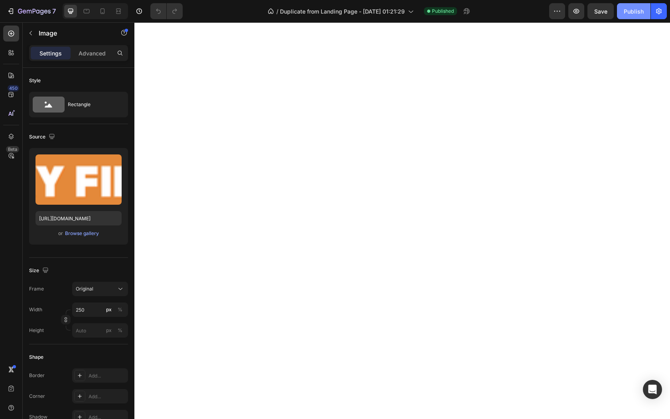
click at [620, 11] on button "Publish" at bounding box center [634, 11] width 34 height 16
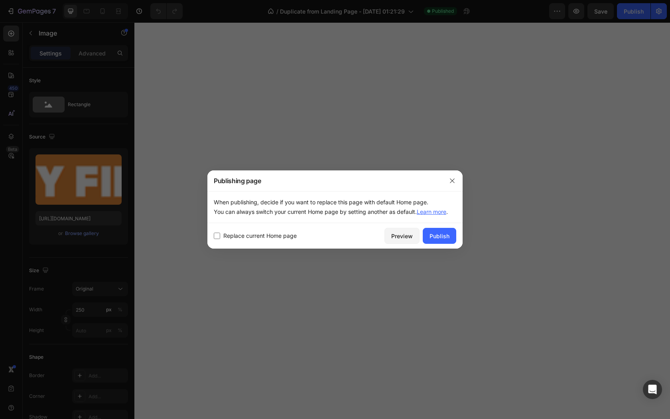
drag, startPoint x: 213, startPoint y: 225, endPoint x: 218, endPoint y: 223, distance: 5.4
click at [218, 223] on div "Replace current Home page Preview Publish" at bounding box center [335, 236] width 255 height 26
click at [218, 231] on div "Replace current Home page" at bounding box center [298, 236] width 168 height 10
checkbox input "true"
click at [454, 228] on button "Publish" at bounding box center [440, 236] width 34 height 16
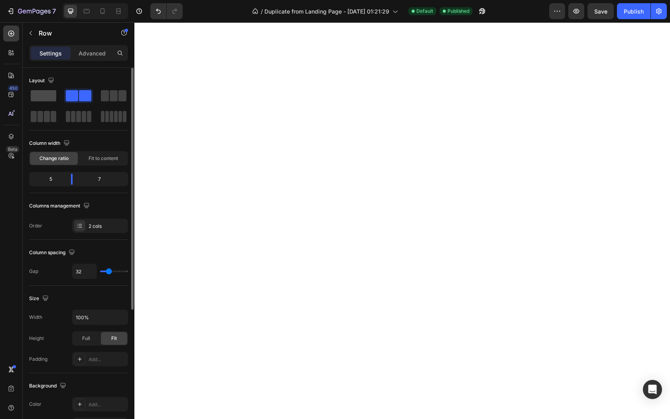
click at [64, 89] on div at bounding box center [78, 96] width 29 height 14
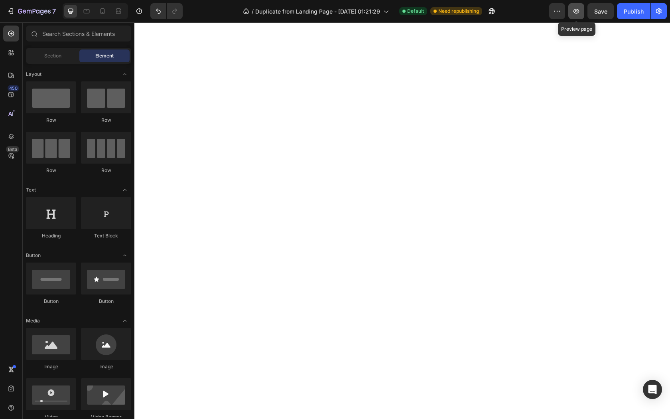
click at [580, 7] on icon "button" at bounding box center [577, 11] width 8 height 8
click at [605, 16] on button "Save" at bounding box center [601, 11] width 26 height 16
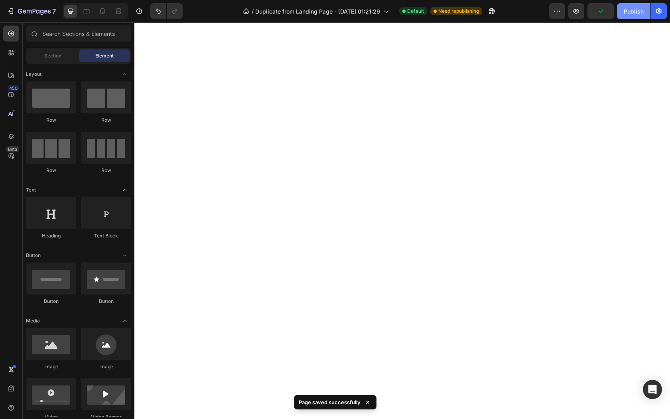
click at [631, 16] on button "Publish" at bounding box center [634, 11] width 34 height 16
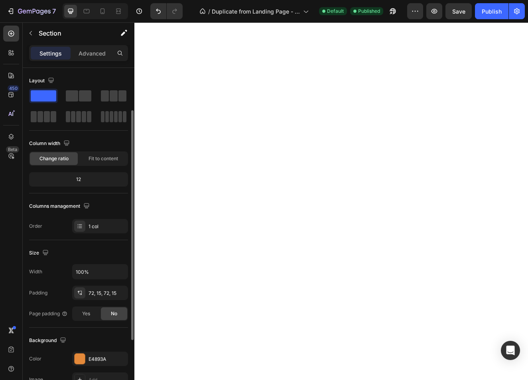
scroll to position [152, 0]
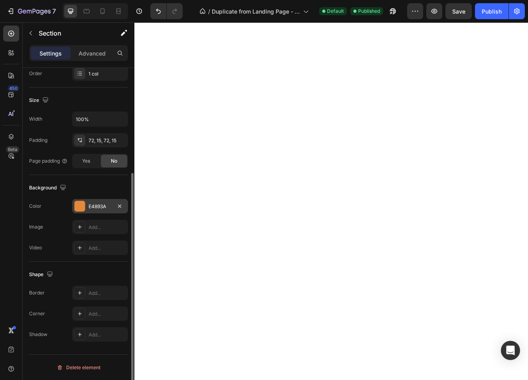
click at [101, 213] on div "E4893A" at bounding box center [100, 206] width 56 height 14
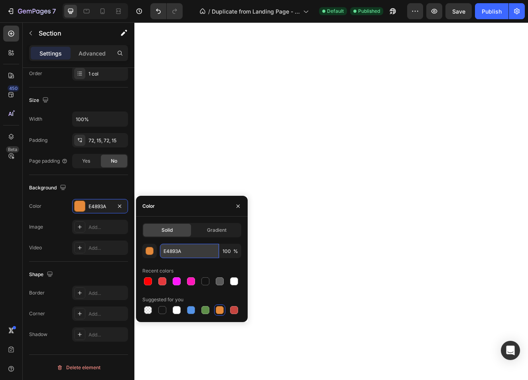
click at [180, 250] on input "E4893A" at bounding box center [189, 250] width 59 height 14
click at [191, 251] on input "E4893A" at bounding box center [189, 250] width 59 height 14
drag, startPoint x: 190, startPoint y: 251, endPoint x: 161, endPoint y: 249, distance: 28.8
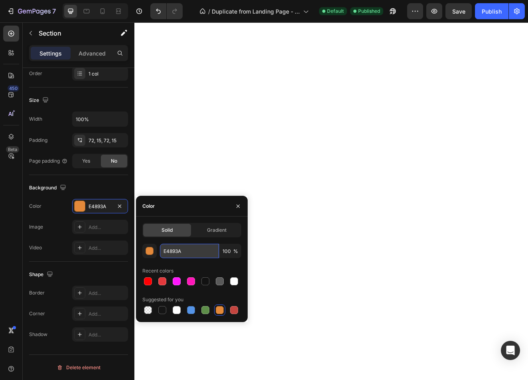
click at [161, 249] on input "E4893A" at bounding box center [189, 250] width 59 height 14
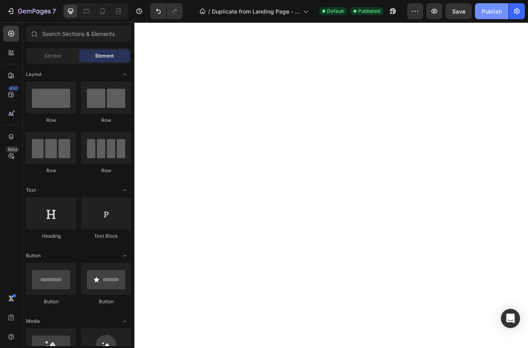
click at [478, 13] on button "Publish" at bounding box center [492, 11] width 34 height 16
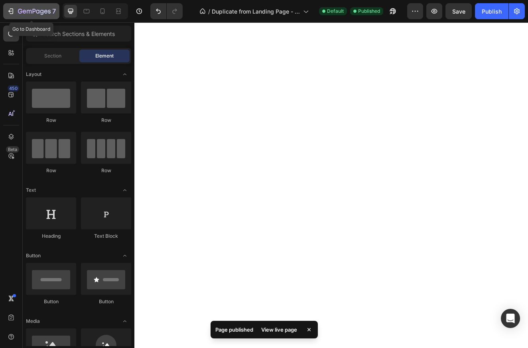
click at [39, 12] on icon "button" at bounding box center [34, 11] width 33 height 7
